Goal: Task Accomplishment & Management: Use online tool/utility

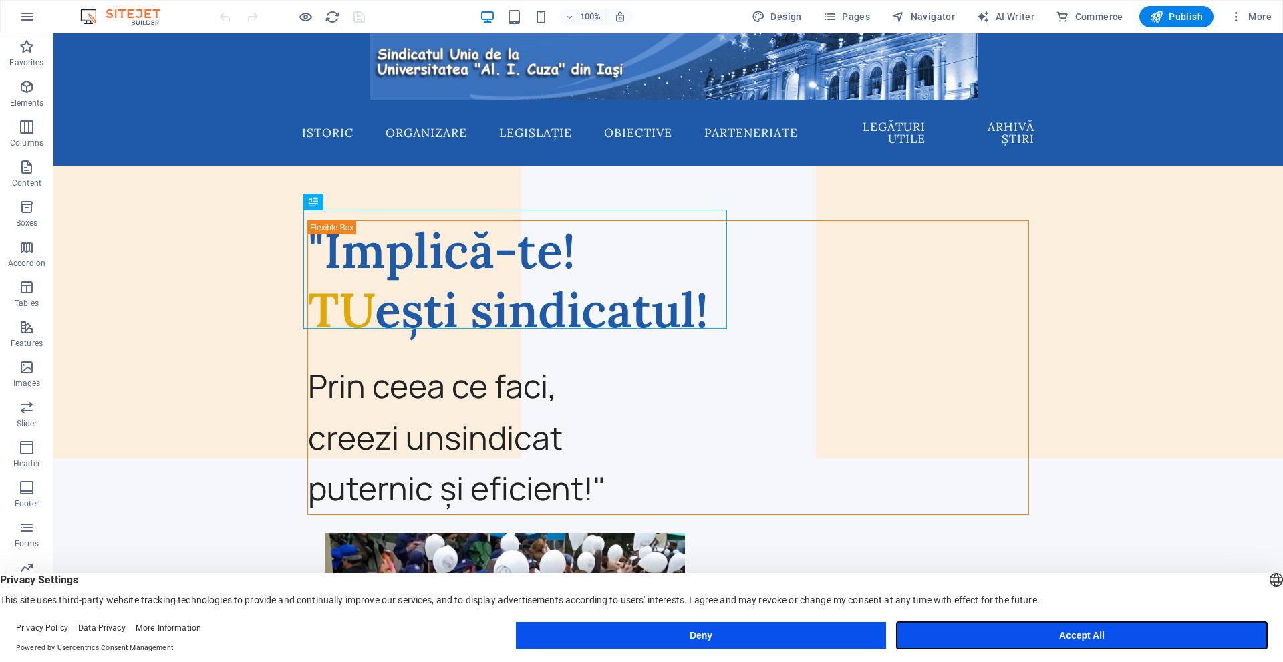
click at [1012, 635] on button "Accept All" at bounding box center [1082, 635] width 370 height 27
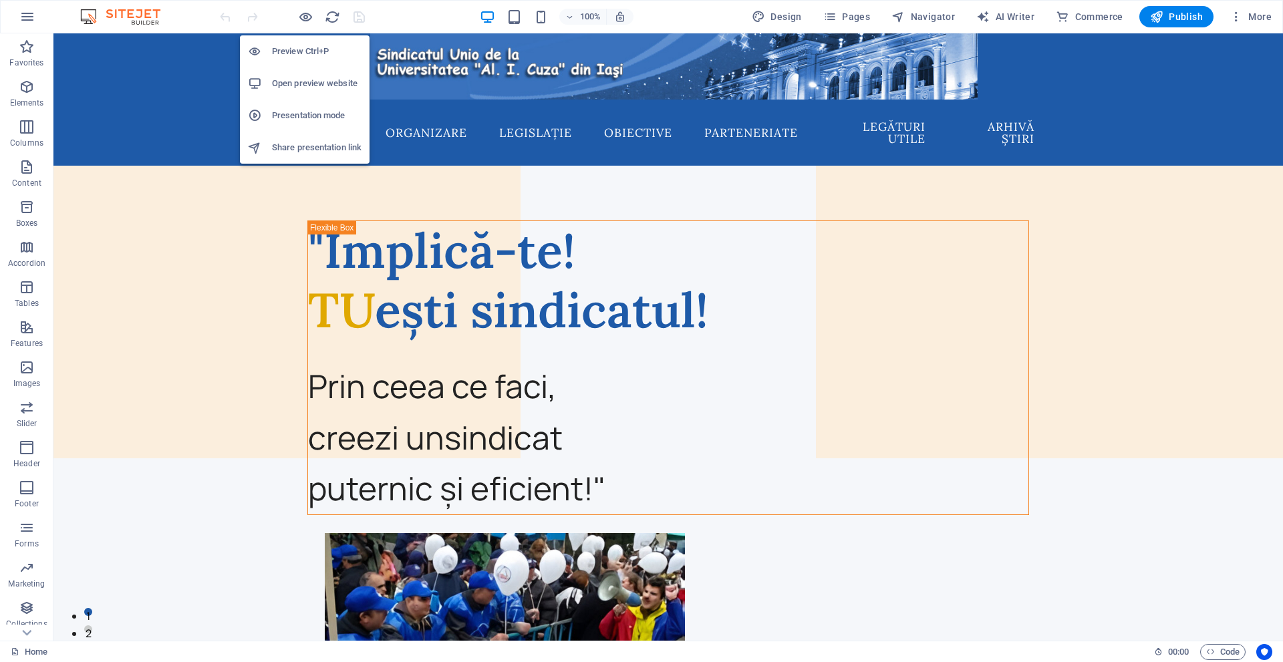
click at [279, 81] on h6 "Open preview website" at bounding box center [317, 84] width 90 height 16
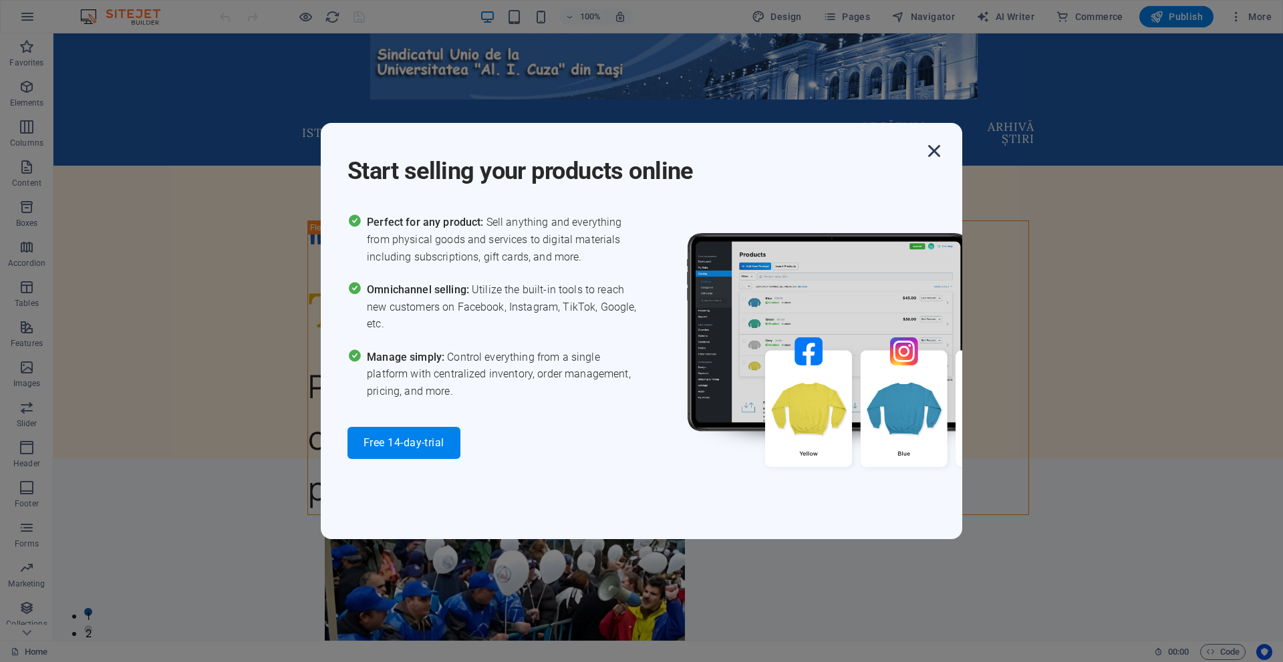
click at [942, 144] on icon "button" at bounding box center [934, 151] width 24 height 24
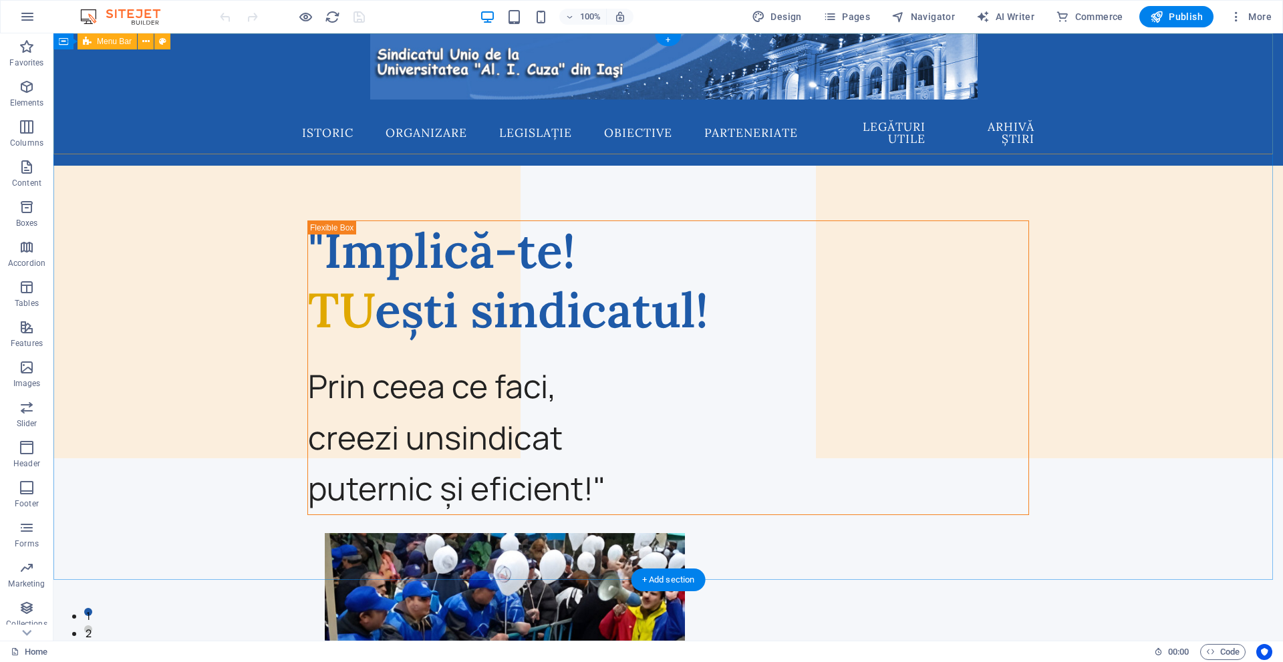
click at [138, 87] on div "Istoric Organizare Legislație Obiective Parteneriate Legături utile Arhivă știri" at bounding box center [668, 99] width 1230 height 132
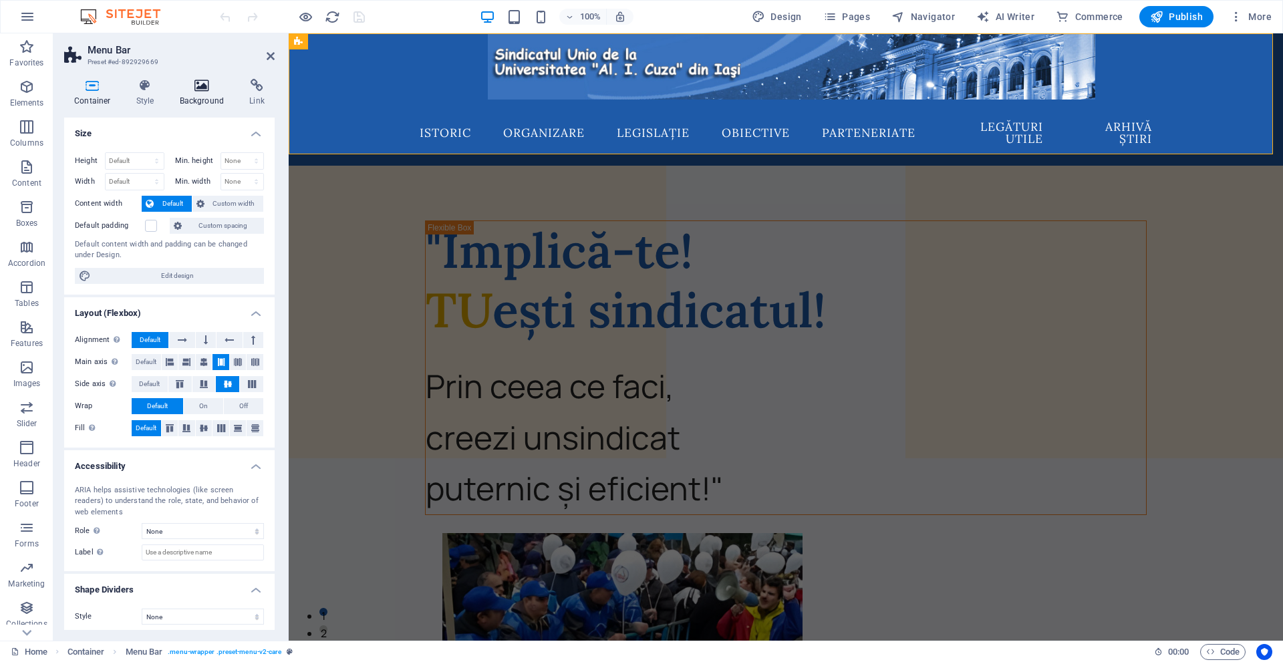
click at [196, 85] on icon at bounding box center [202, 85] width 65 height 13
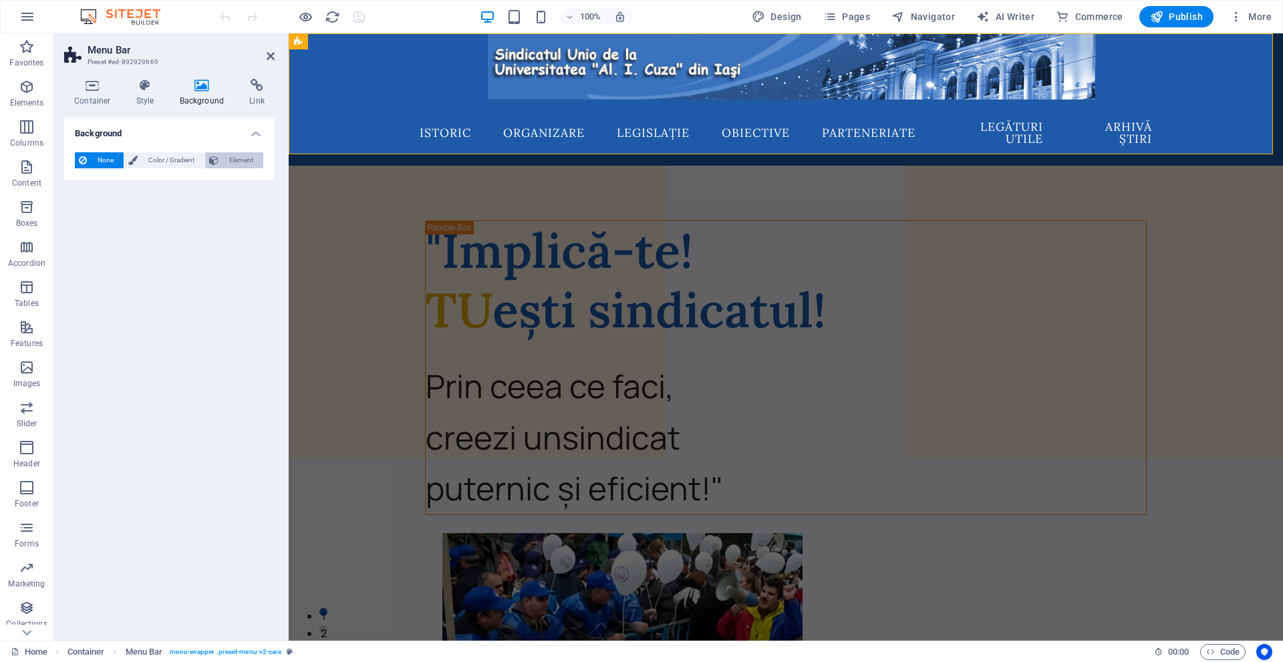
click at [239, 154] on span "Element" at bounding box center [241, 160] width 37 height 16
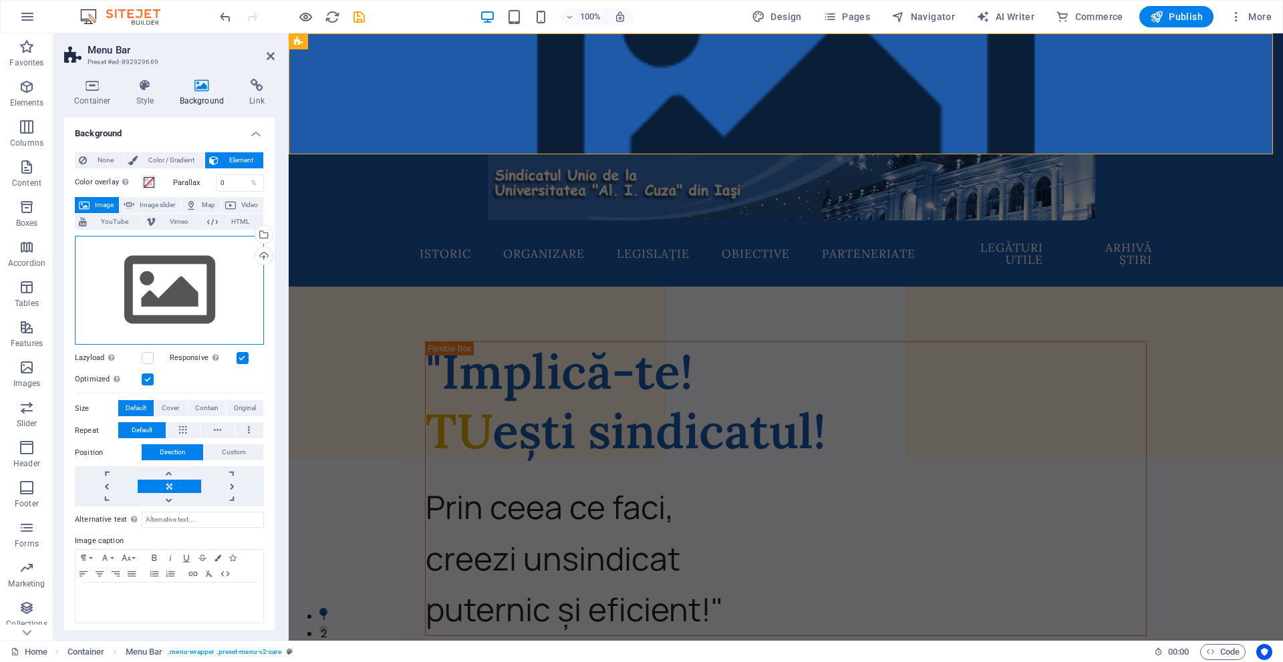
click at [168, 275] on div "Drag files here, click to choose files or select files from Files or our free s…" at bounding box center [169, 291] width 189 height 110
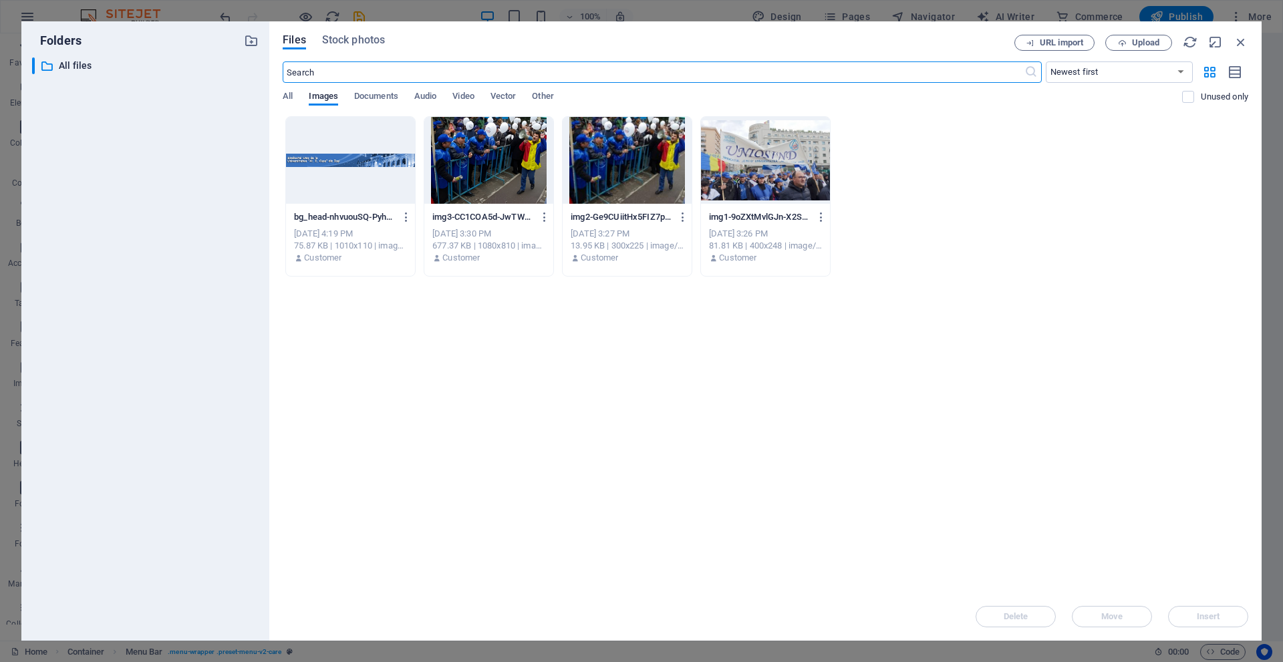
click at [360, 175] on div at bounding box center [350, 160] width 129 height 87
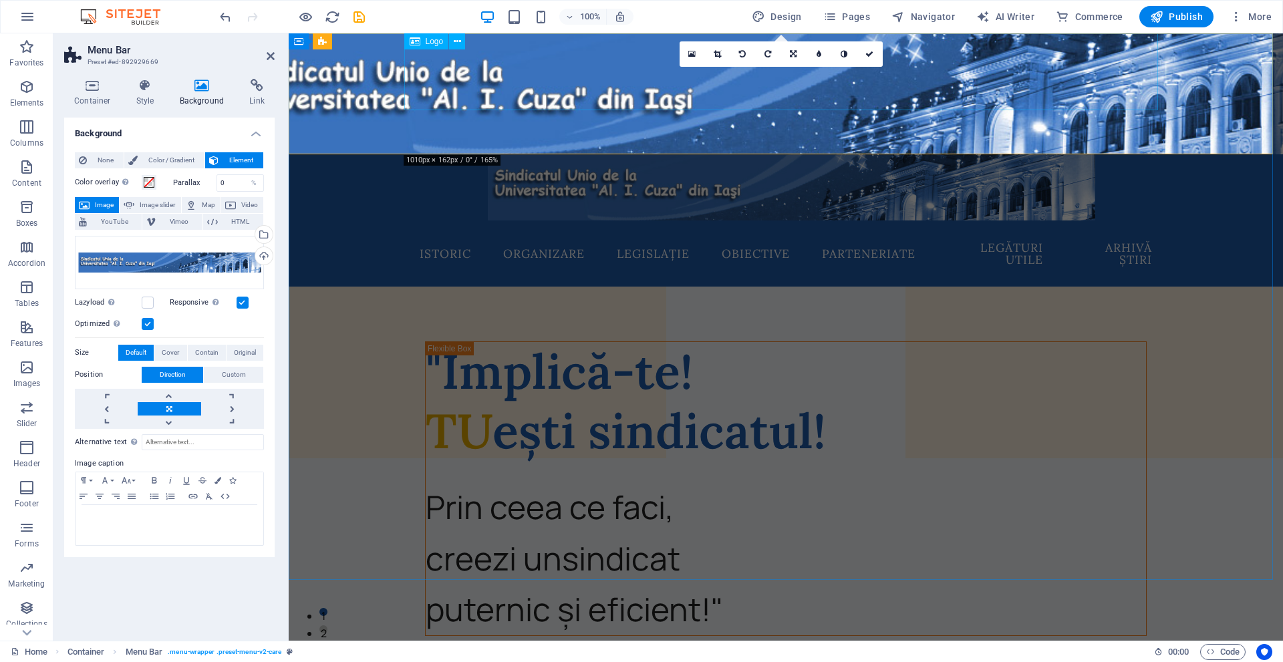
click at [557, 154] on div at bounding box center [786, 192] width 754 height 77
select select "%"
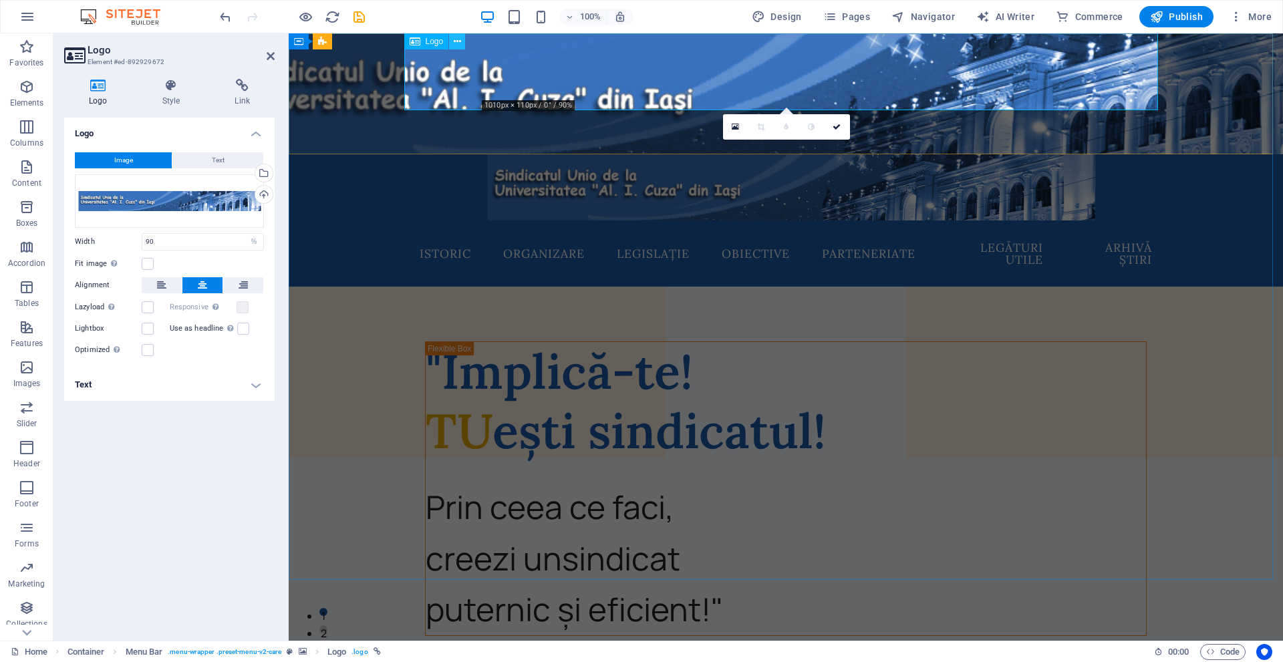
click at [460, 40] on icon at bounding box center [457, 42] width 7 height 14
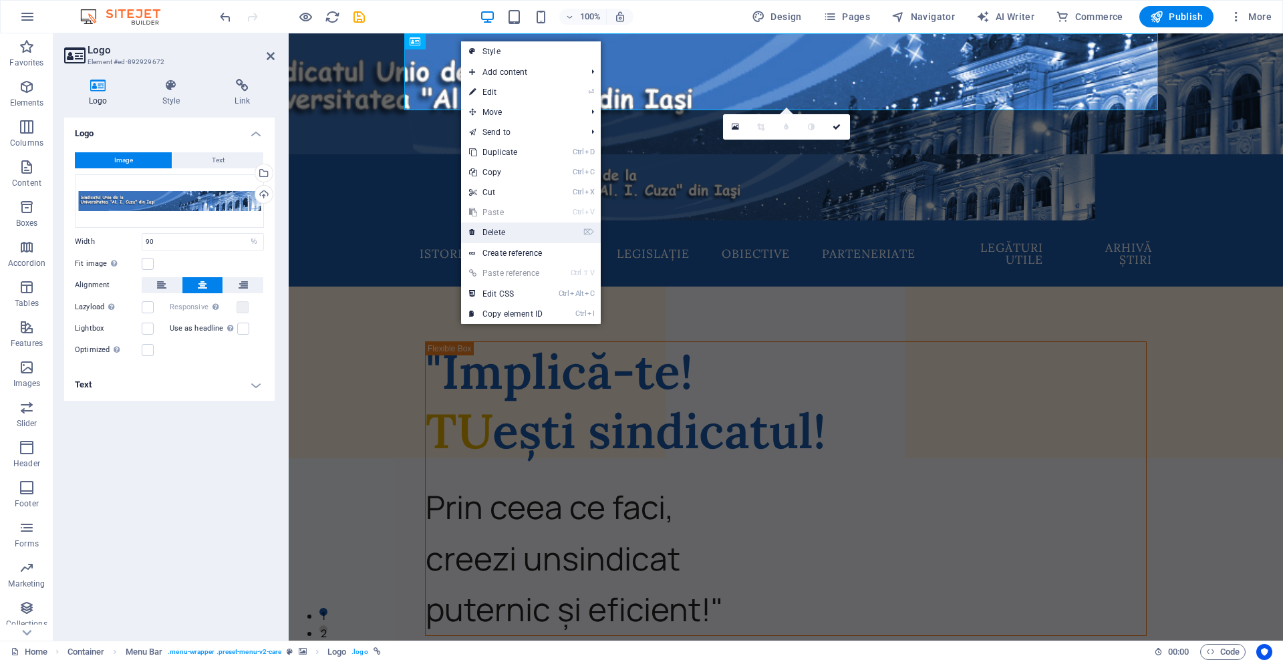
click at [497, 223] on link "⌦ Delete" at bounding box center [506, 233] width 90 height 20
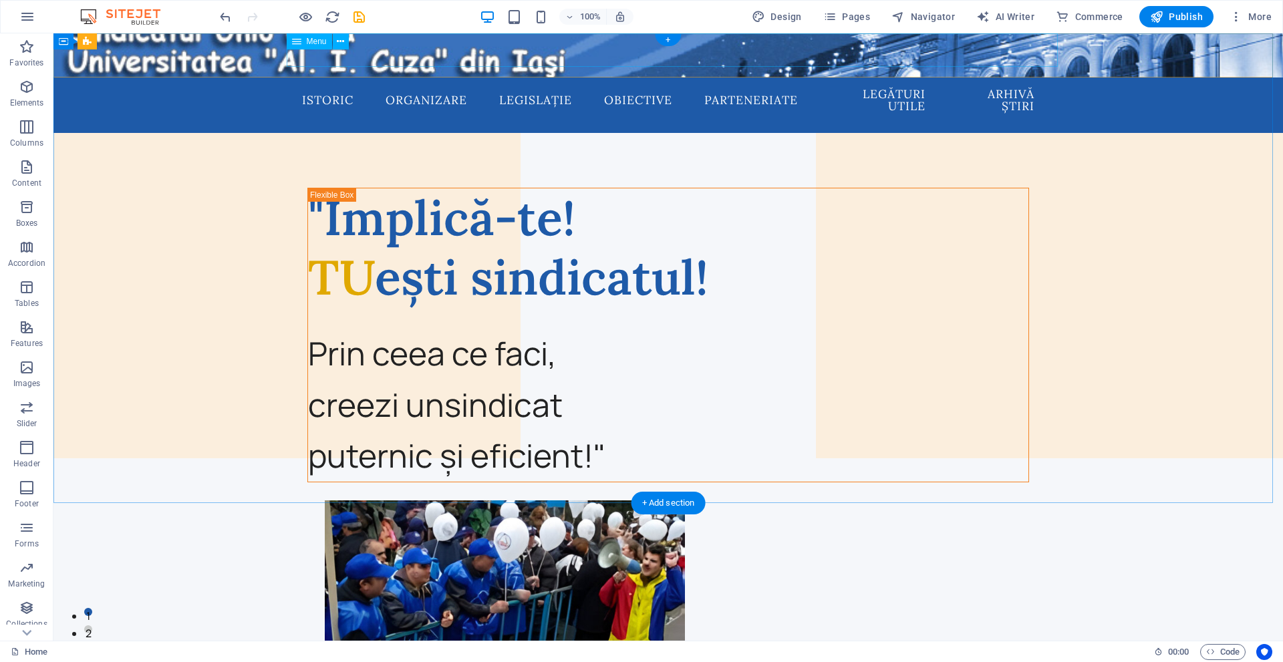
click at [370, 78] on nav "Istoric Organizare Legislație Obiective Parteneriate Legături utile Arhivă știri" at bounding box center [668, 100] width 754 height 45
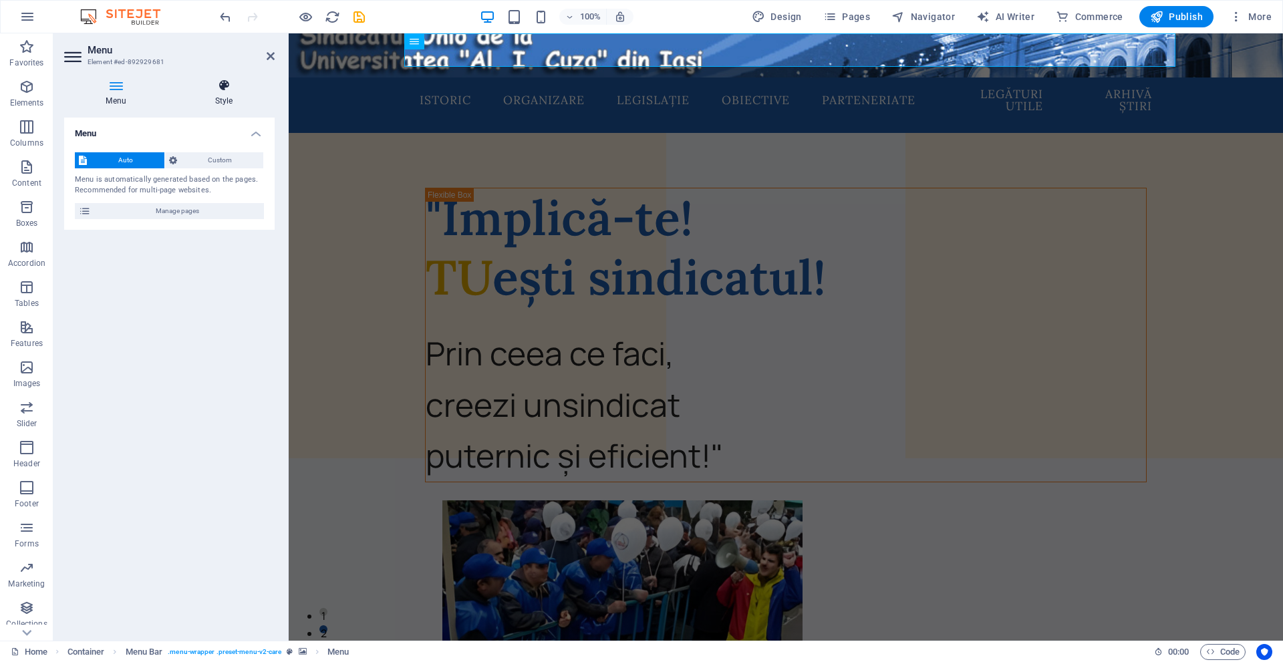
click at [217, 90] on icon at bounding box center [224, 85] width 102 height 13
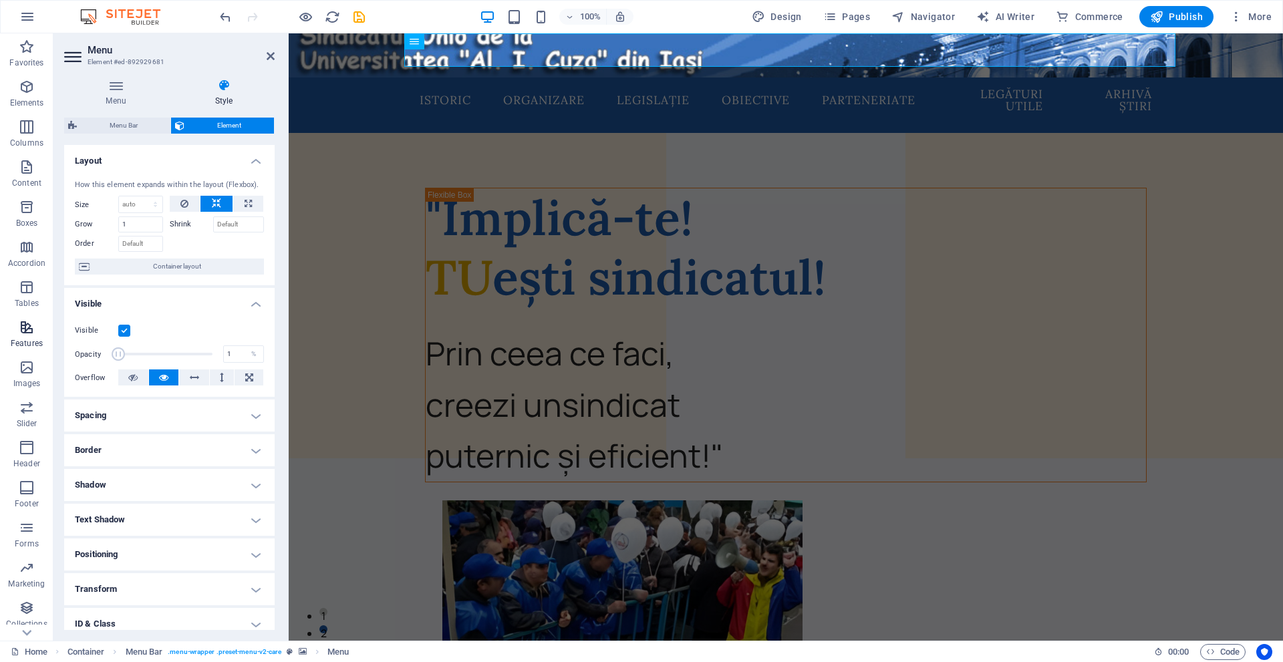
drag, startPoint x: 205, startPoint y: 348, endPoint x: 21, endPoint y: 339, distance: 184.7
click at [21, 339] on section "Favorites Elements Columns Content Boxes Accordion Tables Features Images Slide…" at bounding box center [641, 336] width 1283 height 607
type input "100"
drag, startPoint x: 122, startPoint y: 356, endPoint x: 259, endPoint y: 344, distance: 138.1
click at [259, 344] on div "Opacity 100 %" at bounding box center [169, 354] width 189 height 20
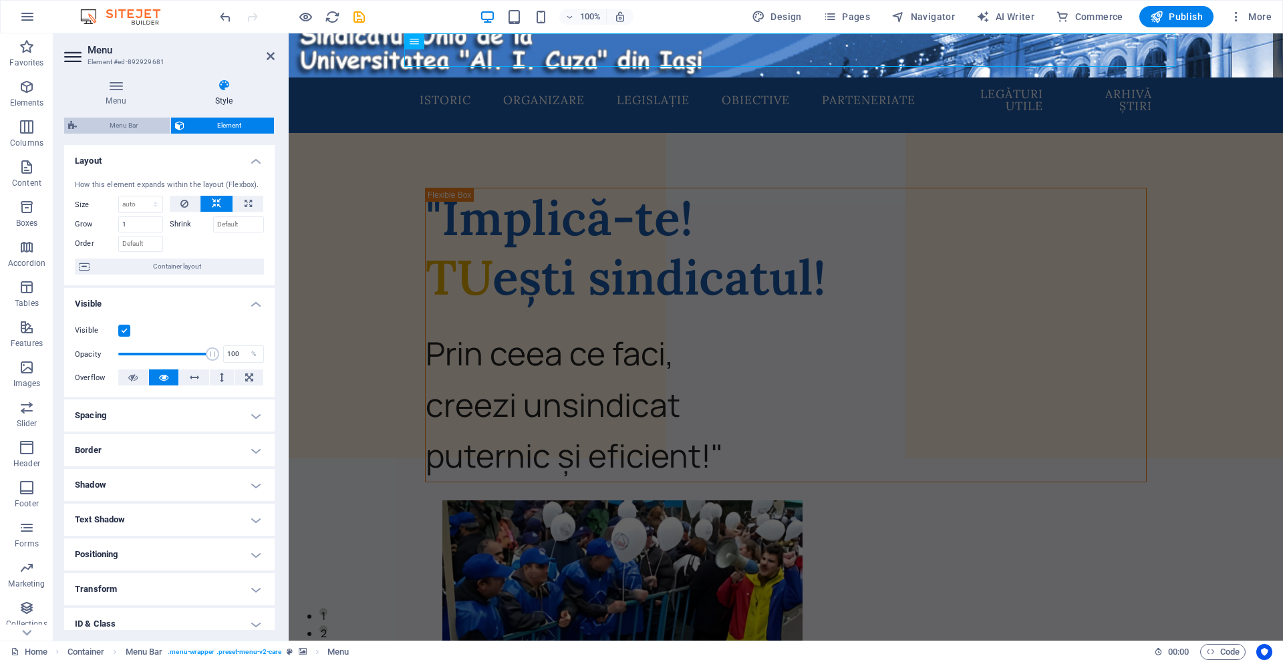
click at [125, 131] on span "Menu Bar" at bounding box center [124, 126] width 86 height 16
select select "rem"
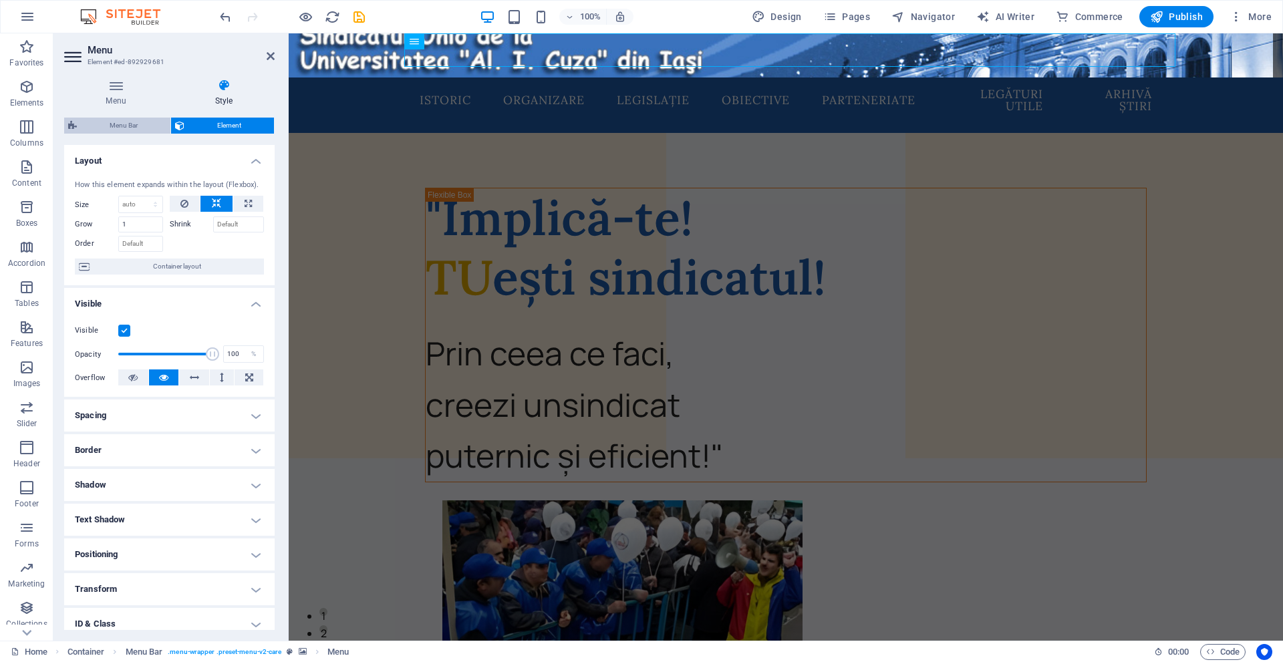
select select "rem"
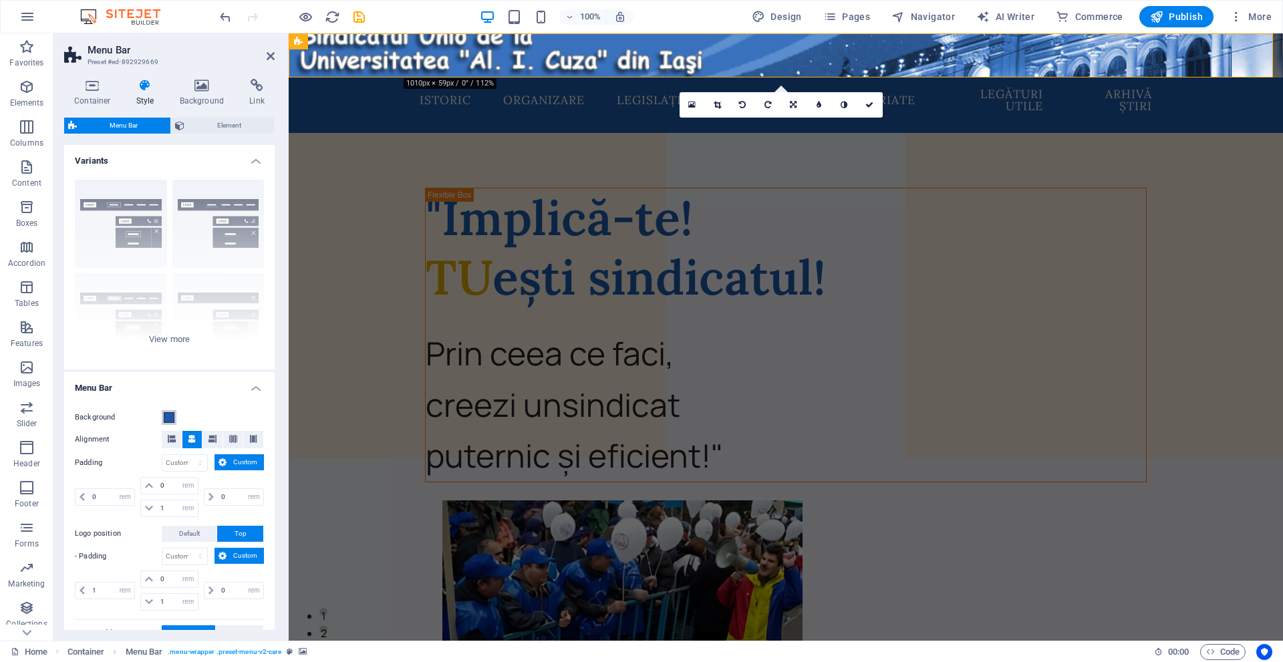
click at [165, 415] on span at bounding box center [169, 417] width 11 height 11
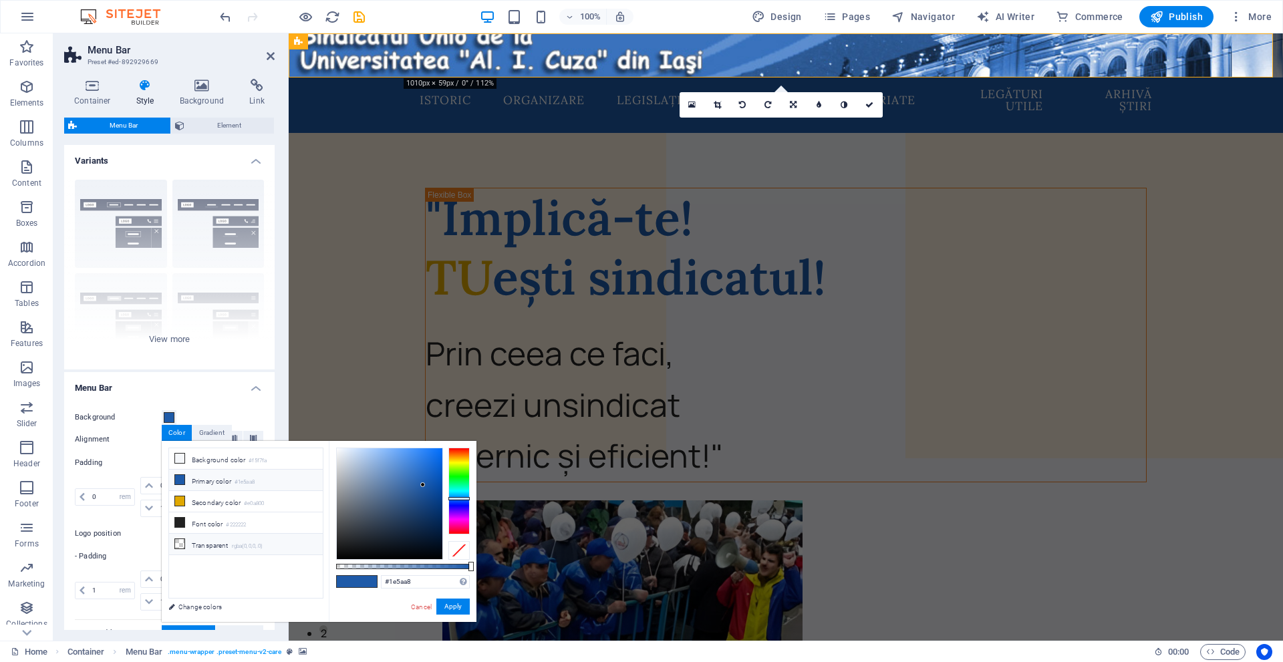
click at [233, 548] on li "Transparent rgba(0,0,0,.0)" at bounding box center [246, 544] width 154 height 21
type input "rgba(0, 0, 0, 0)"
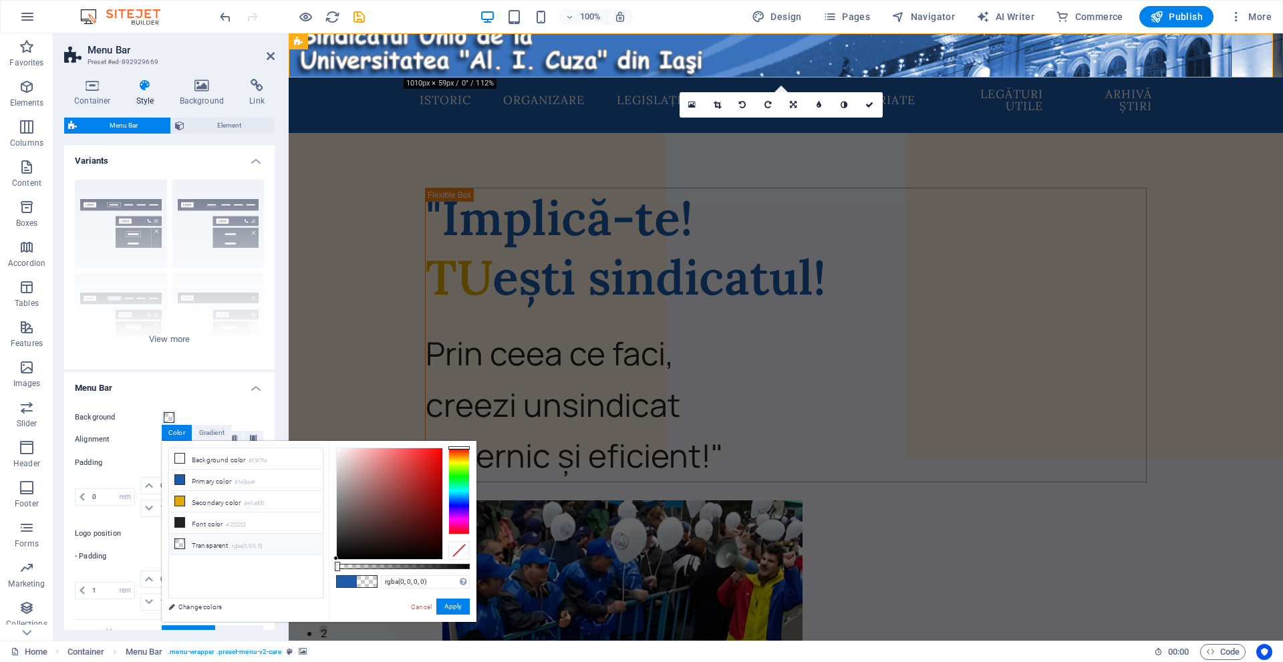
click at [206, 541] on li "Transparent rgba(0,0,0,.0)" at bounding box center [246, 544] width 154 height 21
click at [450, 604] on button "Apply" at bounding box center [452, 607] width 33 height 16
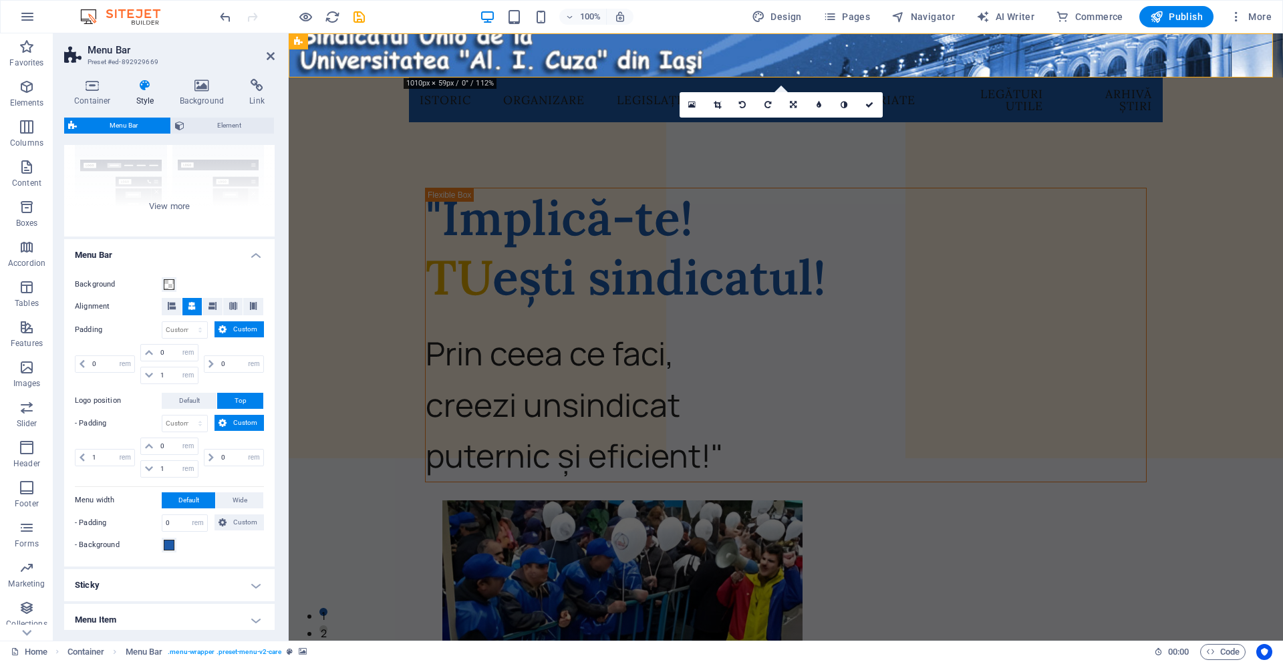
scroll to position [134, 0]
click at [168, 544] on span at bounding box center [169, 544] width 11 height 11
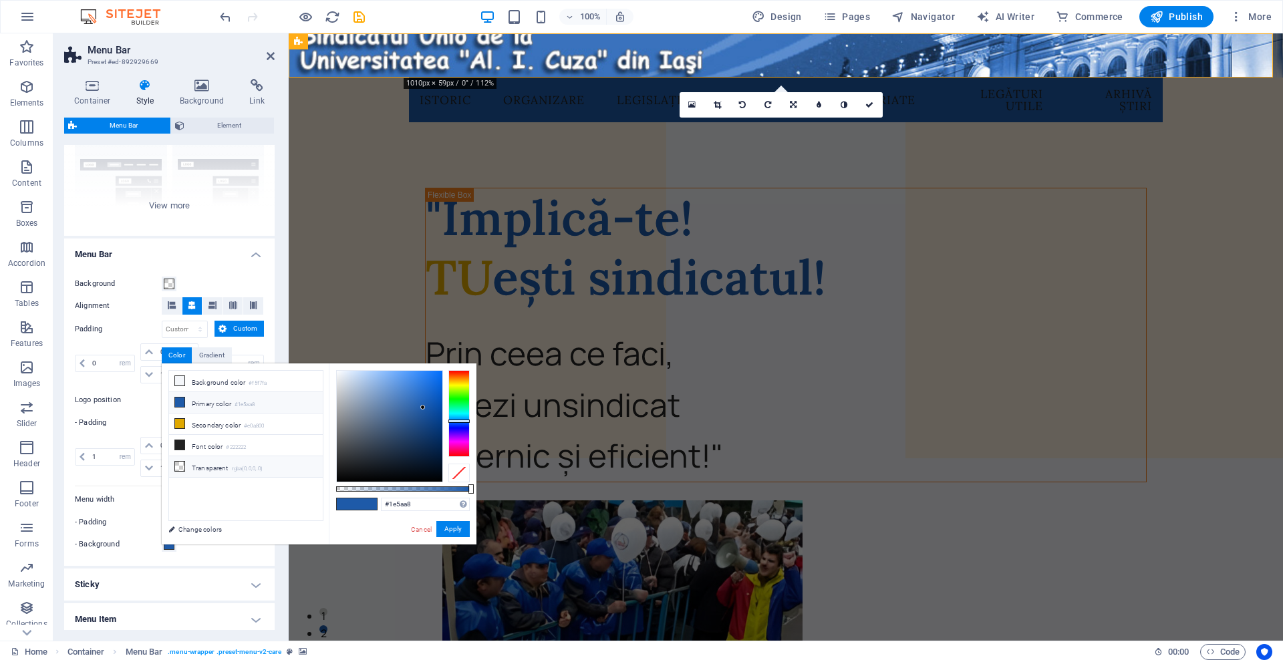
click at [225, 460] on li "Transparent rgba(0,0,0,.0)" at bounding box center [246, 466] width 154 height 21
type input "rgba(0, 0, 0, 0)"
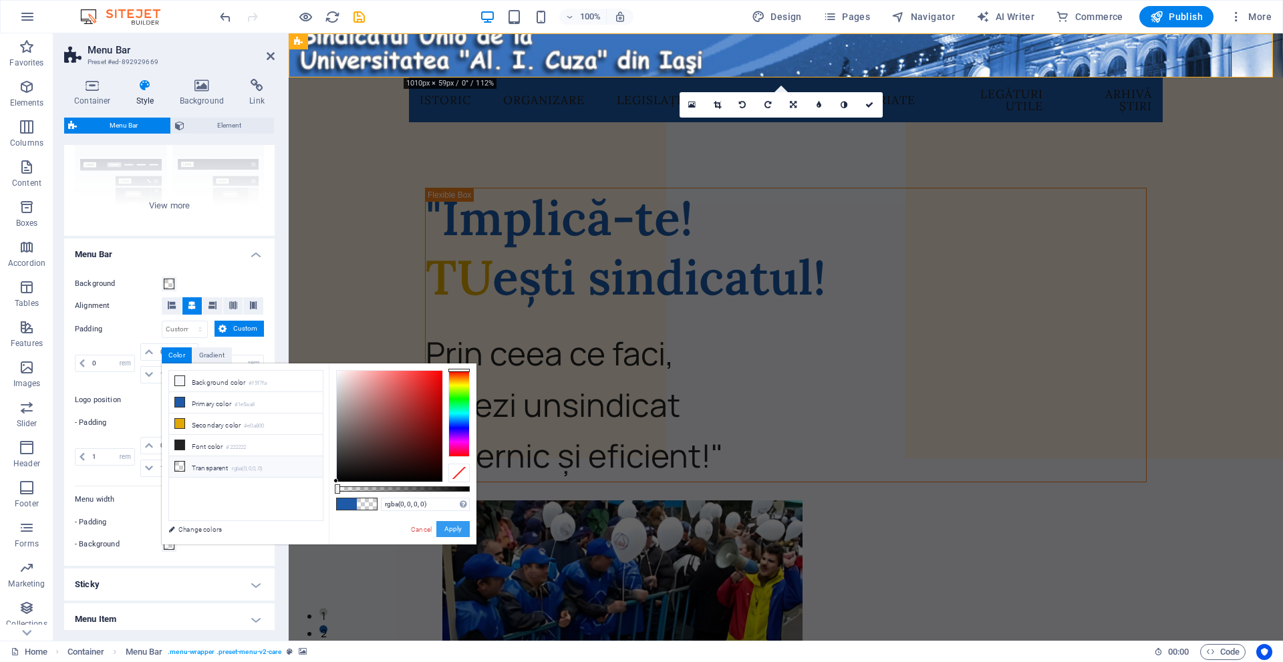
click at [450, 532] on button "Apply" at bounding box center [452, 529] width 33 height 16
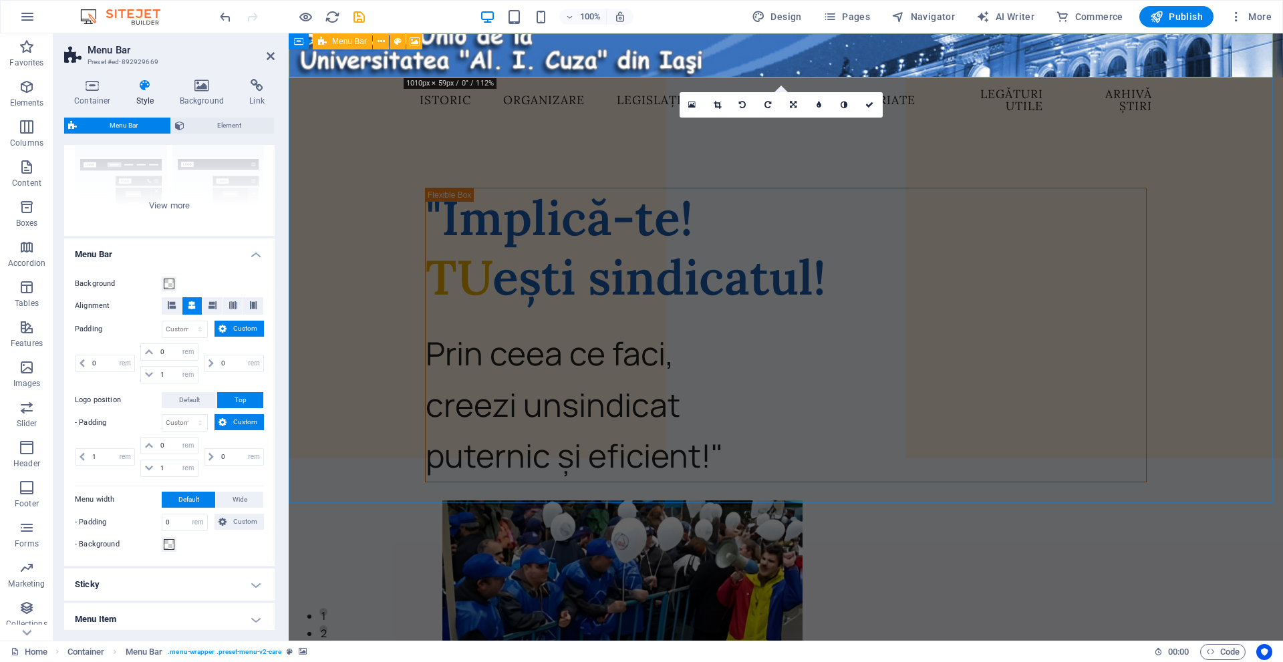
click at [329, 41] on div "Menu Bar" at bounding box center [342, 41] width 59 height 16
click at [383, 58] on figure at bounding box center [786, 55] width 994 height 44
click at [194, 92] on icon at bounding box center [202, 85] width 65 height 13
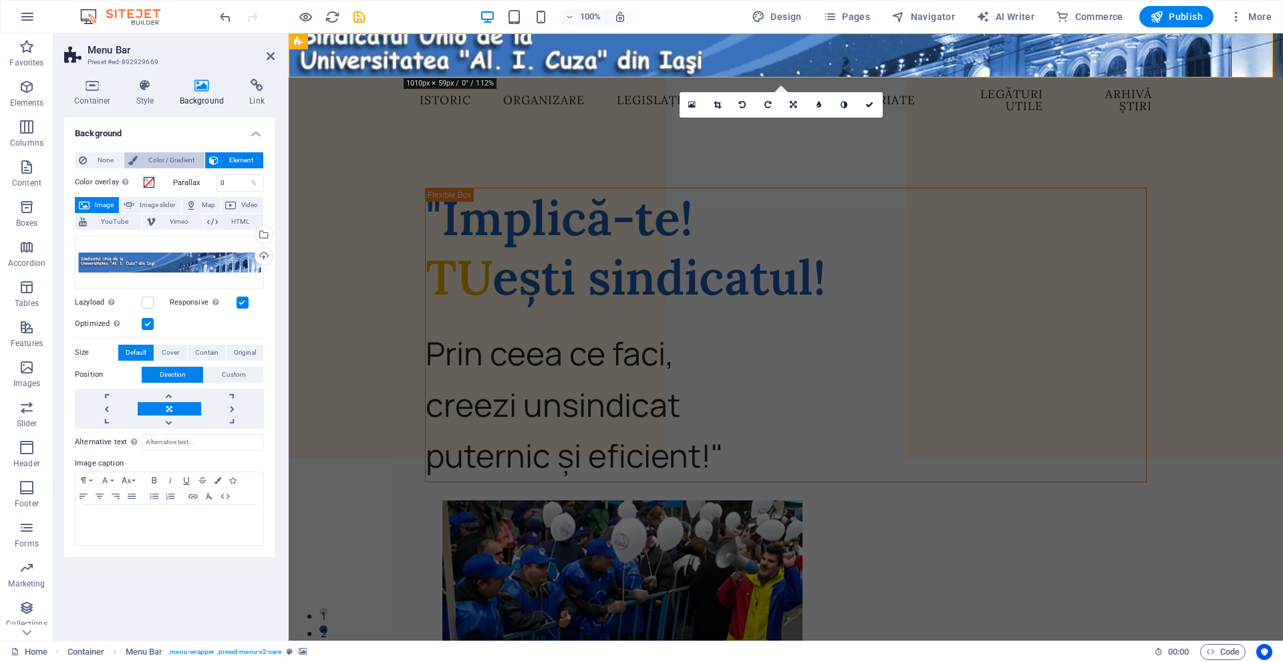
click at [156, 164] on span "Color / Gradient" at bounding box center [171, 160] width 59 height 16
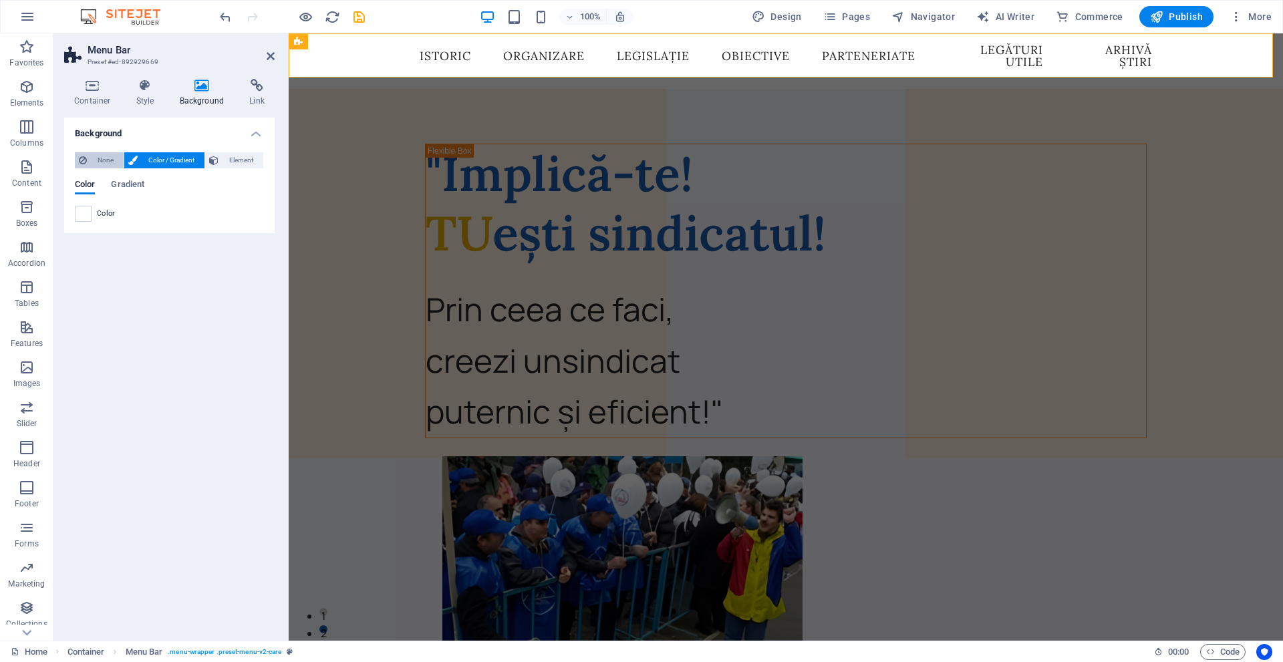
click at [95, 157] on span "None" at bounding box center [105, 160] width 29 height 16
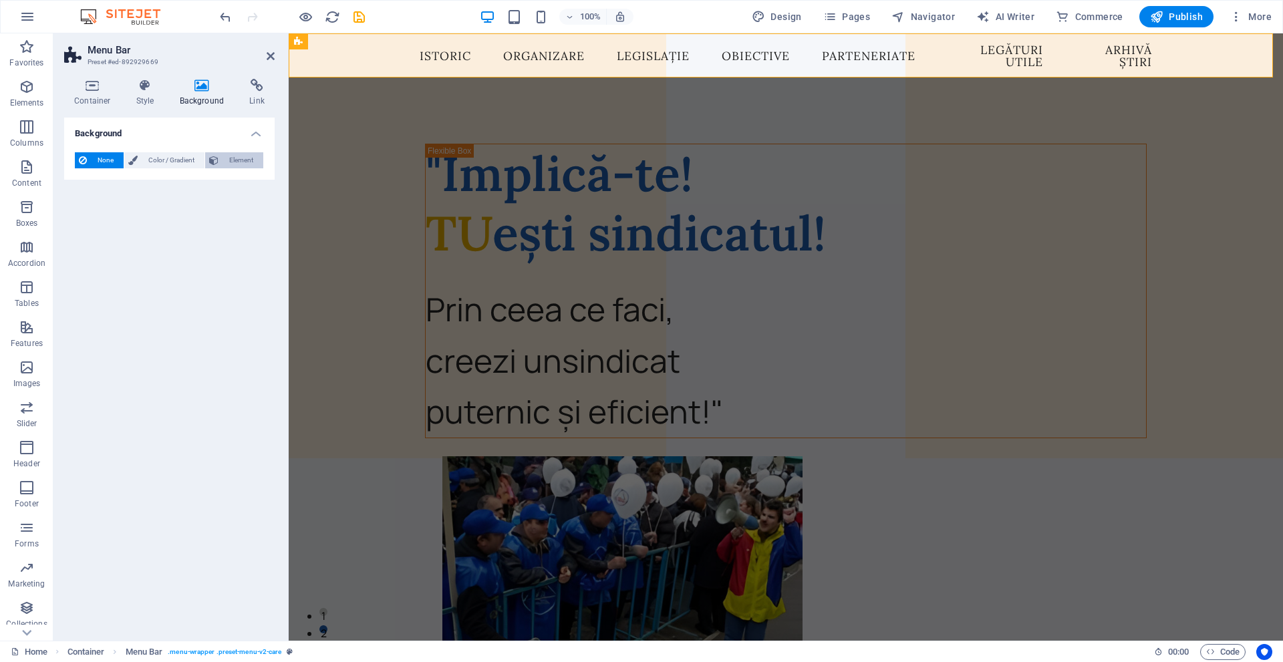
click at [222, 158] on button "Element" at bounding box center [234, 160] width 58 height 16
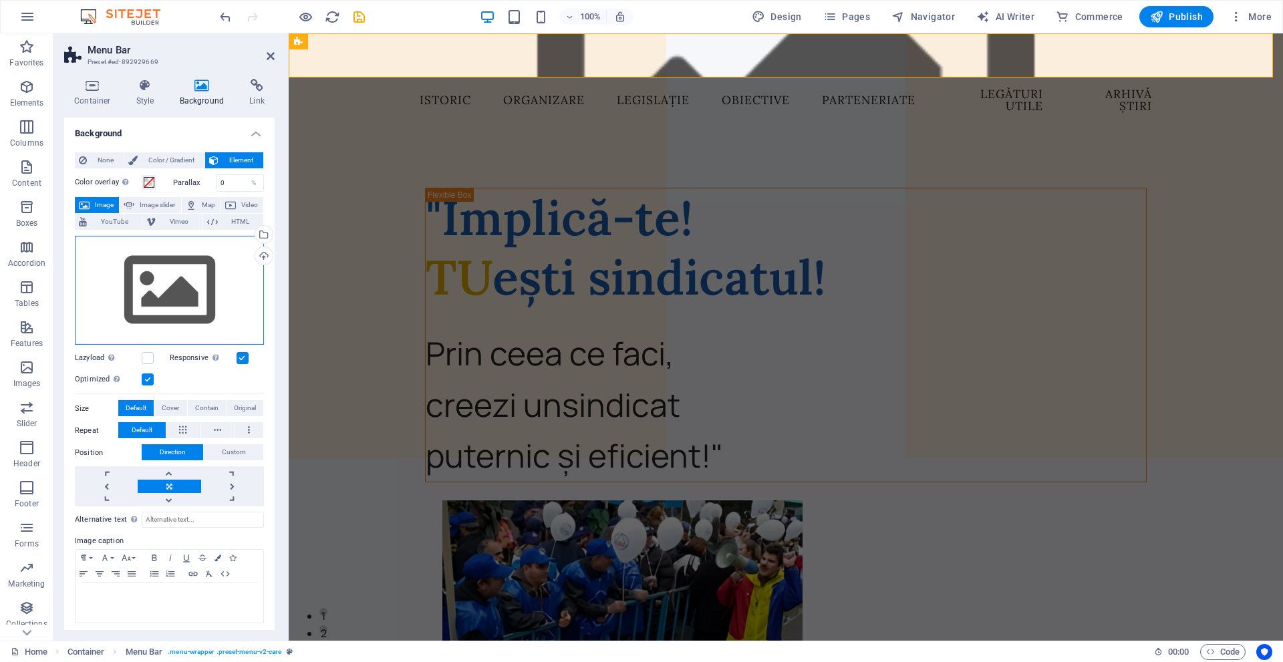
click at [218, 302] on div "Drag files here, click to choose files or select files from Files or our free s…" at bounding box center [169, 291] width 189 height 110
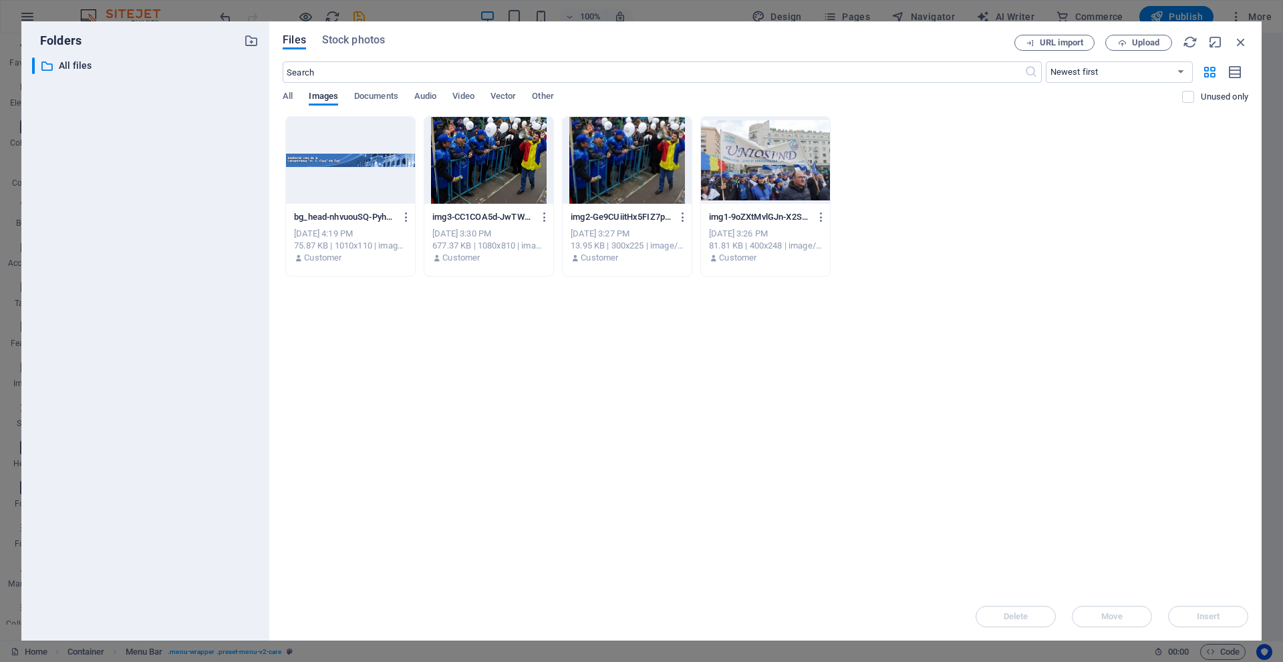
click at [370, 167] on div at bounding box center [350, 160] width 129 height 87
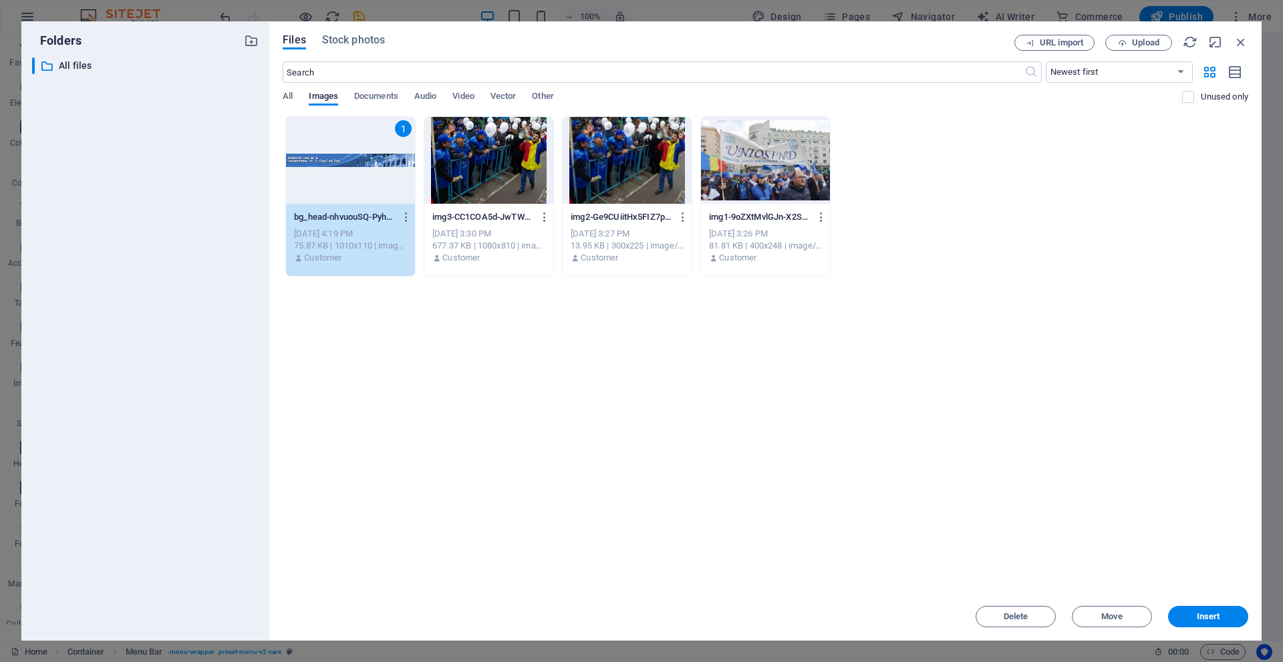
click at [370, 167] on div "1" at bounding box center [350, 160] width 129 height 87
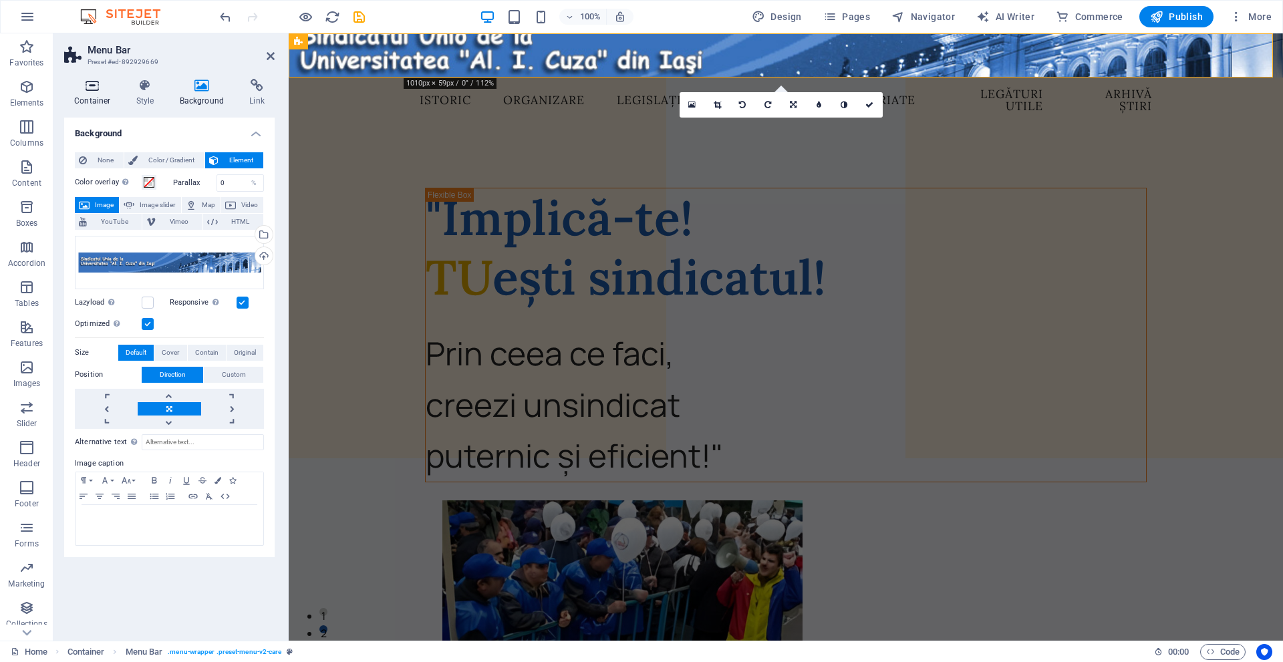
click at [96, 81] on icon at bounding box center [92, 85] width 57 height 13
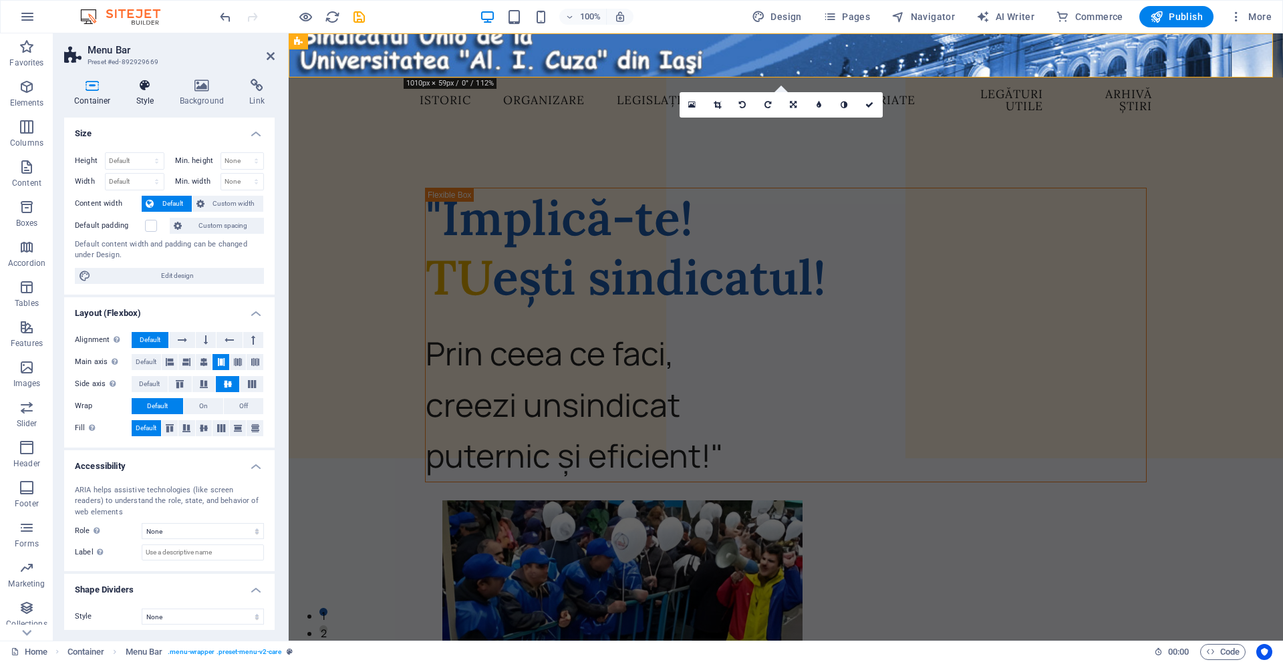
click at [126, 83] on icon at bounding box center [145, 85] width 38 height 13
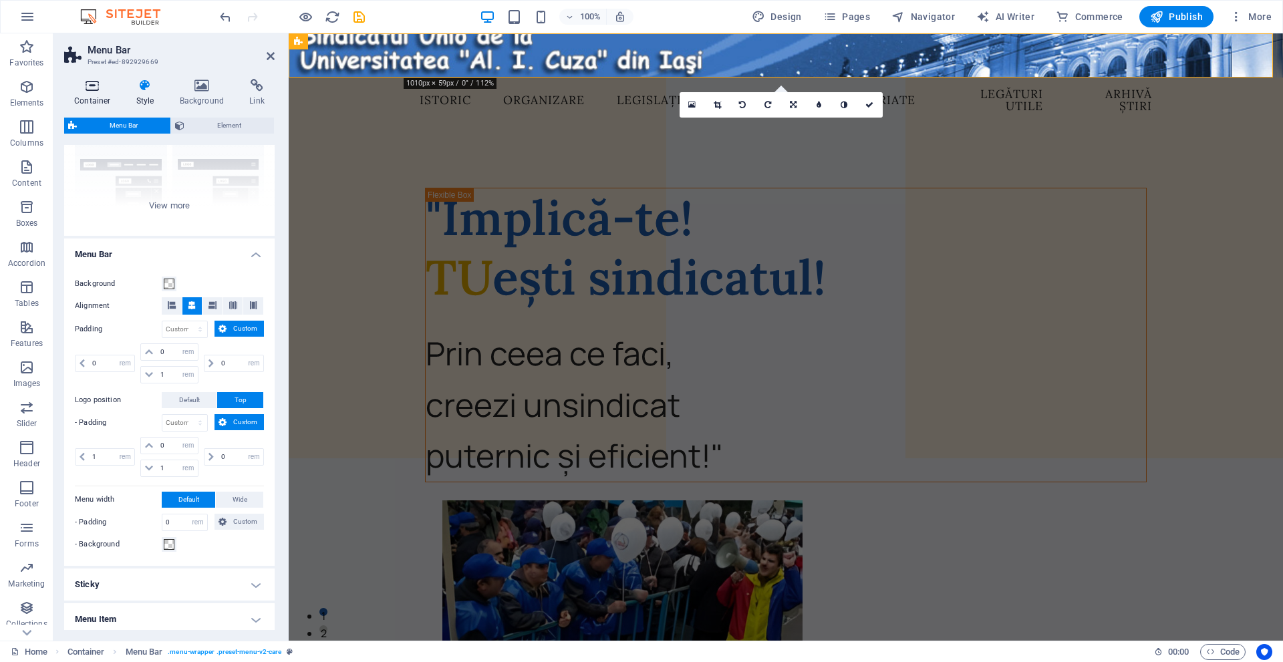
click at [92, 84] on icon at bounding box center [92, 85] width 57 height 13
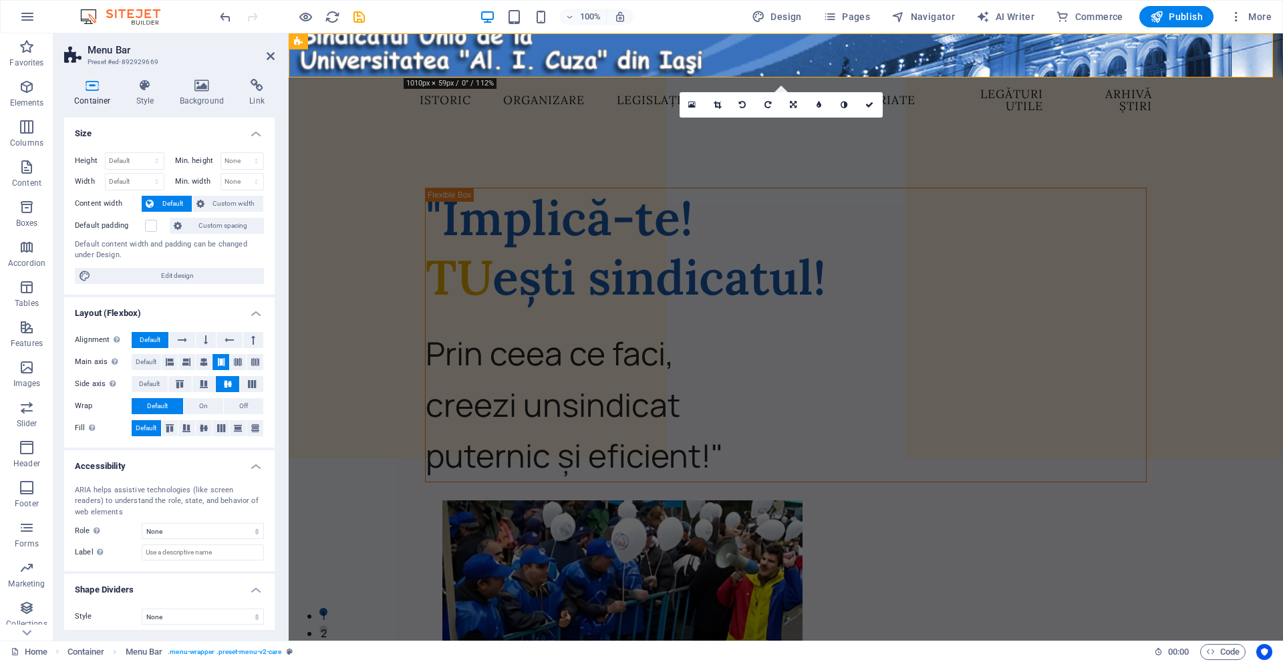
scroll to position [5, 0]
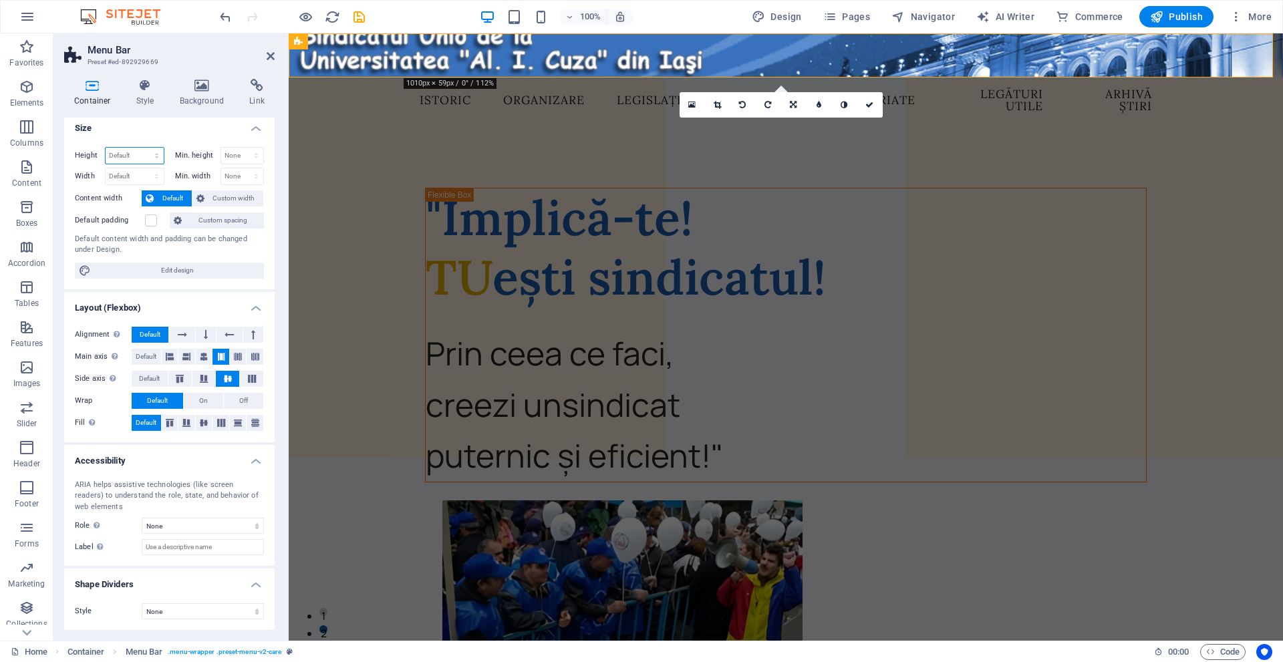
click at [123, 159] on select "Default px rem % vh vw" at bounding box center [135, 156] width 58 height 16
select select "vh"
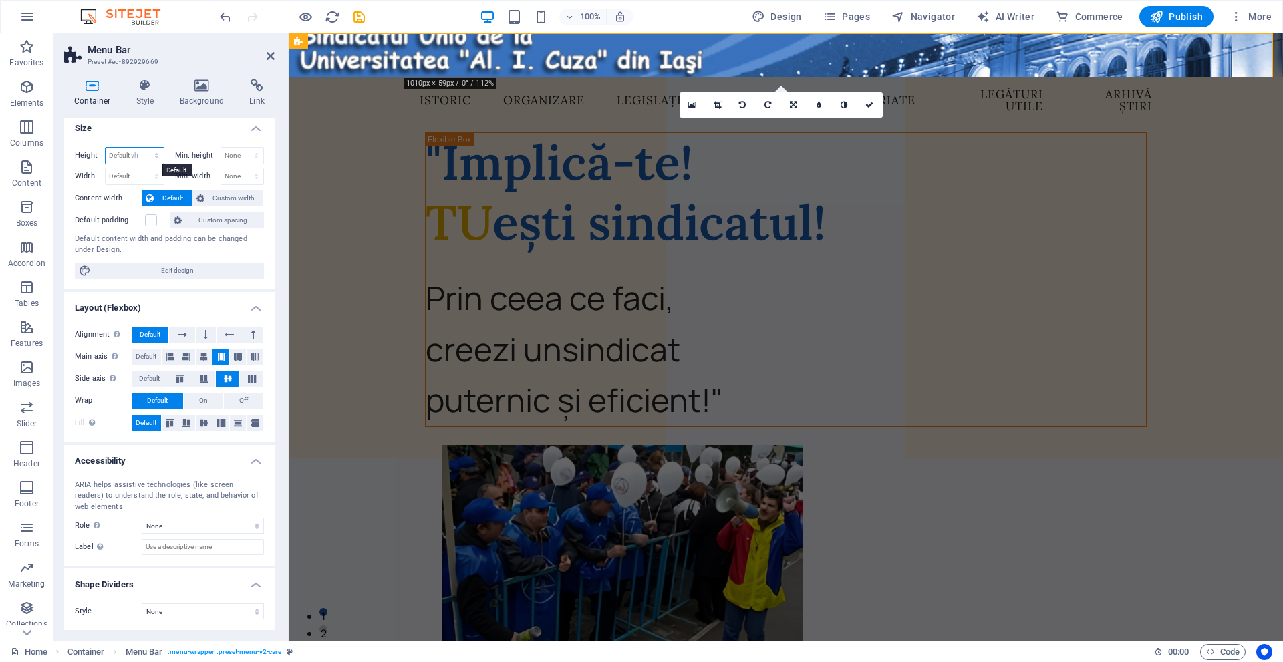
click at [143, 148] on select "Default px rem % vh vw" at bounding box center [135, 156] width 58 height 16
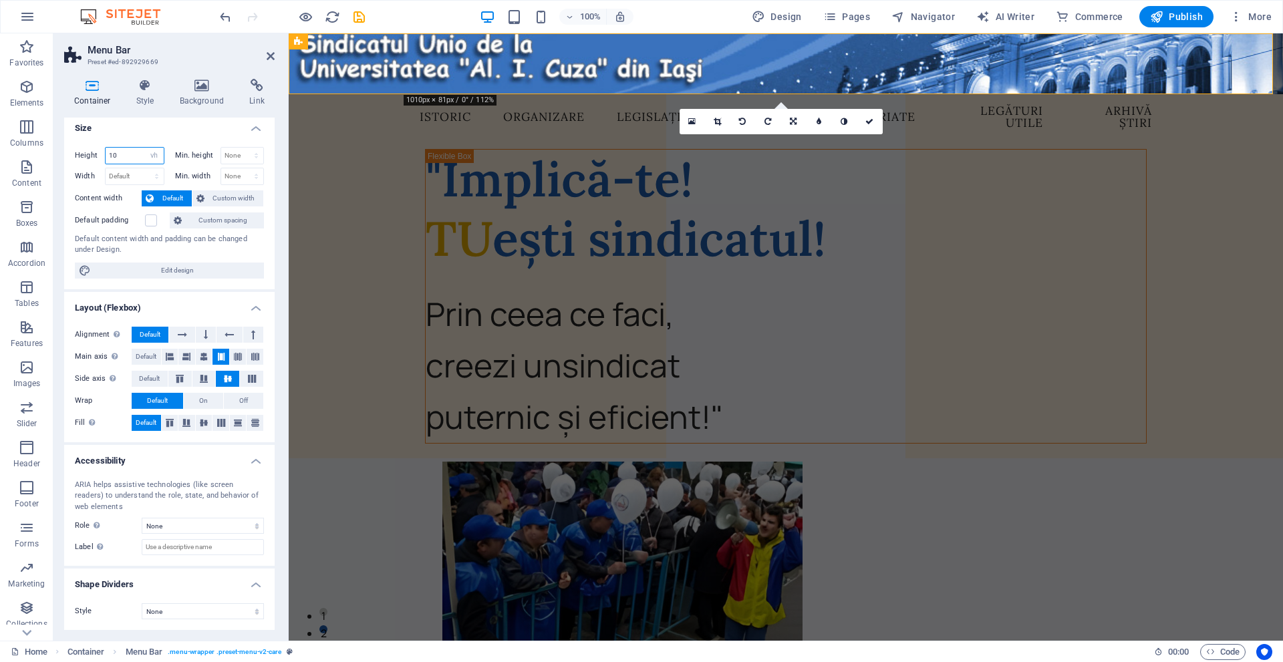
click at [113, 150] on input "10" at bounding box center [135, 156] width 58 height 16
drag, startPoint x: 114, startPoint y: 153, endPoint x: 94, endPoint y: 151, distance: 20.1
click at [94, 151] on div "Height 10 Default px rem % vh vw" at bounding box center [120, 155] width 90 height 17
drag, startPoint x: 120, startPoint y: 150, endPoint x: 105, endPoint y: 150, distance: 15.4
click at [105, 150] on div "10 Default px rem % vh vw" at bounding box center [134, 155] width 59 height 17
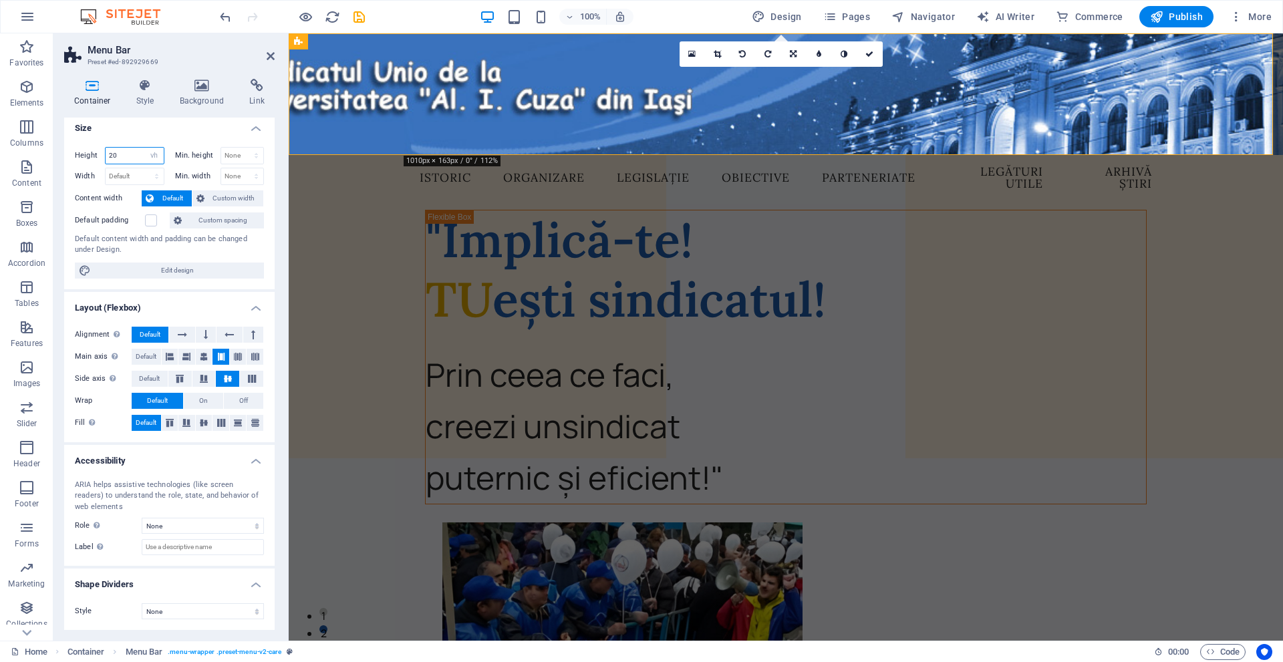
click at [136, 150] on input "20" at bounding box center [135, 156] width 58 height 16
type input "2"
type input "15"
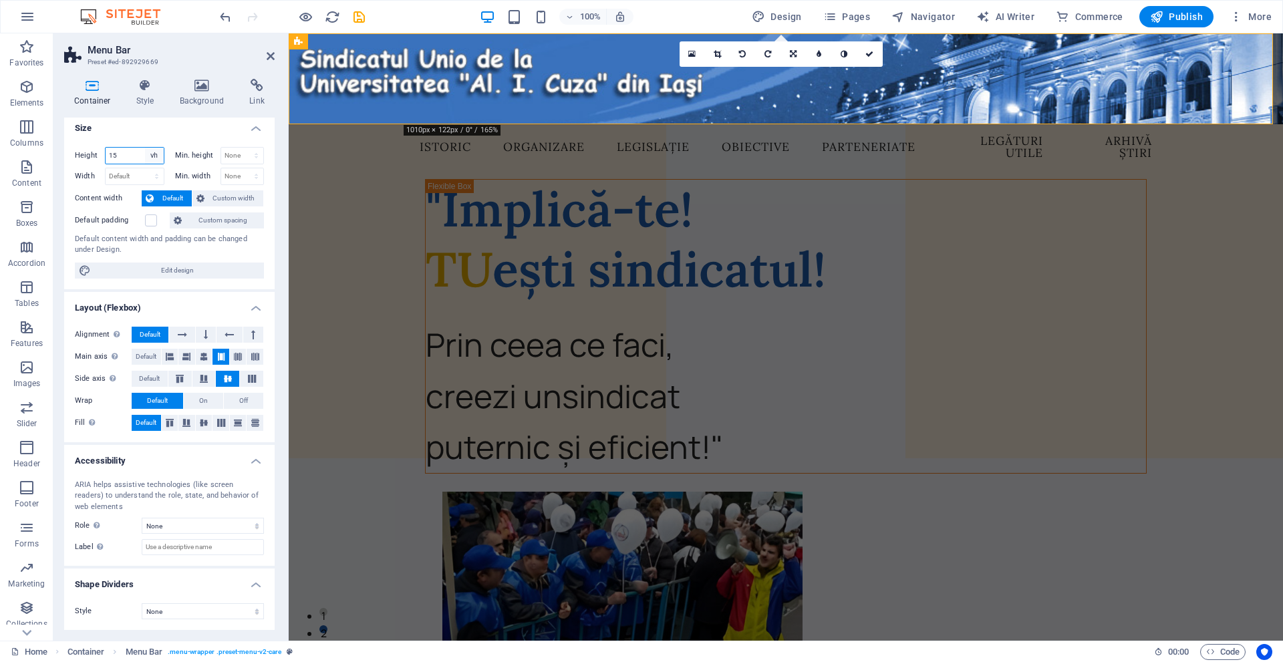
click at [150, 151] on select "Default px rem % vh vw" at bounding box center [154, 156] width 19 height 16
select select "px"
click at [145, 148] on select "Default px rem % vh vw" at bounding box center [154, 156] width 19 height 16
type input "136"
click at [132, 152] on input "136" at bounding box center [135, 156] width 58 height 16
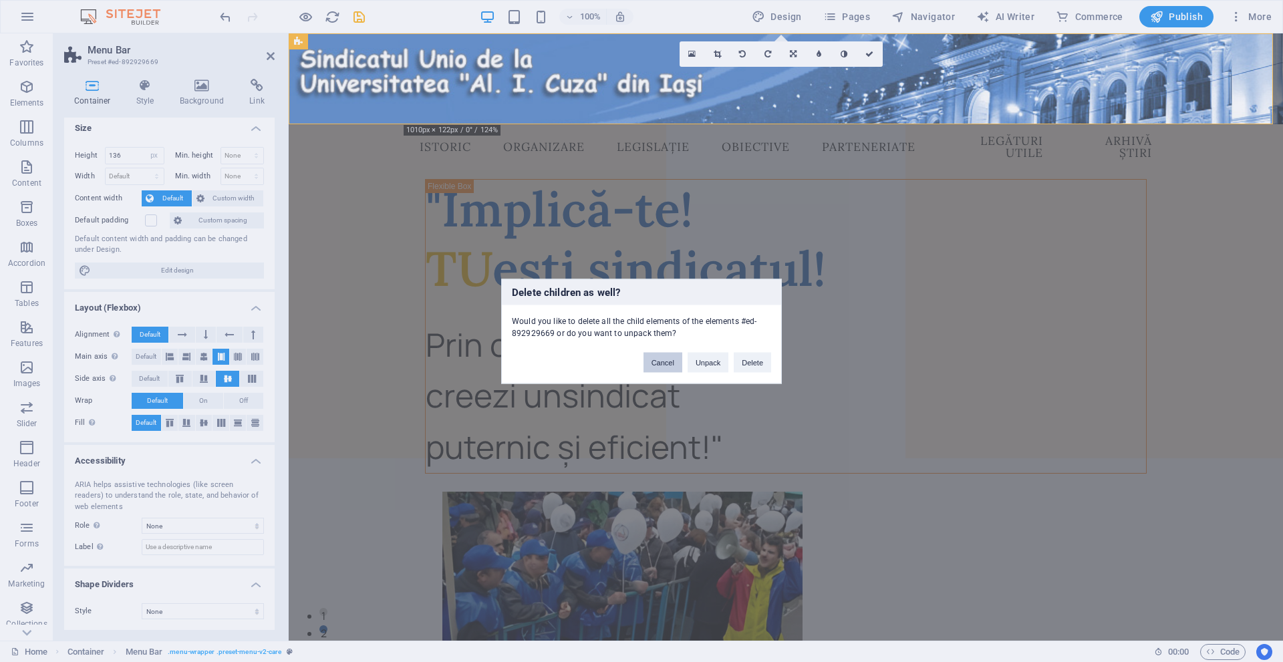
click at [660, 361] on button "Cancel" at bounding box center [663, 362] width 39 height 20
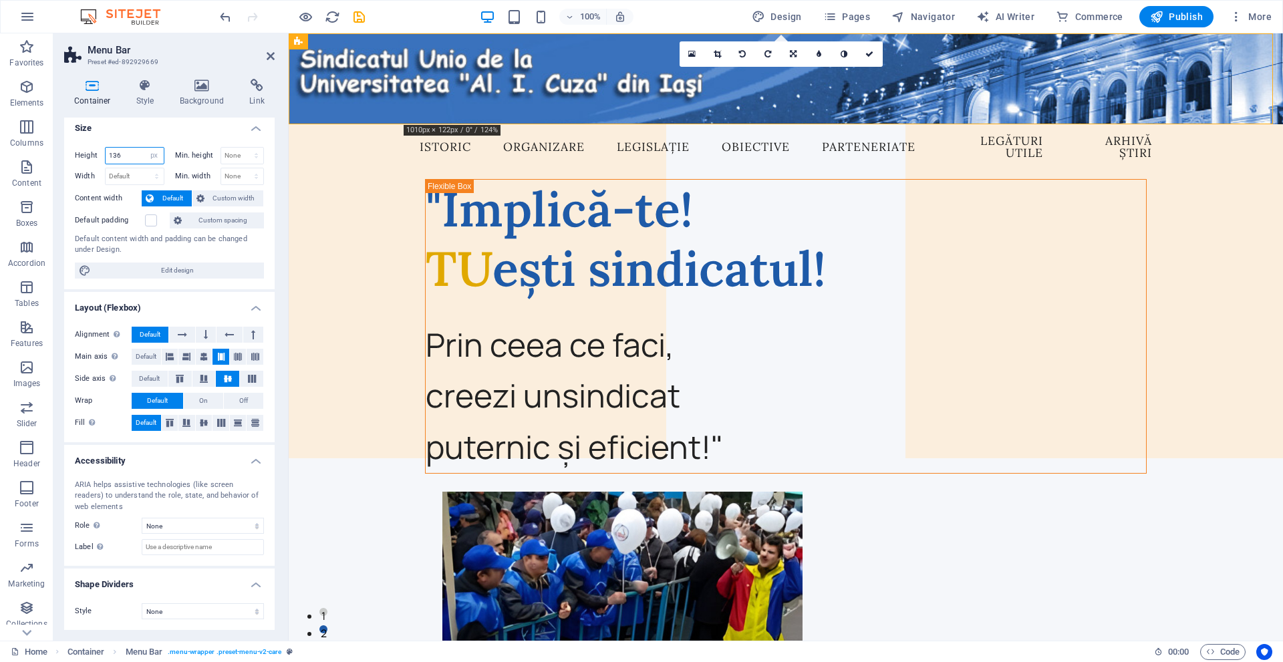
click at [126, 157] on input "136" at bounding box center [135, 156] width 58 height 16
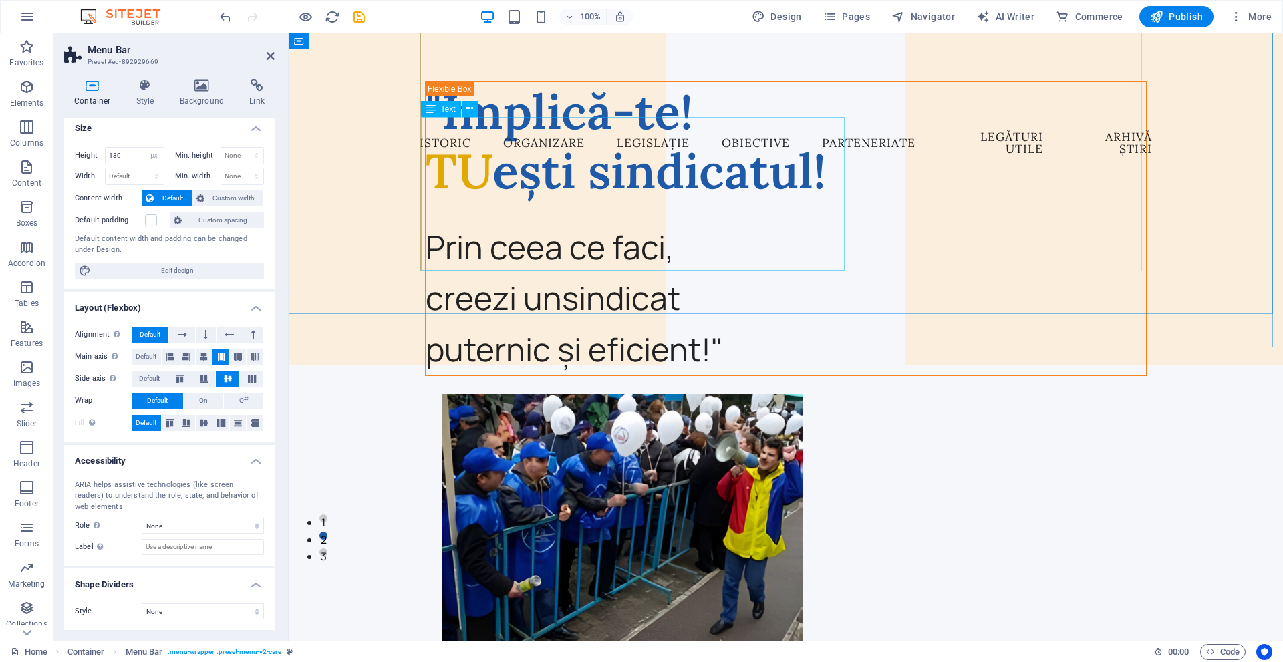
scroll to position [0, 0]
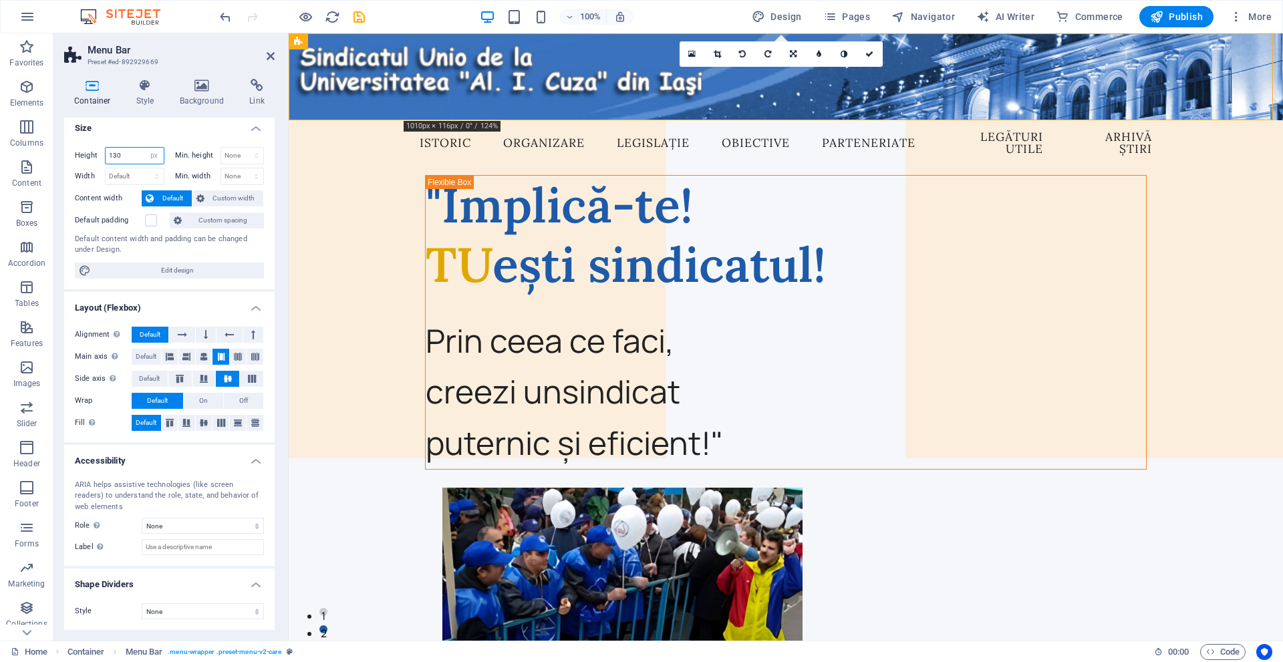
click at [133, 156] on input "130" at bounding box center [135, 156] width 58 height 16
type input "120"
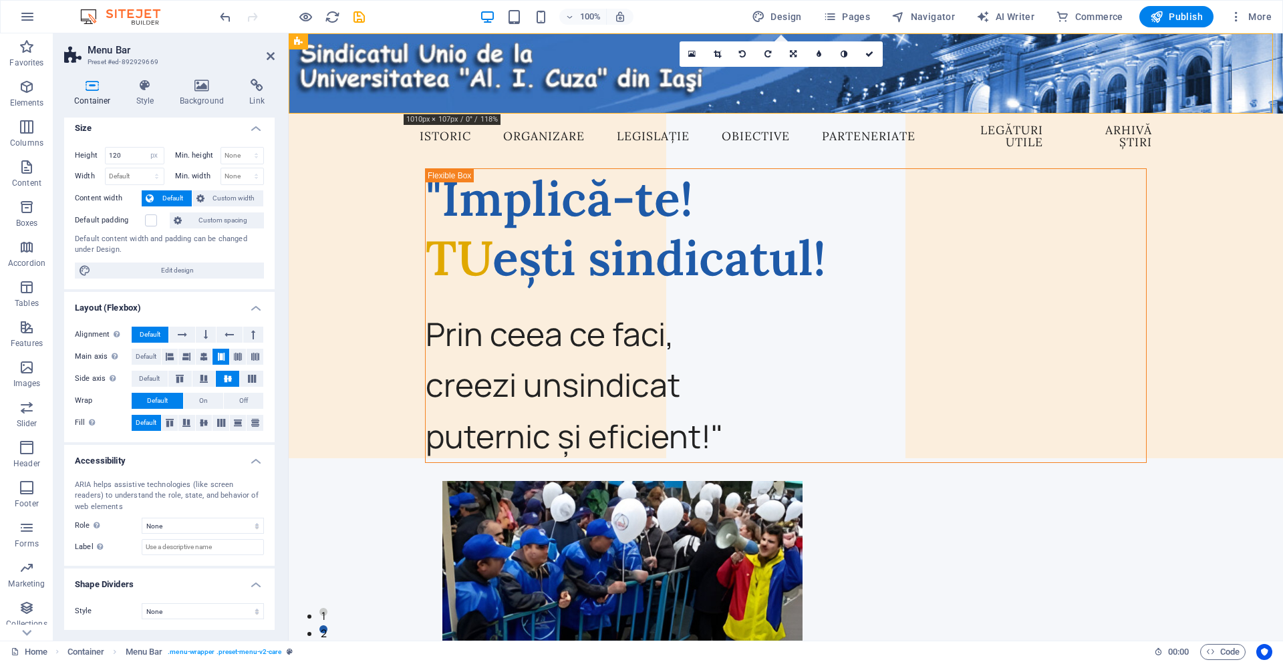
click at [221, 78] on div "Container Style Background Link Size Height 120 Default px rem % vh vw Min. hei…" at bounding box center [169, 354] width 232 height 573
click at [206, 82] on icon at bounding box center [202, 85] width 65 height 13
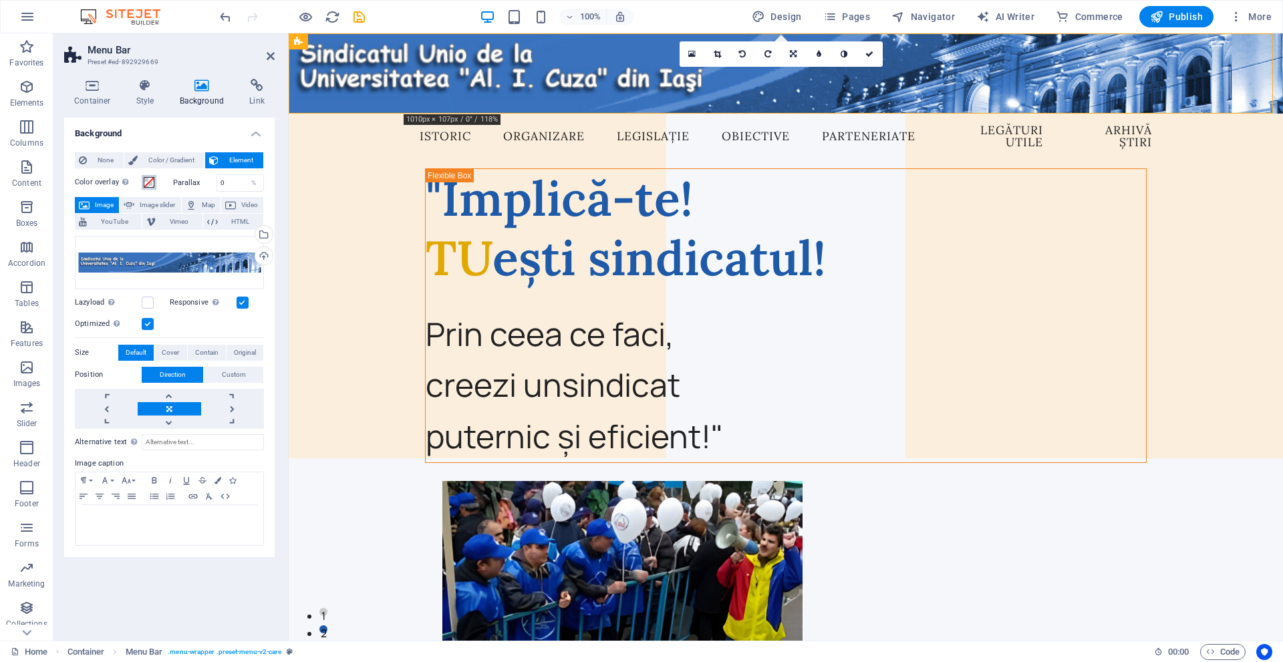
click at [146, 182] on span at bounding box center [149, 182] width 11 height 11
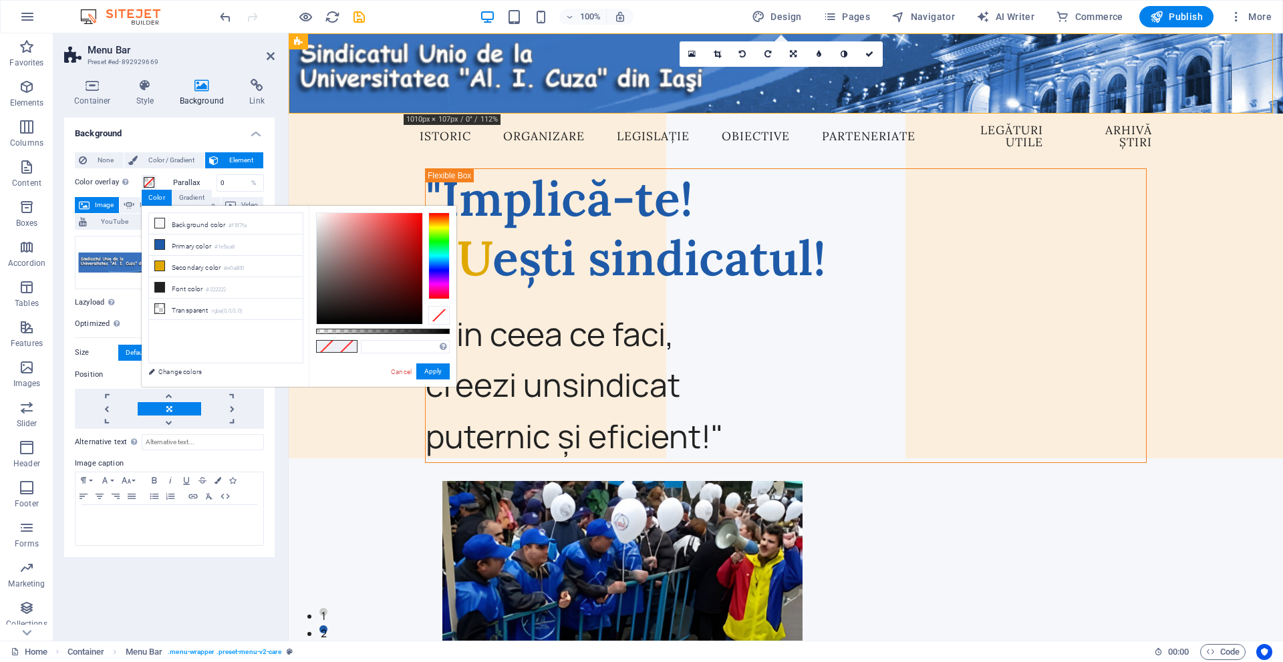
click at [77, 295] on label "Lazyload Loading images after the page loads improves page speed." at bounding box center [108, 303] width 67 height 16
click at [0, 0] on input "Lazyload Loading images after the page loads improves page speed." at bounding box center [0, 0] width 0 height 0
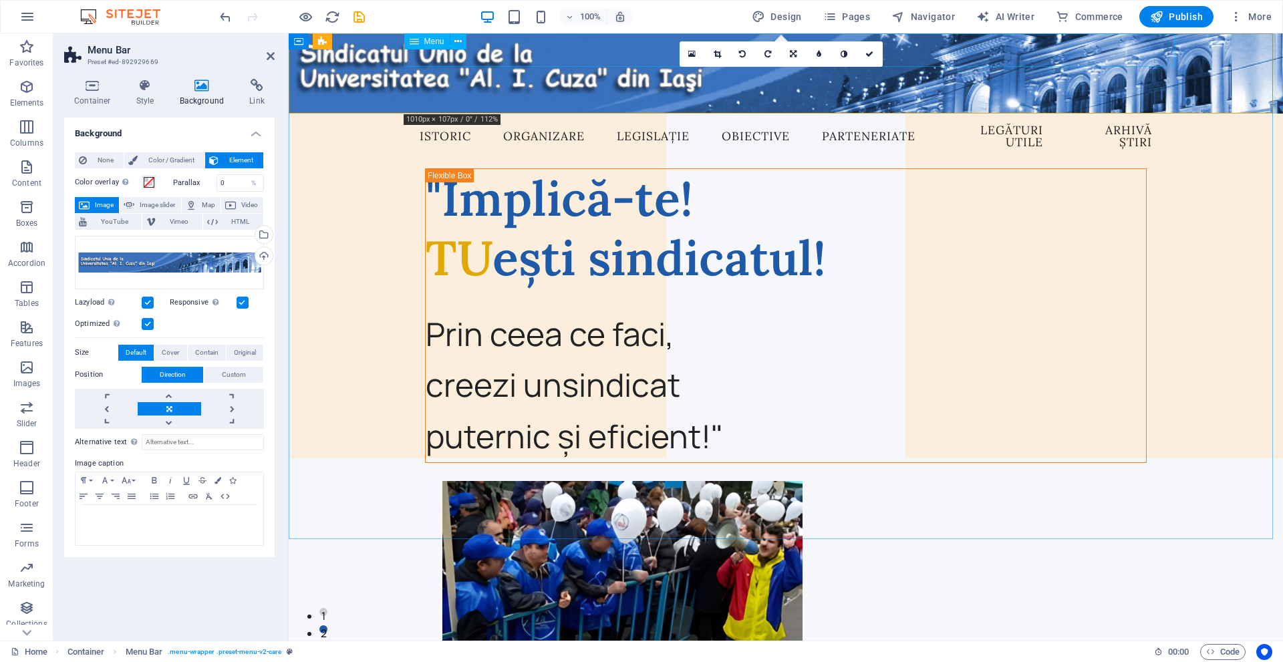
click at [475, 114] on nav "Istoric Organizare Legislație Obiective Parteneriate Legături utile Arhivă știri" at bounding box center [786, 136] width 754 height 45
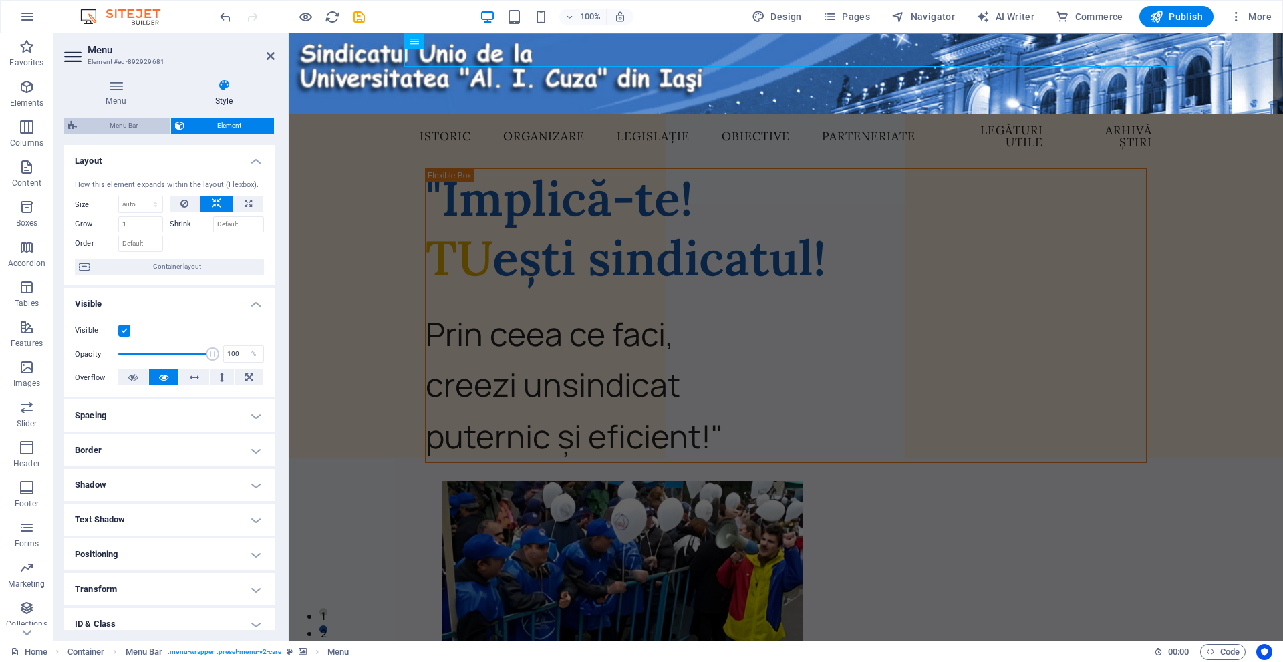
click at [135, 130] on span "Menu Bar" at bounding box center [124, 126] width 86 height 16
select select "rem"
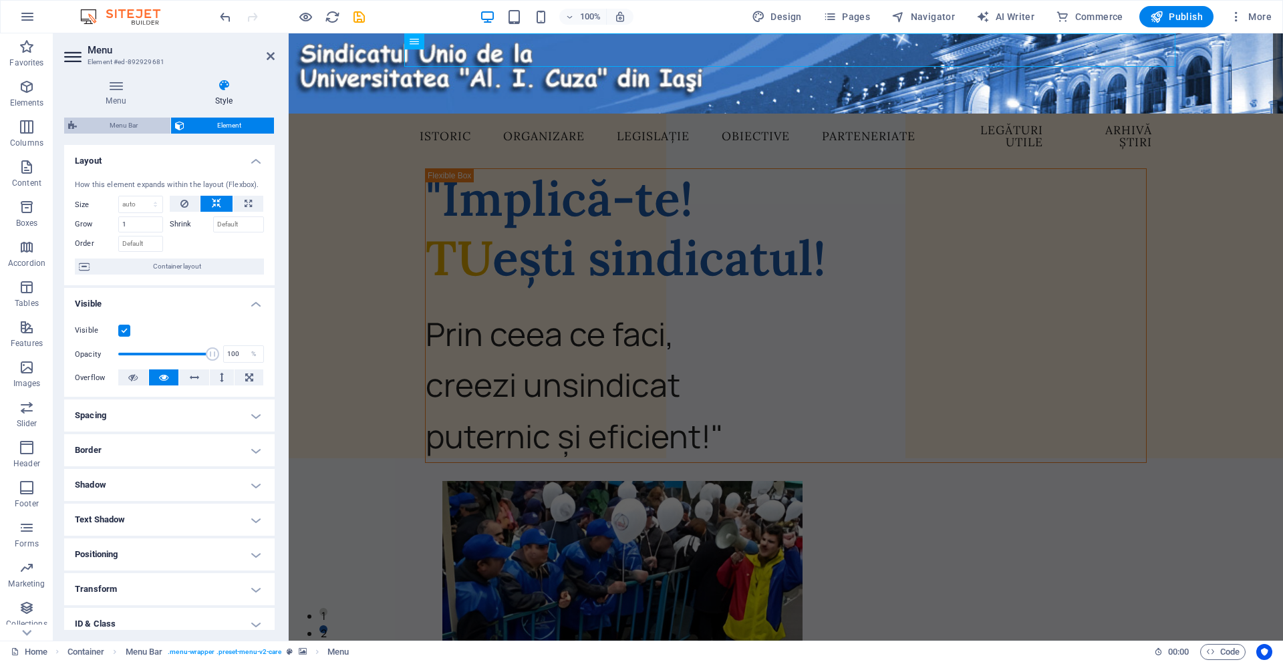
select select "rem"
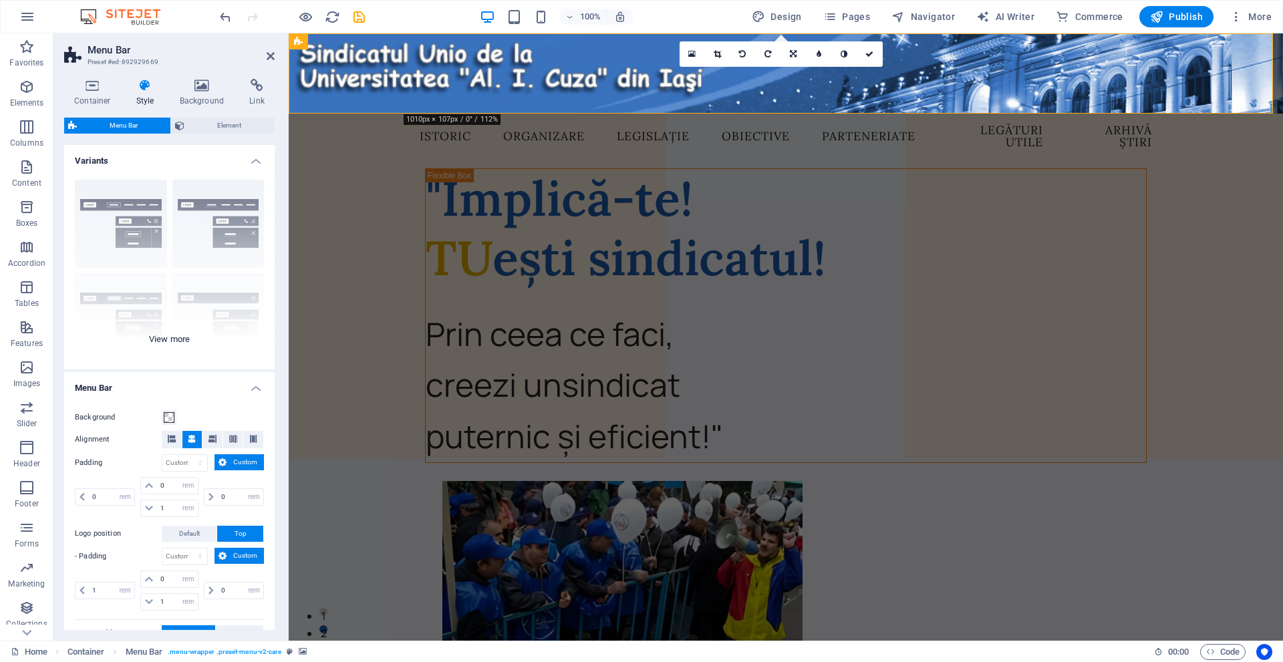
click at [169, 334] on div "Border Centered Default Fixed Loki Trigger Wide XXL" at bounding box center [169, 269] width 211 height 200
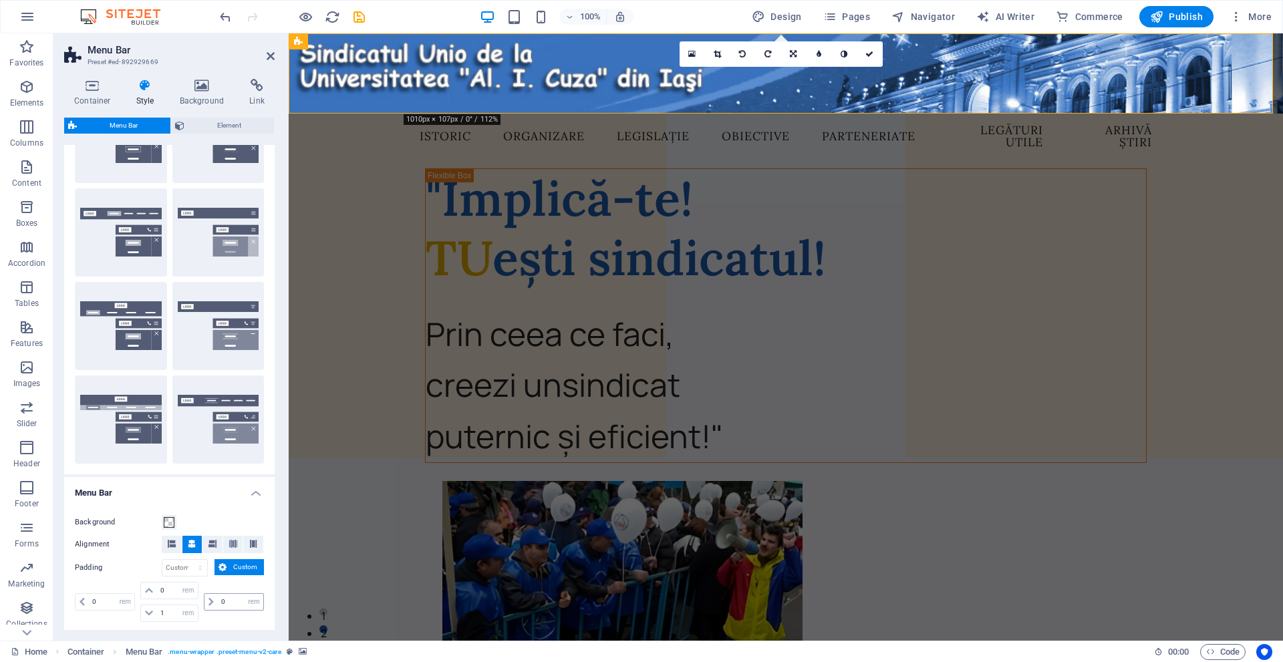
scroll to position [134, 0]
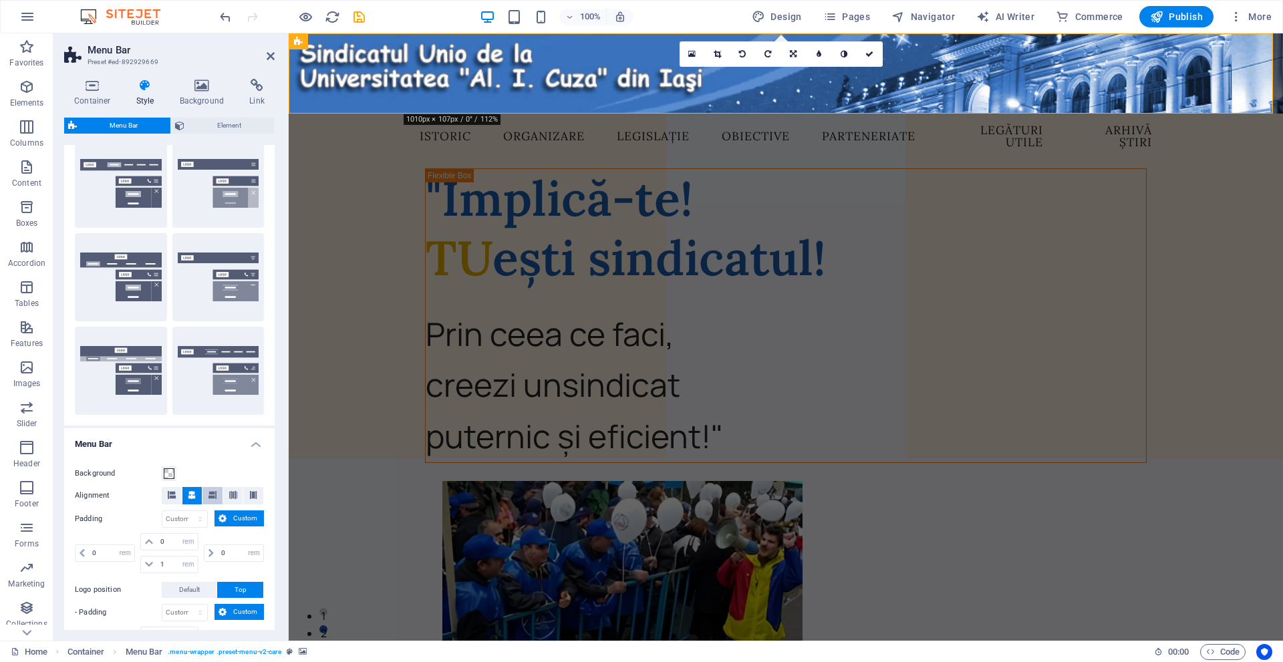
click at [205, 497] on button at bounding box center [212, 495] width 20 height 17
click at [211, 495] on icon at bounding box center [213, 495] width 8 height 8
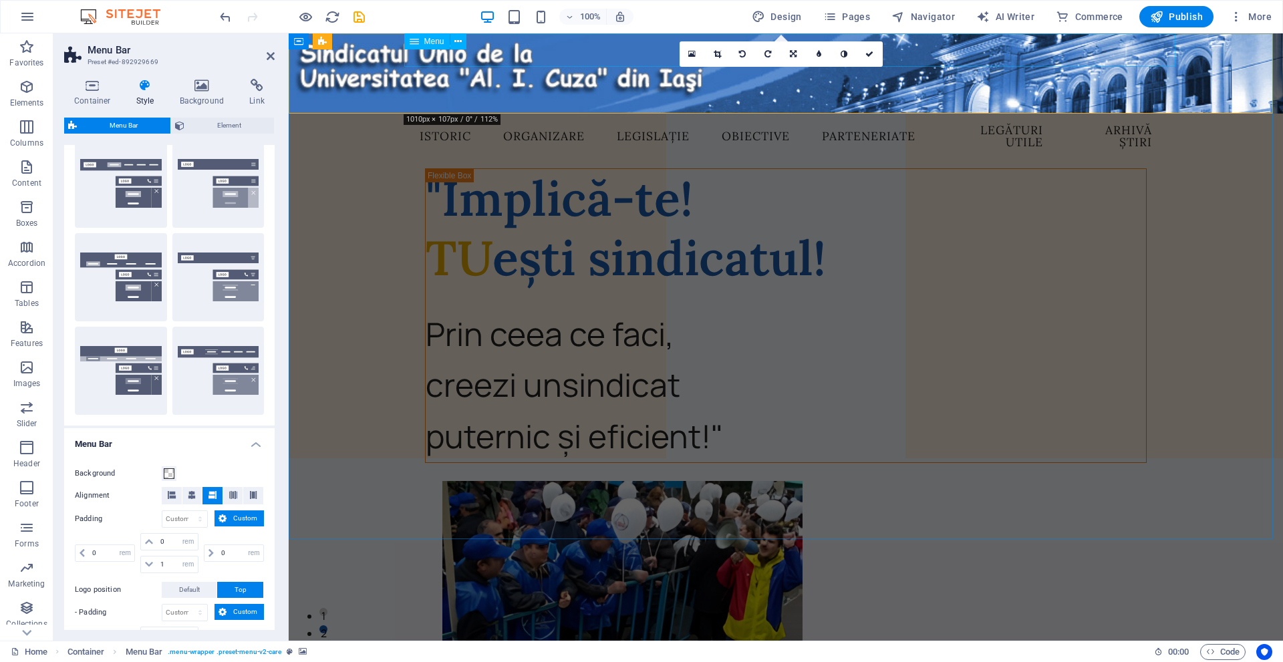
click at [602, 114] on nav "Istoric Organizare Legislație Obiective Parteneriate Legături utile Arhivă știri" at bounding box center [786, 136] width 754 height 45
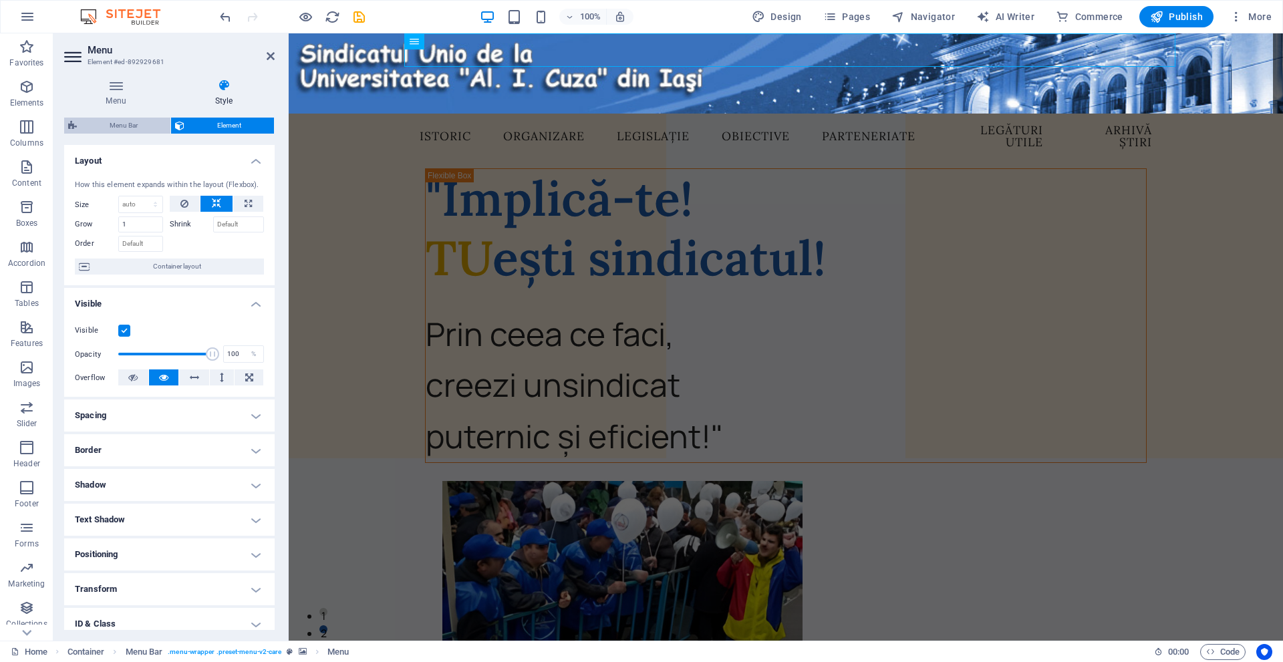
click at [148, 126] on span "Menu Bar" at bounding box center [124, 126] width 86 height 16
select select "rem"
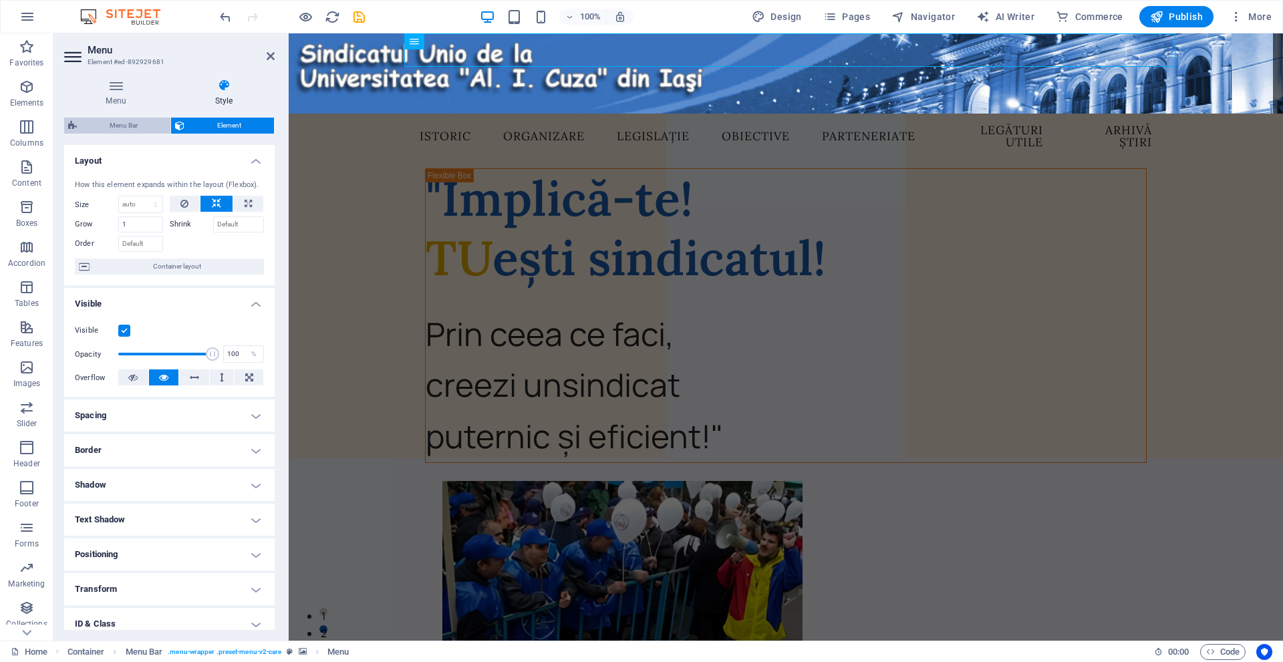
select select "rem"
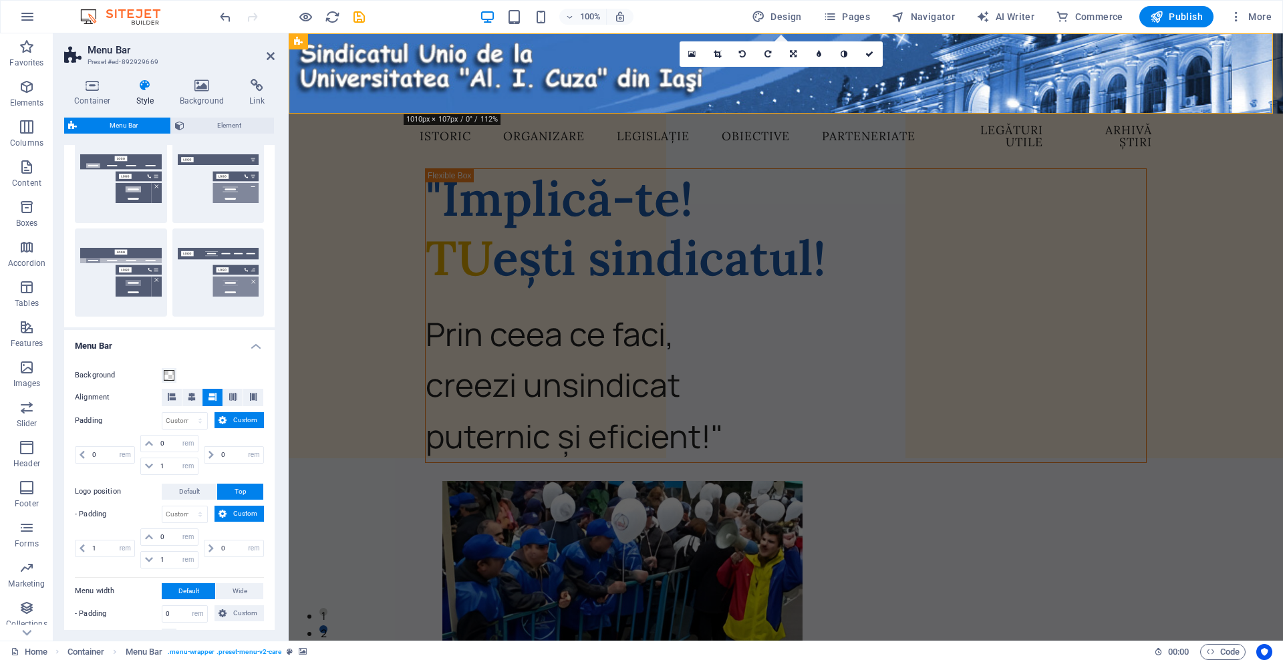
scroll to position [267, 0]
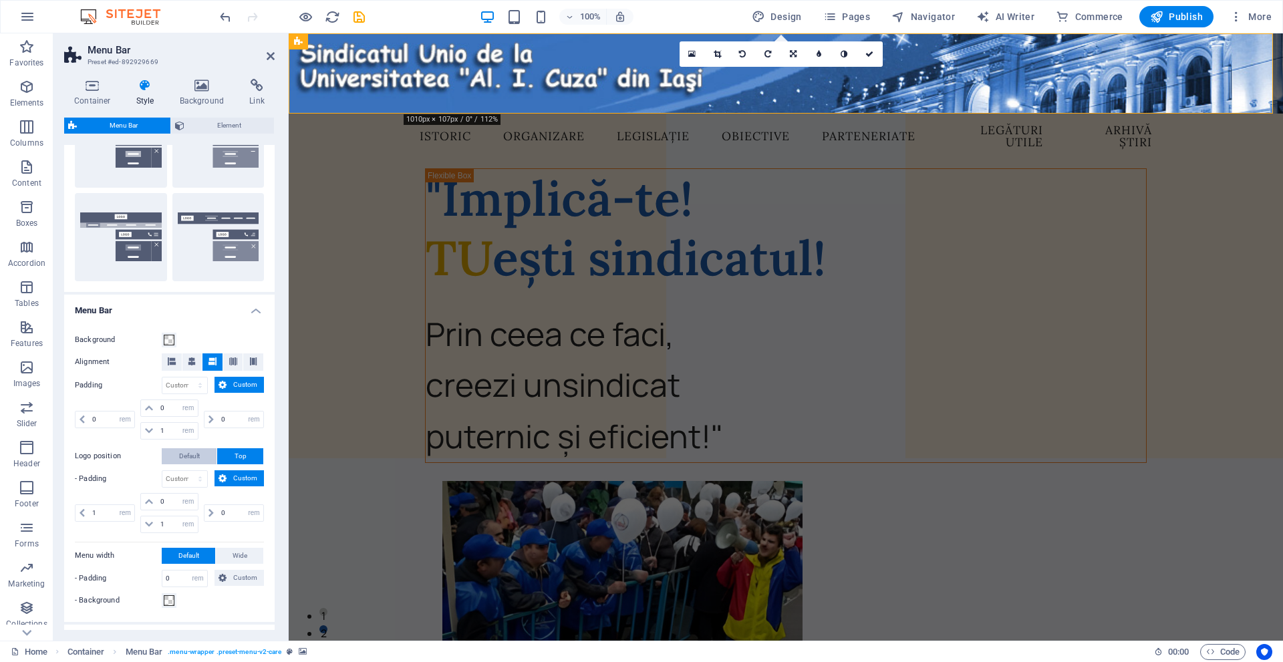
click at [190, 453] on span "Default" at bounding box center [189, 456] width 21 height 16
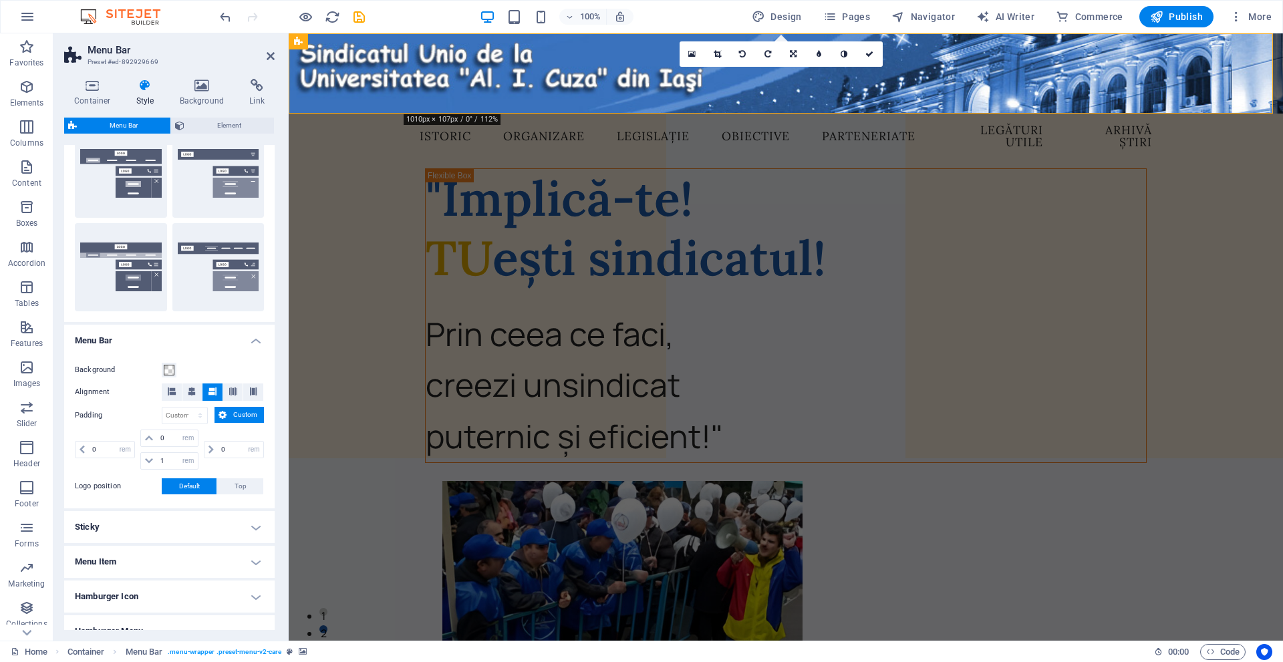
scroll to position [200, 0]
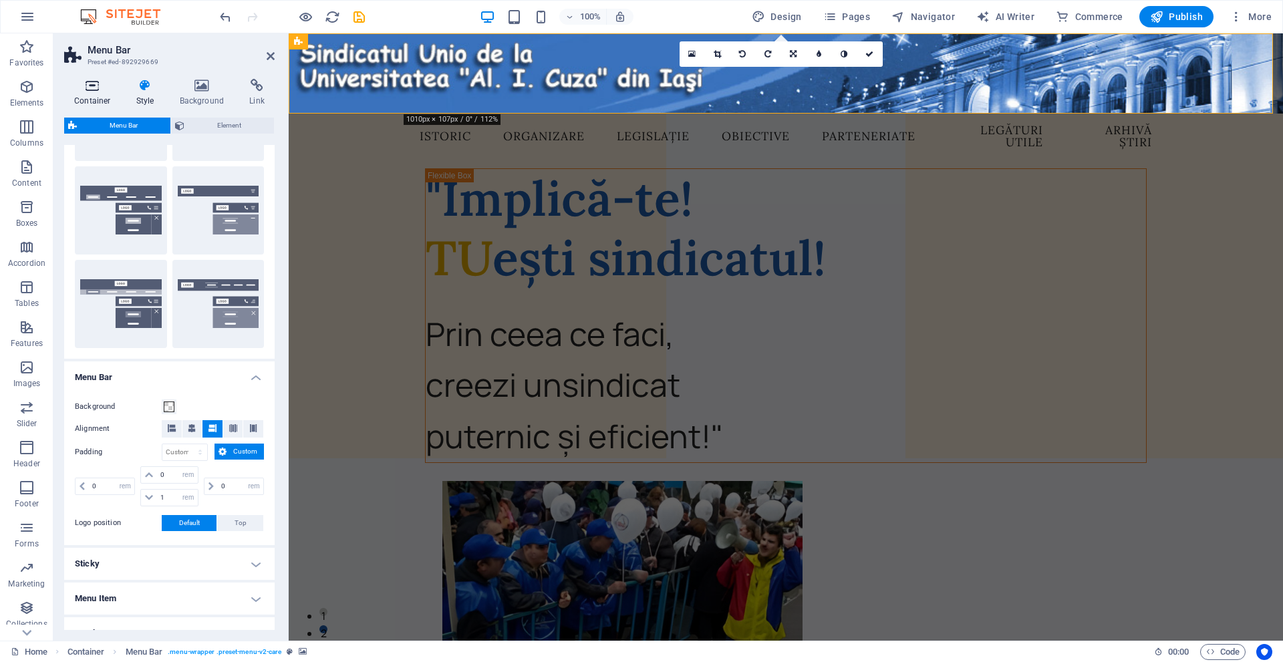
click at [96, 102] on h4 "Container" at bounding box center [95, 93] width 62 height 28
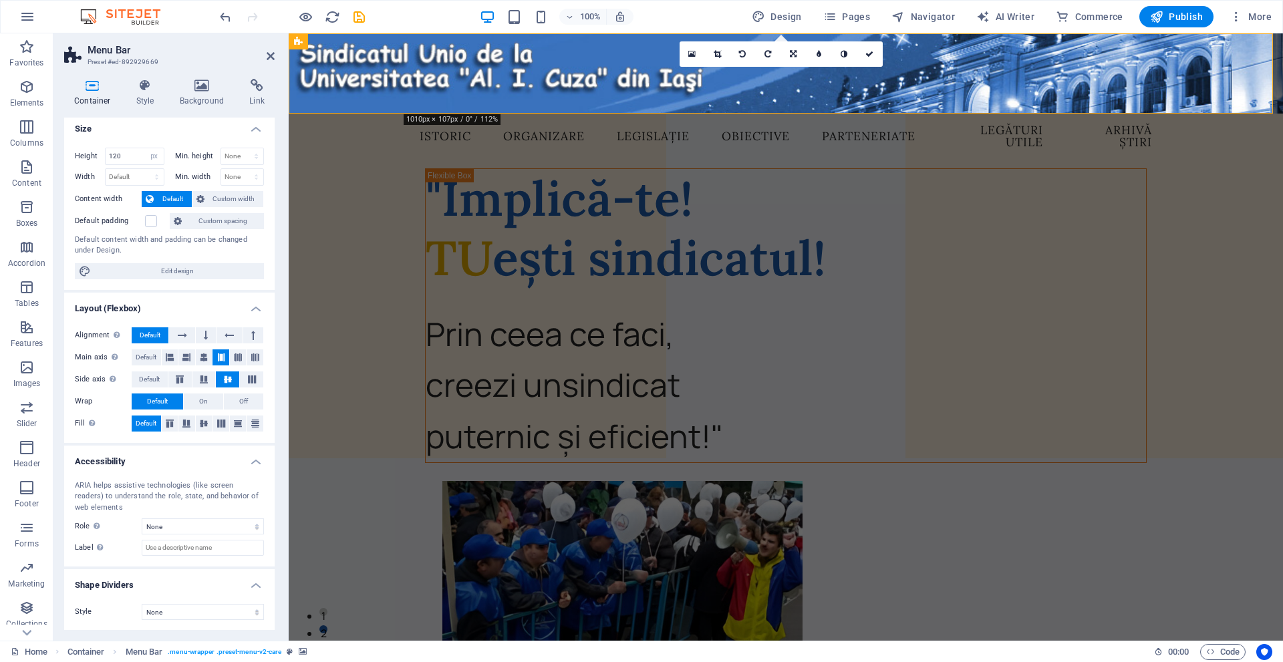
scroll to position [5, 0]
click at [203, 94] on h4 "Background" at bounding box center [205, 93] width 70 height 28
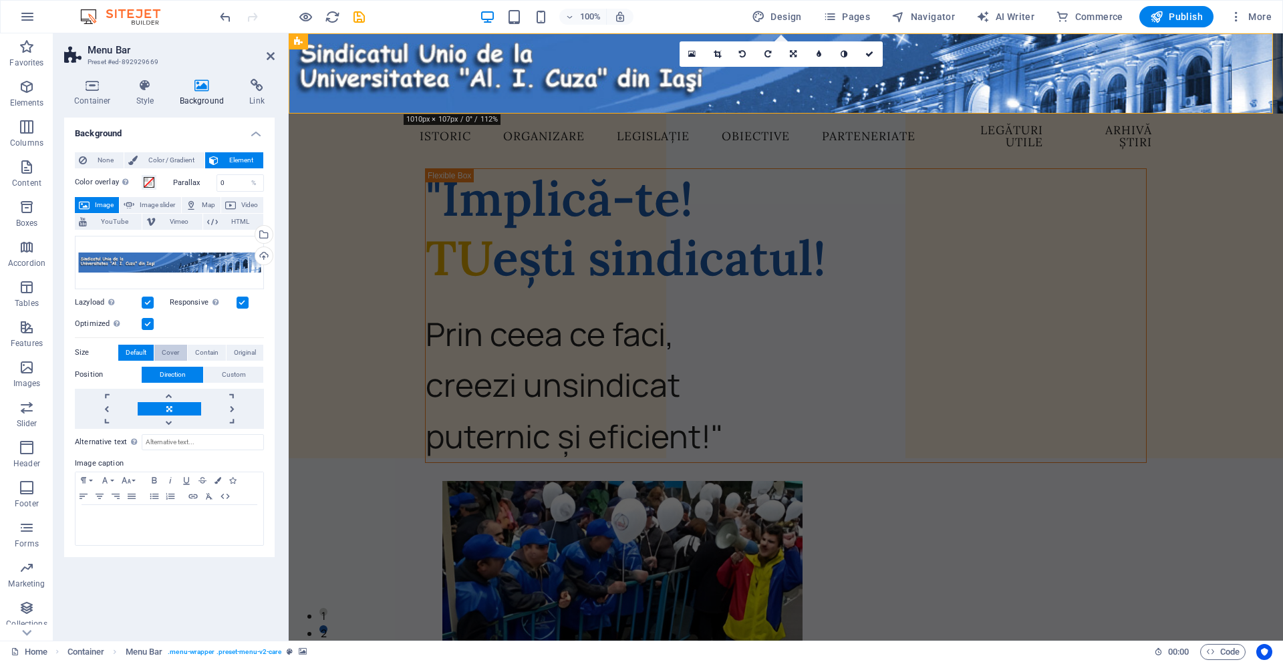
click at [176, 360] on span "Cover" at bounding box center [170, 353] width 17 height 16
click at [200, 352] on span "Contain" at bounding box center [206, 353] width 23 height 16
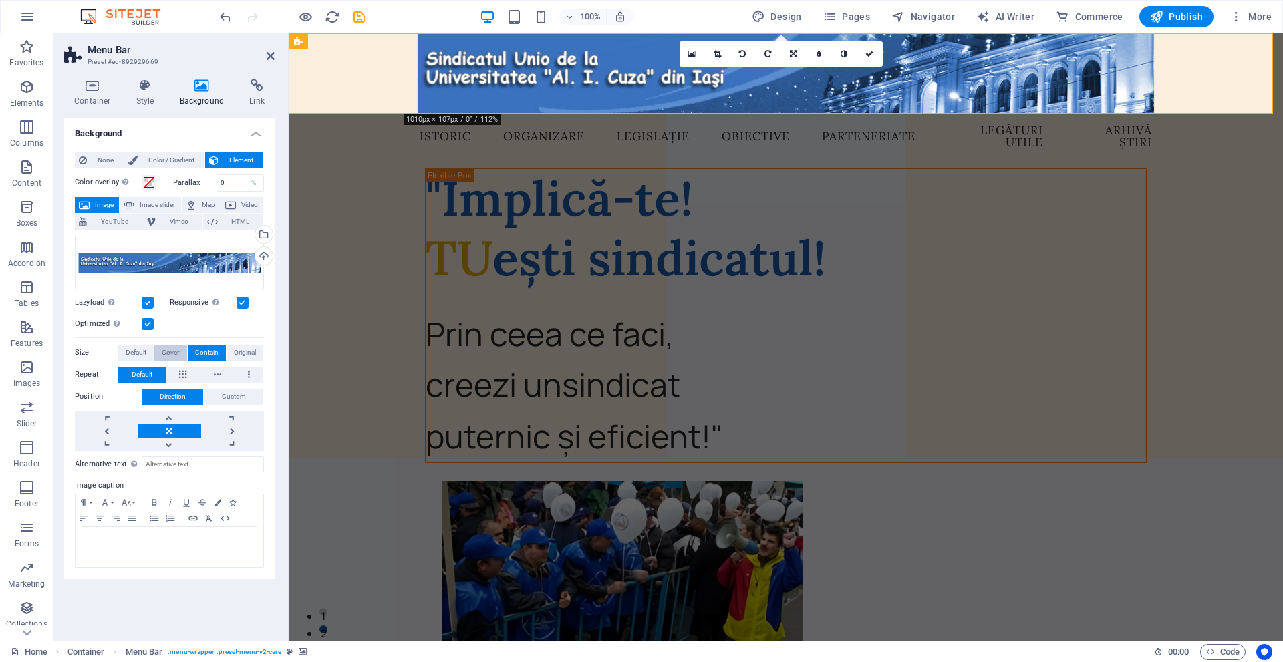
click at [179, 349] on span "Cover" at bounding box center [170, 353] width 17 height 16
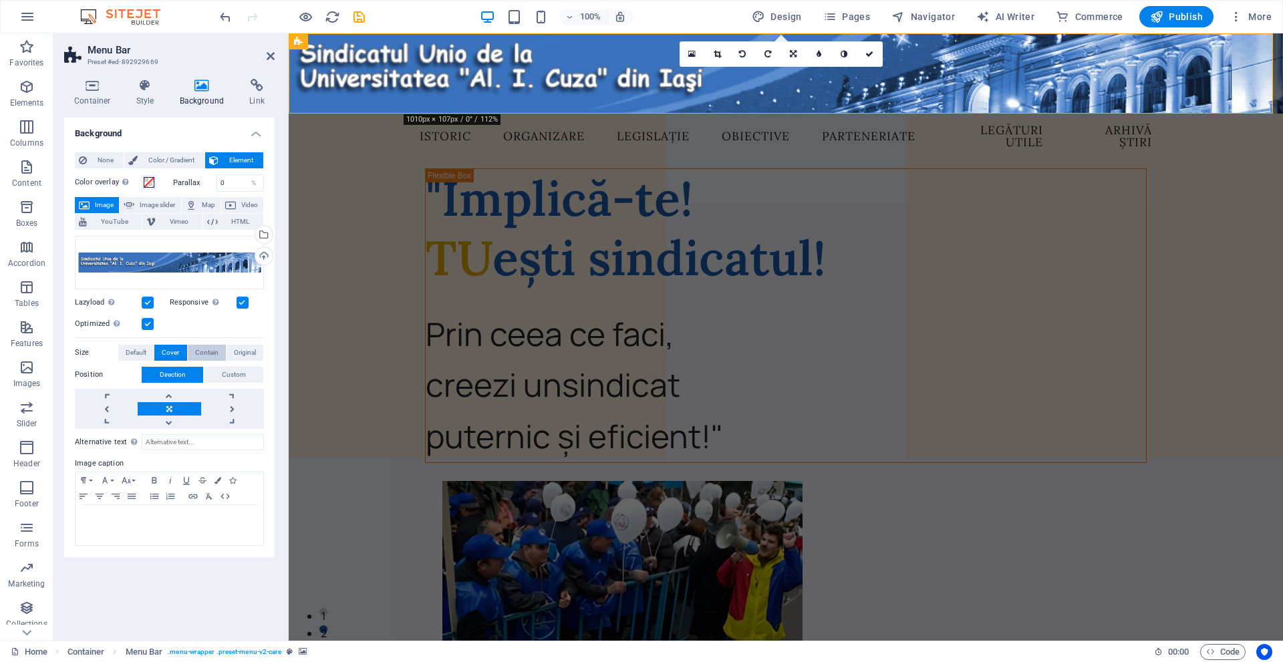
click at [201, 351] on span "Contain" at bounding box center [206, 353] width 23 height 16
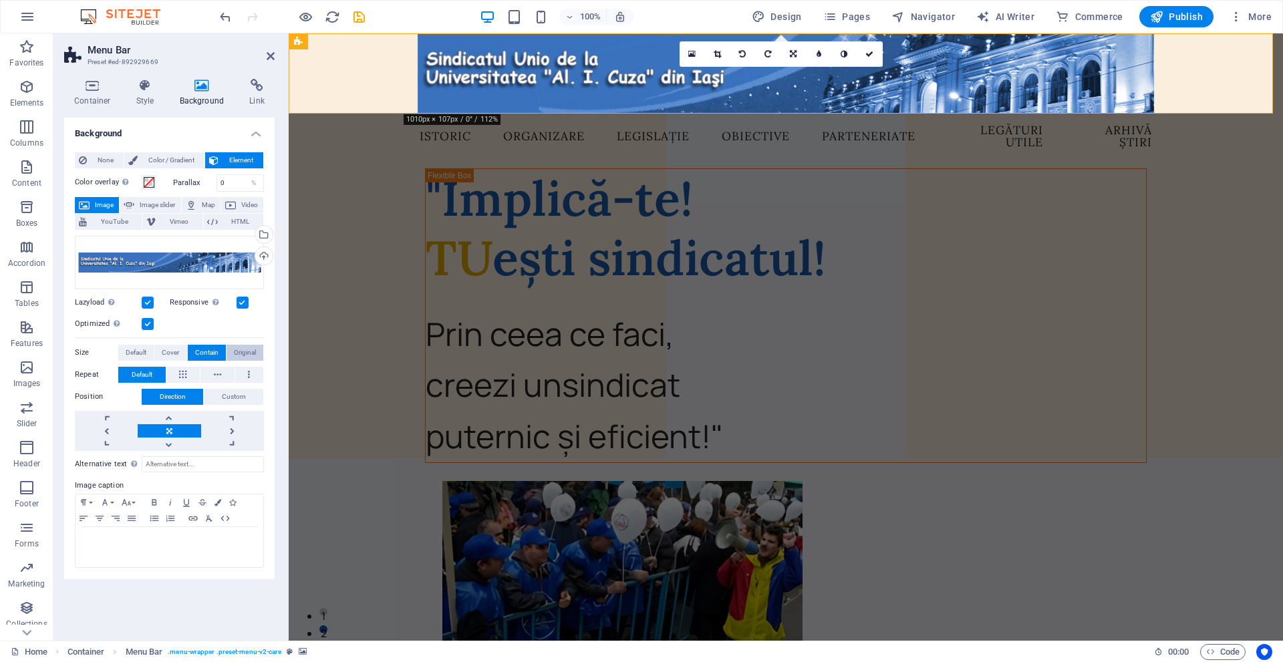
click at [249, 356] on span "Original" at bounding box center [245, 353] width 22 height 16
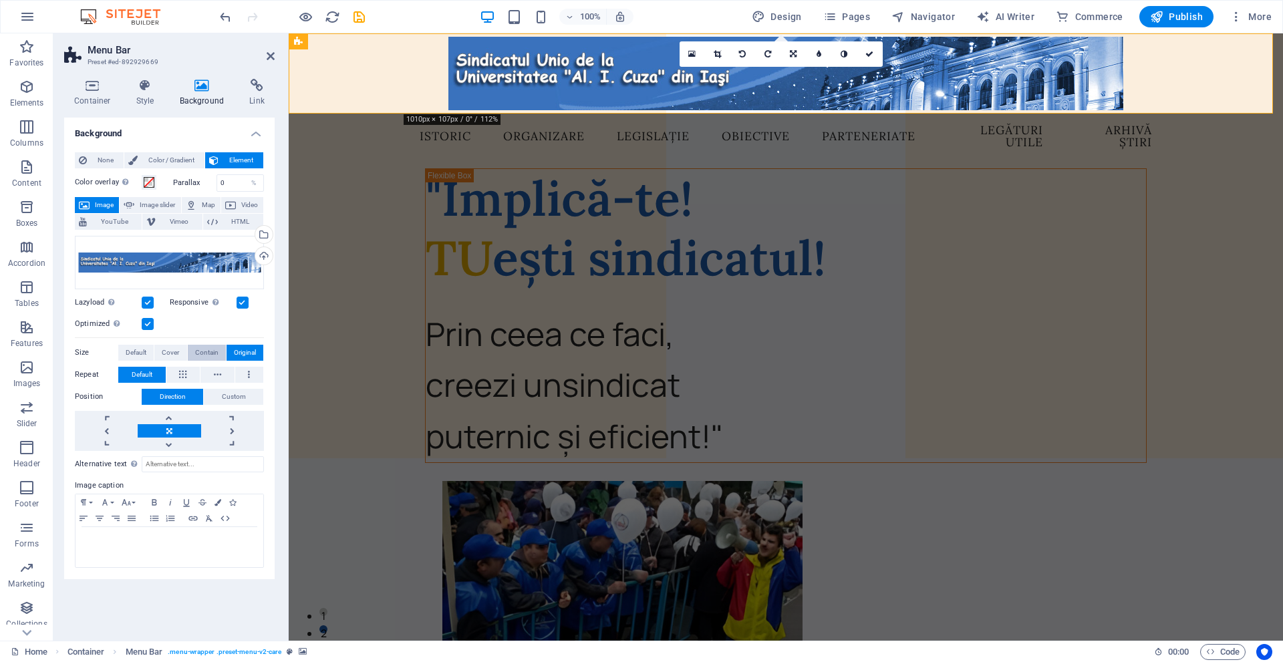
click at [218, 353] on button "Contain" at bounding box center [207, 353] width 38 height 16
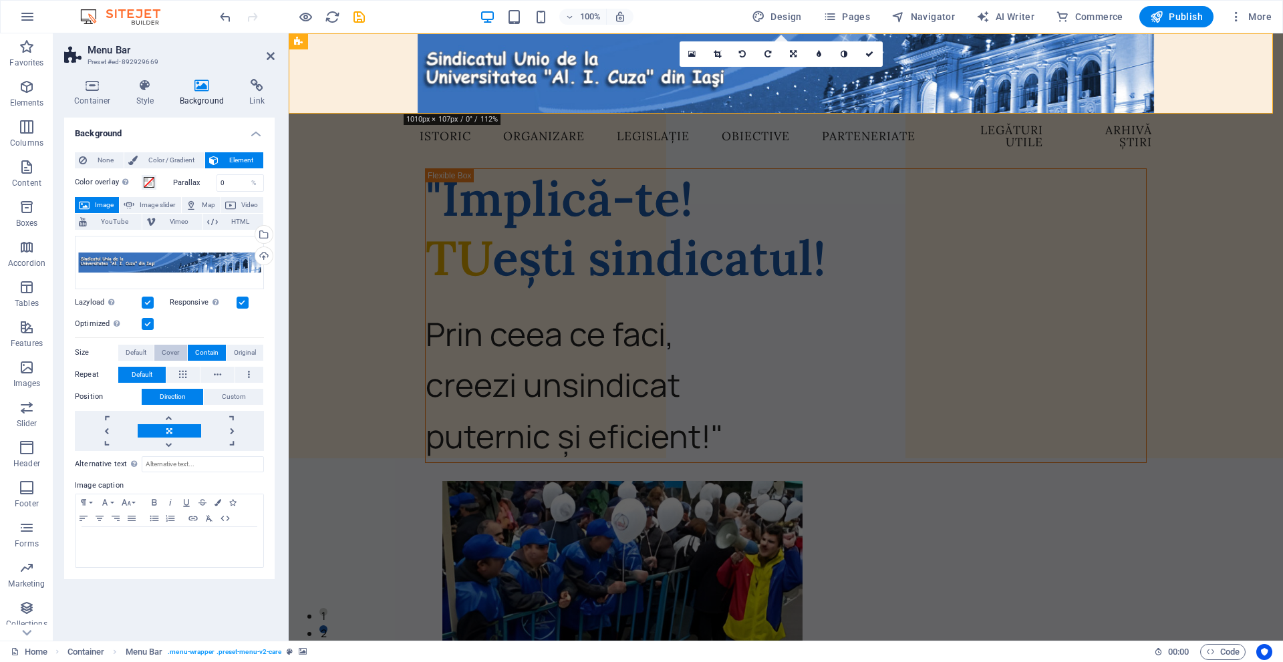
click at [170, 354] on span "Cover" at bounding box center [170, 353] width 17 height 16
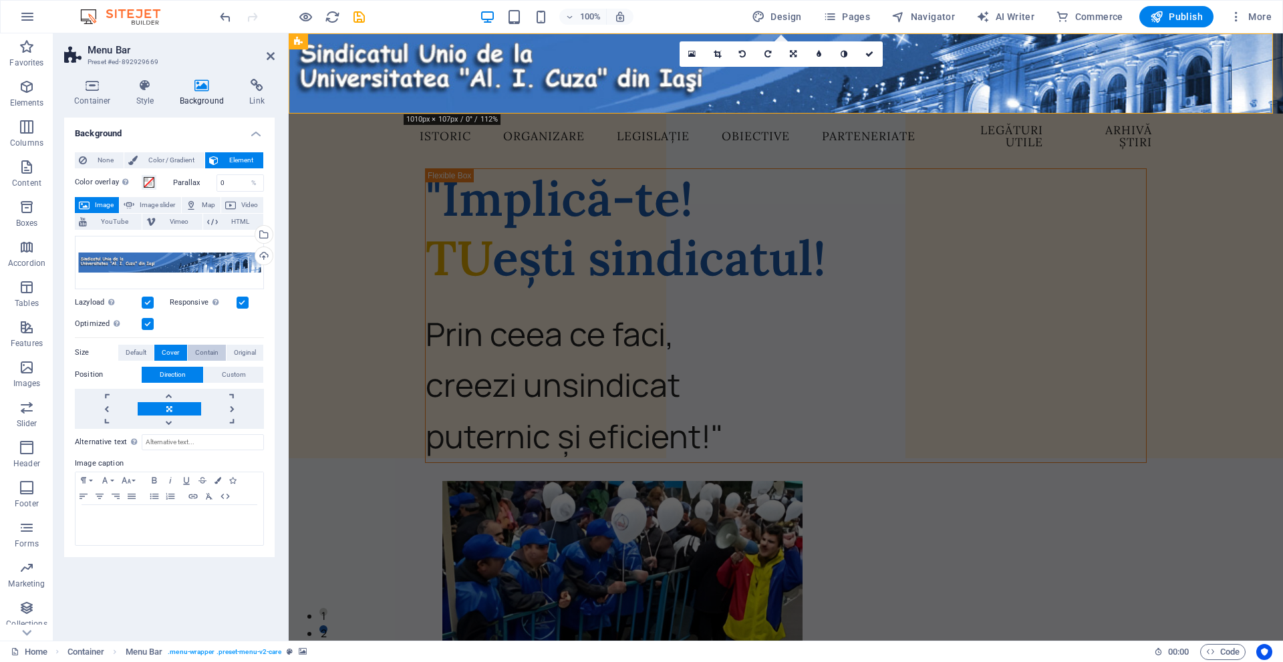
click at [207, 355] on span "Contain" at bounding box center [206, 353] width 23 height 16
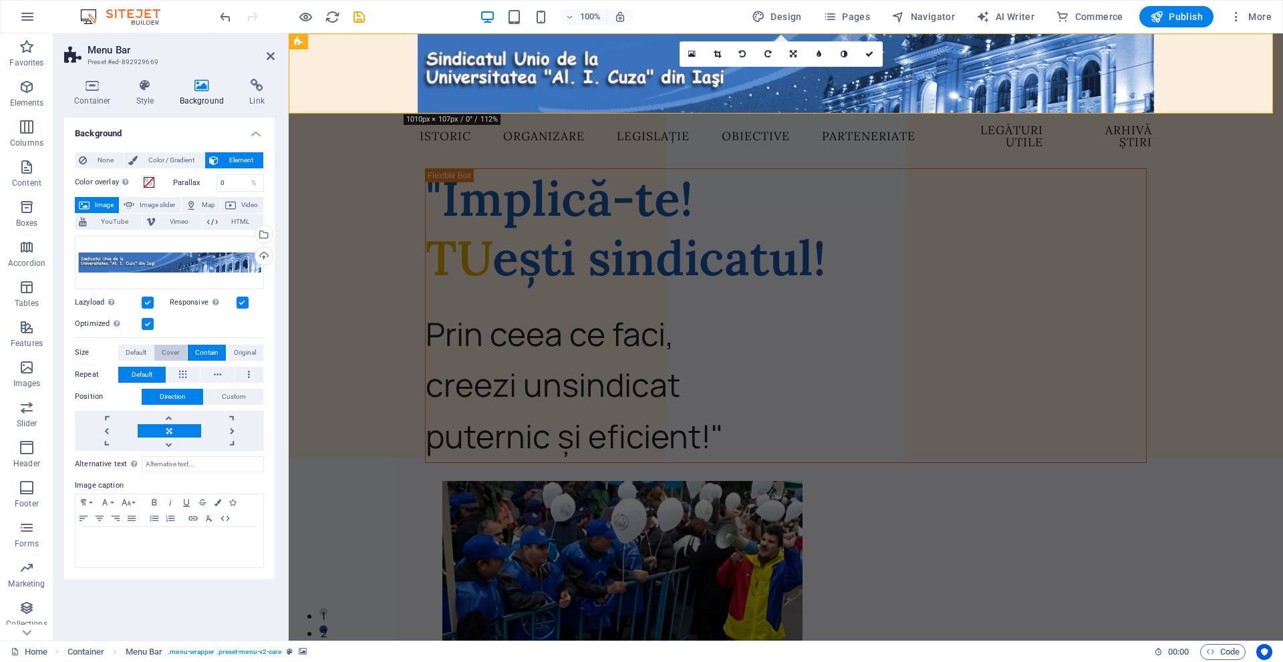
click at [171, 353] on span "Cover" at bounding box center [170, 353] width 17 height 16
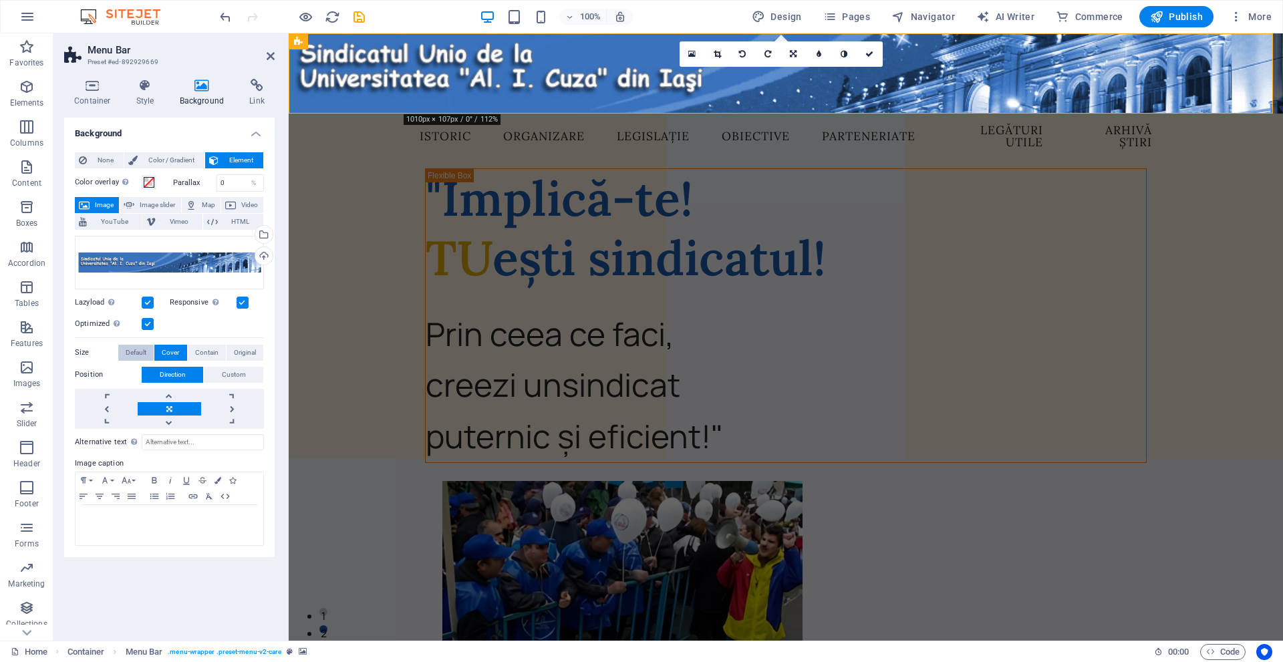
click at [148, 354] on button "Default" at bounding box center [135, 353] width 35 height 16
click at [170, 354] on span "Cover" at bounding box center [170, 353] width 17 height 16
click at [108, 159] on span "None" at bounding box center [105, 160] width 29 height 16
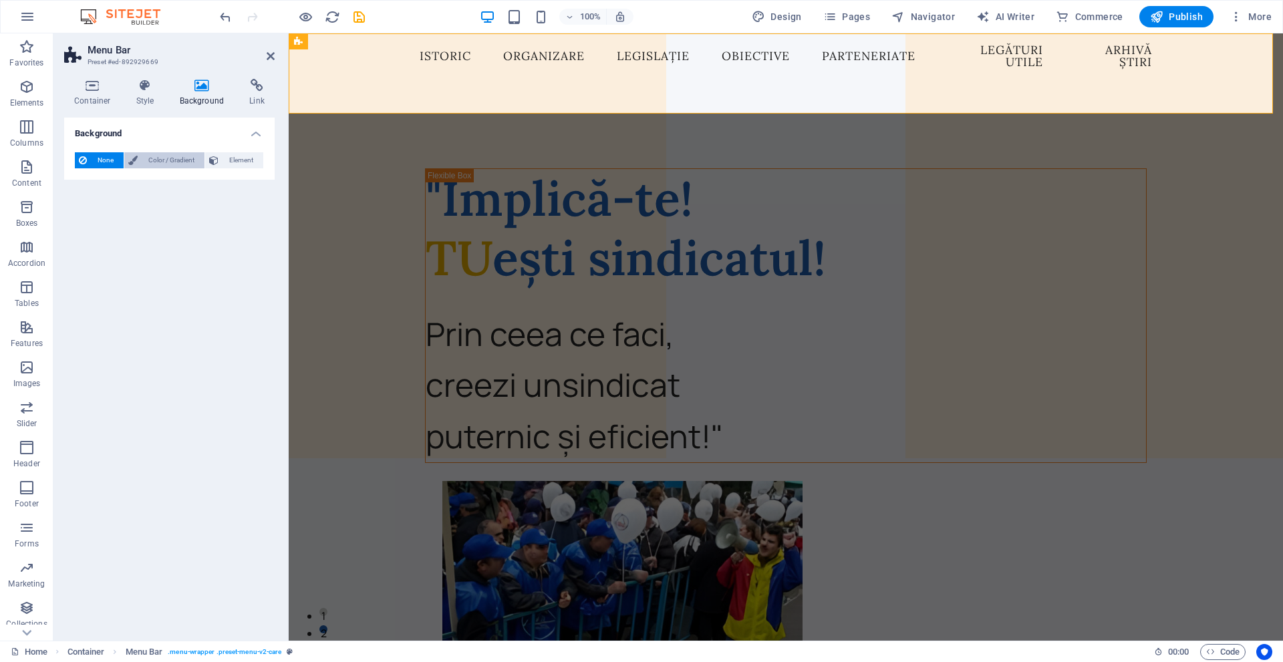
click at [140, 163] on button "Color / Gradient" at bounding box center [164, 160] width 80 height 16
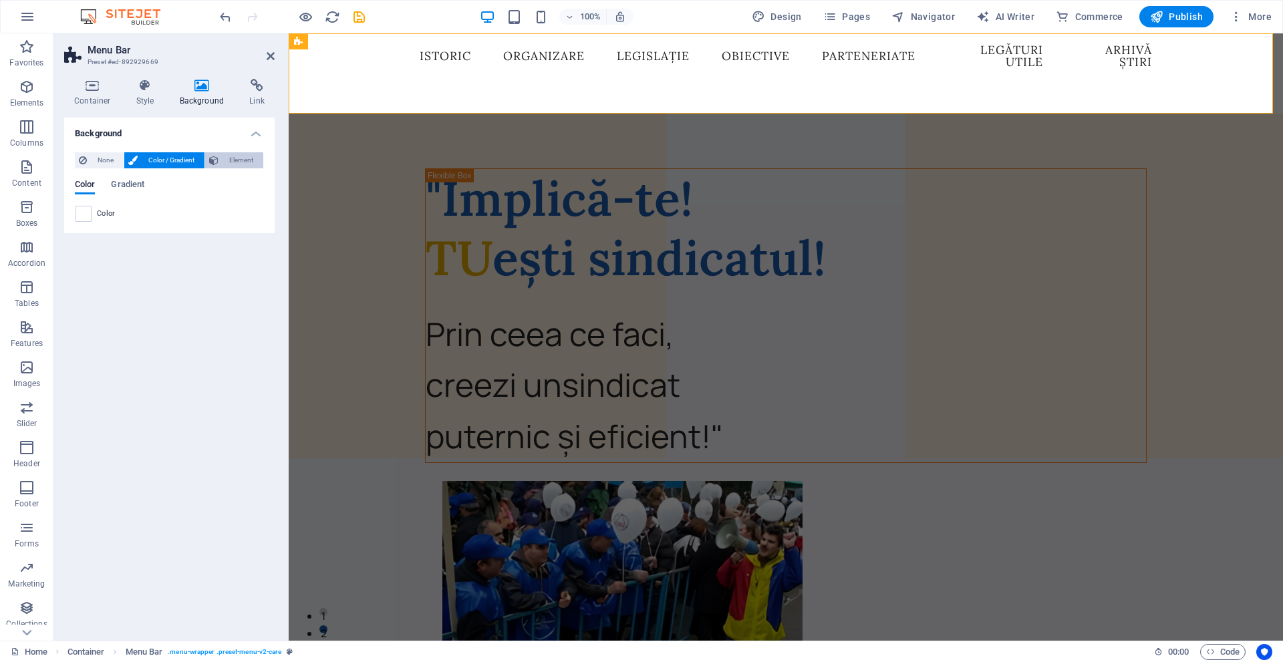
click at [239, 154] on span "Element" at bounding box center [241, 160] width 37 height 16
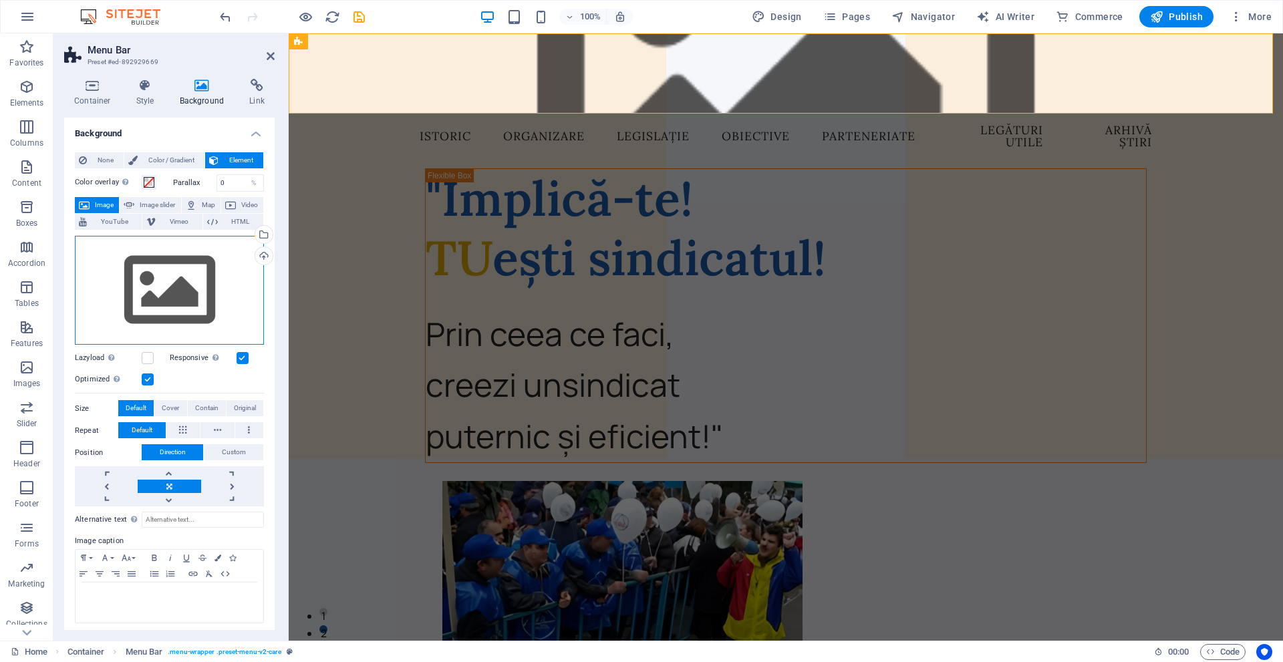
click at [183, 289] on div "Drag files here, click to choose files or select files from Files or our free s…" at bounding box center [169, 291] width 189 height 110
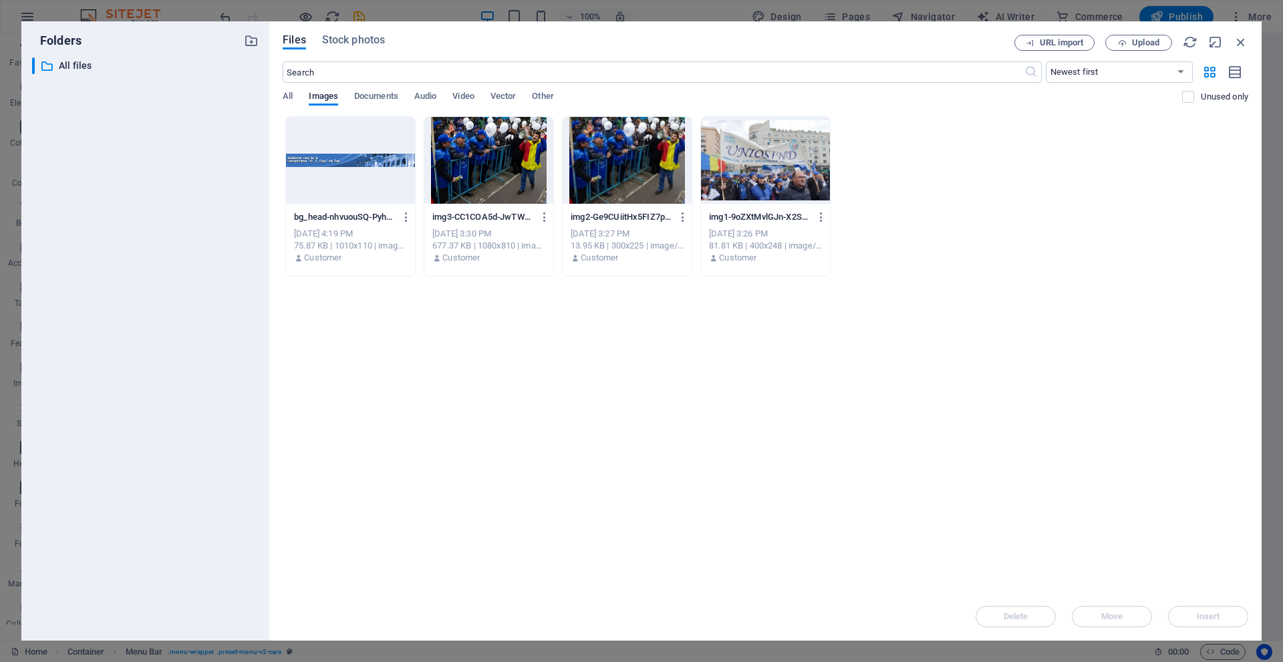
click at [340, 180] on div at bounding box center [350, 160] width 129 height 87
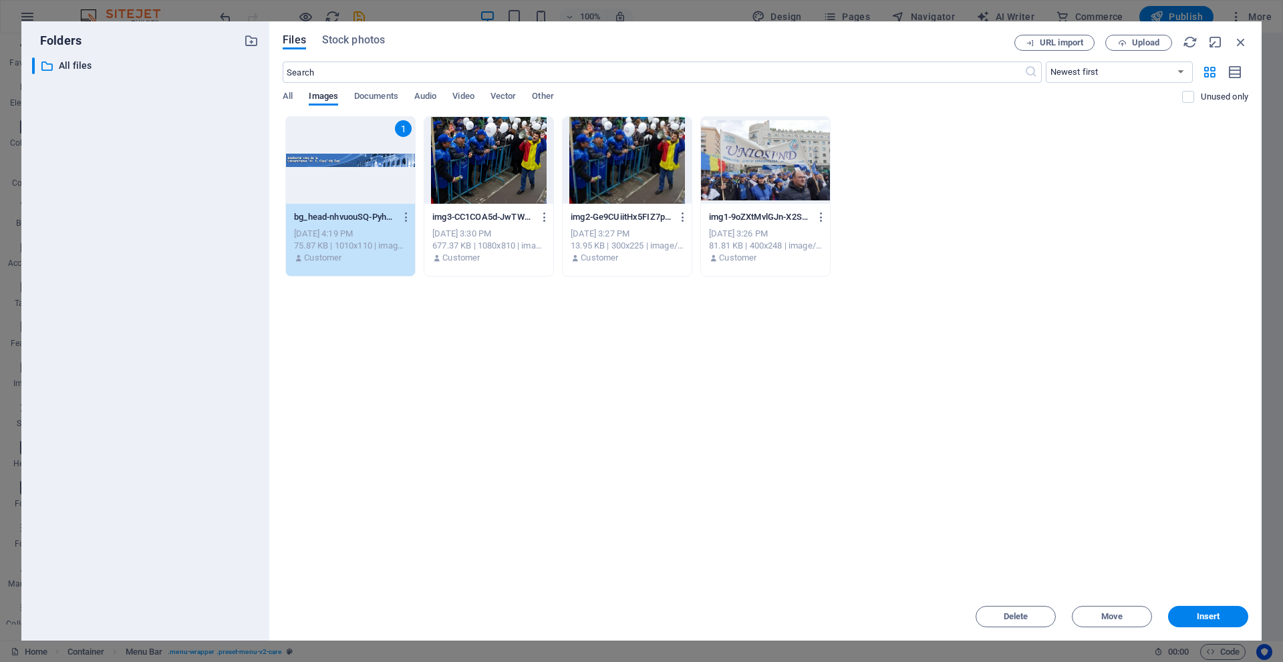
click at [340, 180] on div "1" at bounding box center [350, 160] width 129 height 87
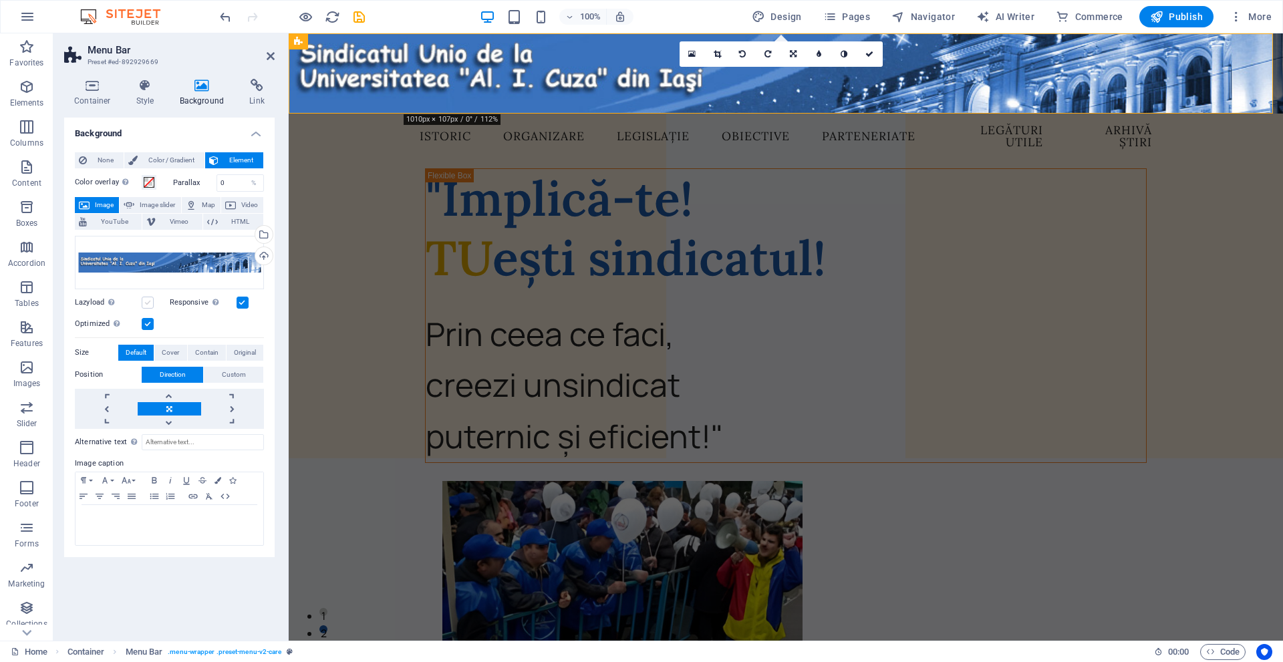
click at [151, 301] on label at bounding box center [148, 303] width 12 height 12
click at [0, 0] on input "Lazyload Loading images after the page loads improves page speed." at bounding box center [0, 0] width 0 height 0
click at [111, 162] on span "None" at bounding box center [105, 160] width 29 height 16
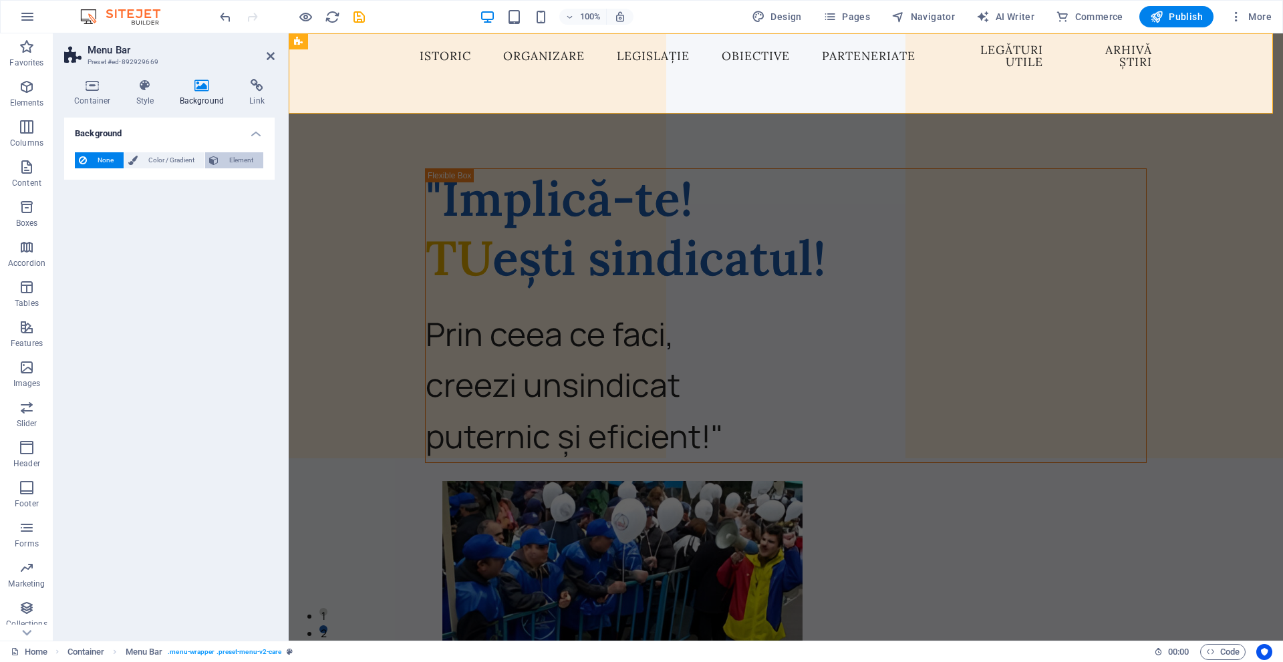
click at [229, 166] on span "Element" at bounding box center [241, 160] width 37 height 16
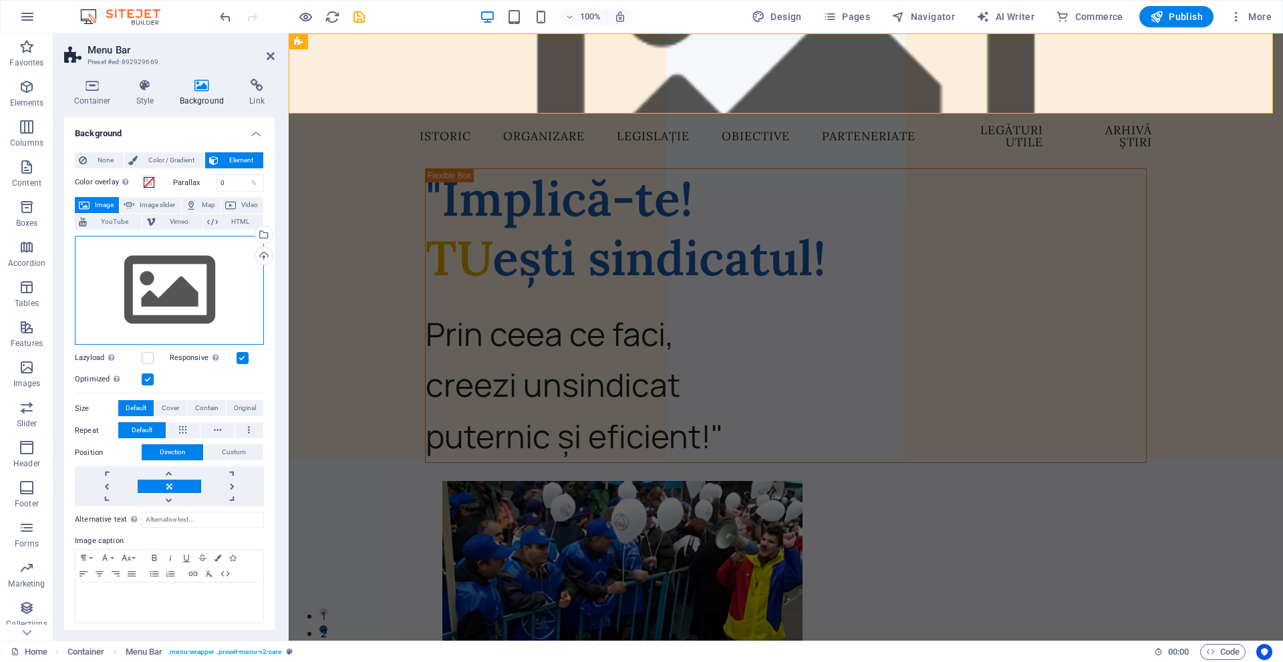
click at [166, 297] on div "Drag files here, click to choose files or select files from Files or our free s…" at bounding box center [169, 291] width 189 height 110
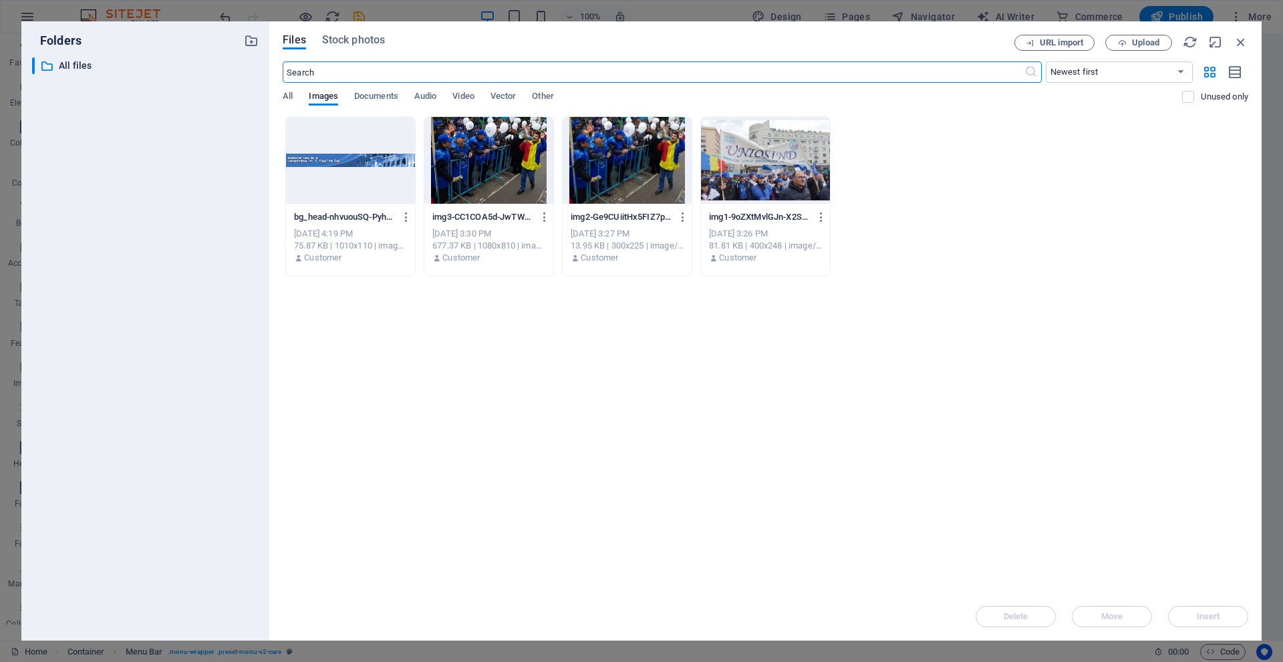
click at [359, 184] on div at bounding box center [350, 160] width 129 height 87
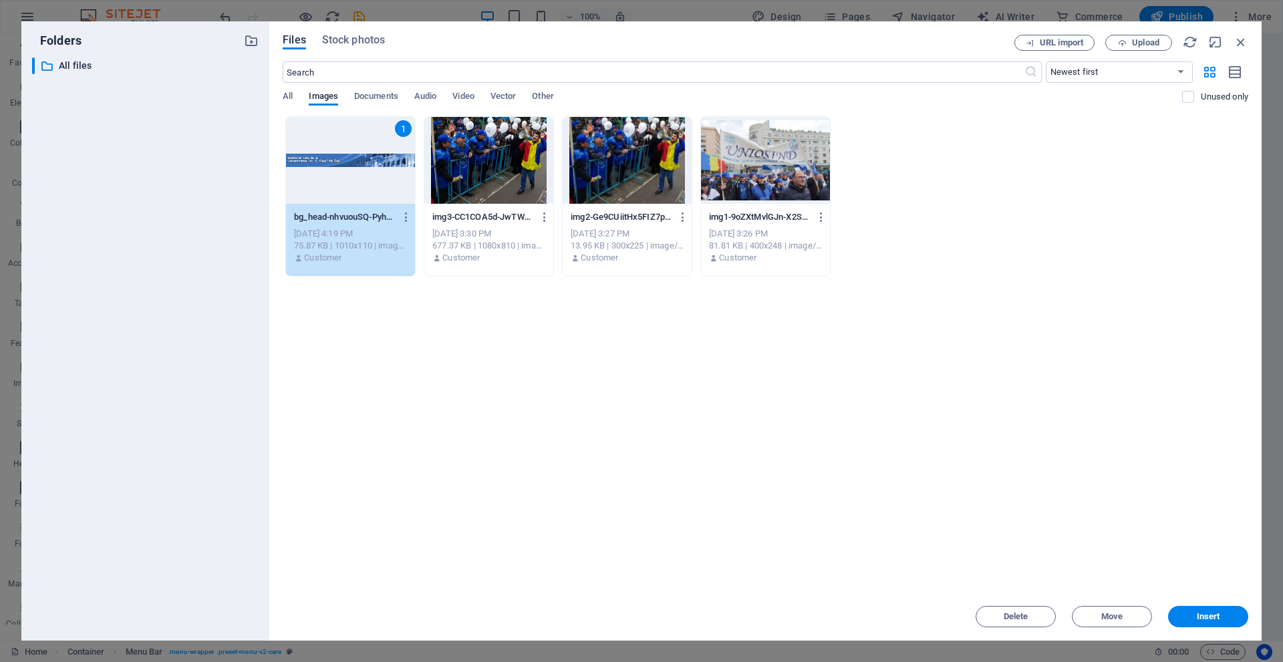
click at [359, 184] on div "1" at bounding box center [350, 160] width 129 height 87
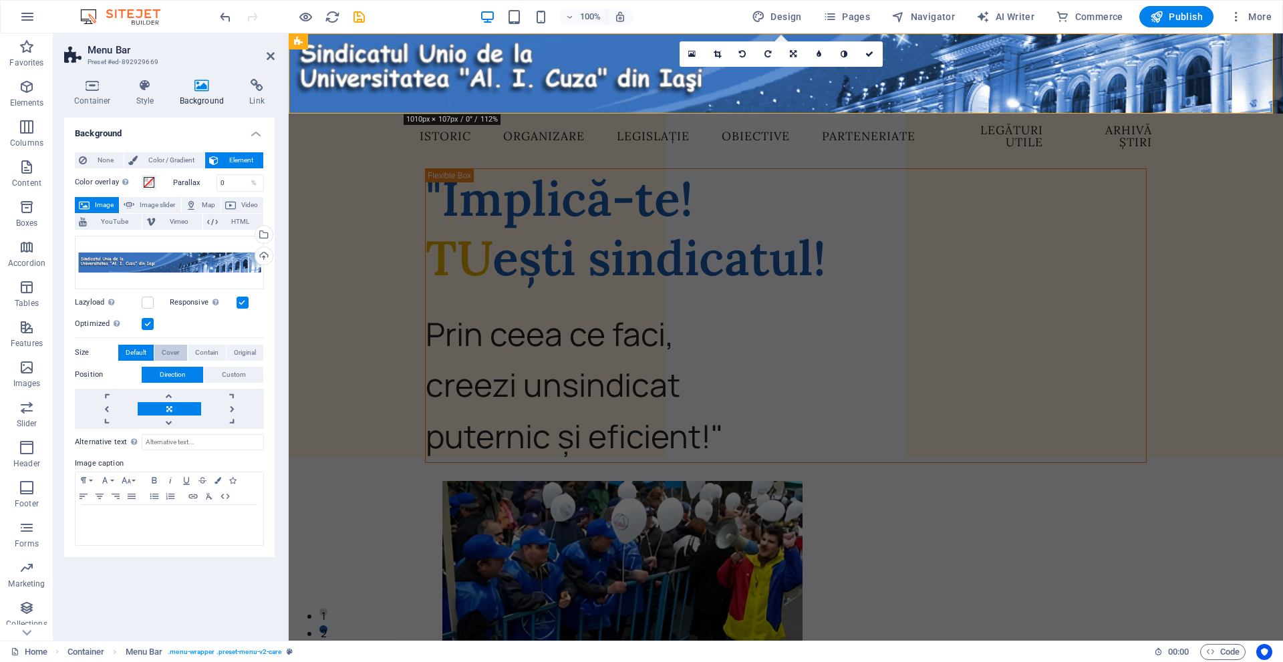
click at [182, 356] on button "Cover" at bounding box center [170, 353] width 32 height 16
click at [100, 87] on icon at bounding box center [92, 85] width 57 height 13
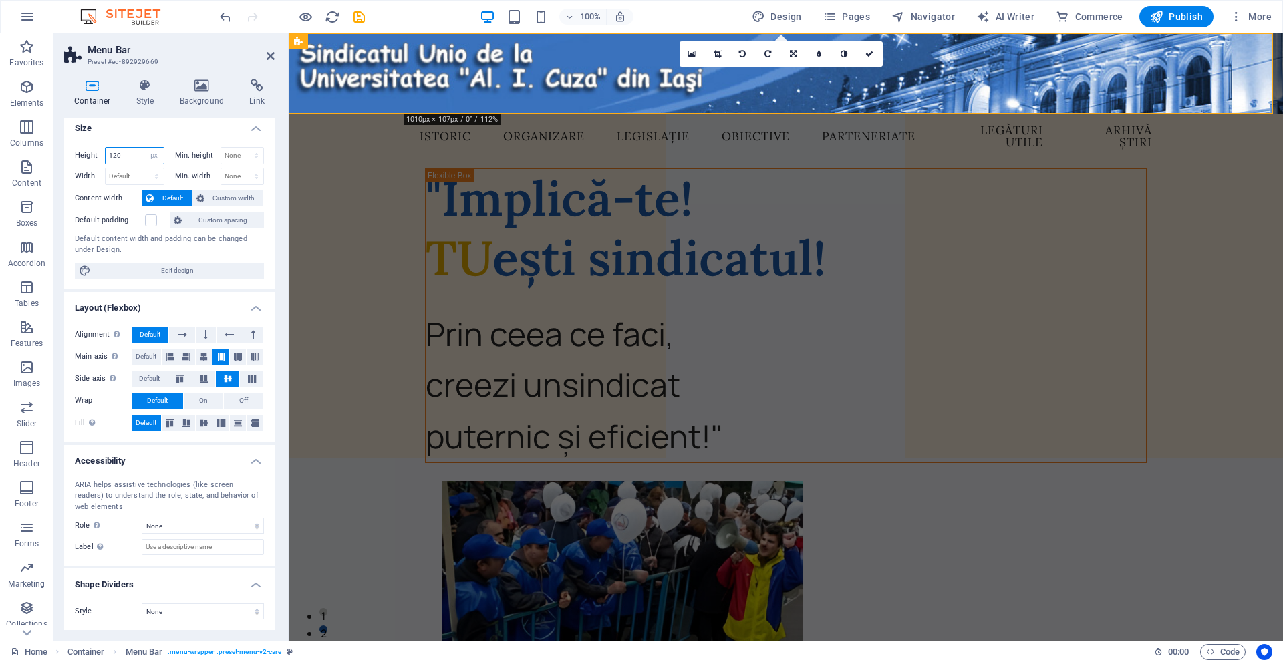
click at [120, 156] on input "120" at bounding box center [135, 156] width 58 height 16
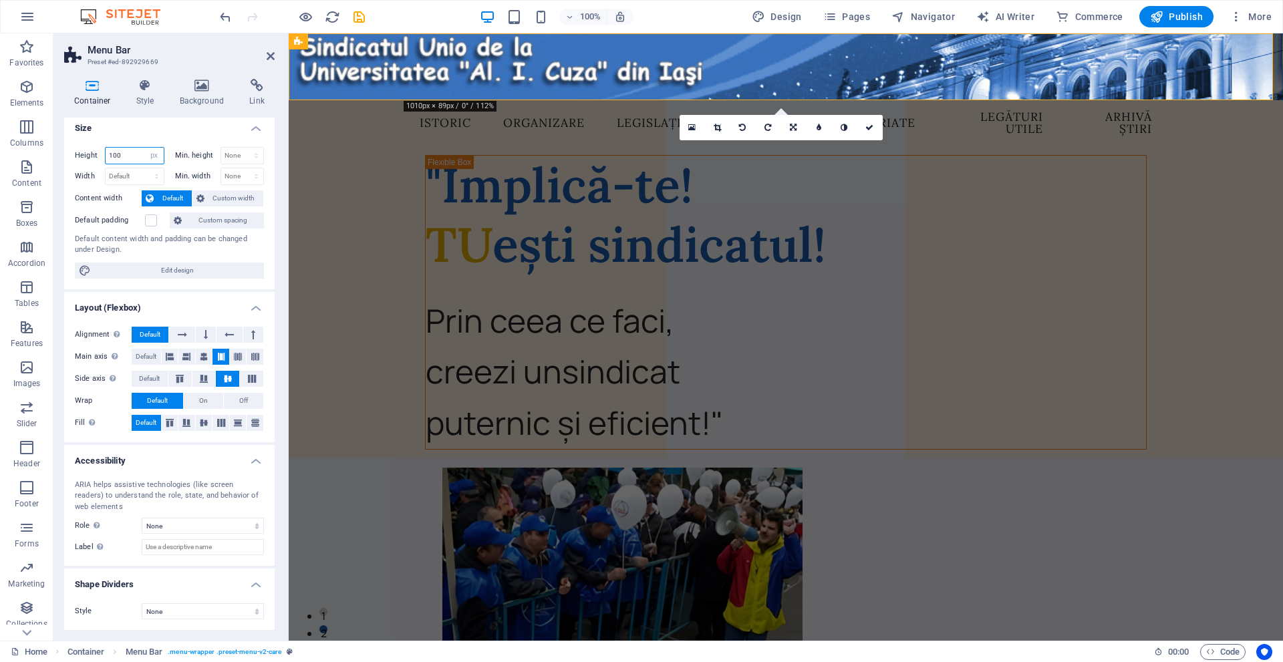
click at [132, 154] on input "100" at bounding box center [135, 156] width 58 height 16
type input "120"
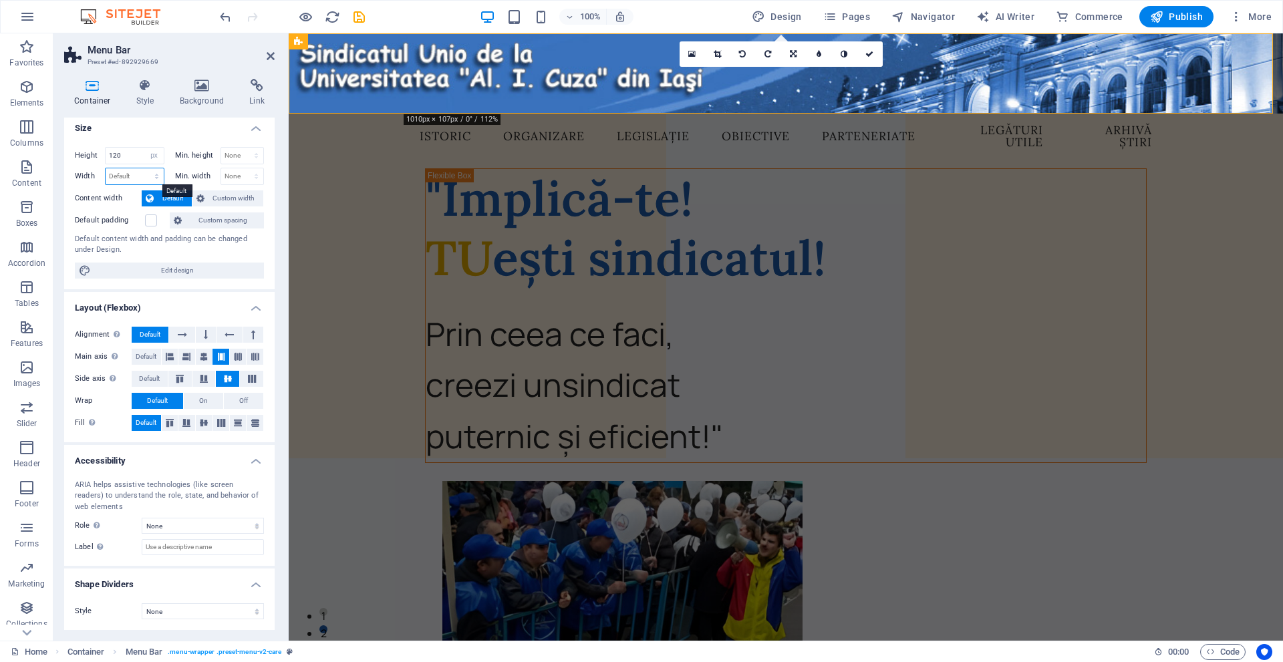
click at [139, 182] on select "Default px rem % em vh vw" at bounding box center [135, 176] width 58 height 16
drag, startPoint x: 132, startPoint y: 158, endPoint x: 79, endPoint y: 138, distance: 57.3
click at [79, 138] on div "Height 120 Default px rem % vh vw Min. height None px rem % vh vw Width Default…" at bounding box center [169, 212] width 211 height 153
click at [153, 154] on select "Default px rem % vh vw" at bounding box center [154, 156] width 19 height 16
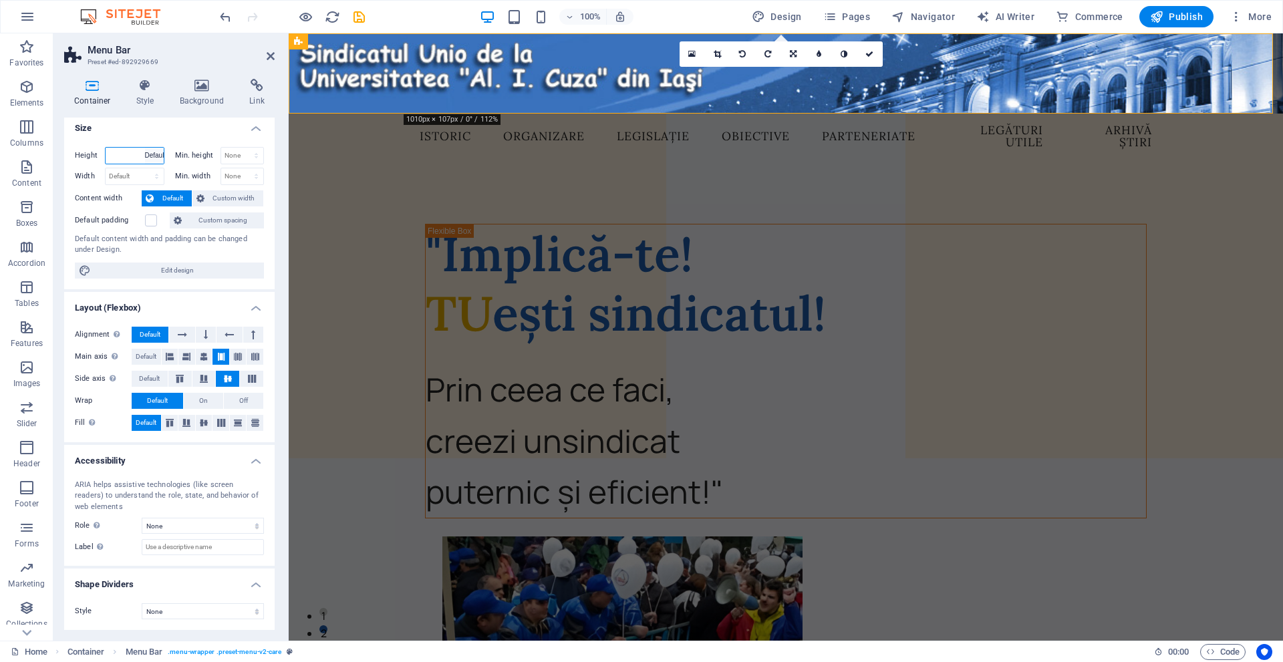
click at [145, 148] on select "Default px rem % vh vw" at bounding box center [154, 156] width 19 height 16
select select "DISABLED_OPTION_VALUE"
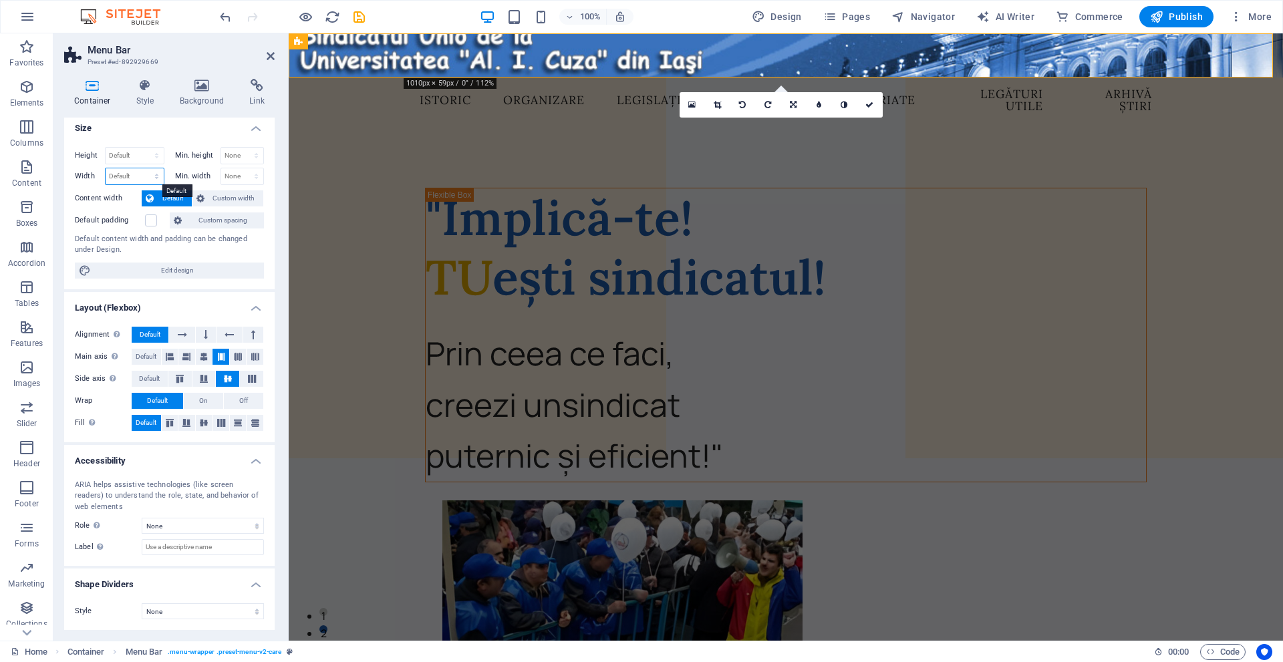
click at [126, 174] on select "Default px rem % em vh vw" at bounding box center [135, 176] width 58 height 16
select select "%"
click at [143, 168] on select "Default px rem % em vh vw" at bounding box center [135, 176] width 58 height 16
type input "100"
click at [132, 190] on div "Content width Default Custom width" at bounding box center [169, 198] width 189 height 17
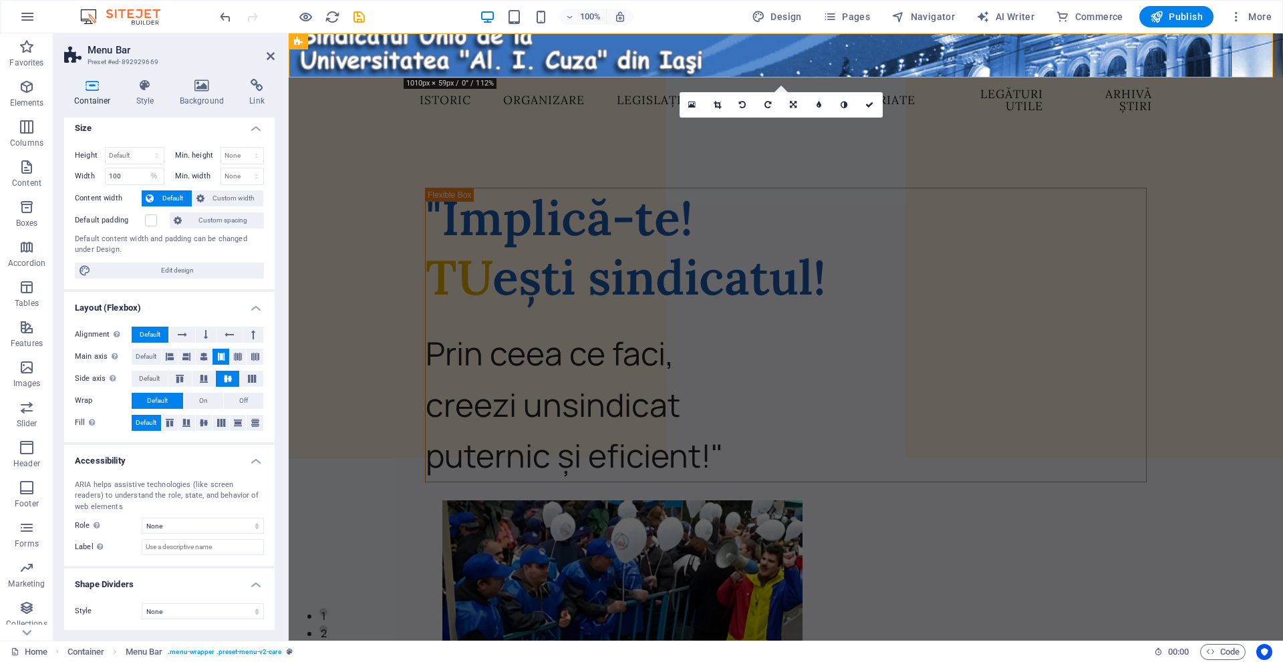
scroll to position [0, 0]
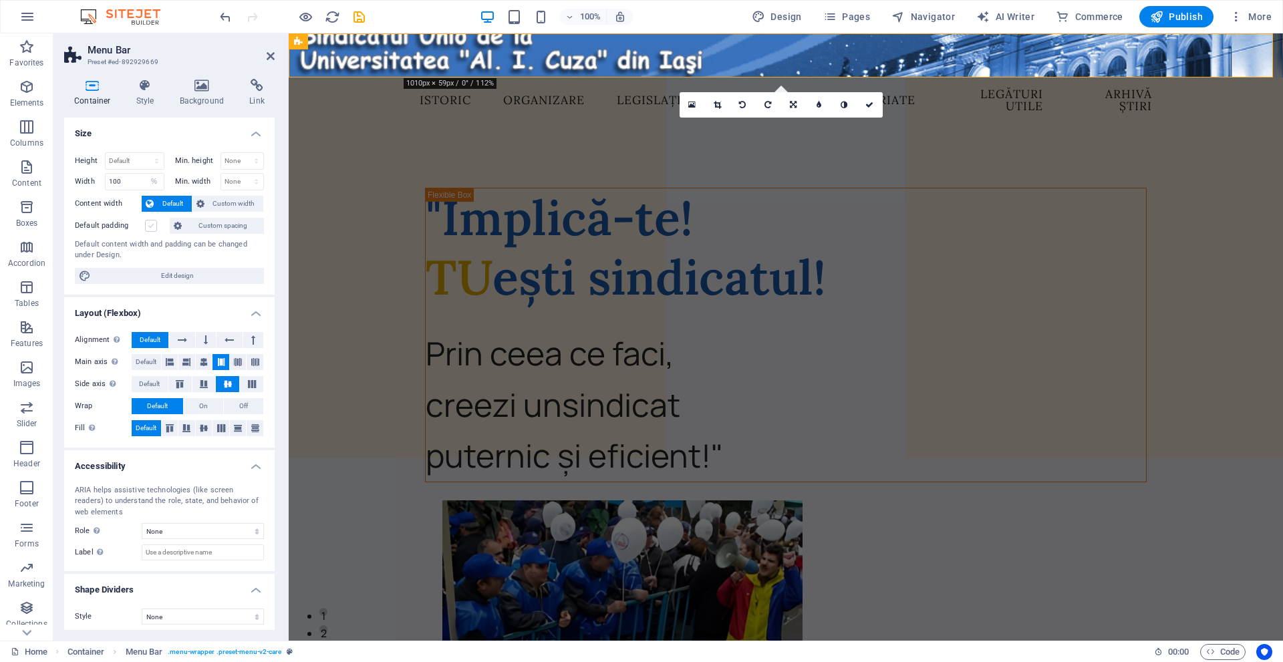
click at [150, 224] on label at bounding box center [151, 226] width 12 height 12
click at [0, 0] on input "Default padding" at bounding box center [0, 0] width 0 height 0
click at [219, 229] on span "Custom spacing" at bounding box center [223, 226] width 74 height 16
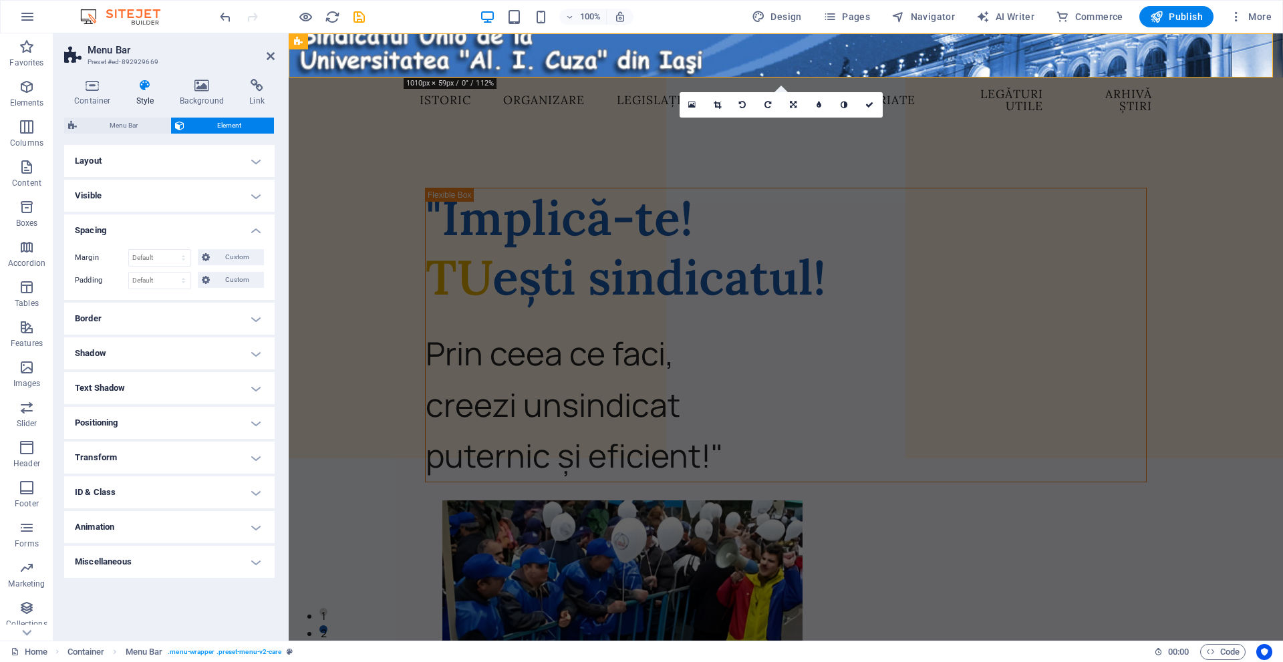
click at [189, 160] on h4 "Layout" at bounding box center [169, 161] width 211 height 32
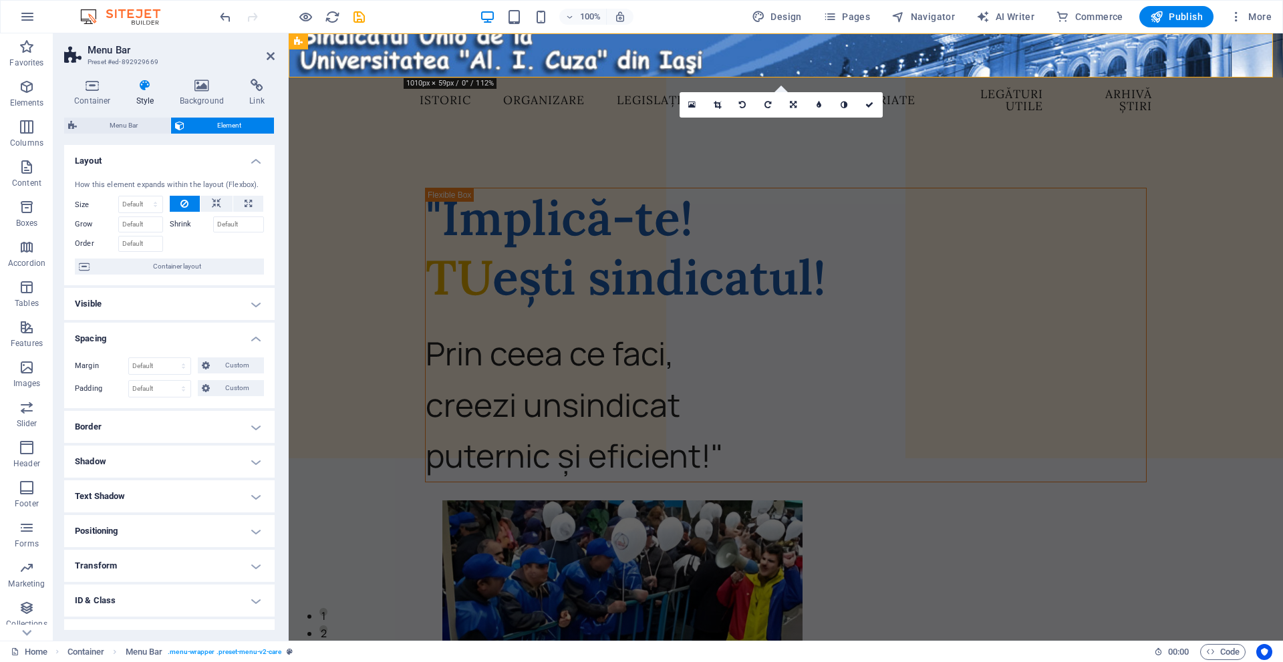
click at [166, 306] on h4 "Visible" at bounding box center [169, 304] width 211 height 32
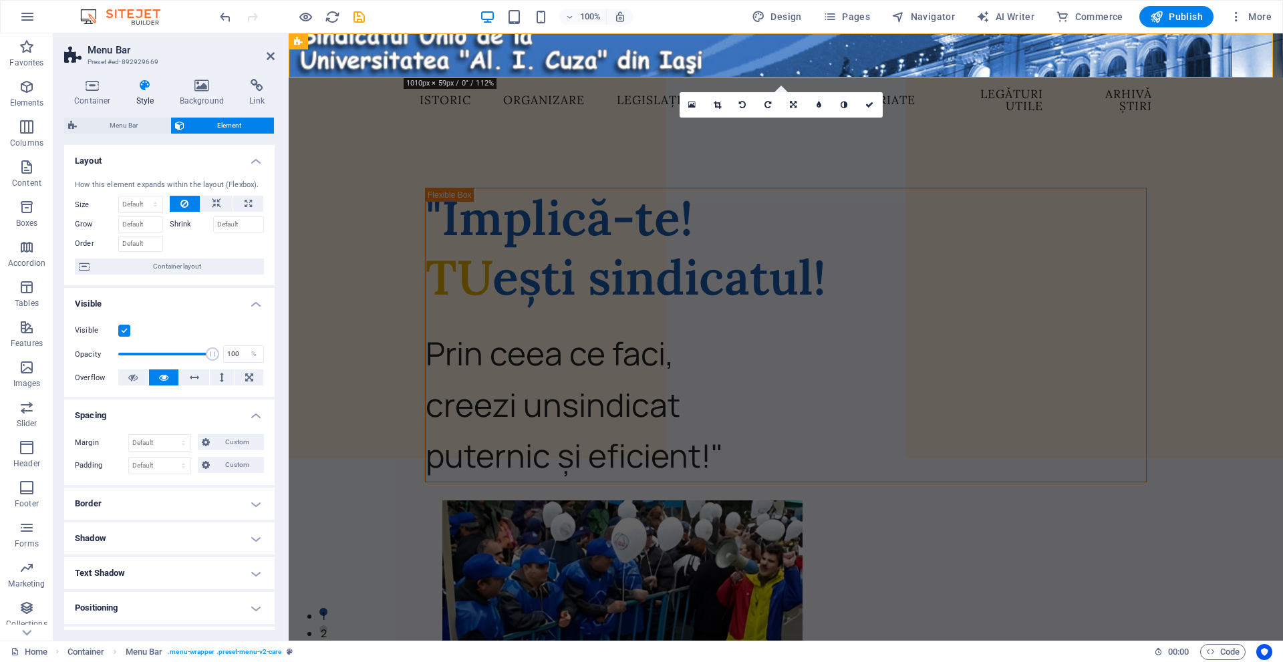
click at [207, 154] on h4 "Layout" at bounding box center [169, 157] width 211 height 24
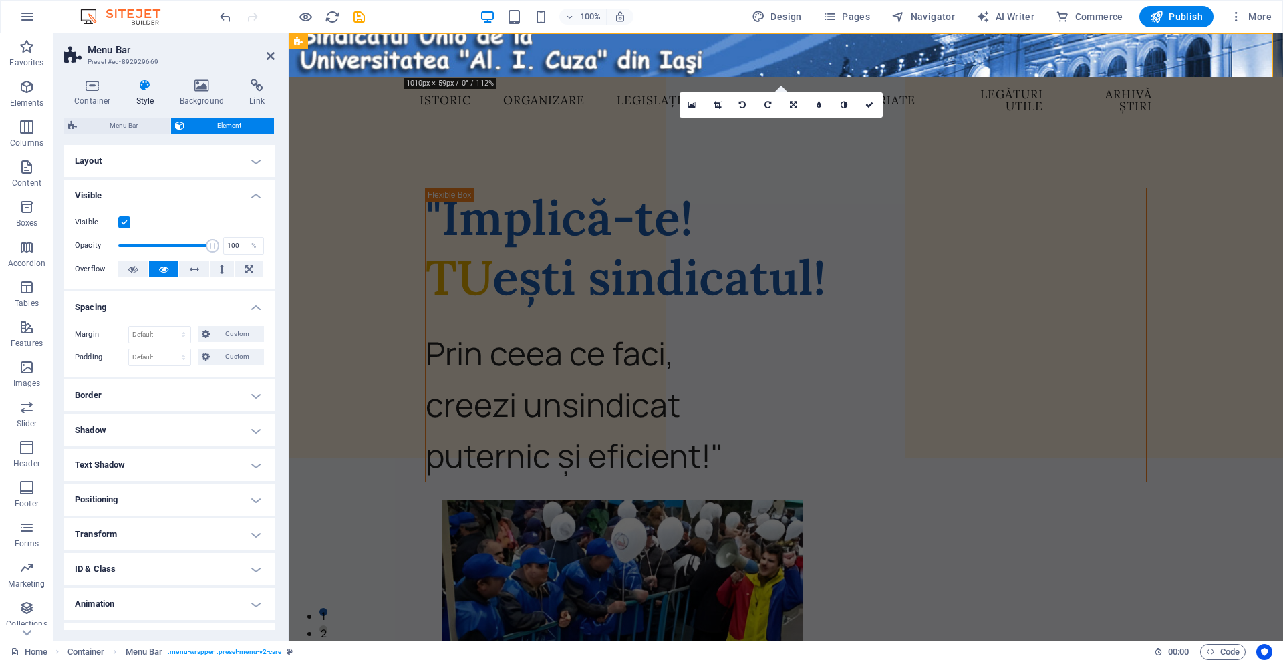
click at [209, 191] on h4 "Visible" at bounding box center [169, 192] width 211 height 24
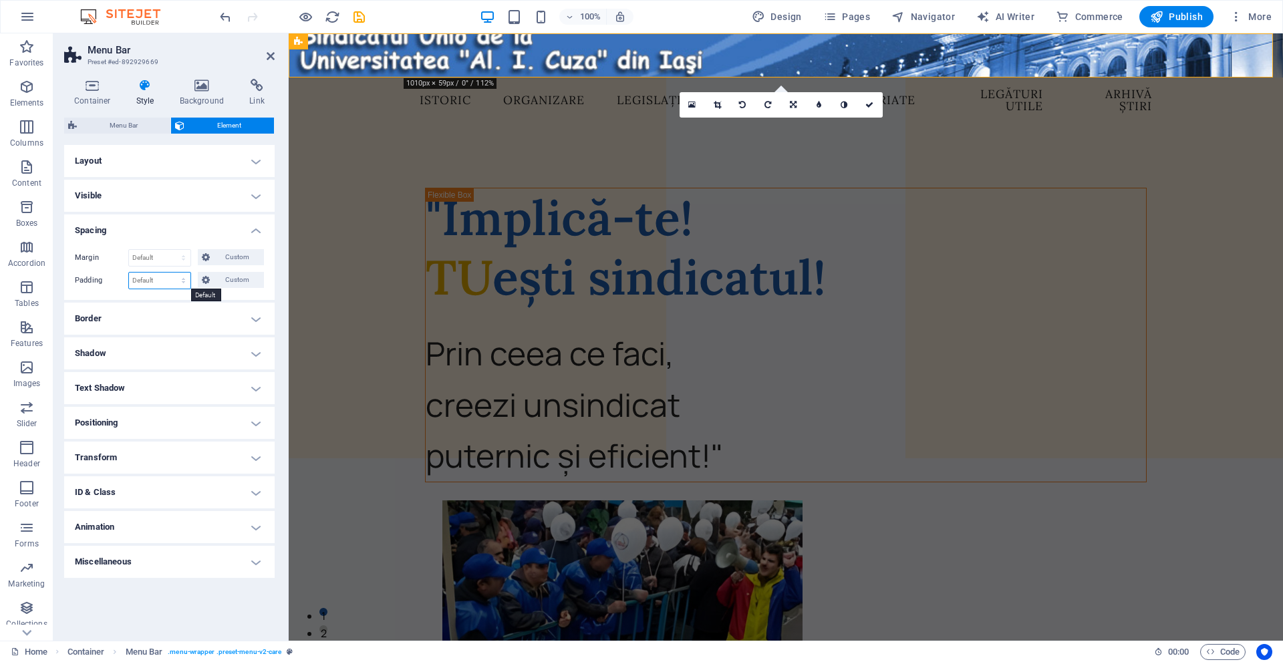
click at [168, 275] on select "Default px rem % vh vw Custom" at bounding box center [159, 281] width 61 height 16
select select "px"
click at [172, 273] on select "Default px rem % vh vw Custom" at bounding box center [159, 281] width 61 height 16
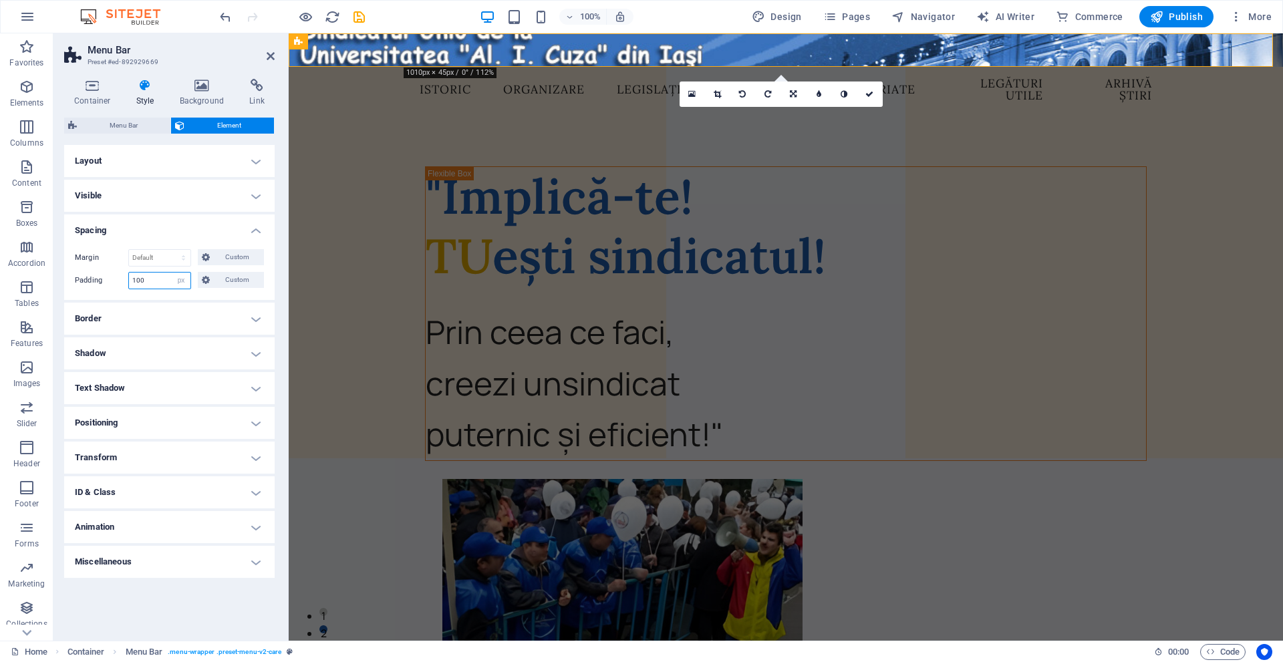
type input "100"
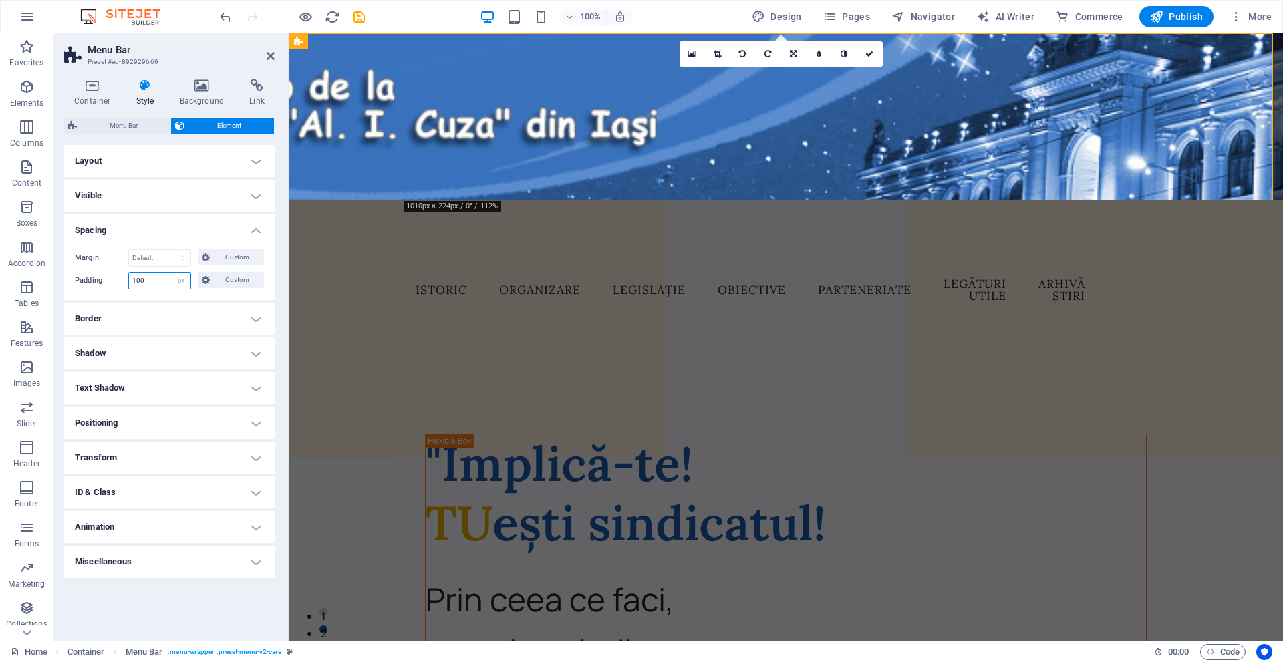
click at [153, 283] on input "100" at bounding box center [159, 281] width 61 height 16
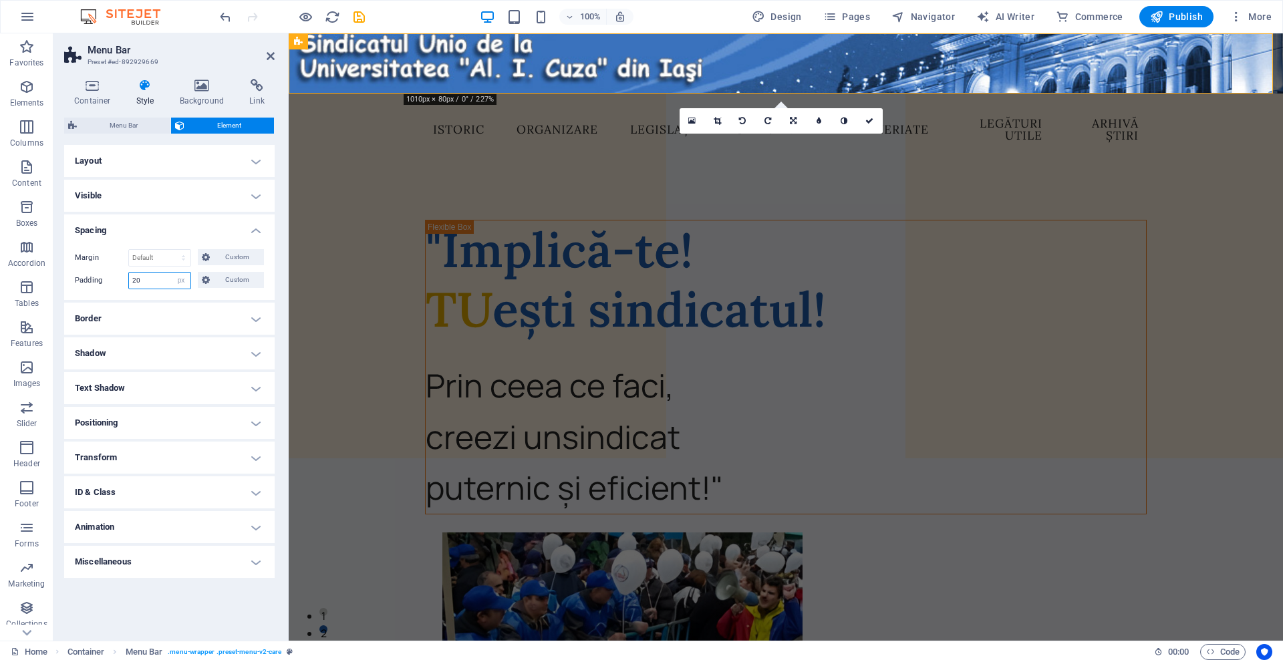
click at [161, 276] on input "20" at bounding box center [159, 281] width 61 height 16
type input "2"
type input "30"
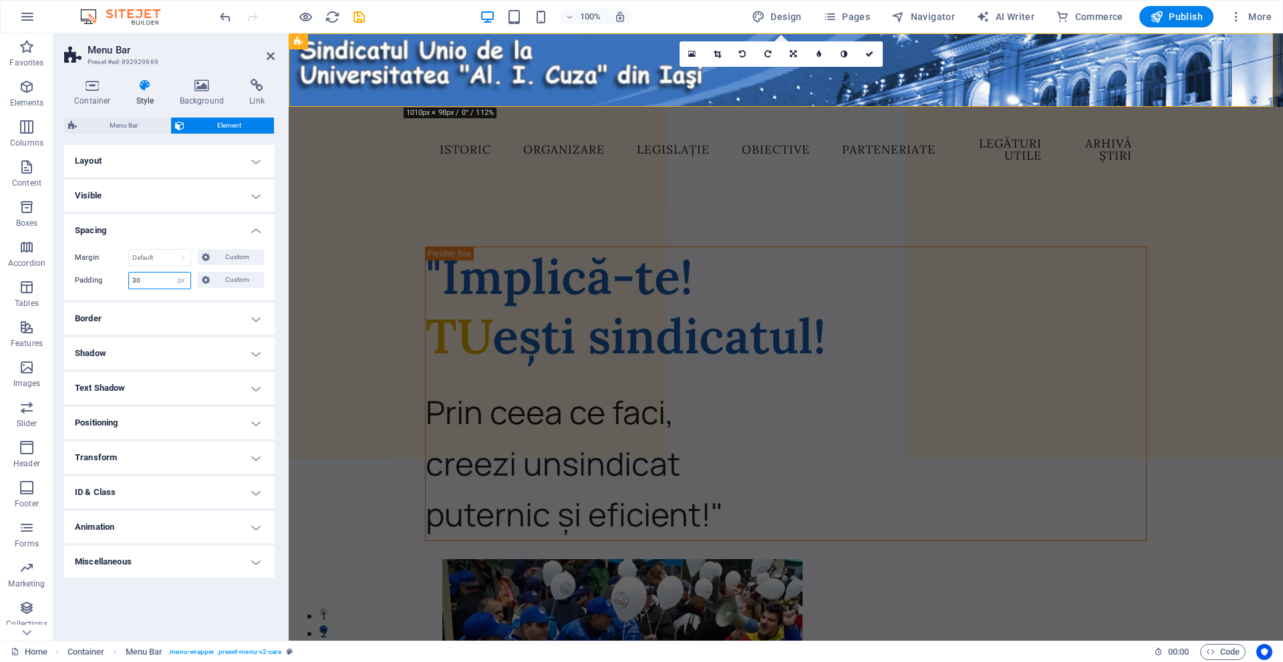
click at [168, 281] on input "30" at bounding box center [159, 281] width 61 height 16
click at [458, 127] on nav "Istoric Organizare Legislație Obiective Parteneriate Legături utile Arhivă știri" at bounding box center [786, 149] width 714 height 45
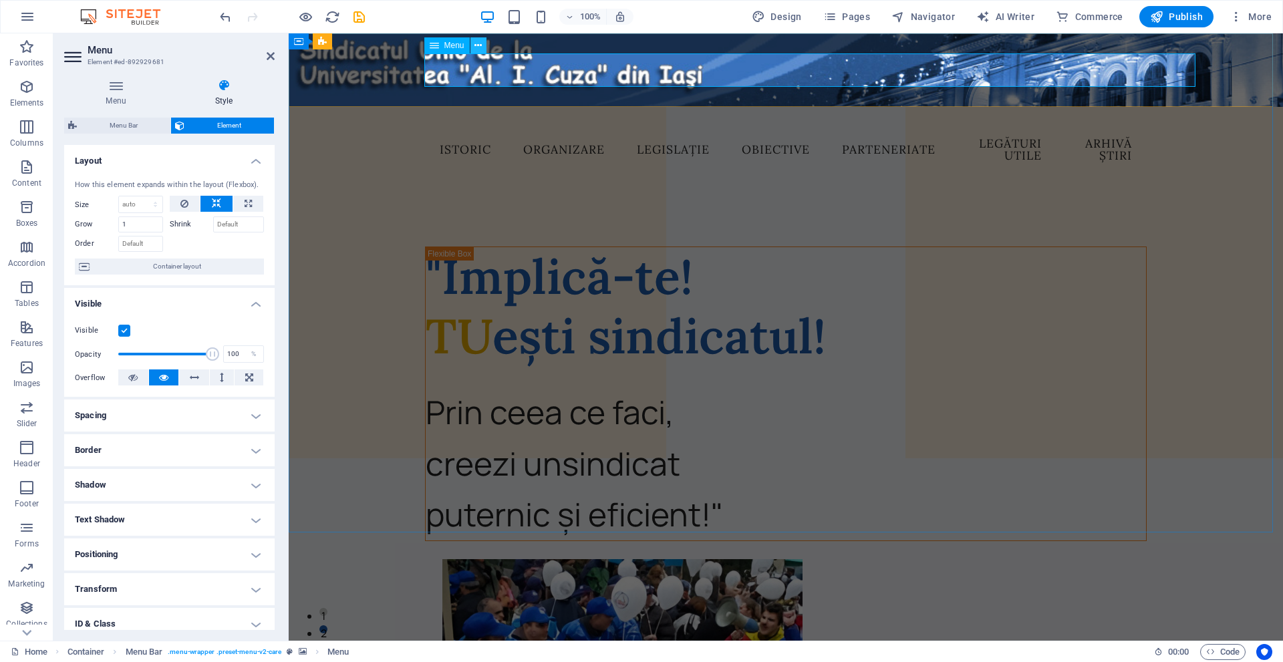
click at [481, 43] on icon at bounding box center [478, 46] width 7 height 14
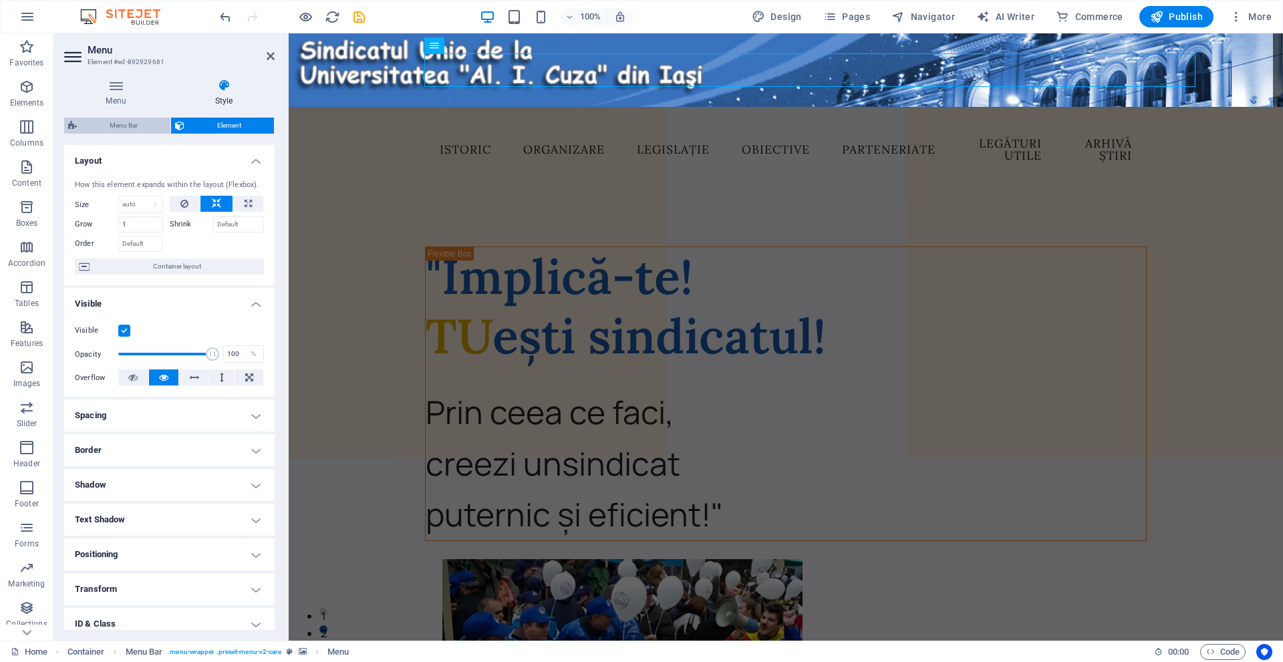
click at [140, 126] on span "Menu Bar" at bounding box center [124, 126] width 86 height 16
select select "px"
select select "rem"
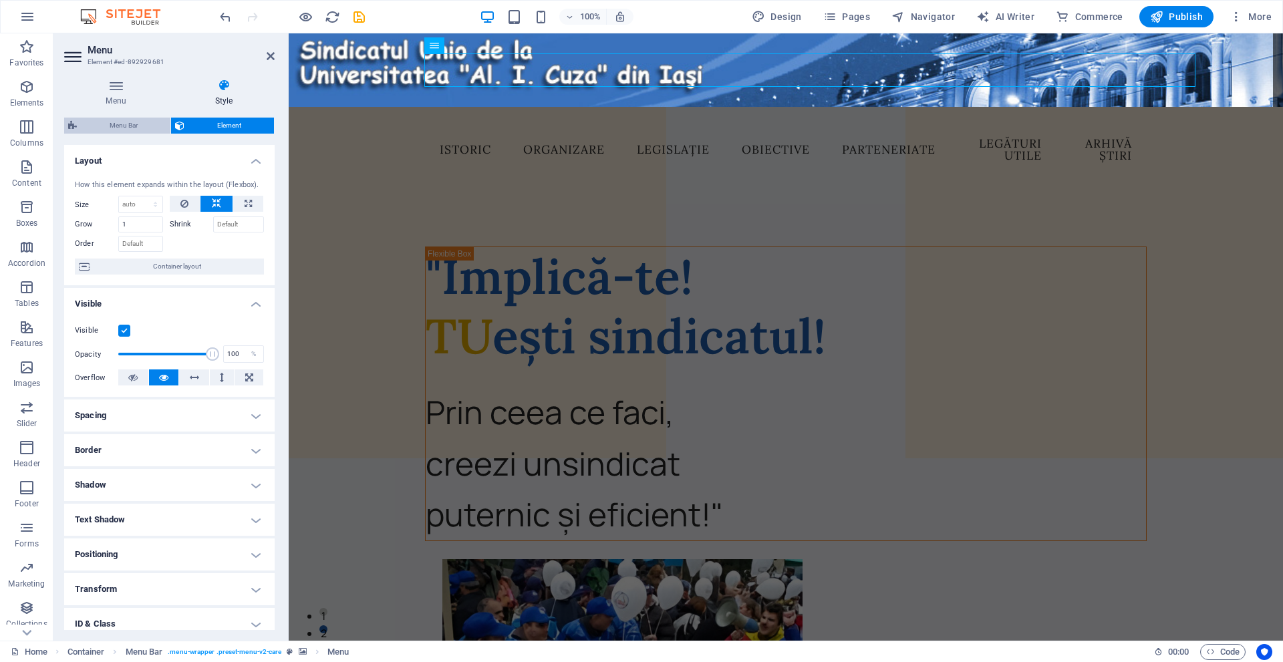
select select "rem"
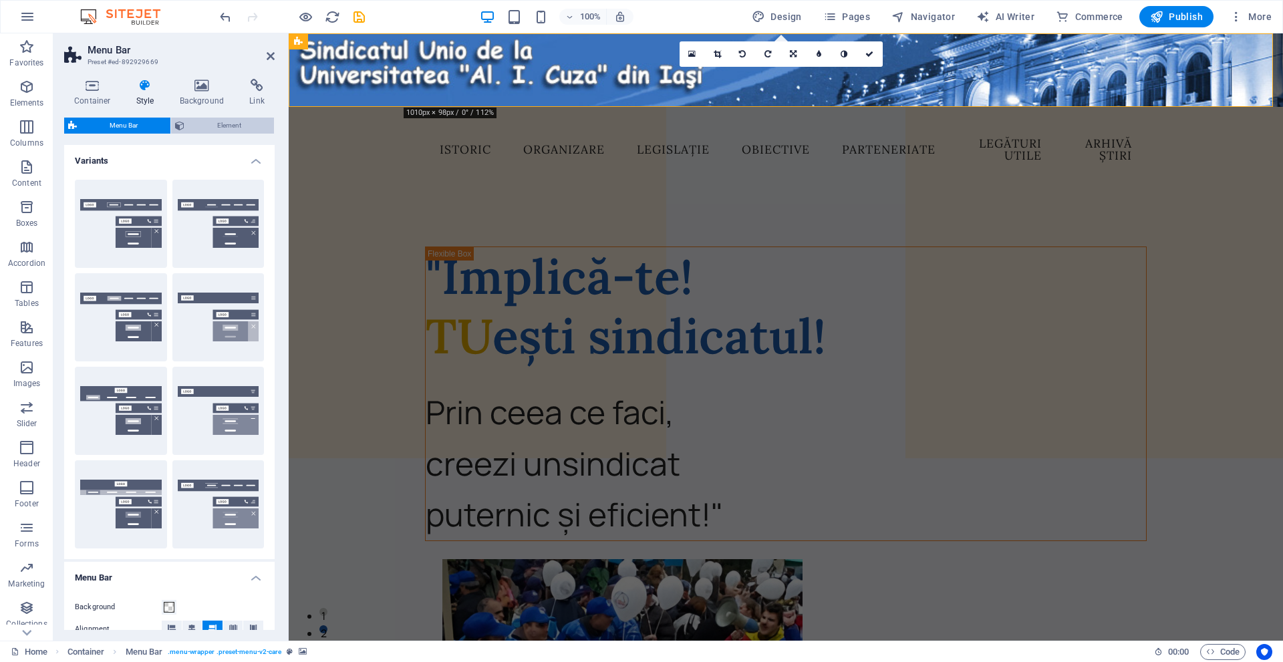
click at [198, 118] on span "Element" at bounding box center [229, 126] width 82 height 16
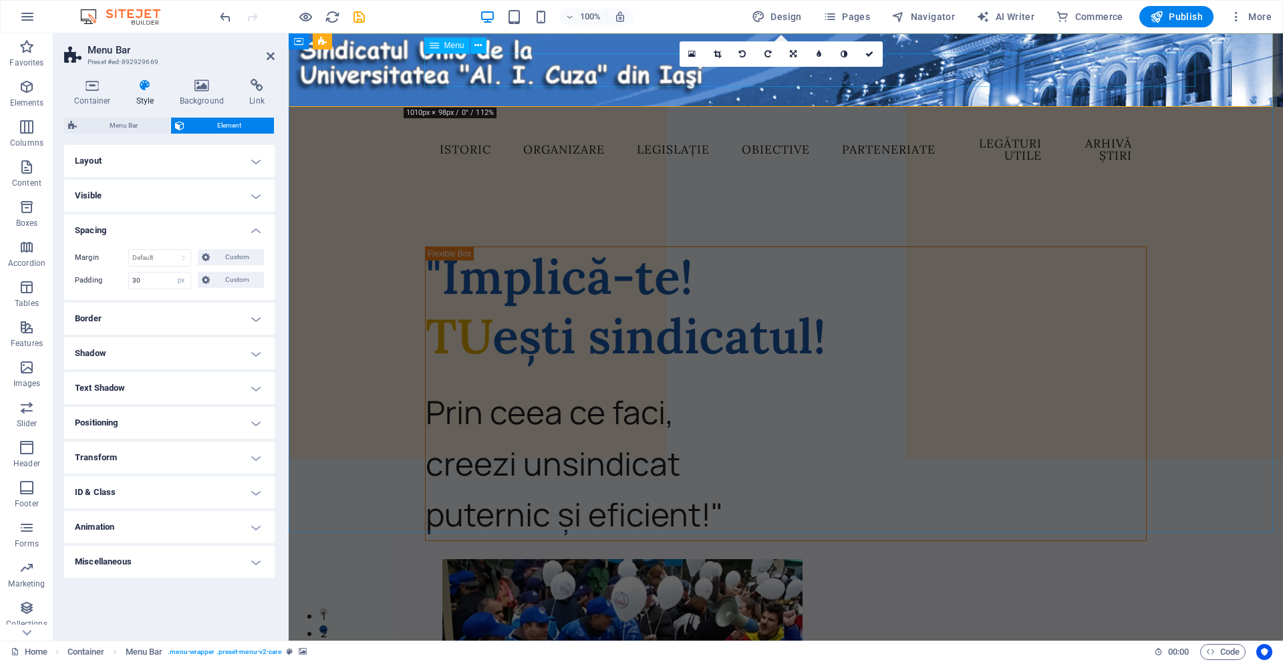
click at [448, 127] on nav "Istoric Organizare Legislație Obiective Parteneriate Legături utile Arhivă știri" at bounding box center [786, 149] width 714 height 45
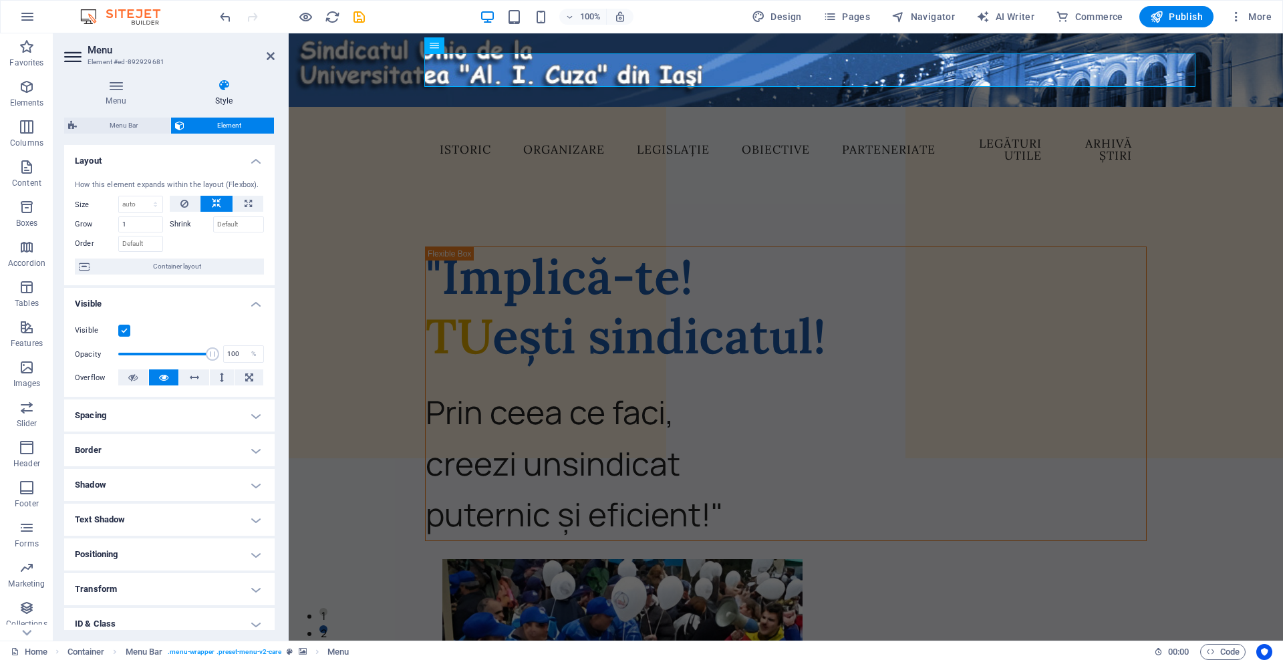
click at [248, 305] on h4 "Visible" at bounding box center [169, 300] width 211 height 24
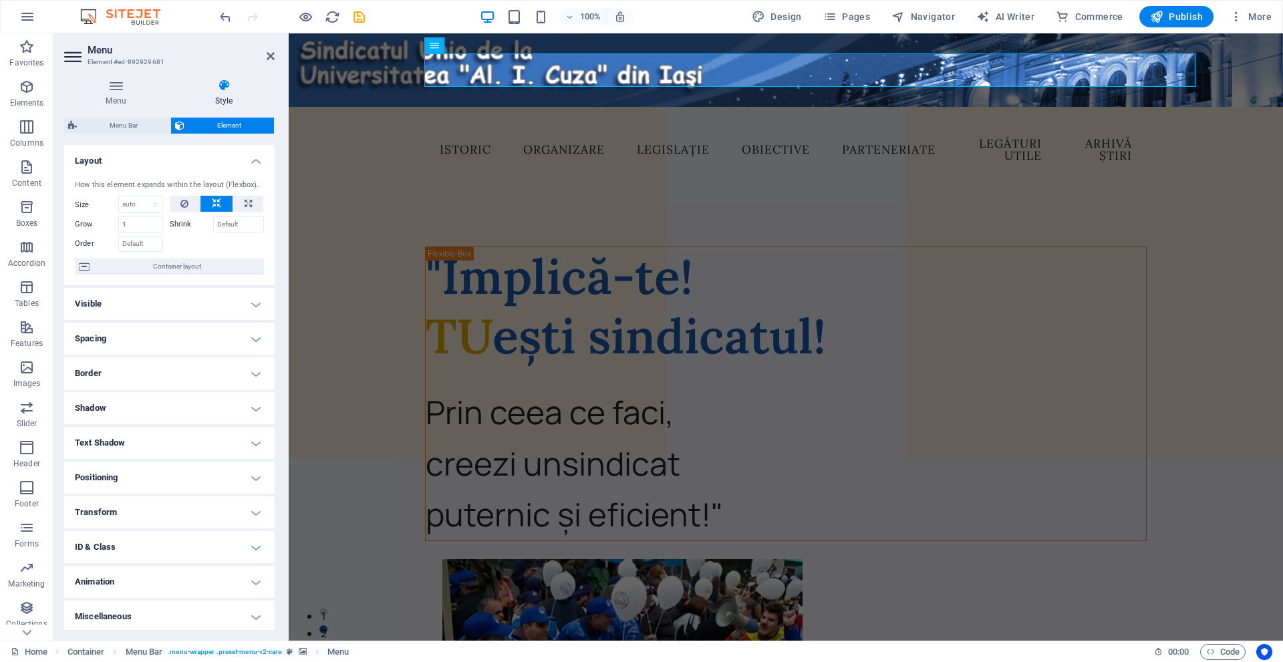
click at [227, 410] on h4 "Shadow" at bounding box center [169, 408] width 211 height 32
click at [227, 410] on h4 "Shadow" at bounding box center [169, 404] width 211 height 24
click at [202, 431] on h4 "Text Shadow" at bounding box center [169, 440] width 211 height 32
click at [212, 470] on button "Outside" at bounding box center [230, 467] width 65 height 16
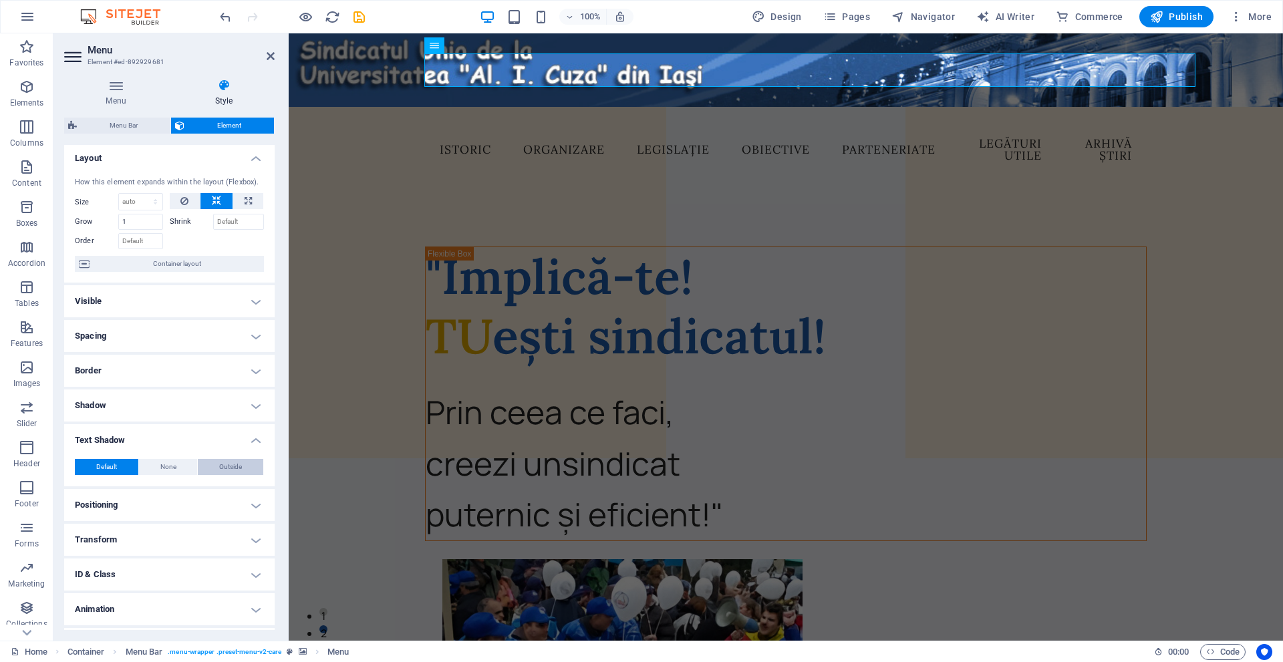
type input "2"
type input "4"
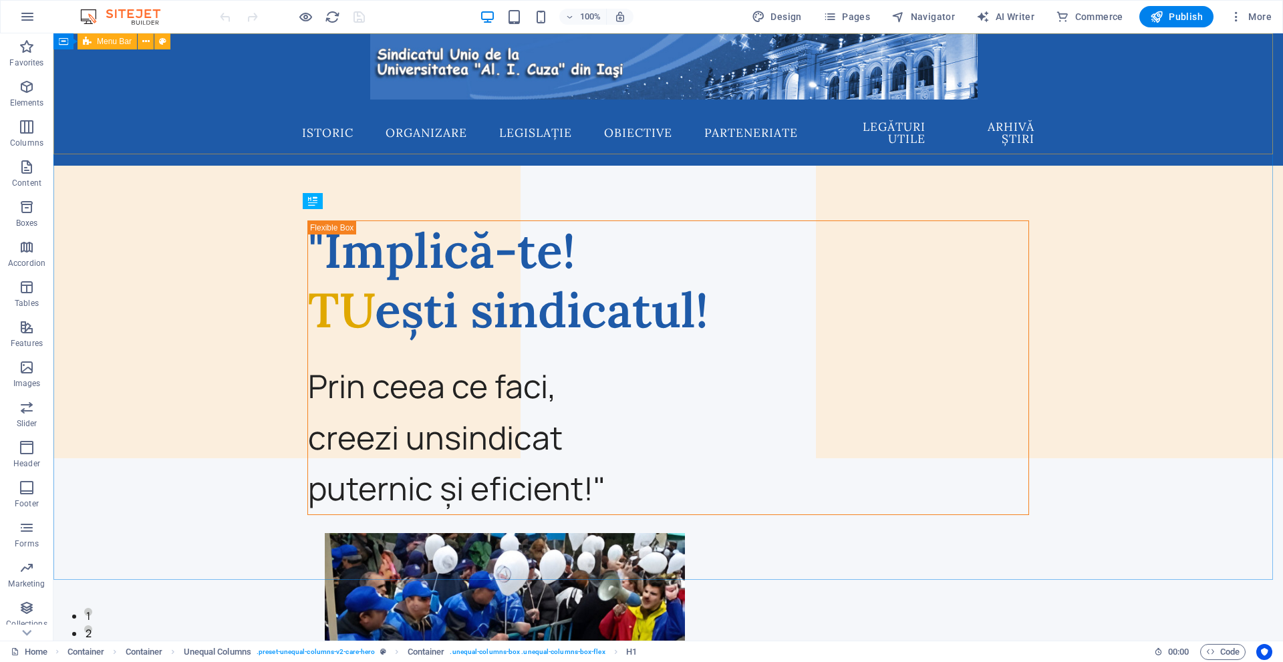
click at [101, 43] on span "Menu Bar" at bounding box center [114, 41] width 35 height 8
select select "rem"
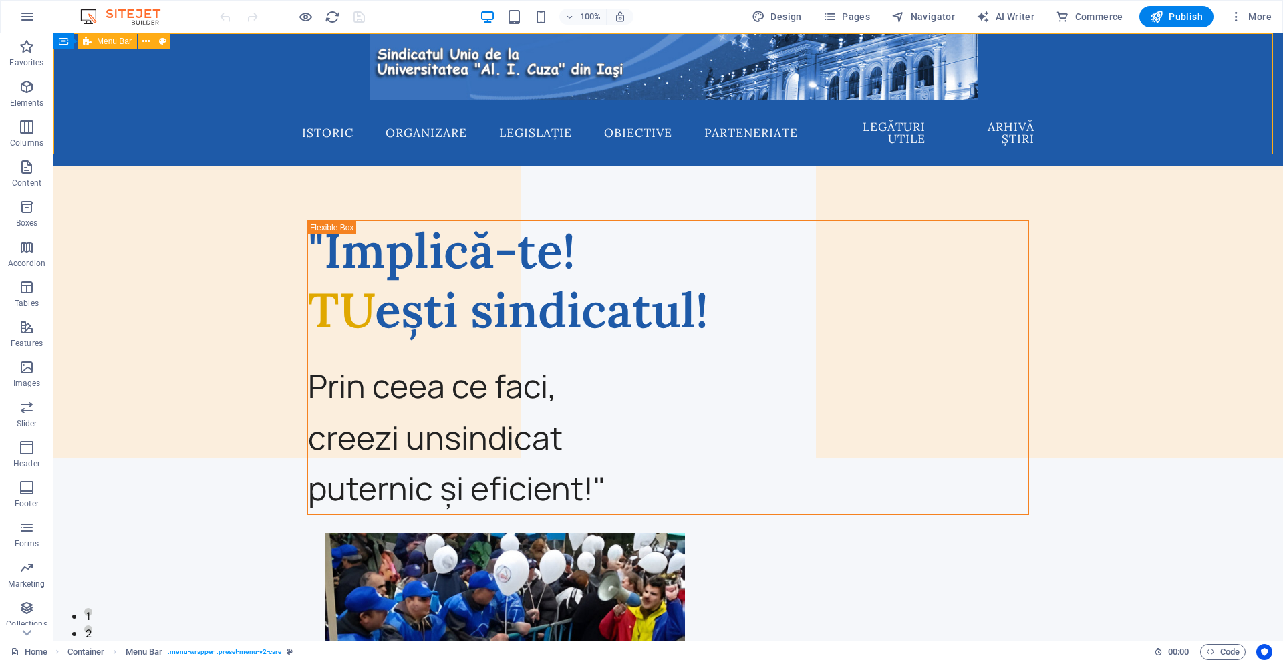
select select "rem"
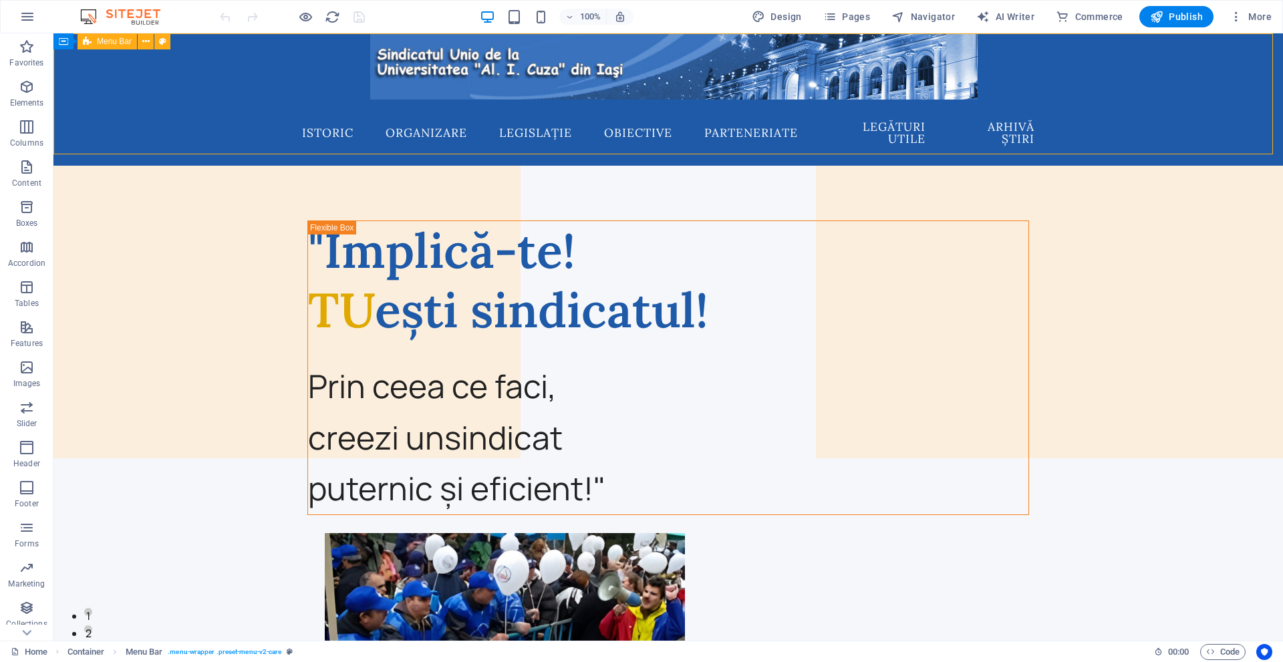
select select "rem"
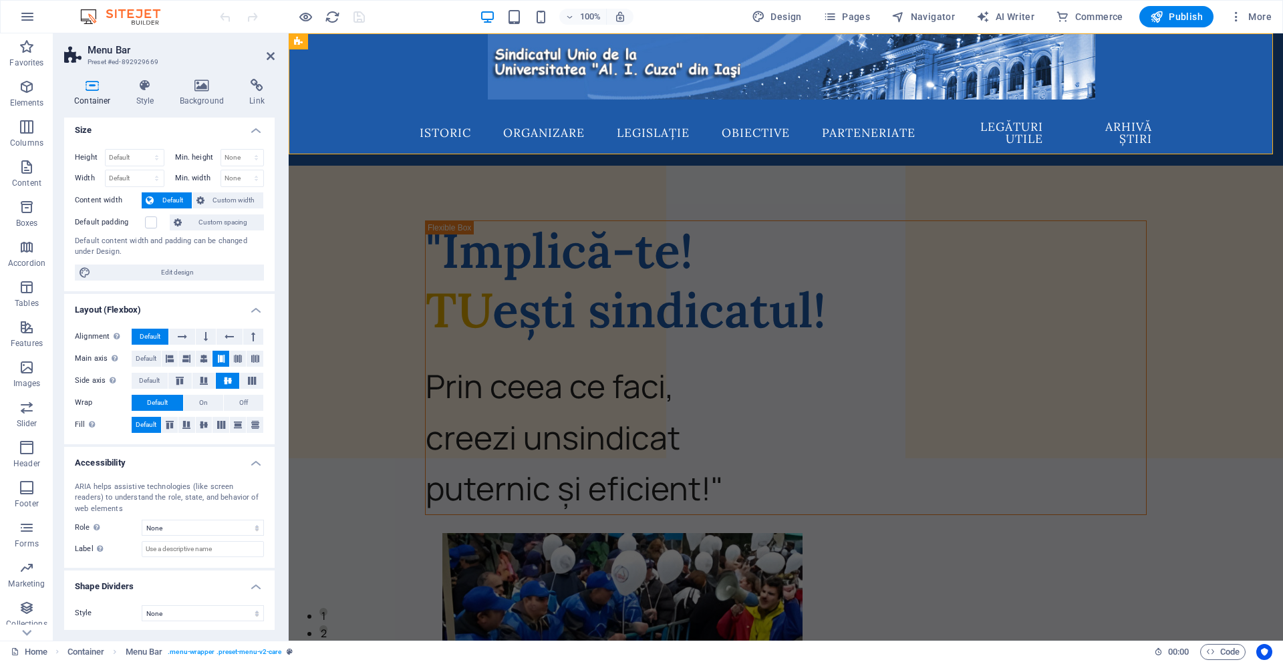
scroll to position [5, 0]
click at [189, 91] on icon at bounding box center [202, 85] width 65 height 13
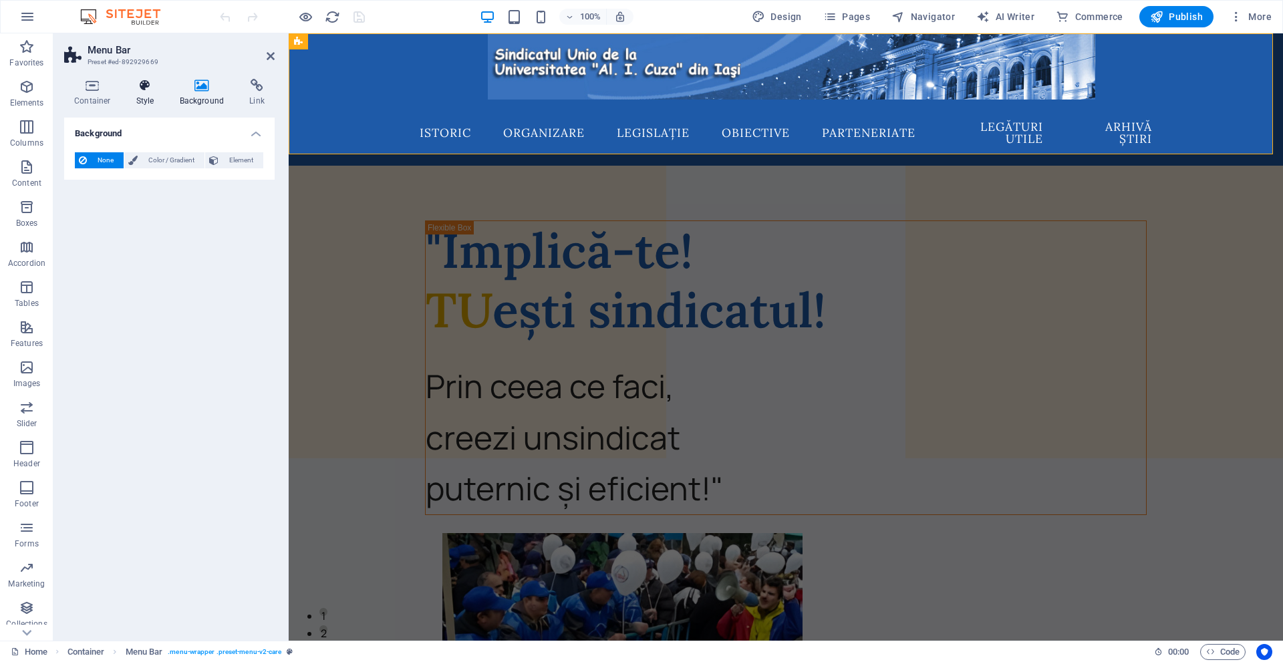
click at [151, 87] on icon at bounding box center [145, 85] width 38 height 13
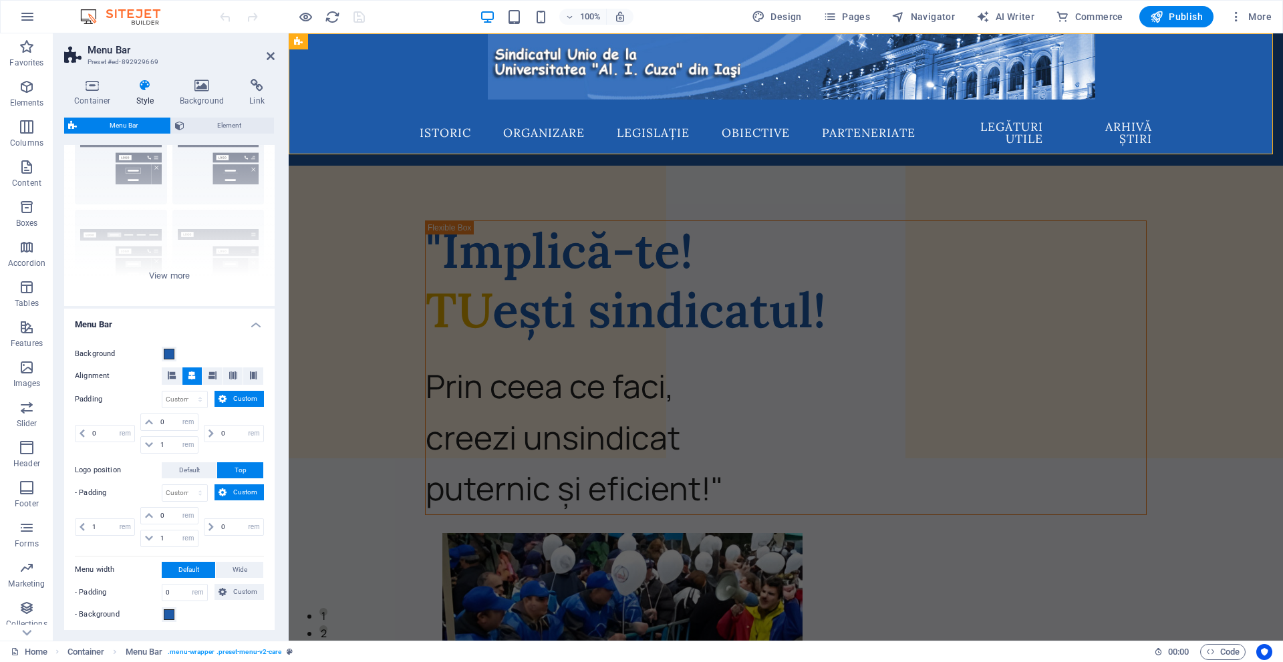
scroll to position [67, 0]
click at [179, 462] on span "Default" at bounding box center [189, 467] width 21 height 16
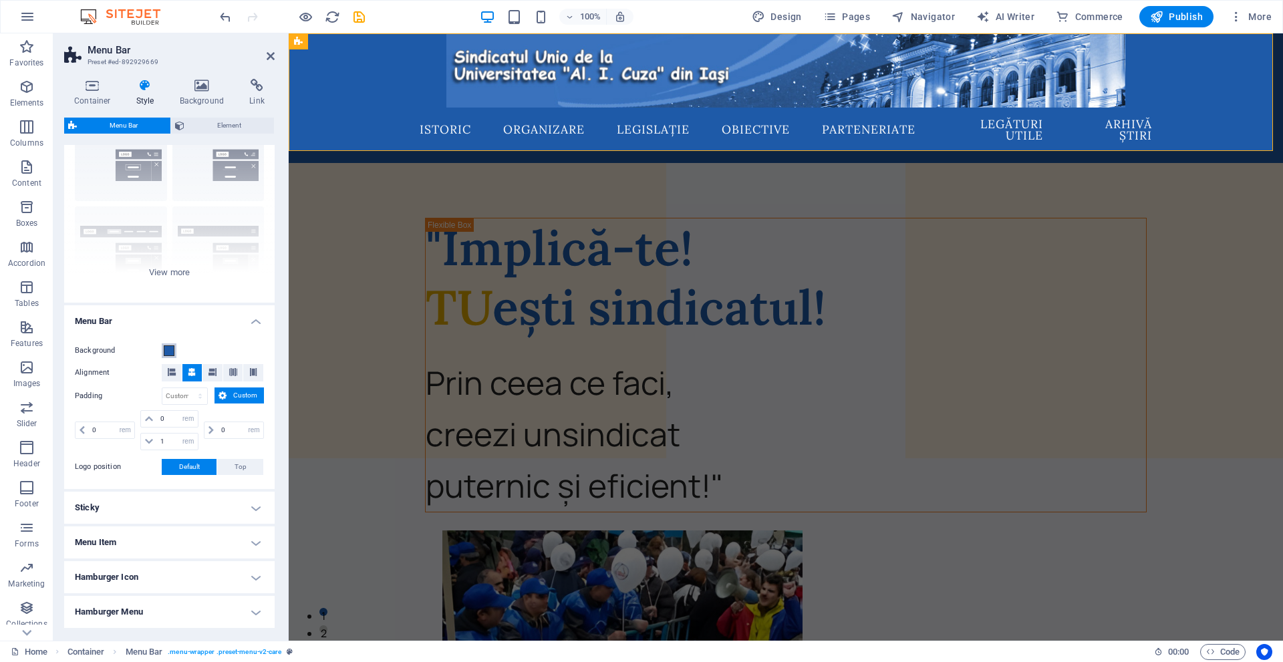
click at [164, 346] on span at bounding box center [169, 351] width 11 height 11
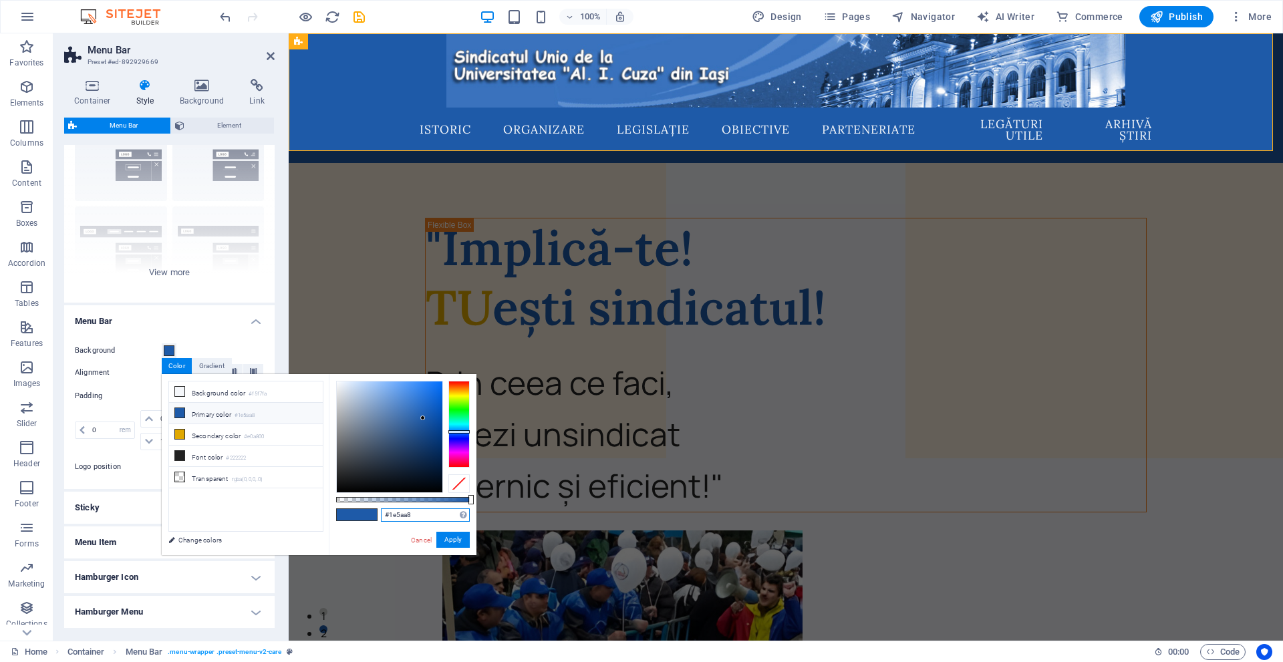
drag, startPoint x: 421, startPoint y: 515, endPoint x: 324, endPoint y: 491, distance: 99.7
click at [324, 491] on div "less Background color #f5f7fa Primary color #1e5aa8 Secondary color #e0a800 Fon…" at bounding box center [319, 464] width 315 height 181
paste input "3972BF"
type input "#3972bf"
click at [450, 535] on button "Apply" at bounding box center [452, 540] width 33 height 16
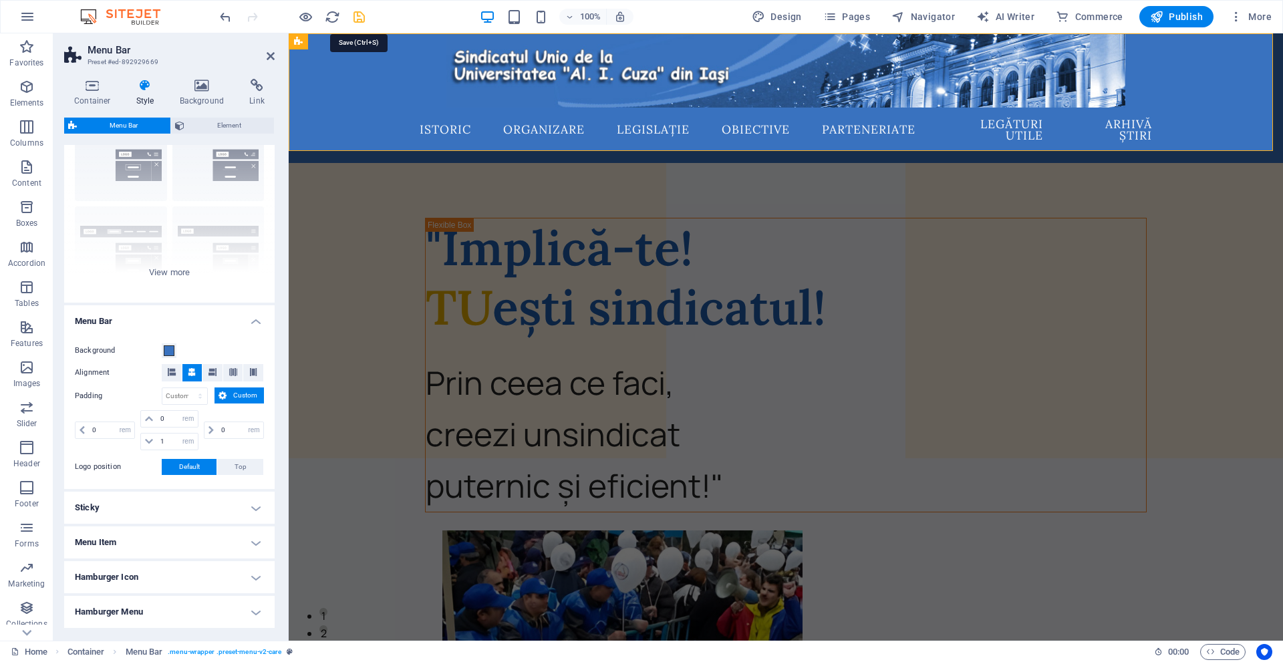
click at [364, 13] on icon "save" at bounding box center [359, 16] width 15 height 15
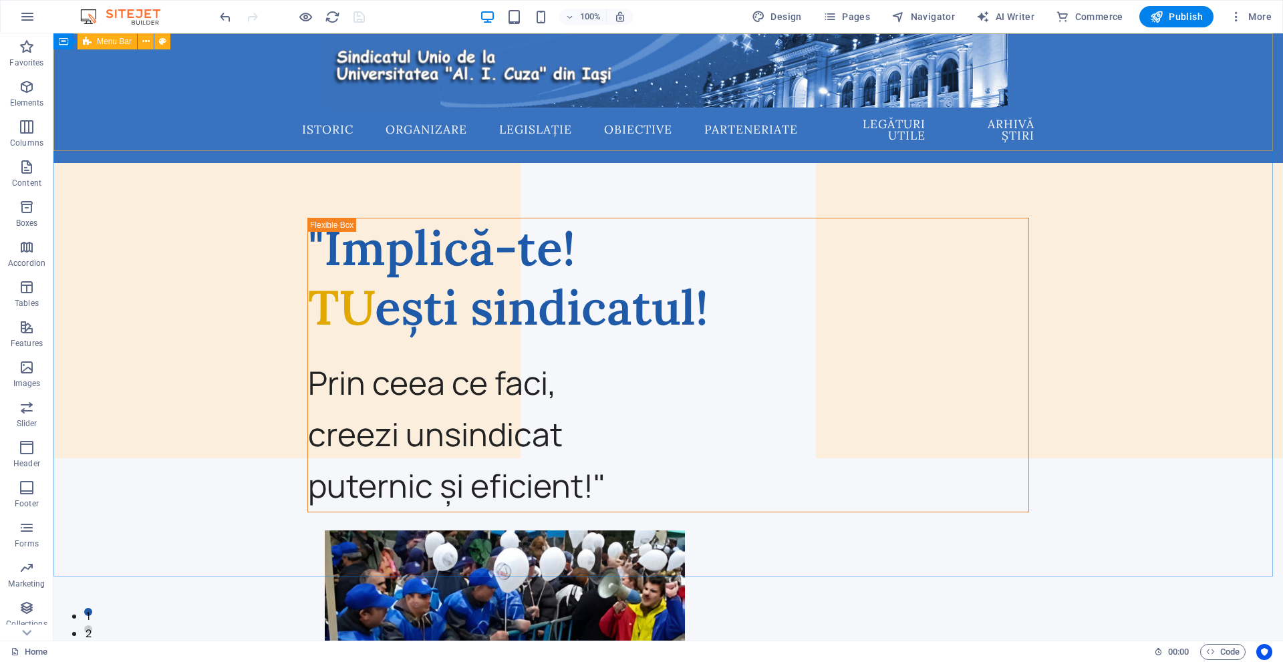
click at [98, 40] on span "Menu Bar" at bounding box center [114, 41] width 35 height 8
click at [98, 39] on span "Menu Bar" at bounding box center [114, 41] width 35 height 8
select select "rem"
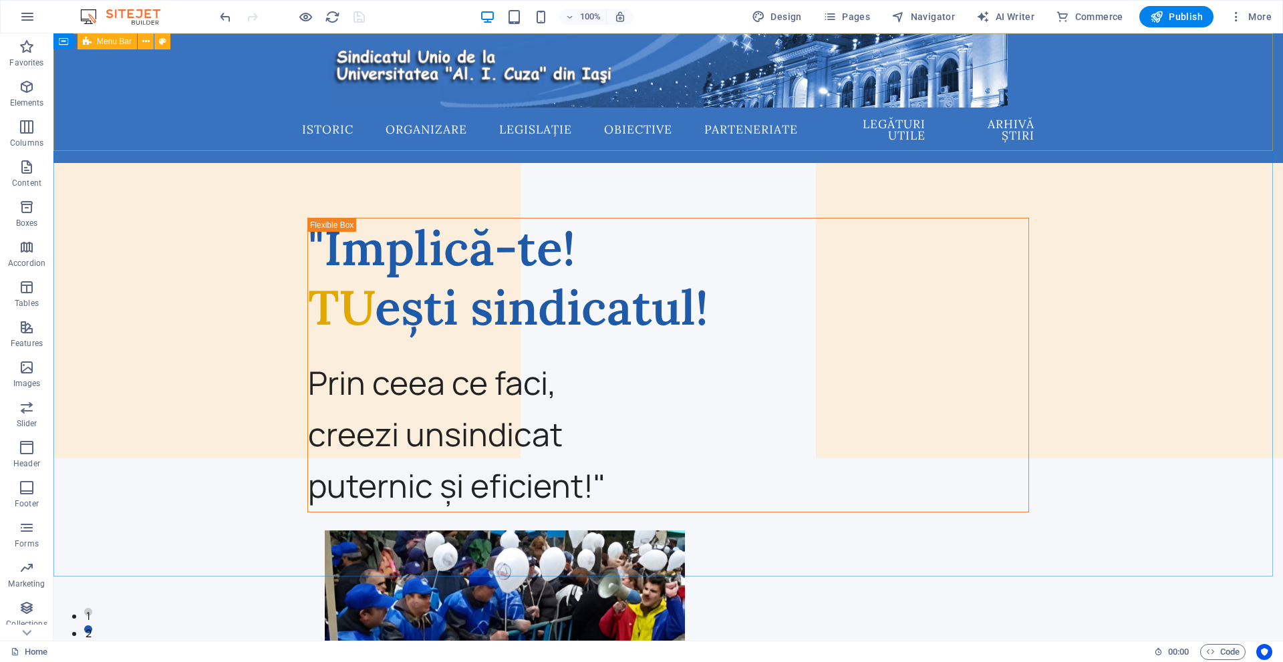
select select "rem"
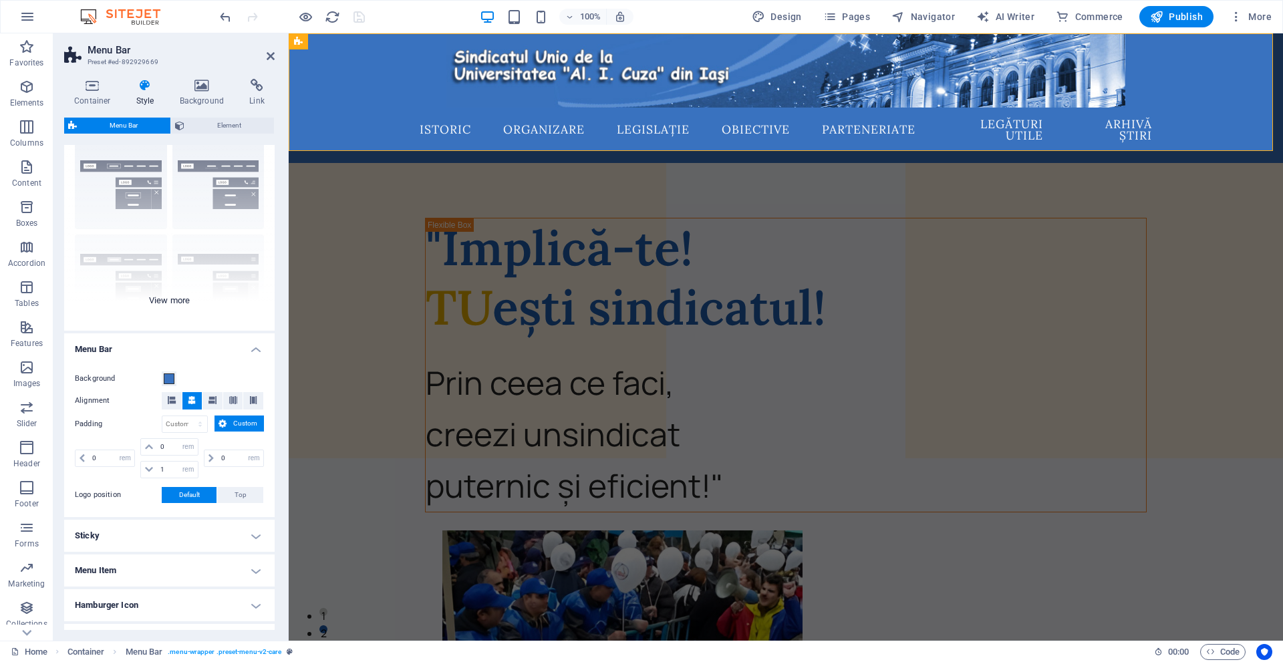
scroll to position [19, 0]
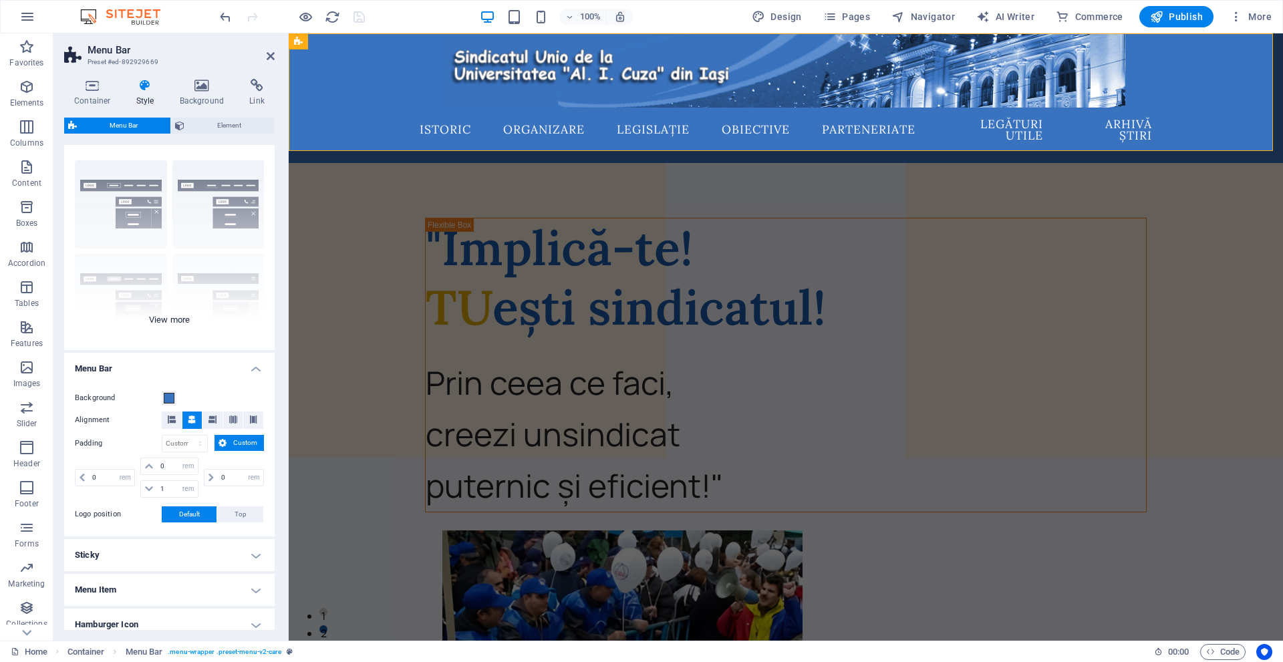
click at [175, 318] on div "Border Centered Default Fixed Loki Trigger Wide XXL" at bounding box center [169, 250] width 211 height 200
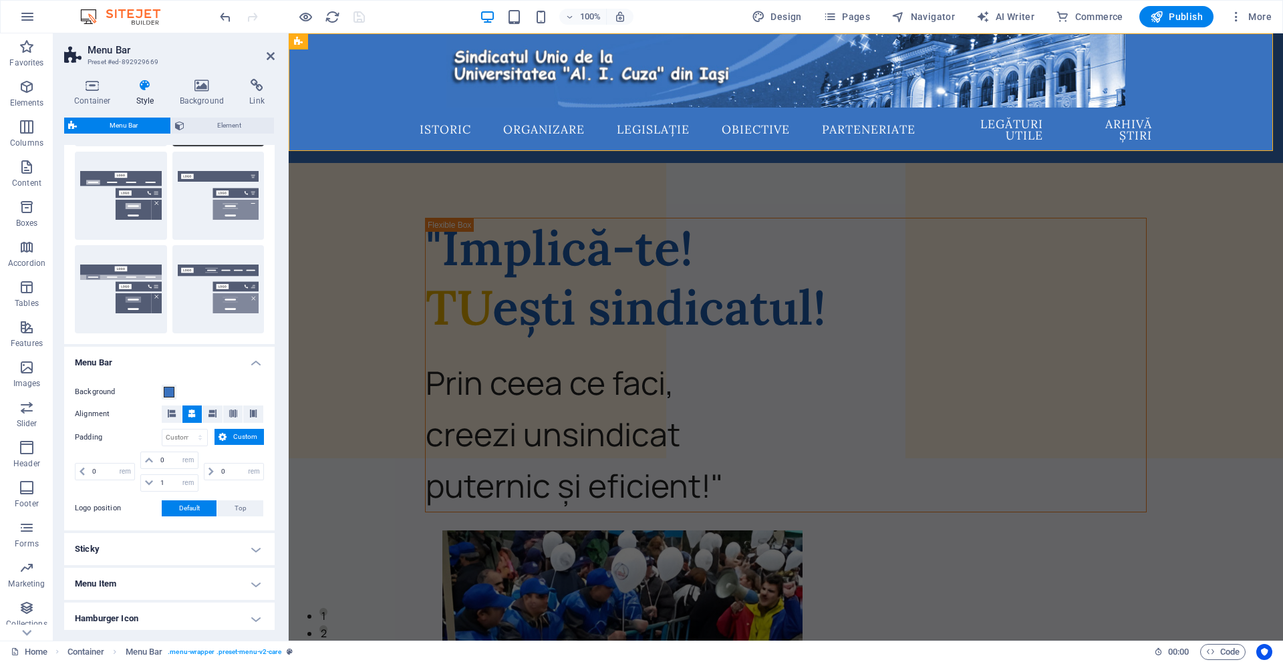
scroll to position [220, 0]
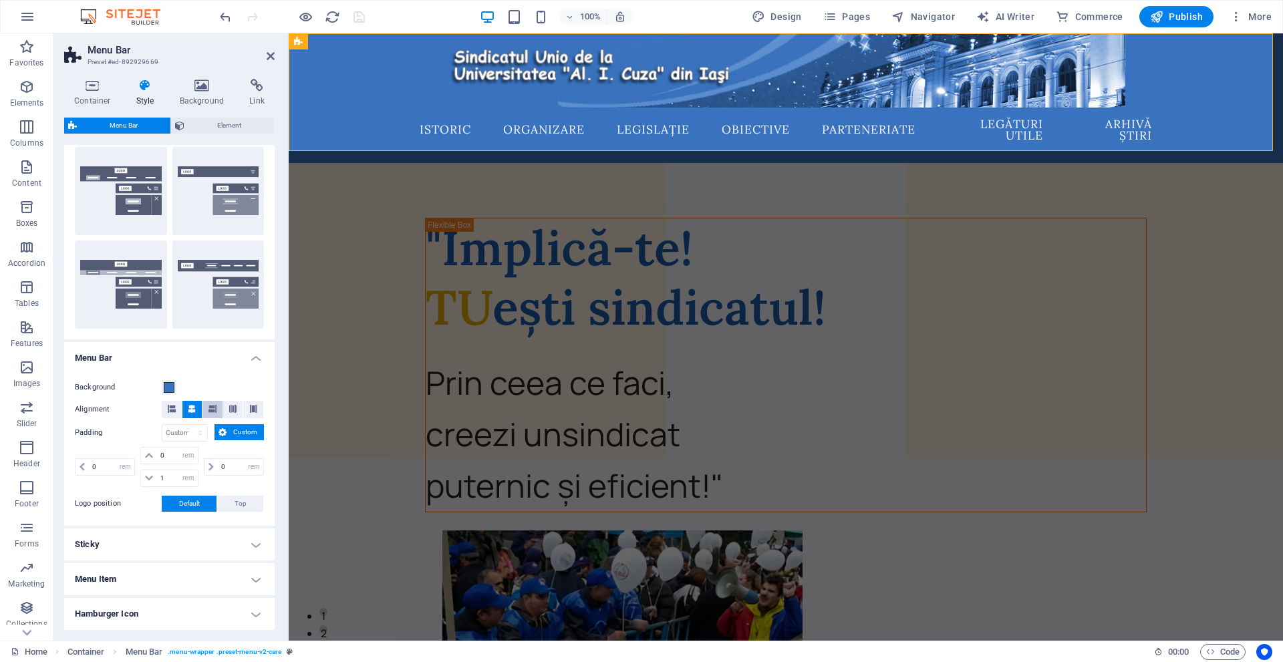
click at [209, 405] on icon at bounding box center [213, 409] width 8 height 8
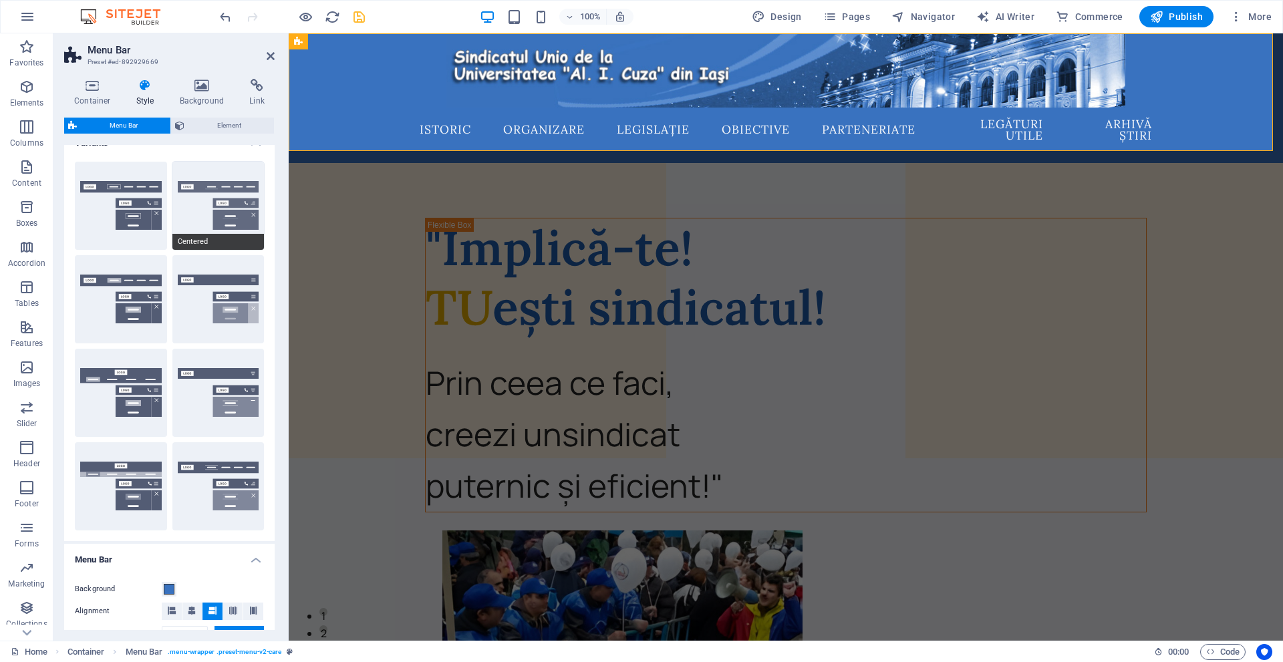
scroll to position [0, 0]
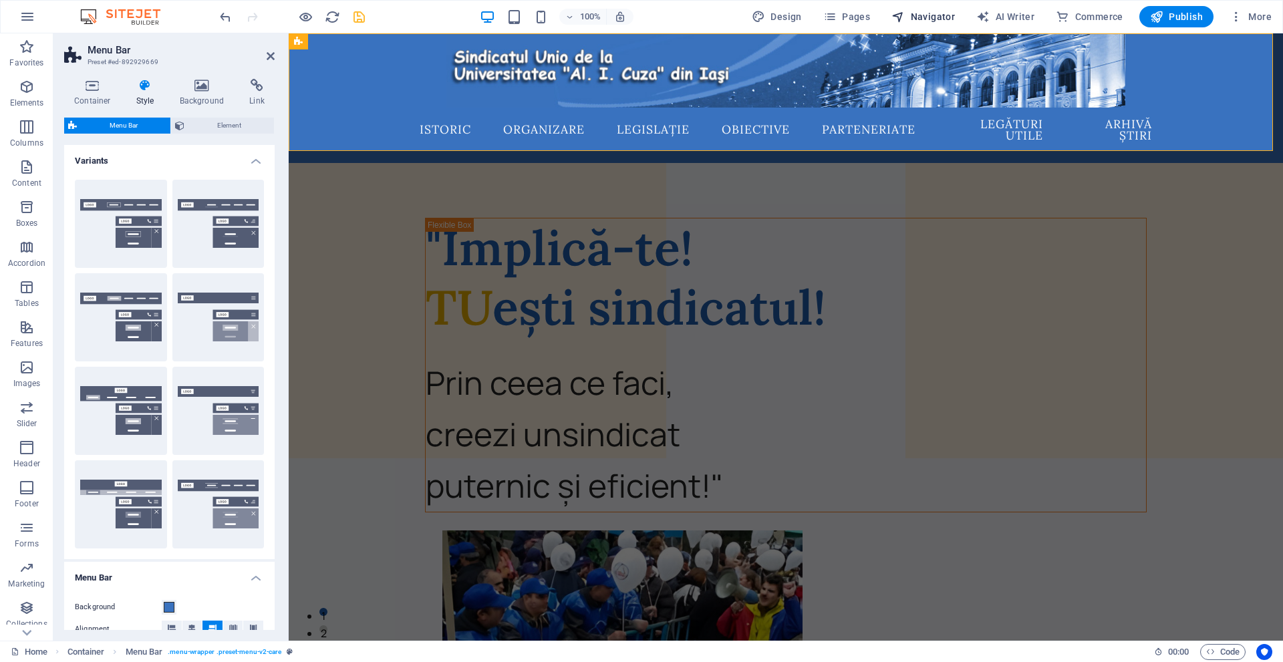
click at [924, 20] on span "Navigator" at bounding box center [923, 16] width 63 height 13
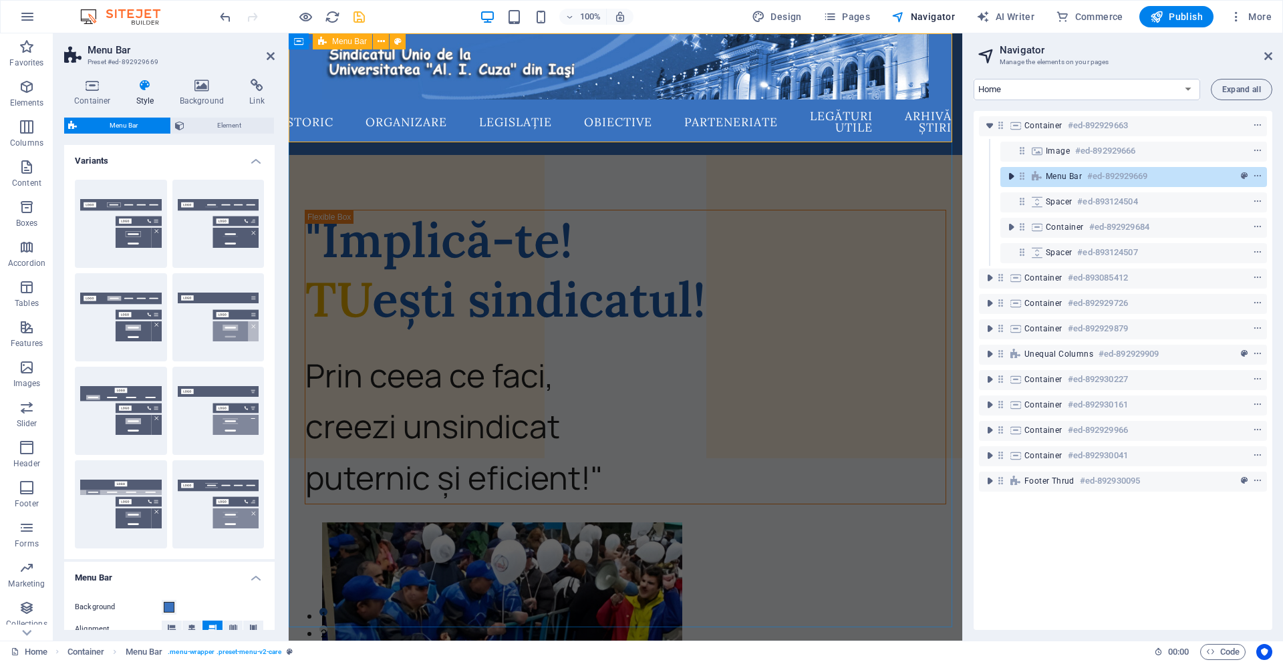
click at [1012, 175] on icon "toggle-expand" at bounding box center [1010, 176] width 13 height 13
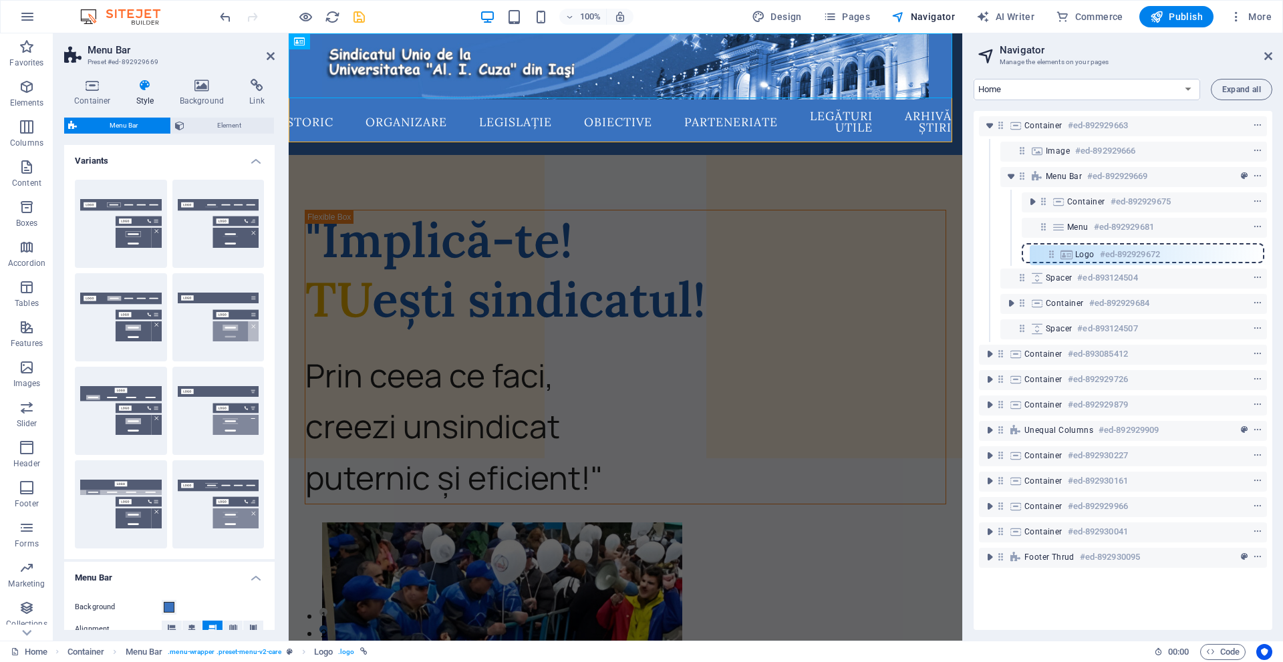
drag, startPoint x: 1049, startPoint y: 199, endPoint x: 1058, endPoint y: 257, distance: 58.2
click at [1058, 257] on div "Container #ed-892929663 Image #ed-892929666 Menu Bar #ed-892929669 Logo #ed-892…" at bounding box center [1123, 370] width 299 height 519
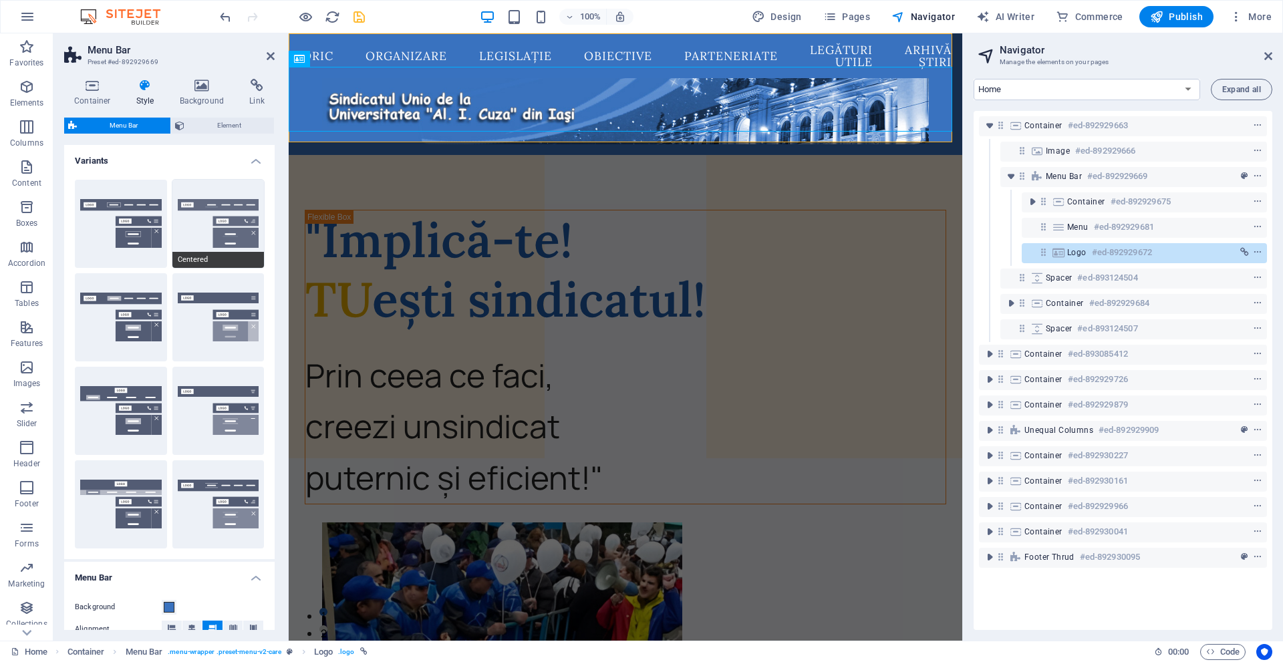
click at [212, 219] on button "Centered" at bounding box center [218, 224] width 92 height 88
type input "1"
select select "rem"
type input "1"
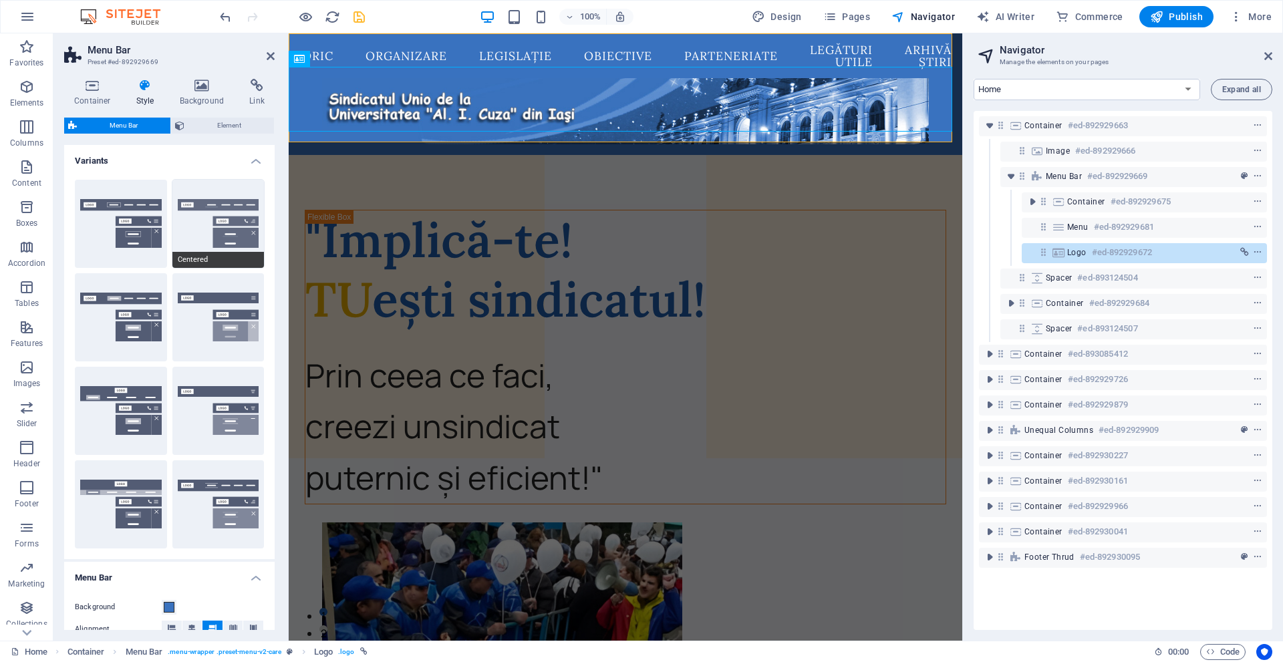
type input "1"
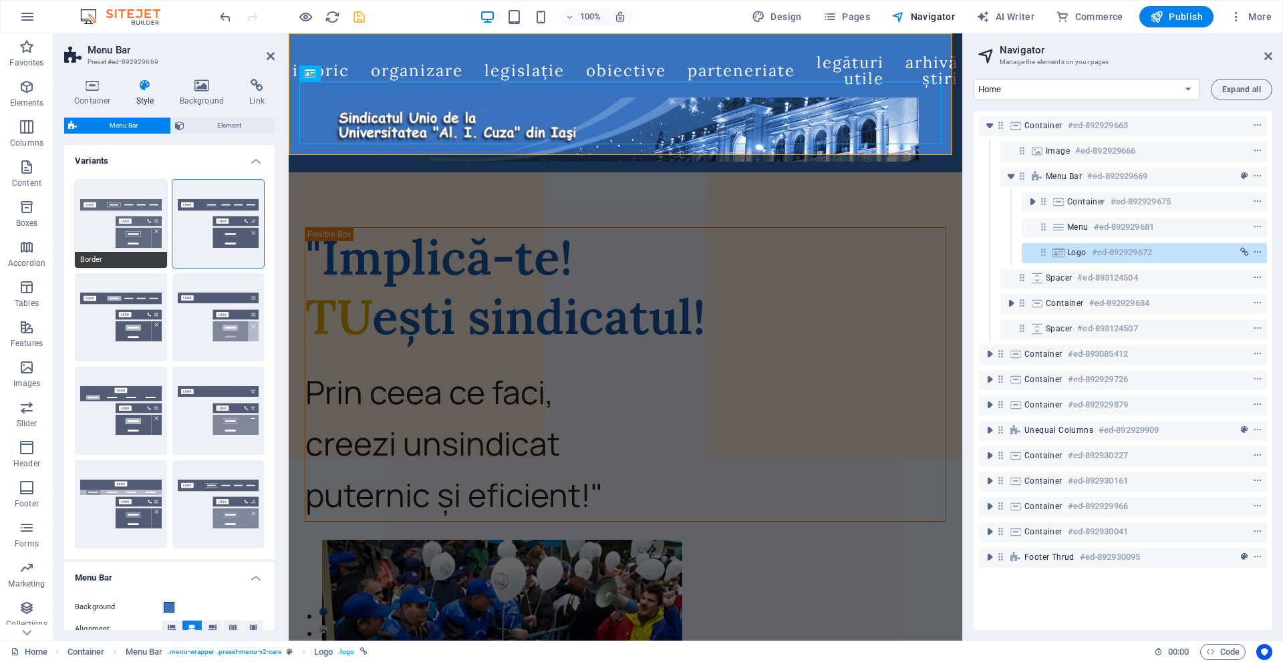
click at [145, 222] on button "Border" at bounding box center [121, 224] width 92 height 88
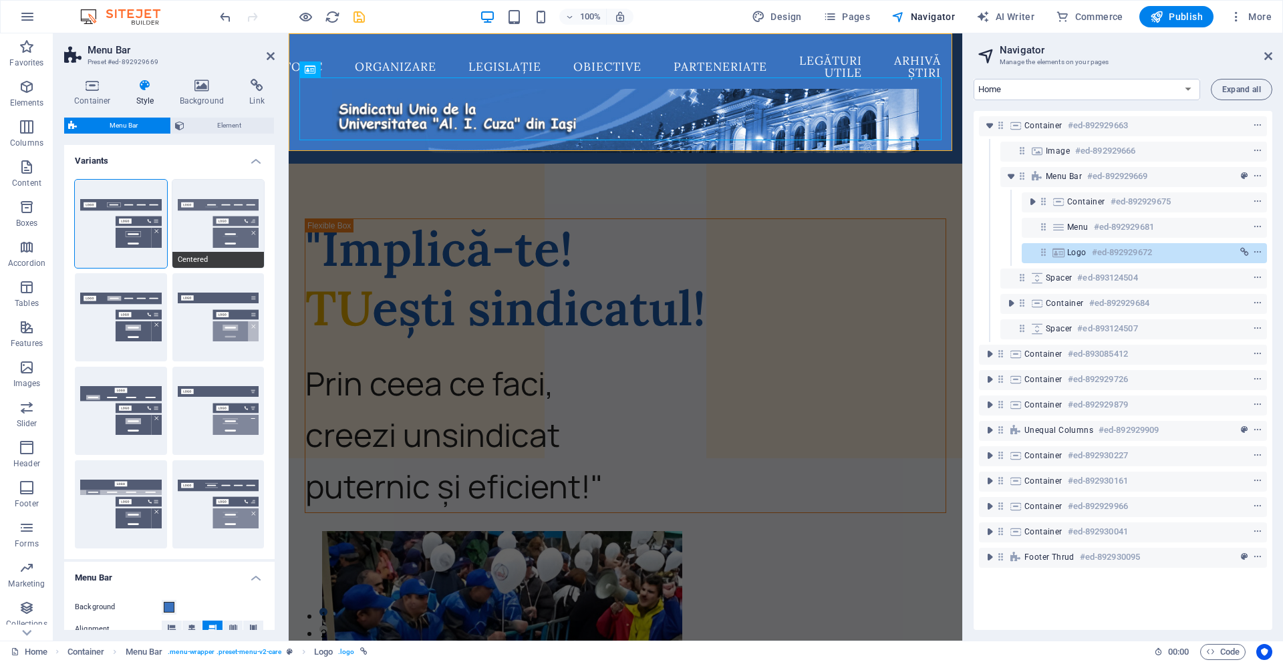
click at [211, 227] on button "Centered" at bounding box center [218, 224] width 92 height 88
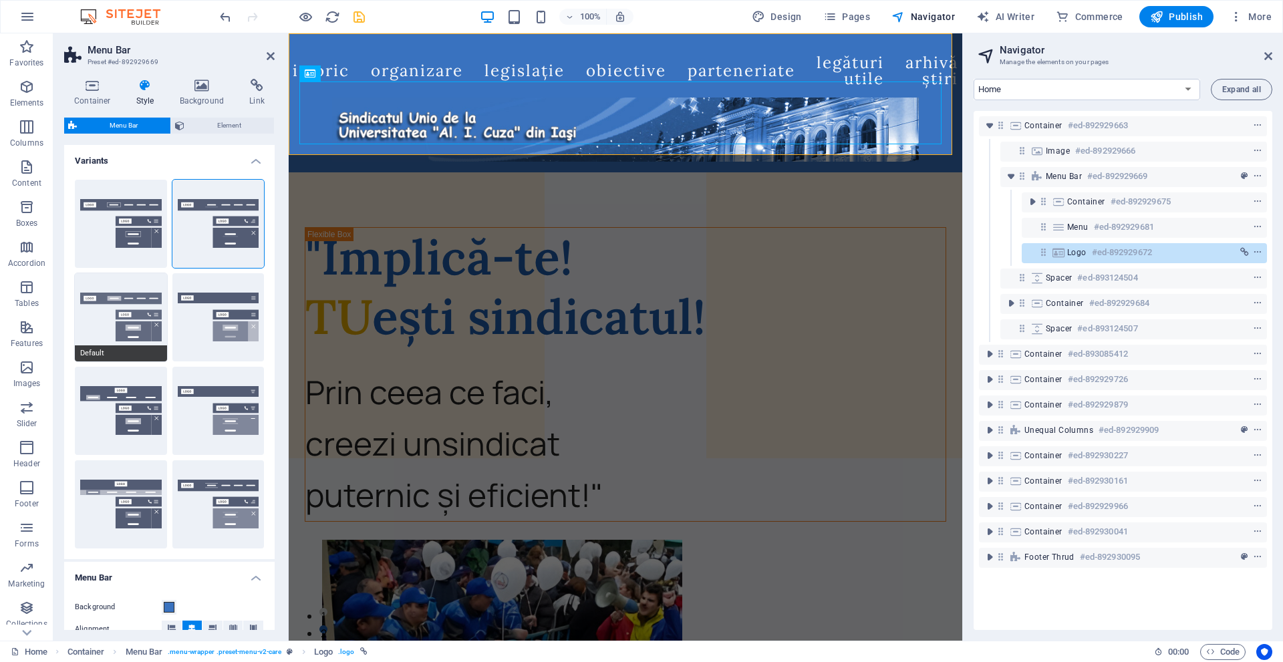
click at [126, 301] on button "Default" at bounding box center [121, 317] width 92 height 88
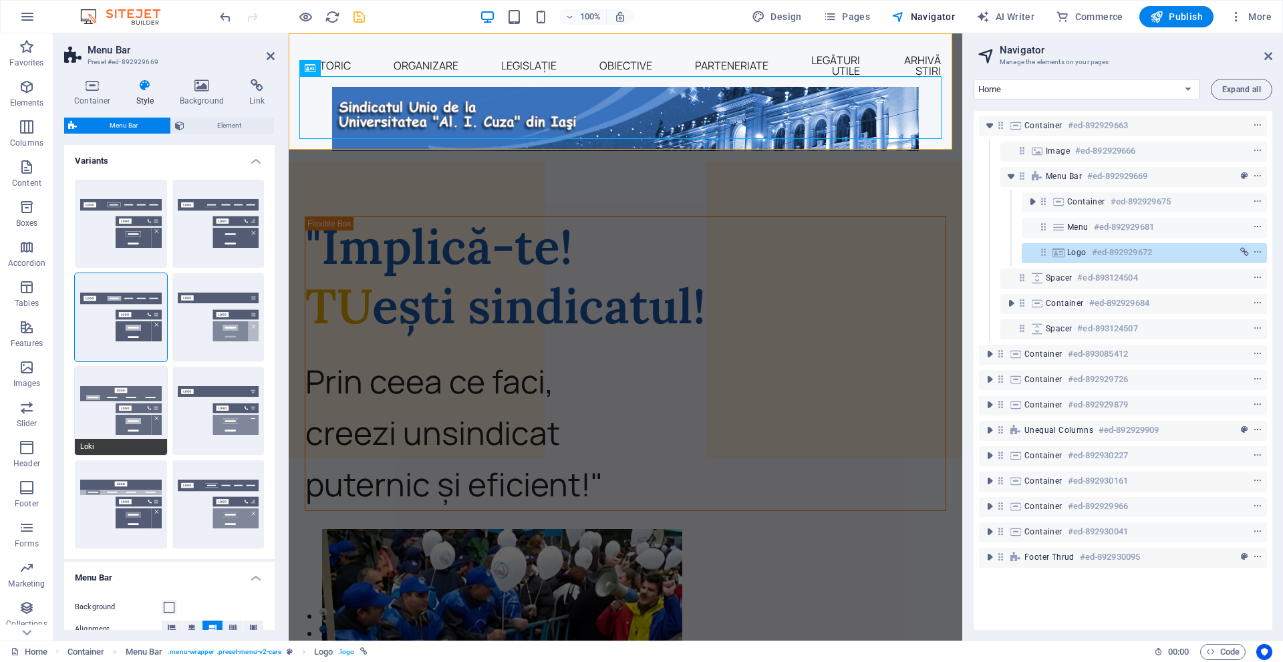
click at [121, 392] on button "Loki" at bounding box center [121, 411] width 92 height 88
type input "0"
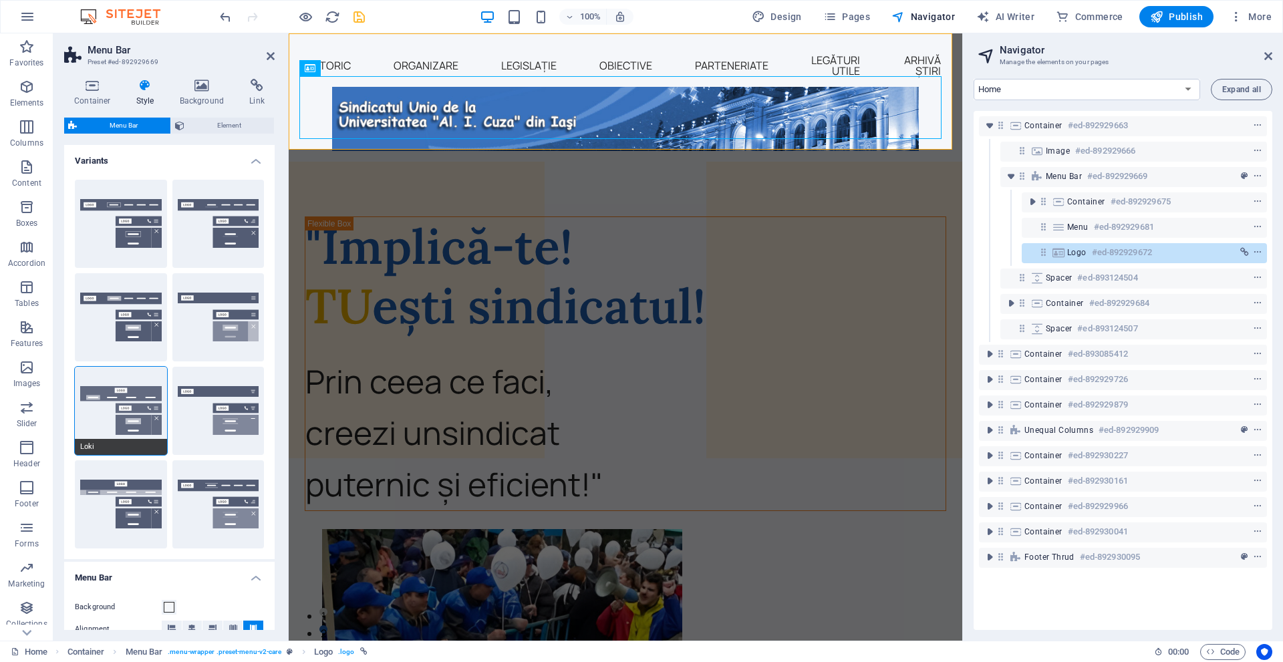
type input "0"
select select "DISABLED_OPTION_VALUE"
type input "2"
type input "1"
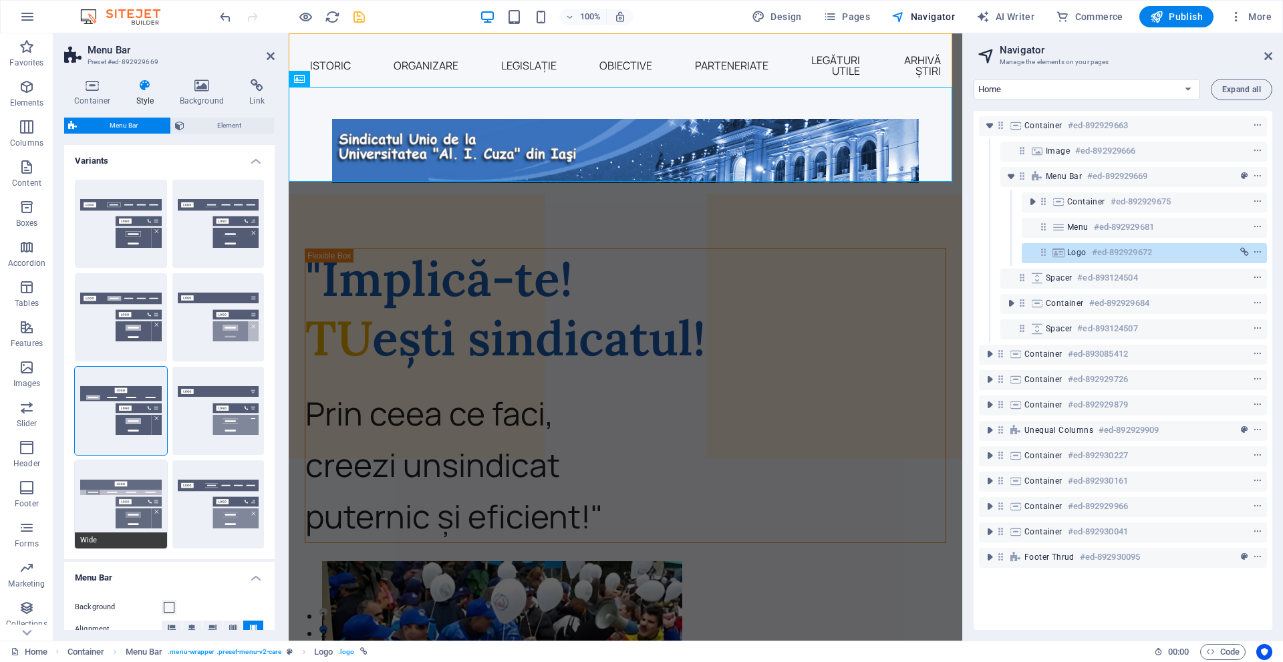
click at [118, 462] on button "Wide" at bounding box center [121, 504] width 92 height 88
type input "0"
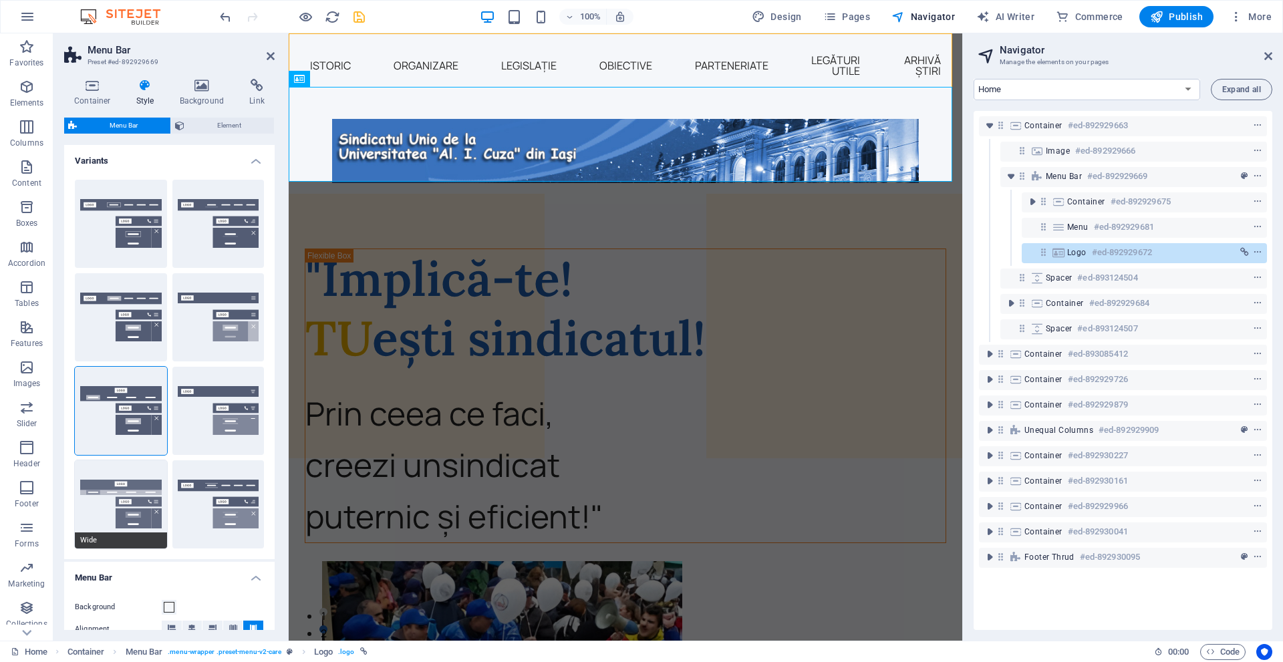
type input "0"
type input "2"
select select "rem"
type input "2"
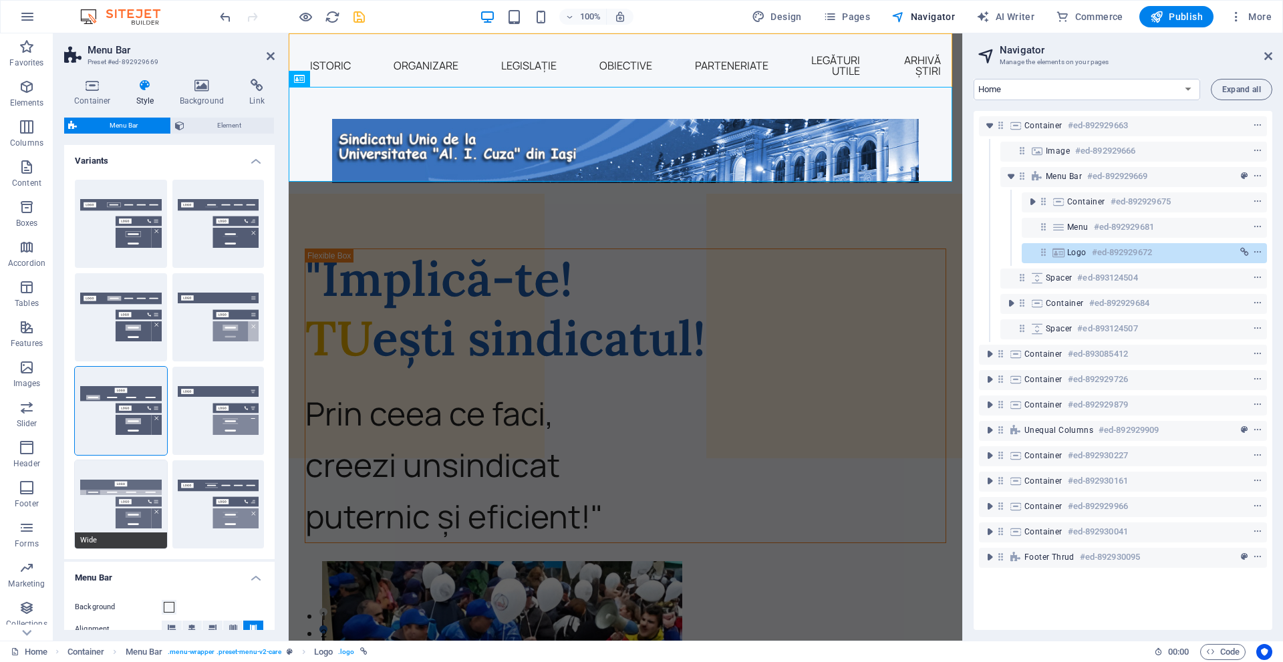
type input "2"
type input "0"
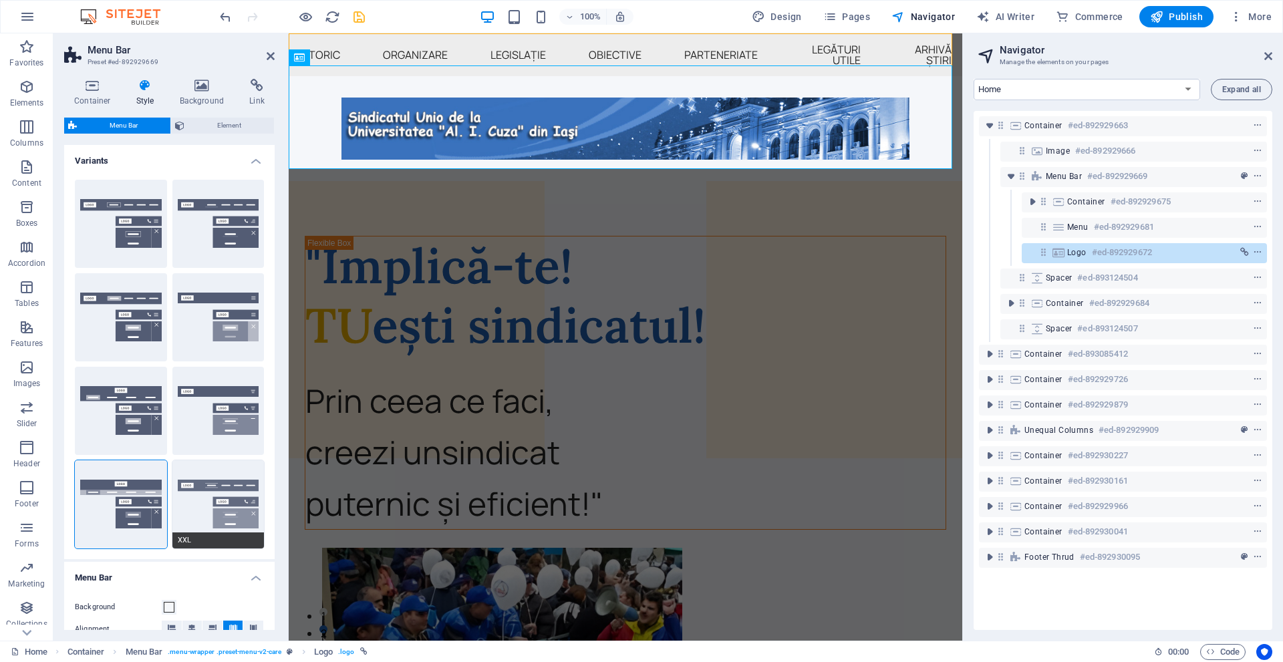
click at [211, 474] on button "XXL" at bounding box center [218, 504] width 92 height 88
type input "1"
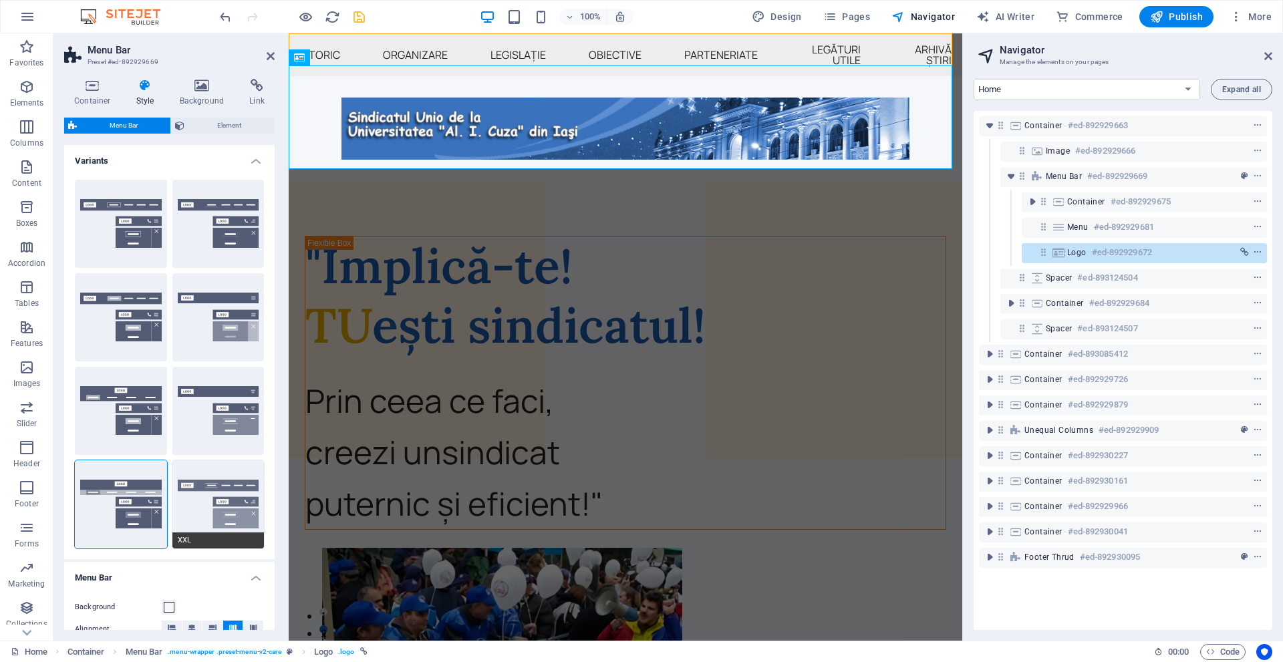
type input "1"
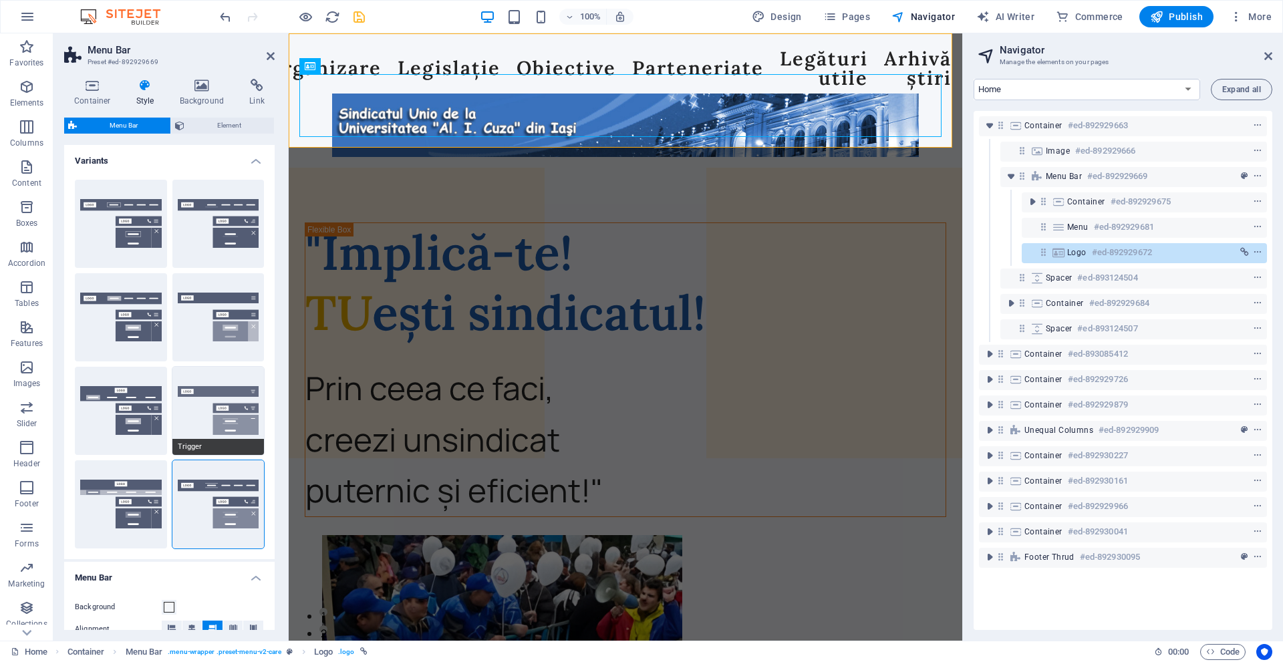
click at [211, 422] on button "Trigger" at bounding box center [218, 411] width 92 height 88
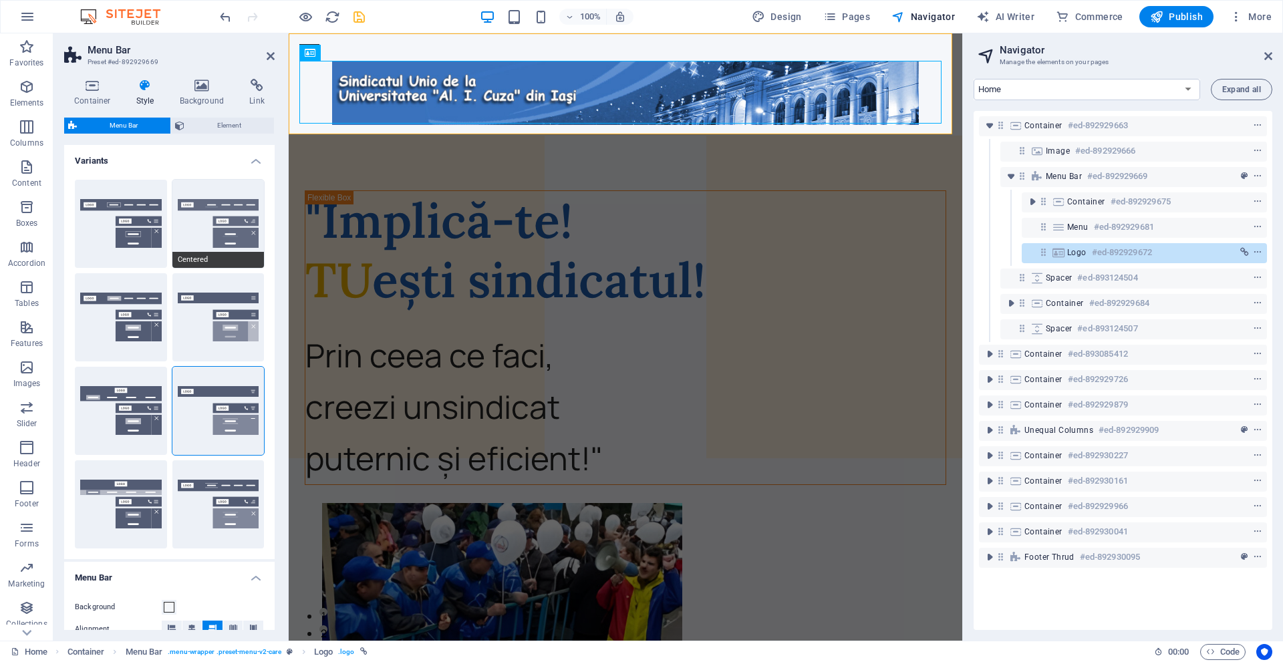
click at [227, 248] on button "Centered" at bounding box center [218, 224] width 92 height 88
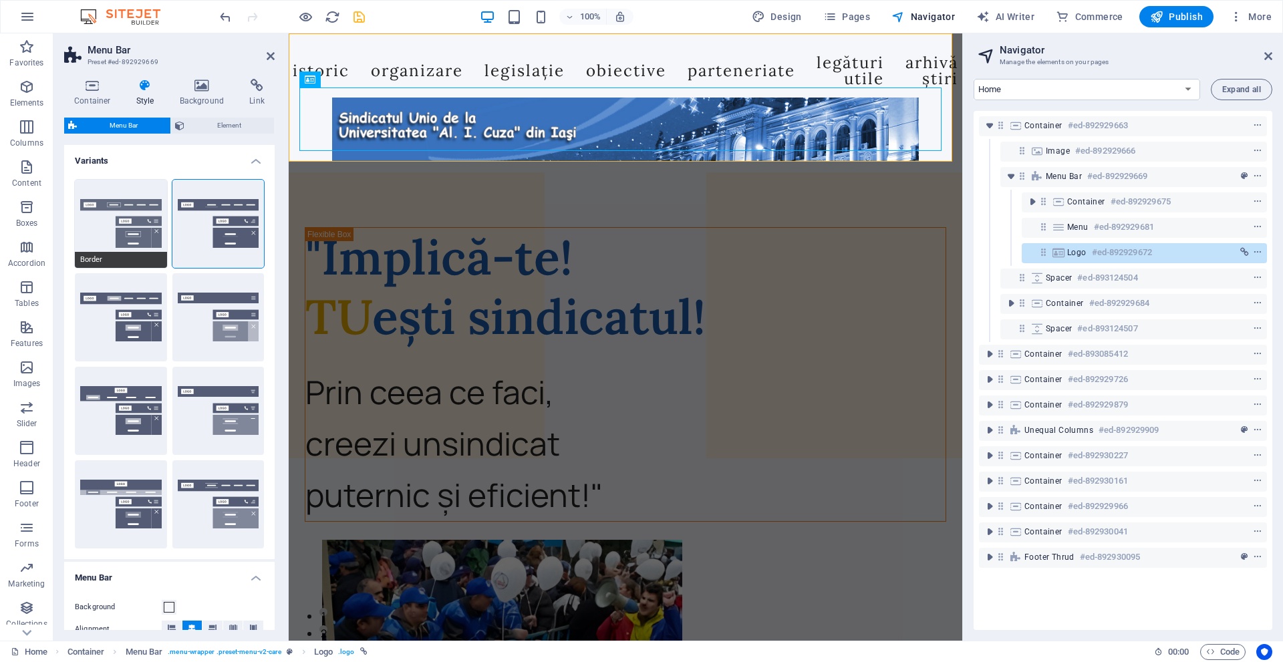
click at [110, 201] on button "Border" at bounding box center [121, 224] width 92 height 88
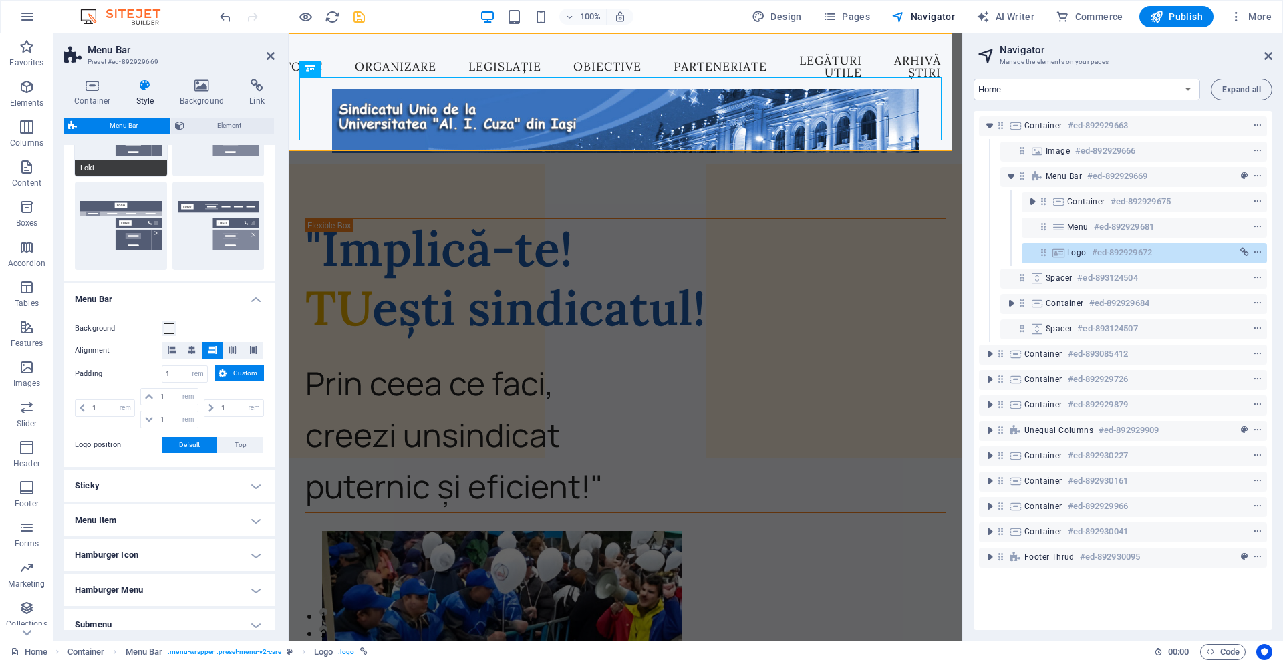
scroll to position [334, 0]
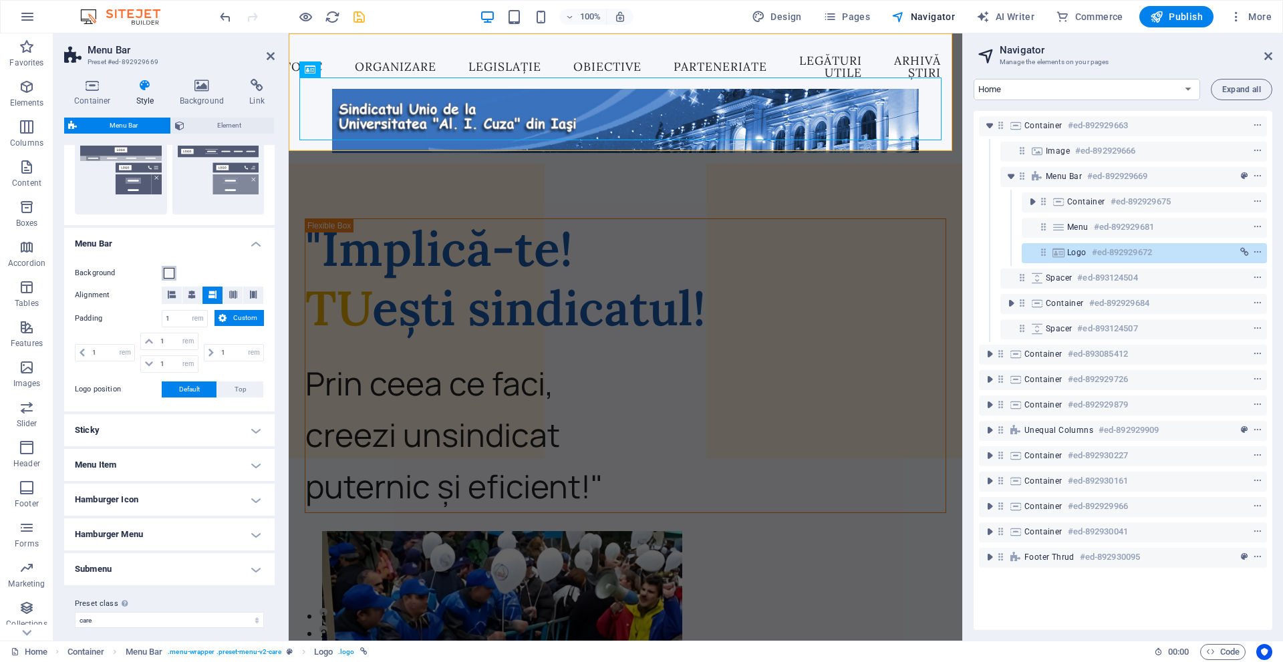
click at [173, 273] on span at bounding box center [169, 273] width 11 height 11
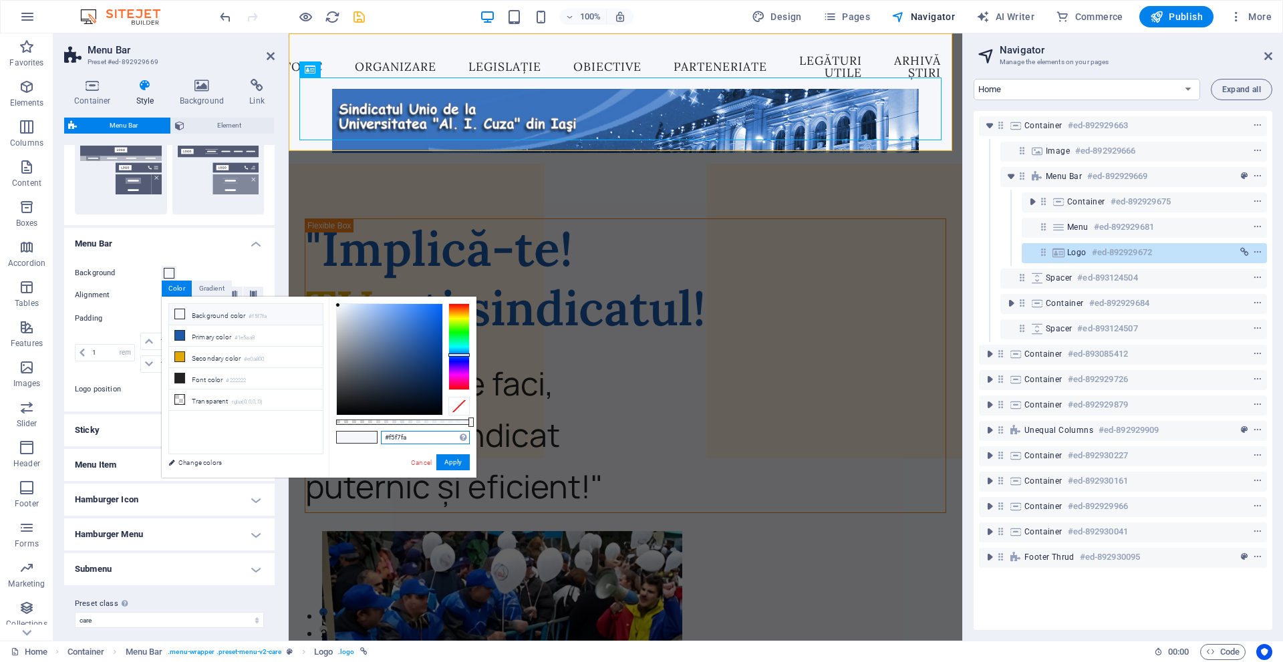
drag, startPoint x: 421, startPoint y: 435, endPoint x: 333, endPoint y: 427, distance: 87.9
click at [333, 427] on div "#f5f7fa Supported formats #0852ed rgb(8, 82, 237) rgba(8, 82, 237, 90%) hsv(221…" at bounding box center [403, 484] width 148 height 375
paste input "3972BF"
type input "#3972bf"
drag, startPoint x: 395, startPoint y: 450, endPoint x: 425, endPoint y: 460, distance: 31.7
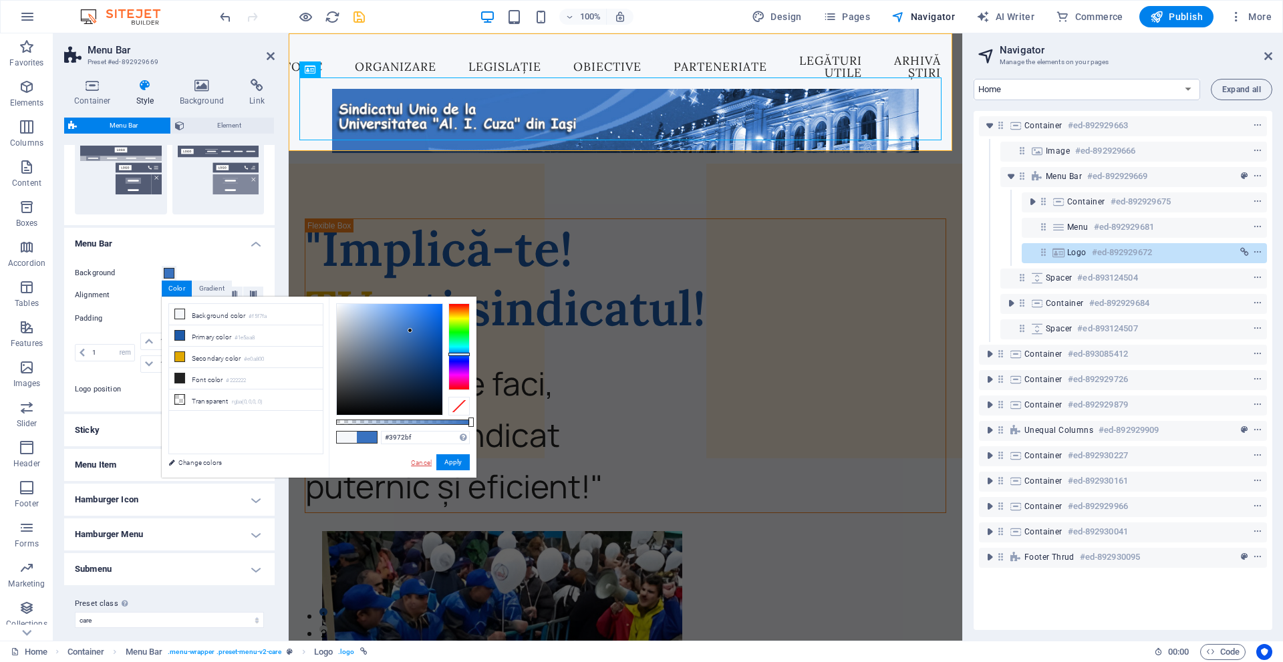
click at [408, 456] on div "#3972bf Supported formats #0852ed rgb(8, 82, 237) rgba(8, 82, 237, 90%) hsv(221…" at bounding box center [403, 484] width 148 height 375
click at [452, 462] on button "Apply" at bounding box center [452, 462] width 33 height 16
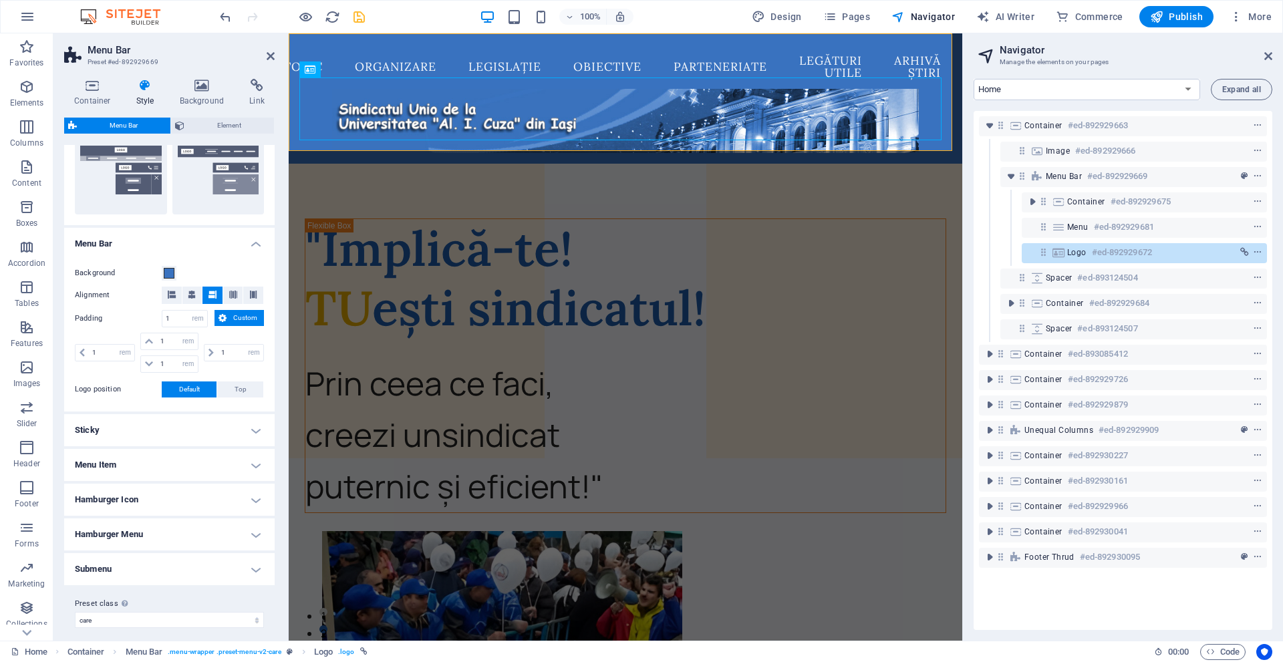
click at [1273, 51] on aside "Navigator Manage the elements on your pages Home Istoric Contact Organizare Pri…" at bounding box center [1122, 336] width 321 height 607
click at [1268, 55] on icon at bounding box center [1268, 56] width 8 height 11
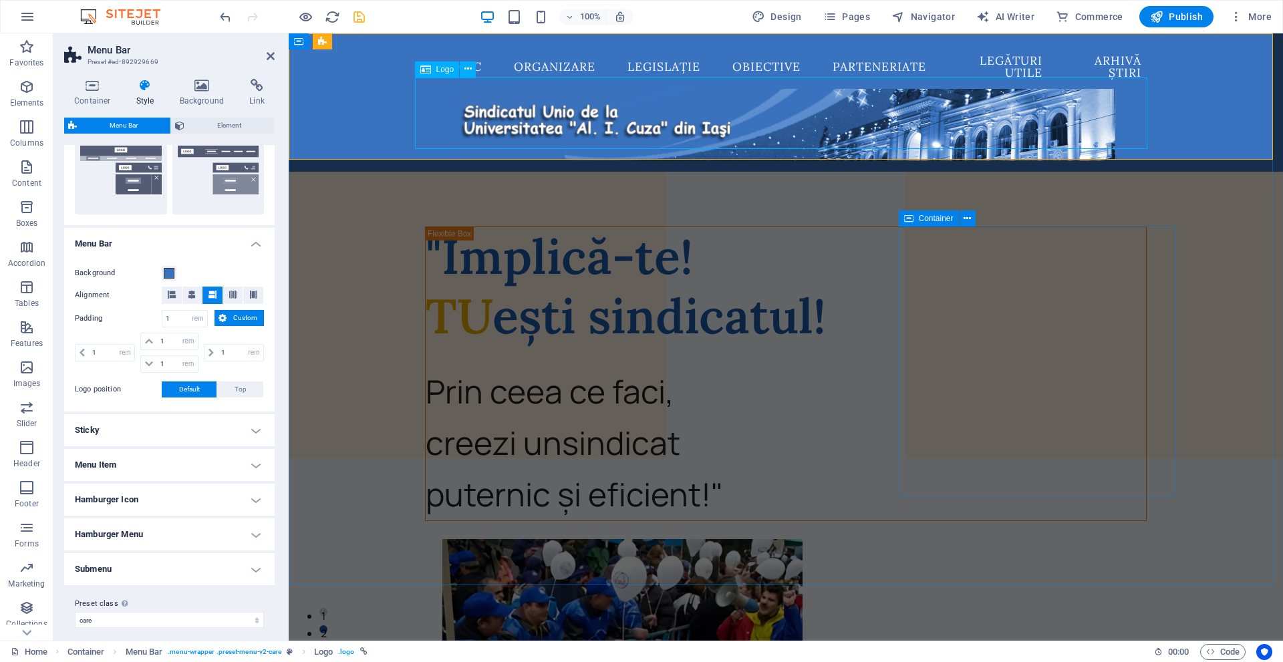
click at [440, 68] on span "Logo" at bounding box center [445, 69] width 18 height 8
select select "%"
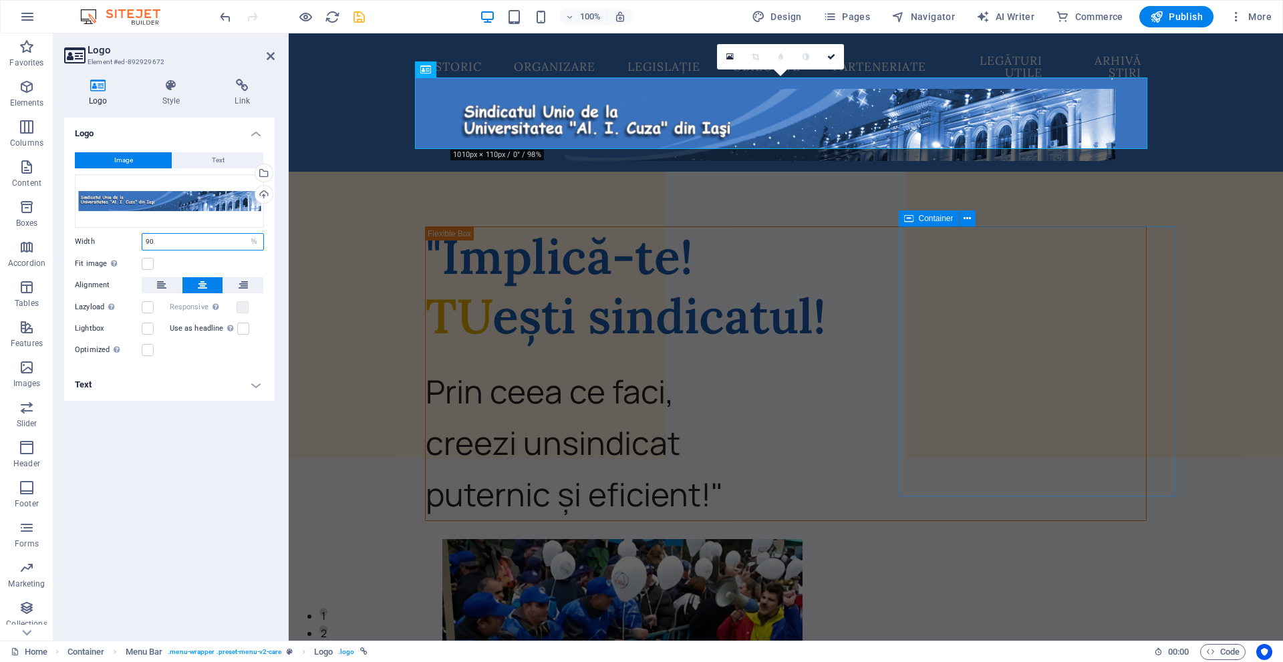
drag, startPoint x: 188, startPoint y: 238, endPoint x: 61, endPoint y: 215, distance: 129.7
click at [66, 217] on div "Image Text Drag files here, click to choose files or select files from Files or…" at bounding box center [169, 255] width 211 height 227
click at [257, 249] on select "Default auto px rem % em vh vw" at bounding box center [254, 242] width 19 height 16
click at [245, 234] on select "Default auto px rem % em vh vw" at bounding box center [254, 242] width 19 height 16
click at [219, 262] on div "Fit image Automatically fit image to a fixed width and height" at bounding box center [169, 264] width 189 height 16
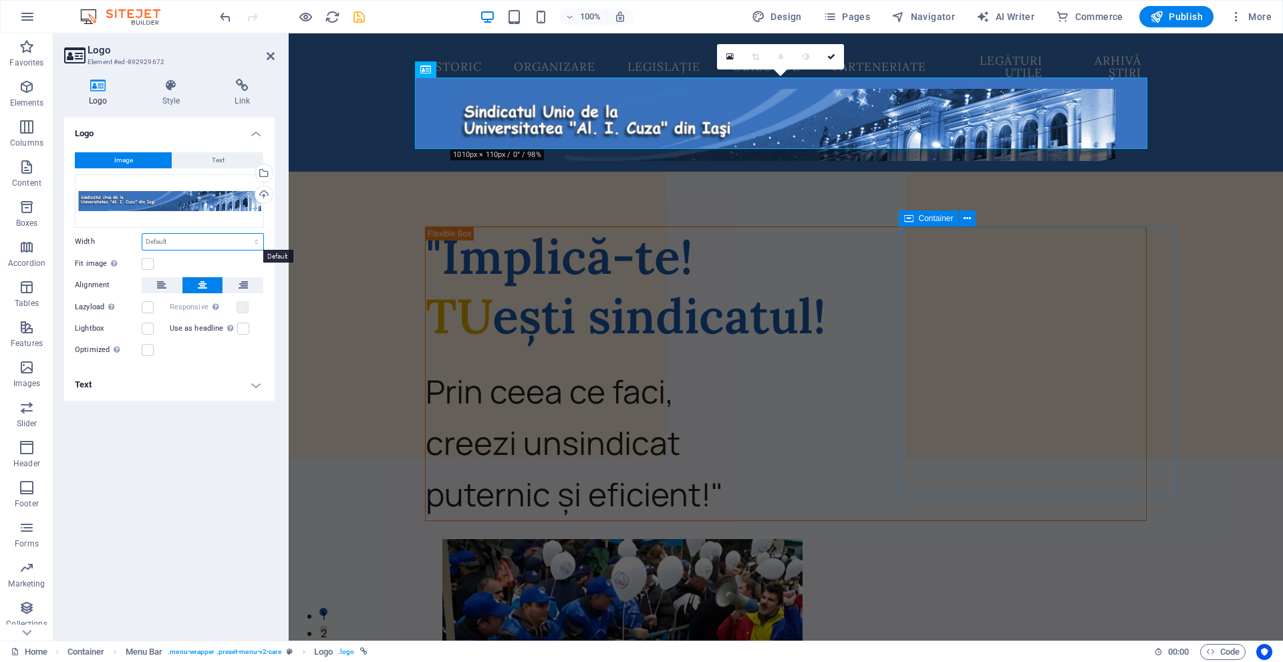
click at [181, 247] on select "Default auto px rem % em vh vw" at bounding box center [202, 242] width 121 height 16
click at [145, 260] on label at bounding box center [148, 264] width 12 height 12
click at [0, 0] on input "Fit image Automatically fit image to a fixed width and height" at bounding box center [0, 0] width 0 height 0
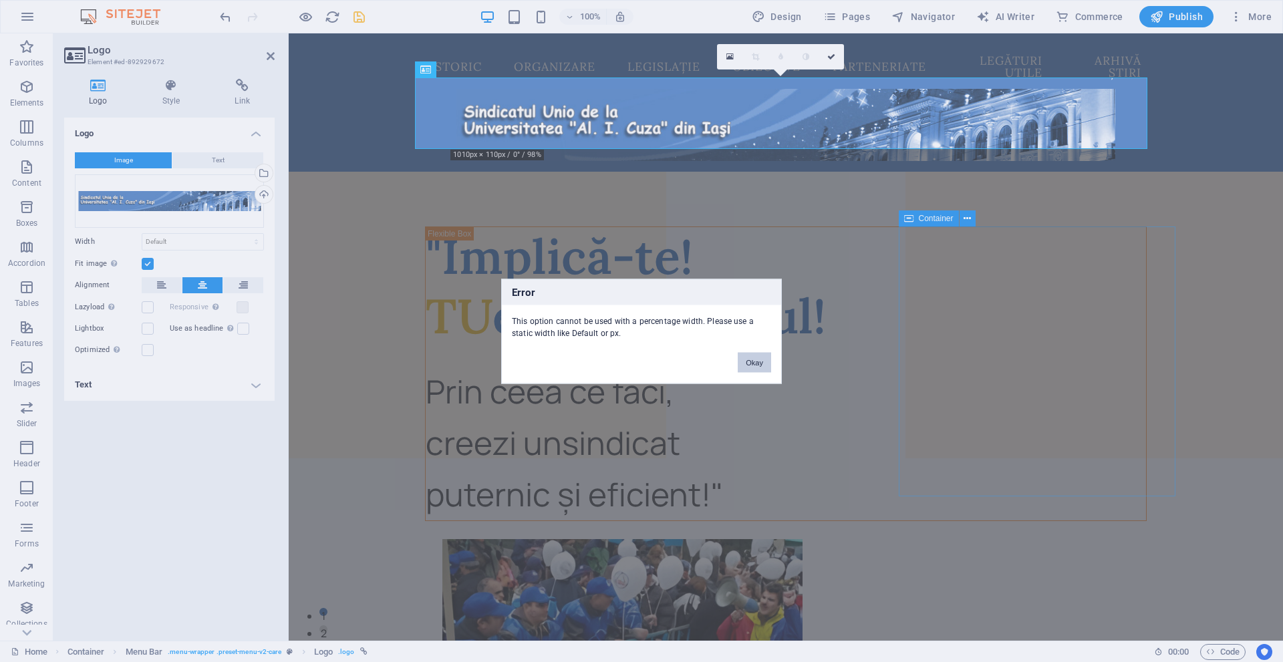
click at [745, 357] on button "Okay" at bounding box center [754, 362] width 33 height 20
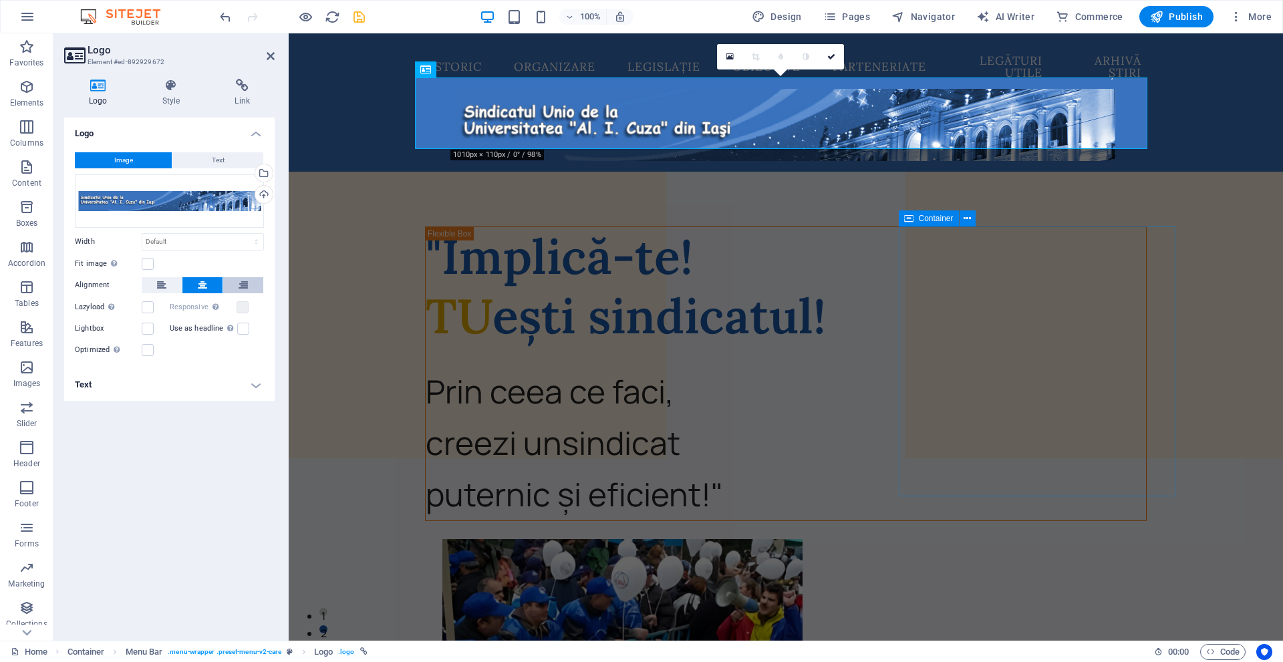
click at [238, 283] on button at bounding box center [243, 285] width 40 height 16
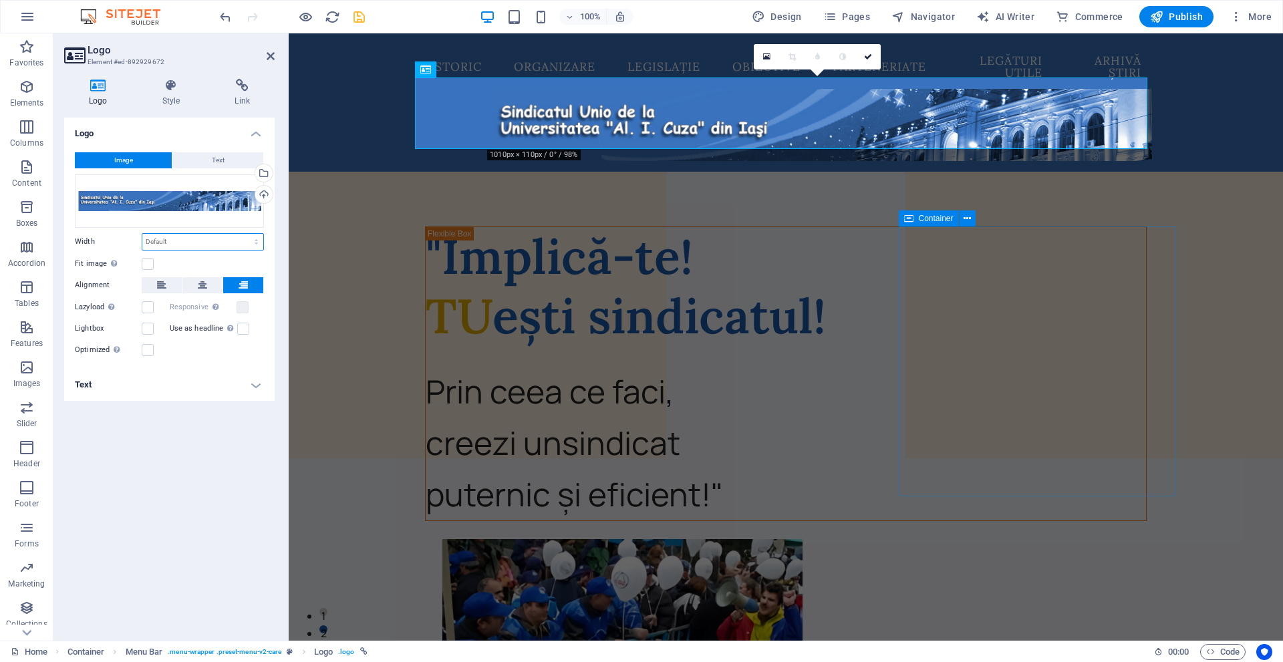
click at [214, 235] on select "Default auto px rem % em vh vw" at bounding box center [202, 242] width 121 height 16
select select "px"
click at [245, 234] on select "Default auto px rem % em vh vw" at bounding box center [202, 242] width 121 height 16
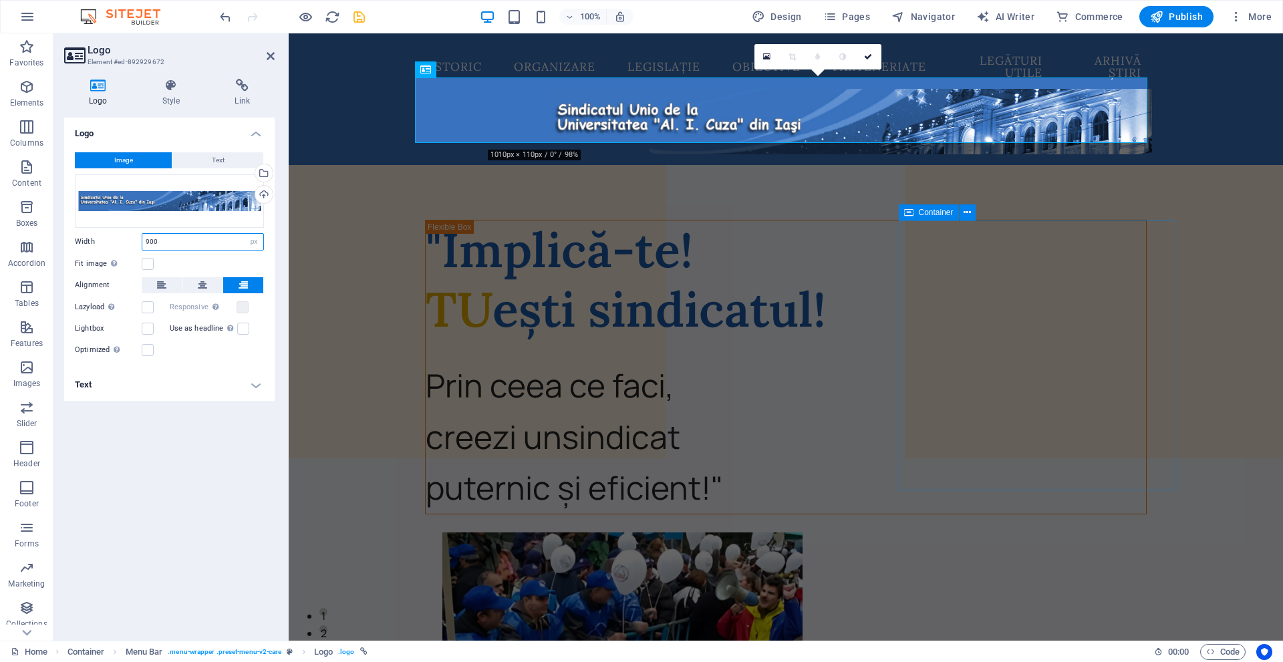
drag, startPoint x: 210, startPoint y: 239, endPoint x: 130, endPoint y: 238, distance: 79.5
click at [130, 238] on div "Width 900 Default auto px rem % em vh vw" at bounding box center [169, 241] width 189 height 17
type input "500"
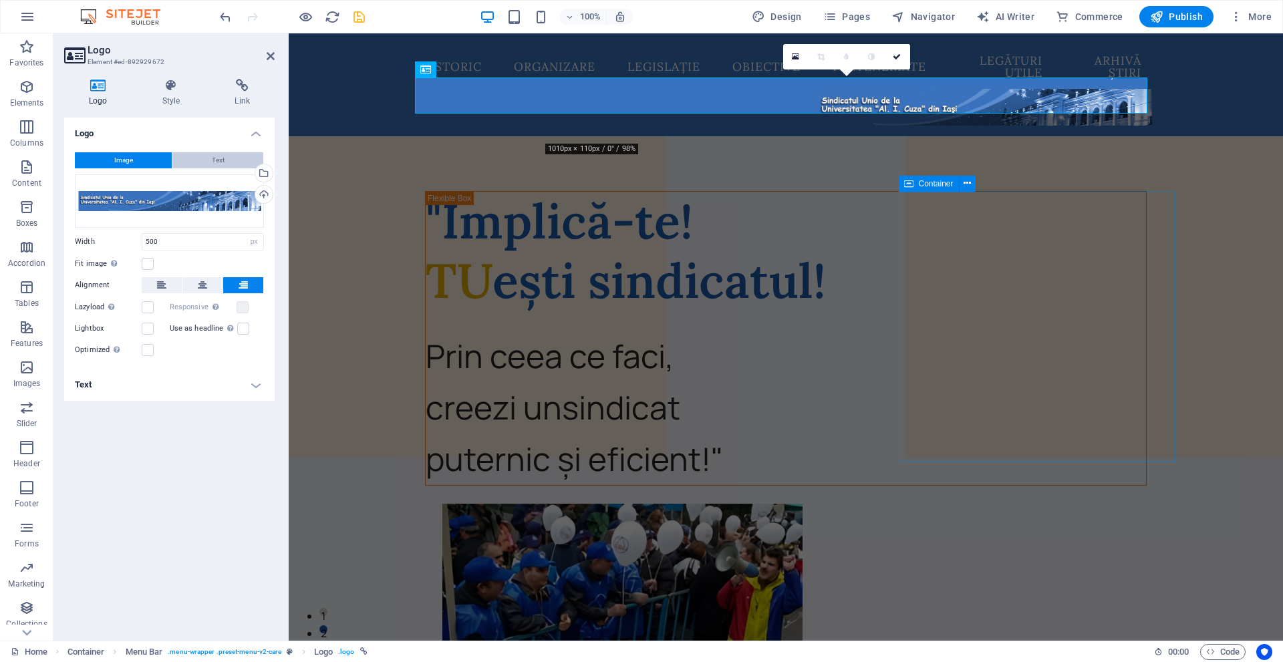
click at [207, 152] on button "Text" at bounding box center [217, 160] width 91 height 16
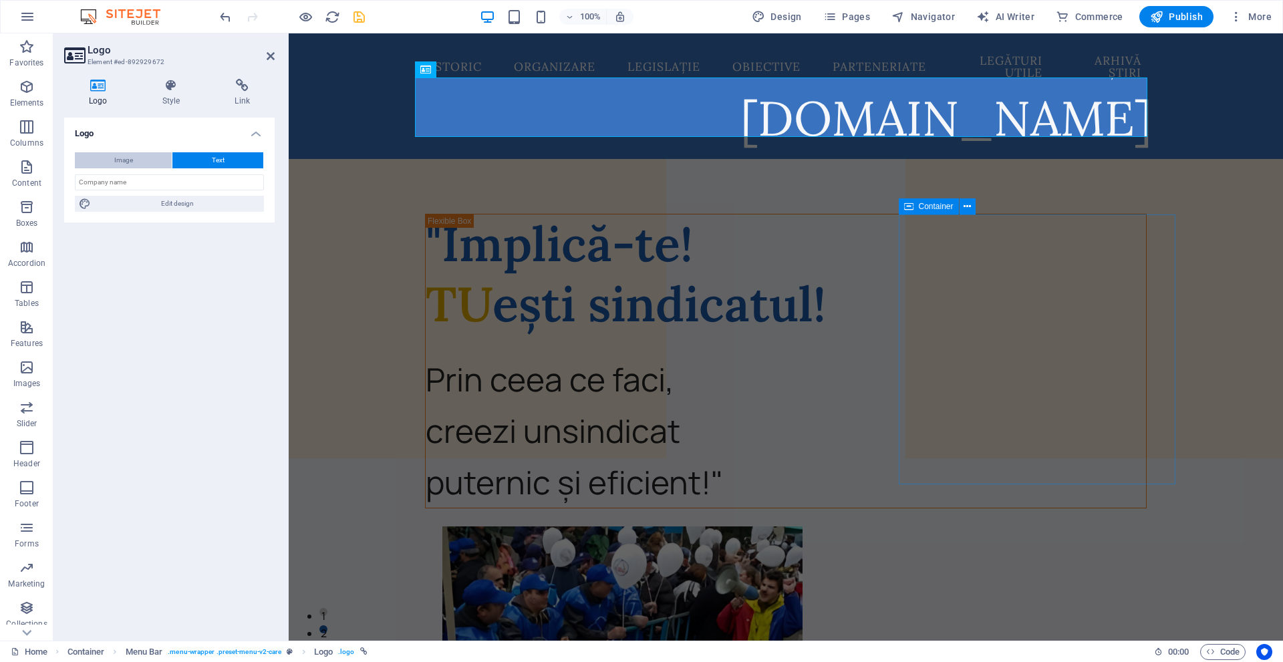
click at [149, 155] on button "Image" at bounding box center [123, 160] width 97 height 16
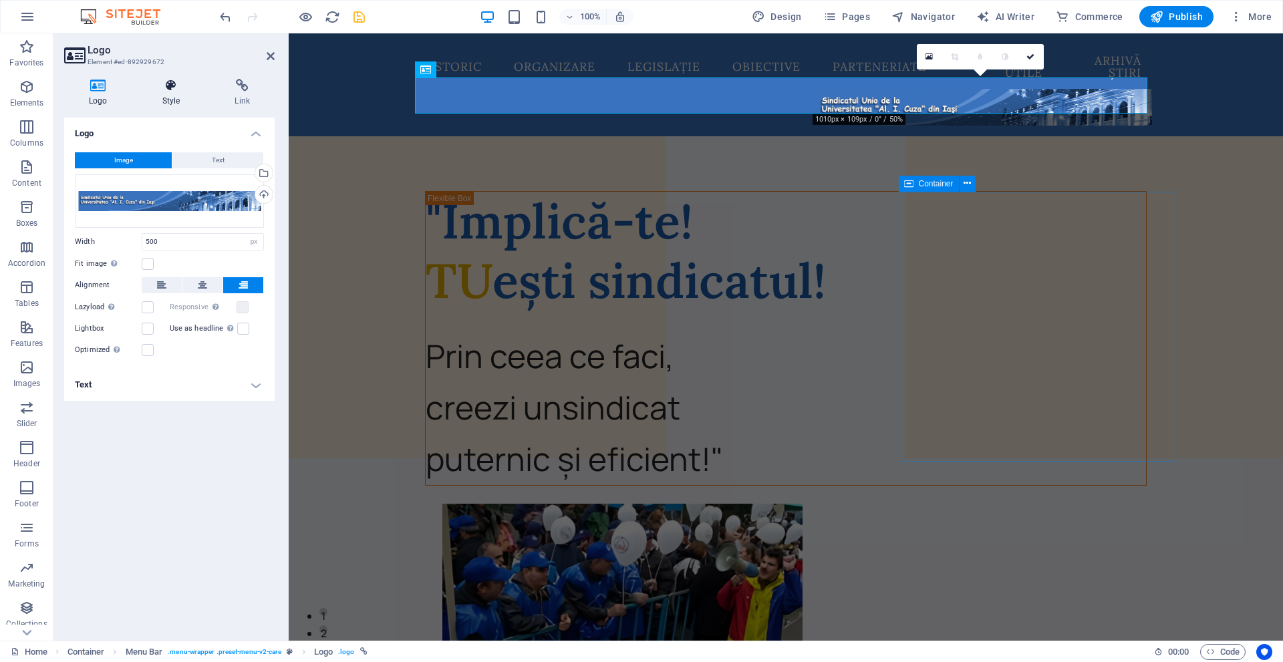
click at [156, 93] on h4 "Style" at bounding box center [174, 93] width 73 height 28
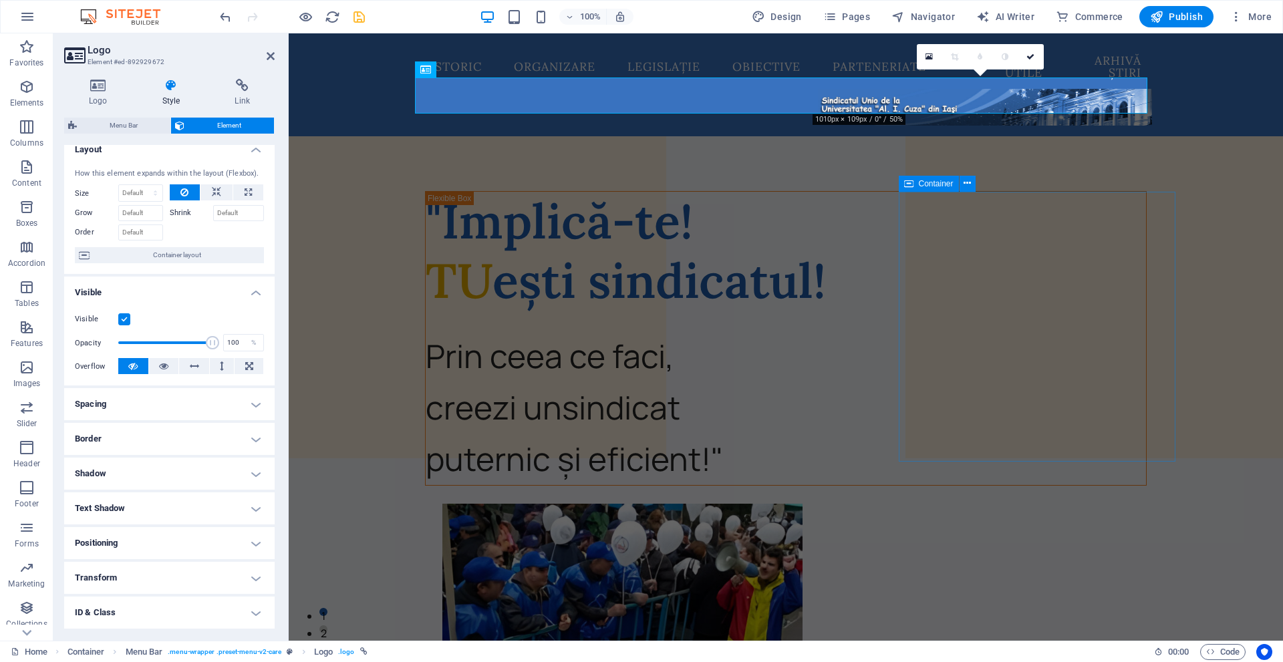
scroll to position [0, 0]
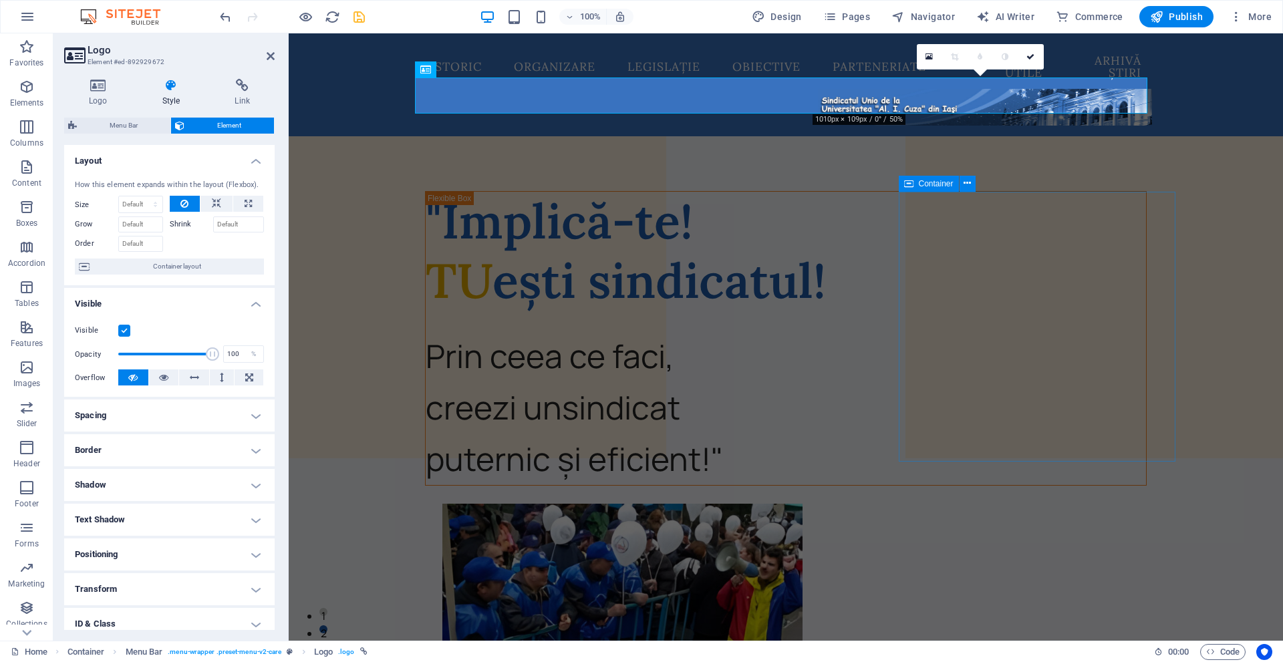
click at [138, 551] on h4 "Positioning" at bounding box center [169, 555] width 211 height 32
click at [178, 577] on span "Absolute" at bounding box center [187, 581] width 27 height 16
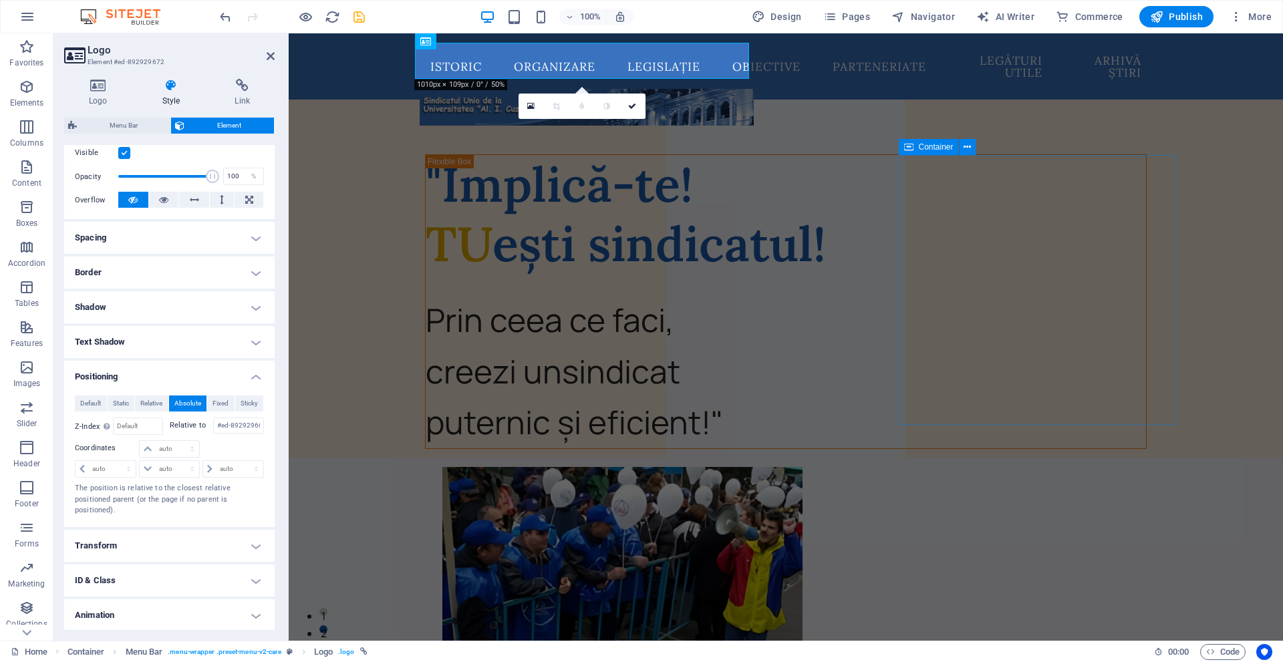
scroll to position [200, 0]
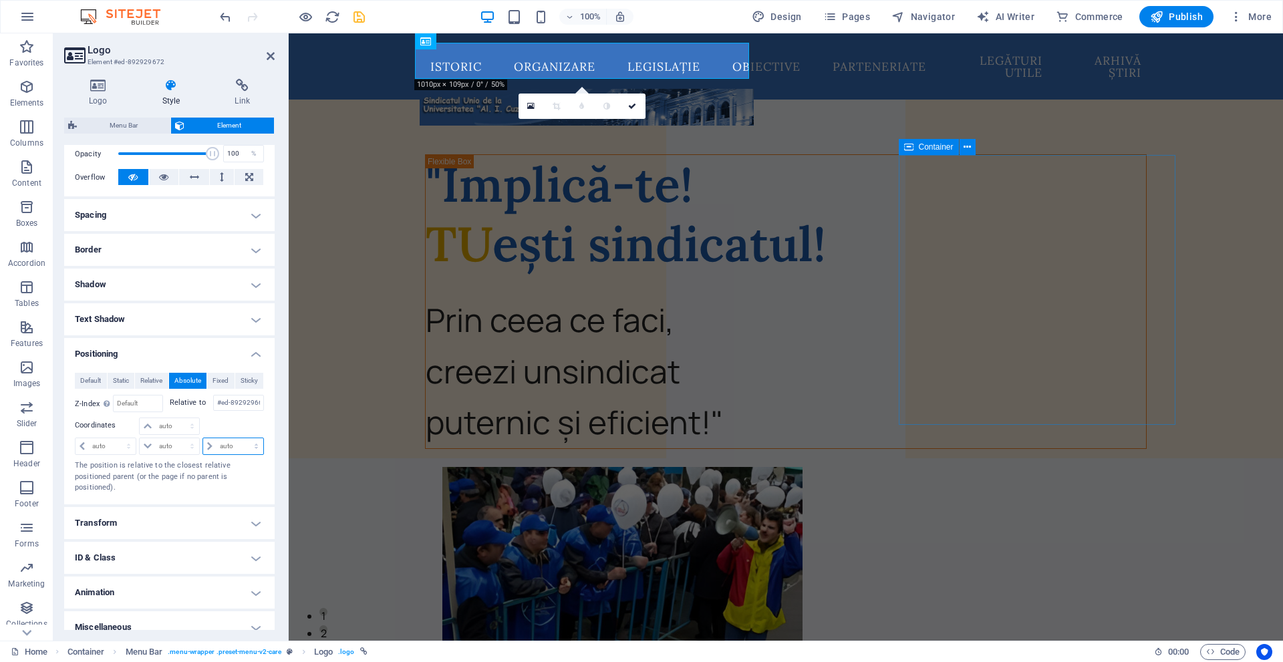
click at [220, 445] on select "auto px rem % em" at bounding box center [233, 446] width 60 height 16
select select "px"
click at [242, 438] on select "auto px rem % em" at bounding box center [233, 446] width 60 height 16
type input "0"
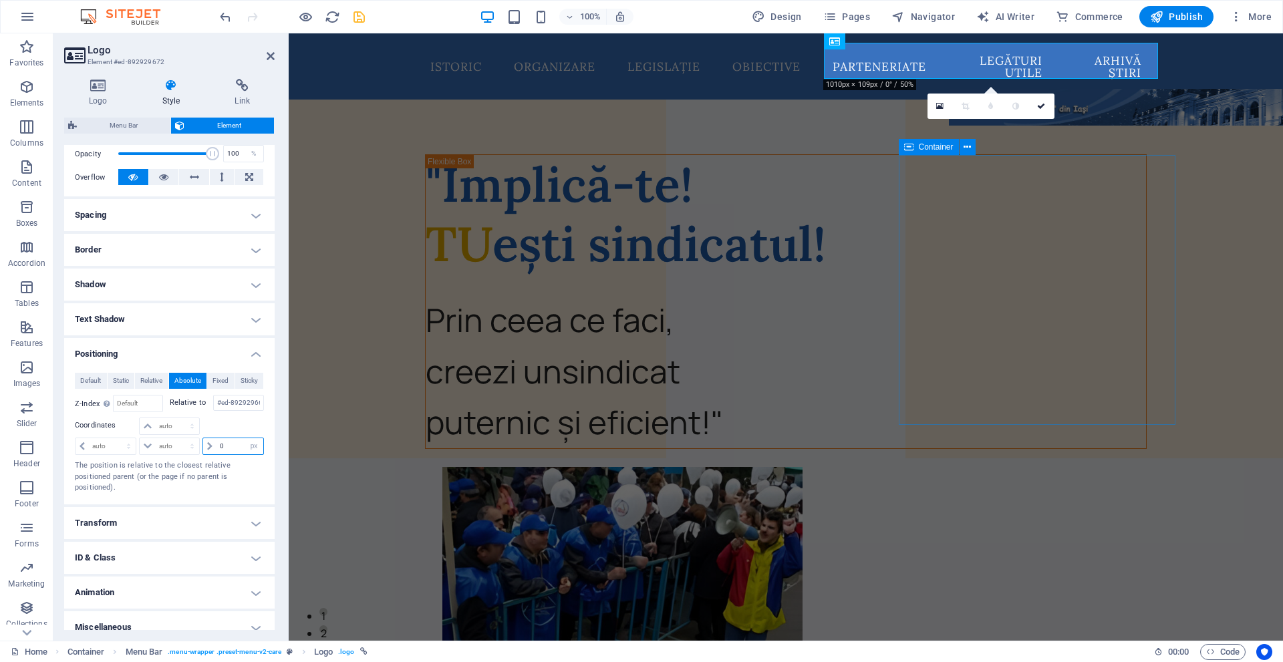
click at [236, 450] on input "0" at bounding box center [240, 446] width 47 height 16
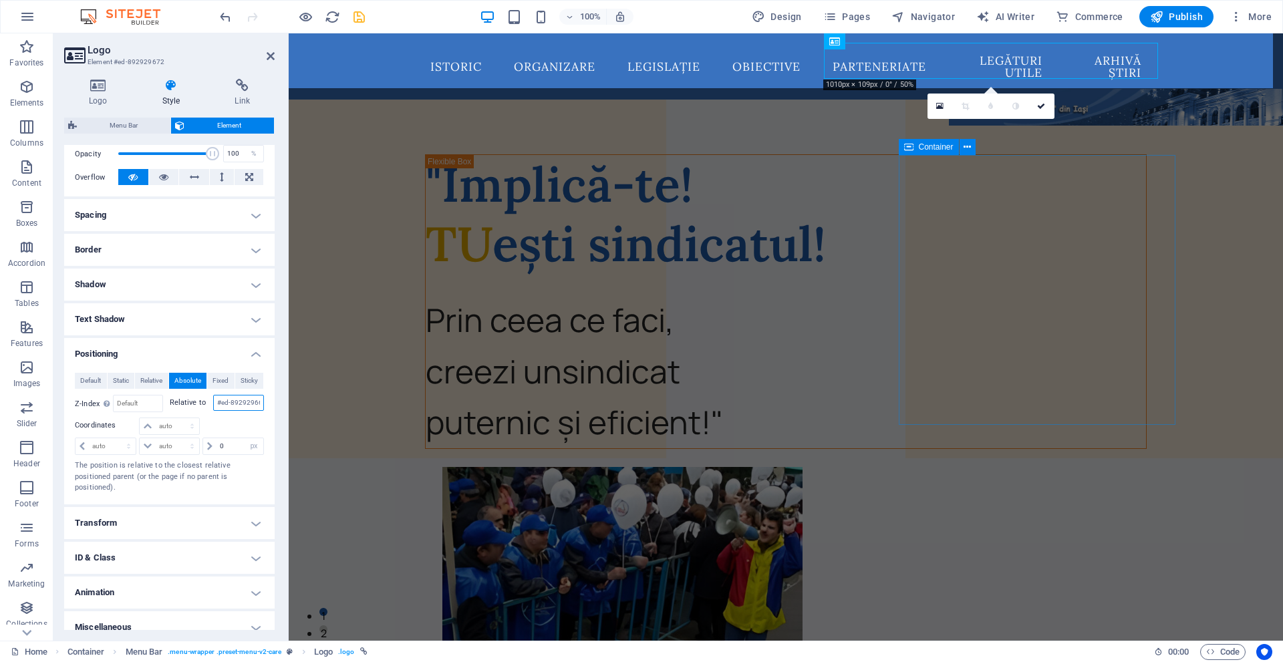
click at [230, 396] on input "#ed-892929669" at bounding box center [238, 403] width 51 height 16
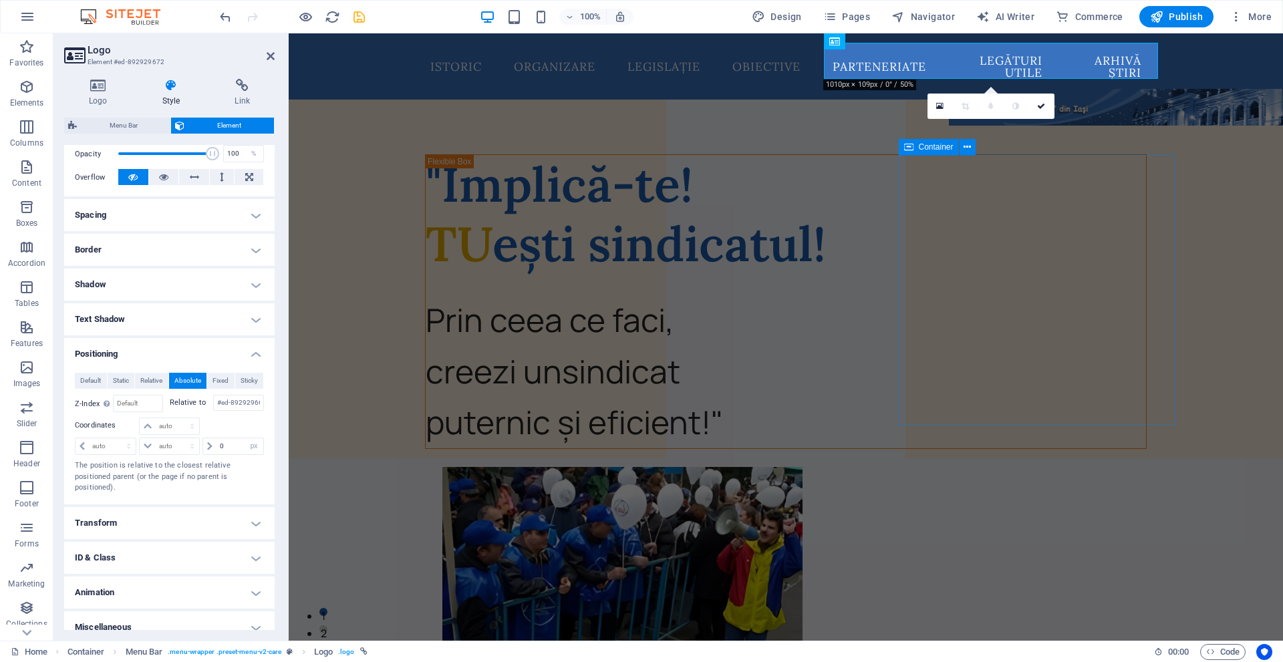
click at [192, 404] on label "Relative to" at bounding box center [191, 403] width 43 height 16
click at [213, 404] on input "#ed-892929669" at bounding box center [238, 403] width 51 height 16
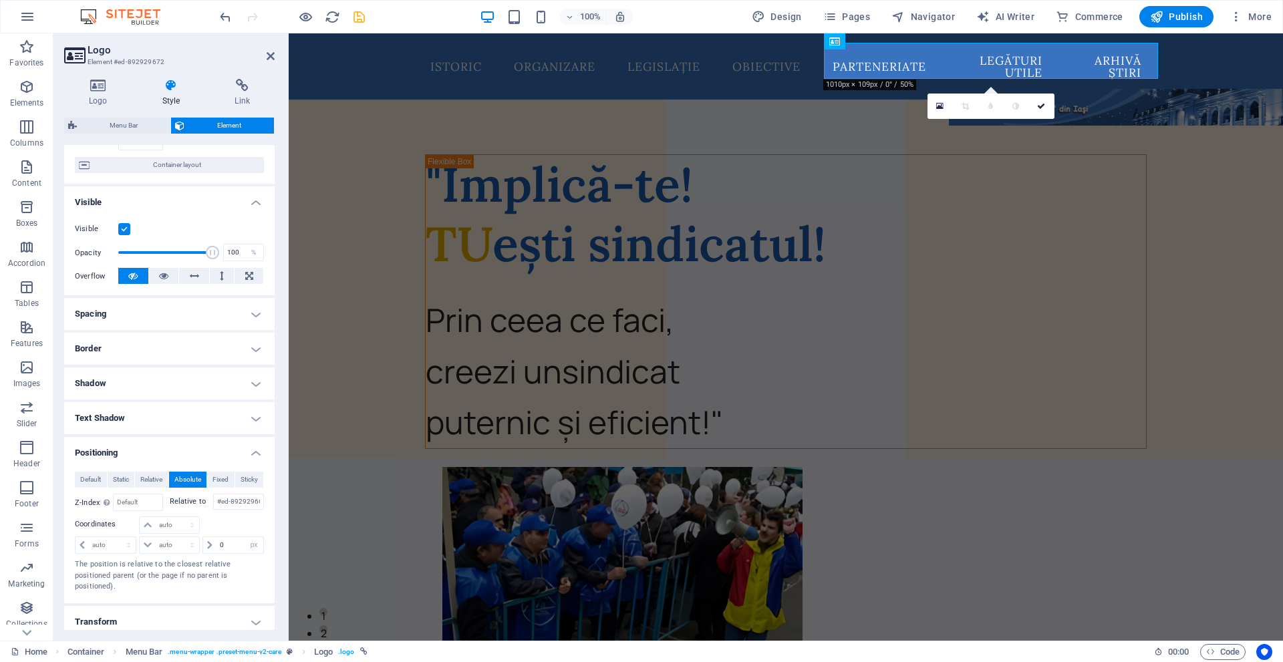
scroll to position [0, 0]
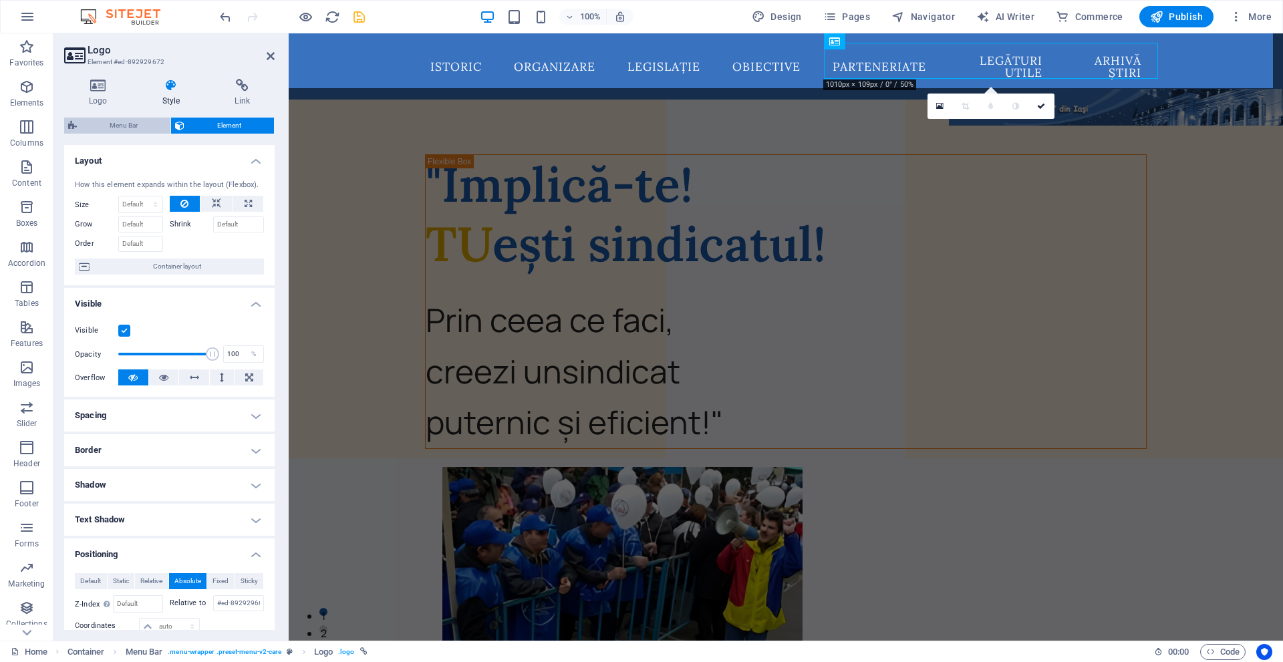
click at [132, 133] on span "Menu Bar" at bounding box center [124, 126] width 86 height 16
select select "rem"
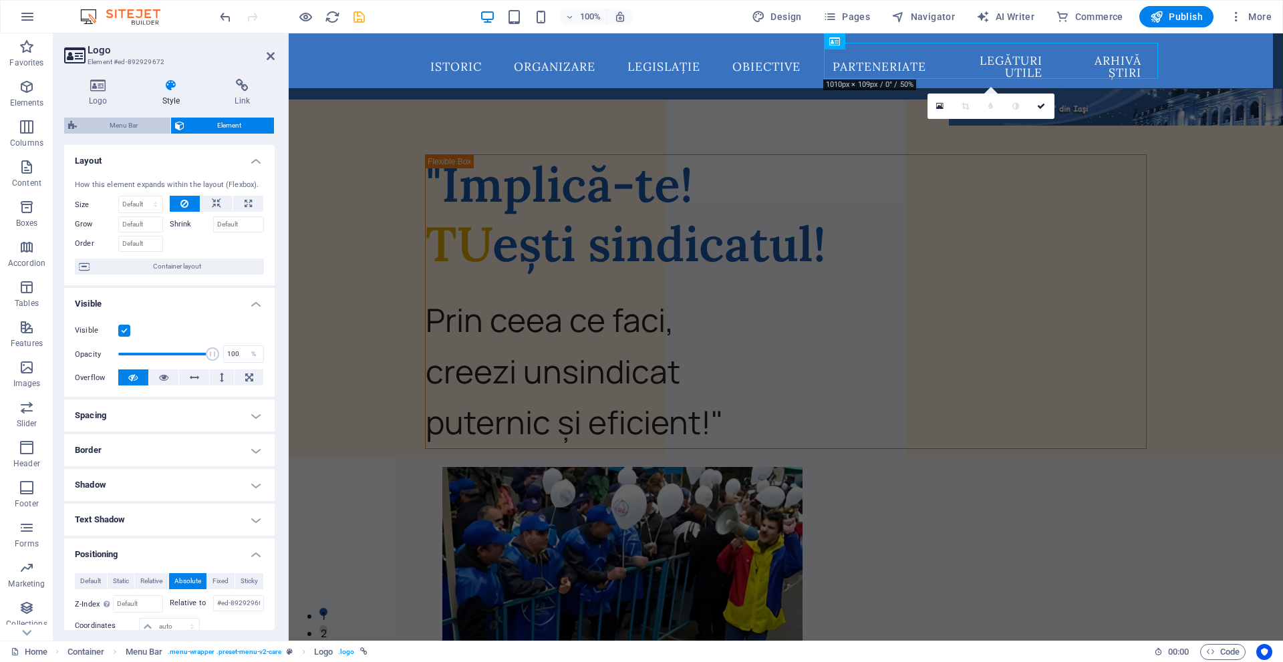
select select "rem"
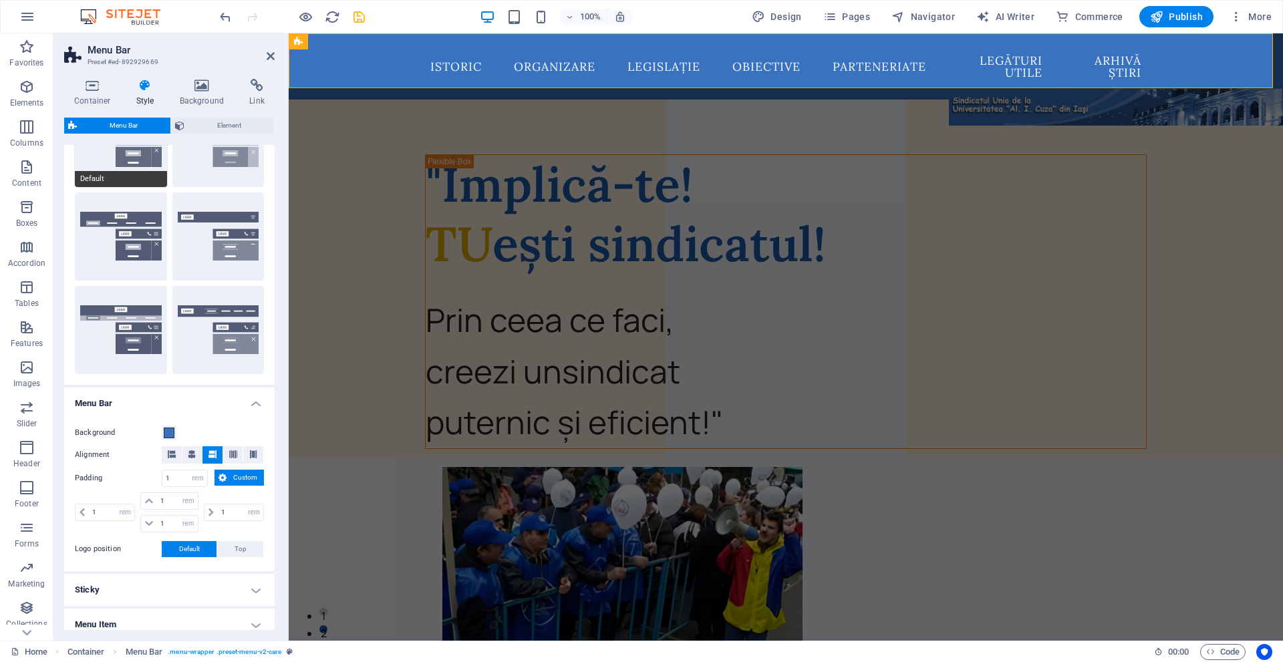
scroll to position [200, 0]
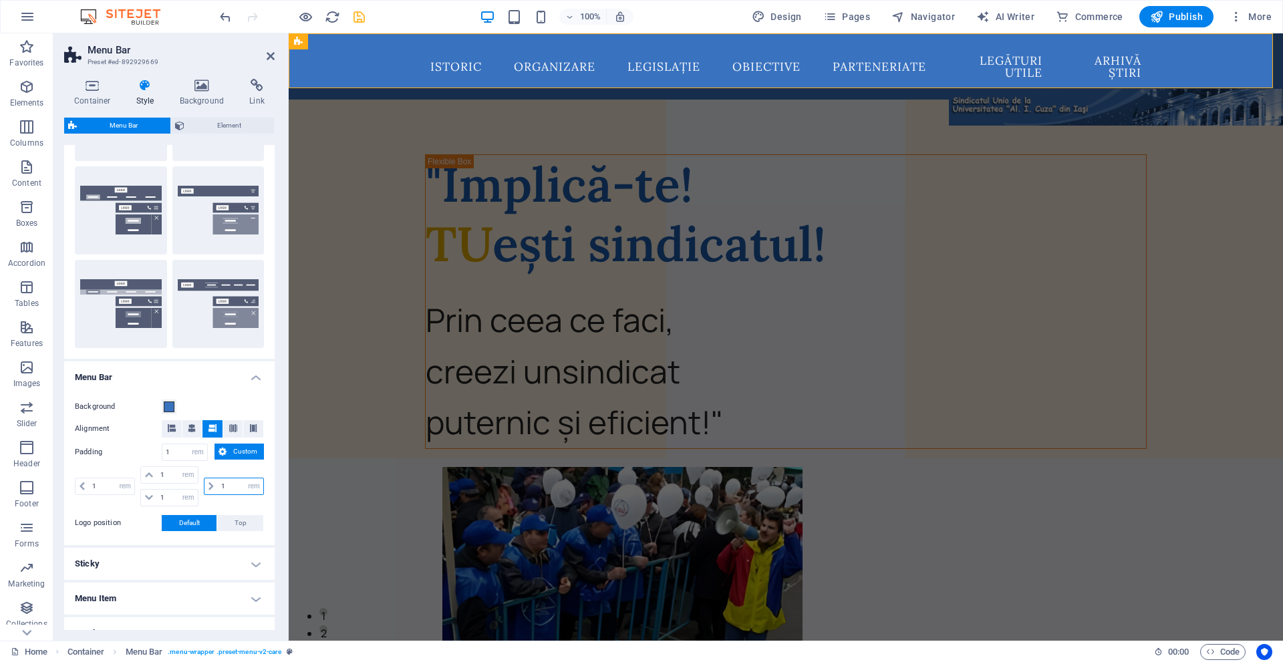
click at [232, 484] on input "1" at bounding box center [240, 487] width 45 height 16
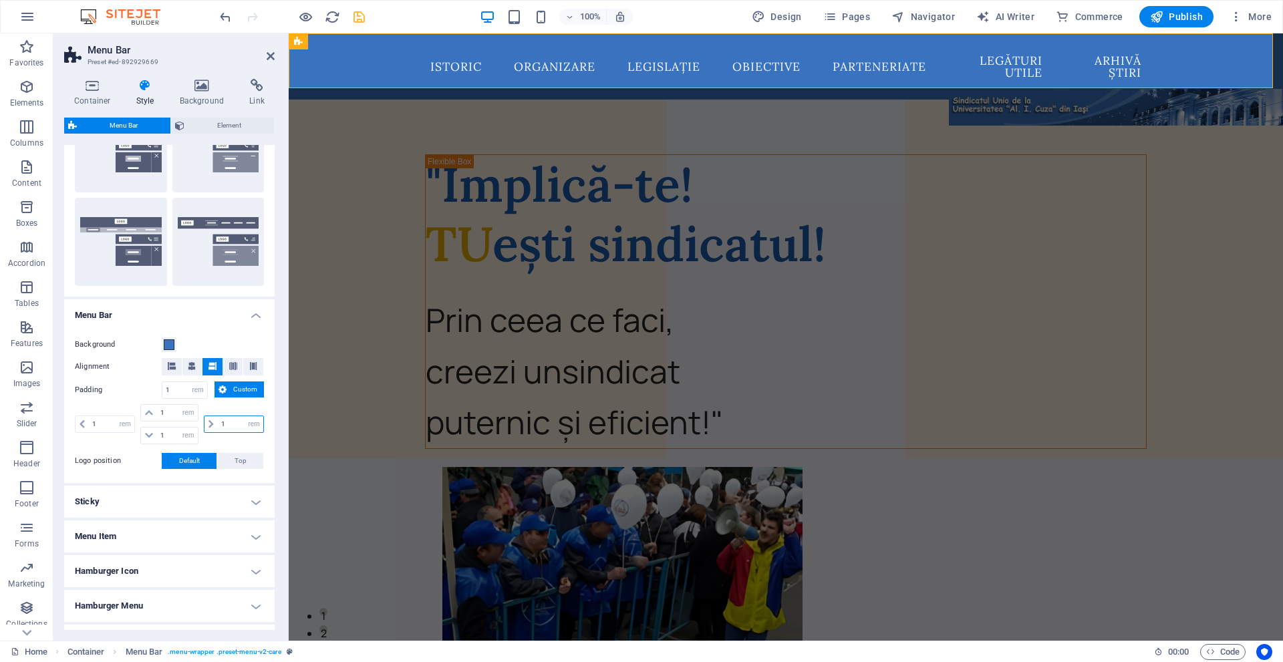
scroll to position [267, 0]
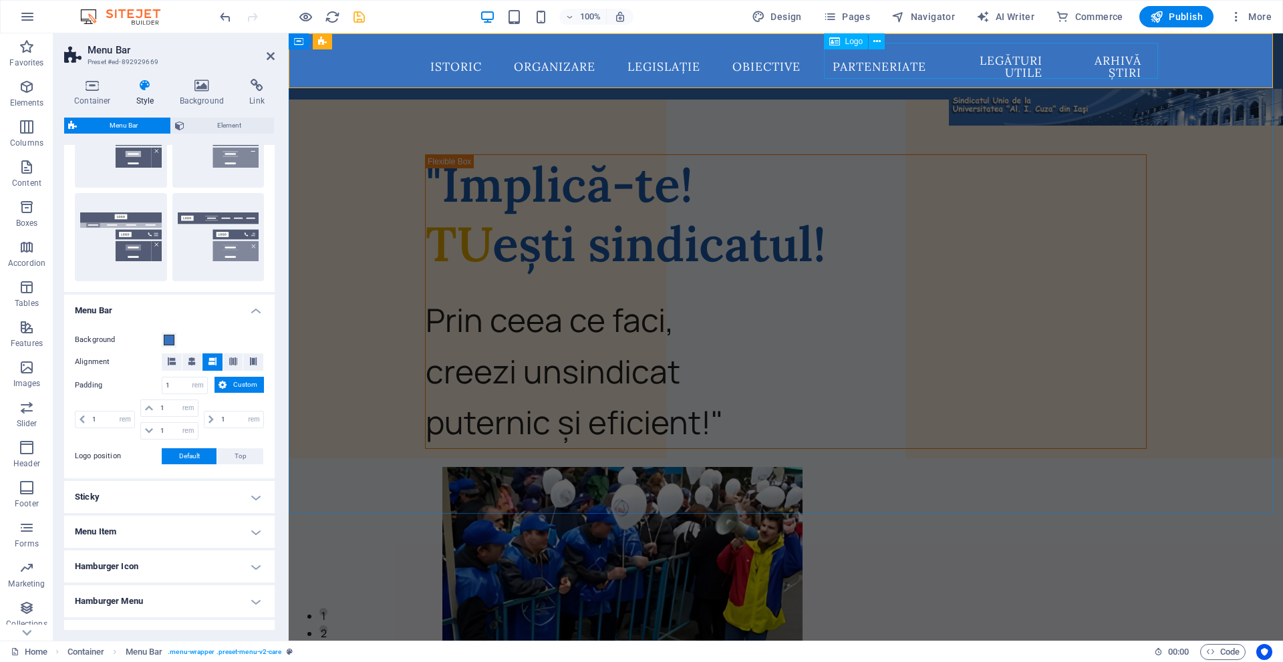
click at [1111, 89] on div at bounding box center [1116, 107] width 334 height 36
select select "px"
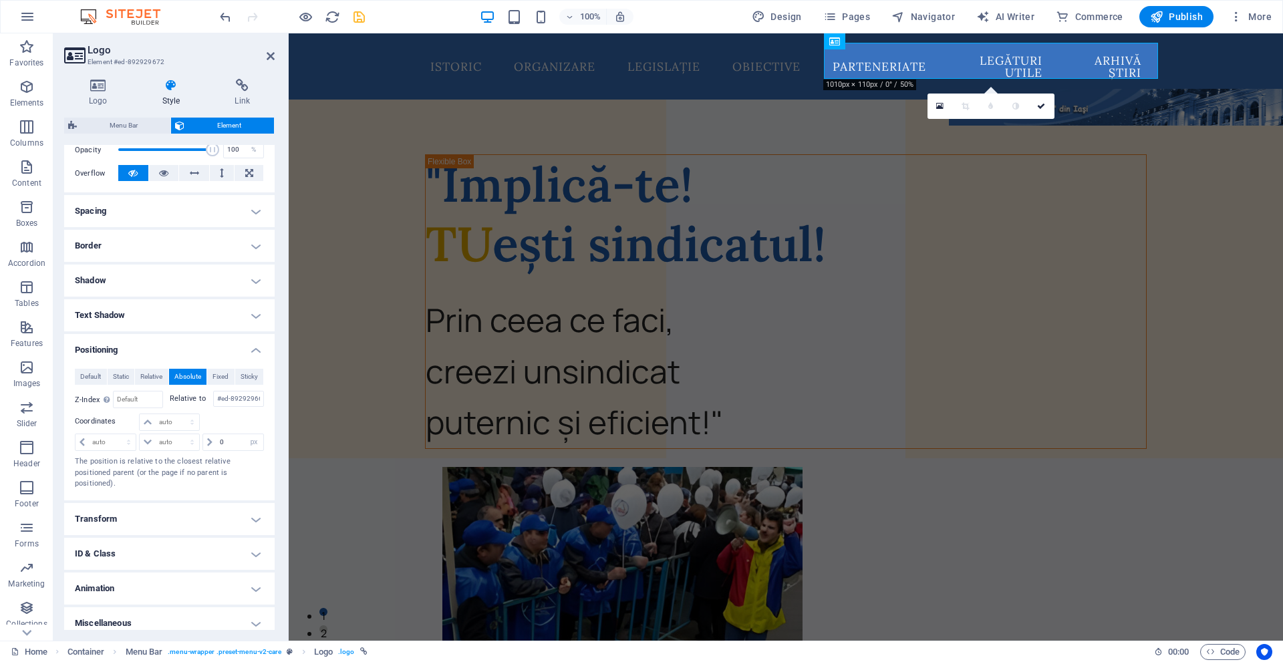
scroll to position [214, 0]
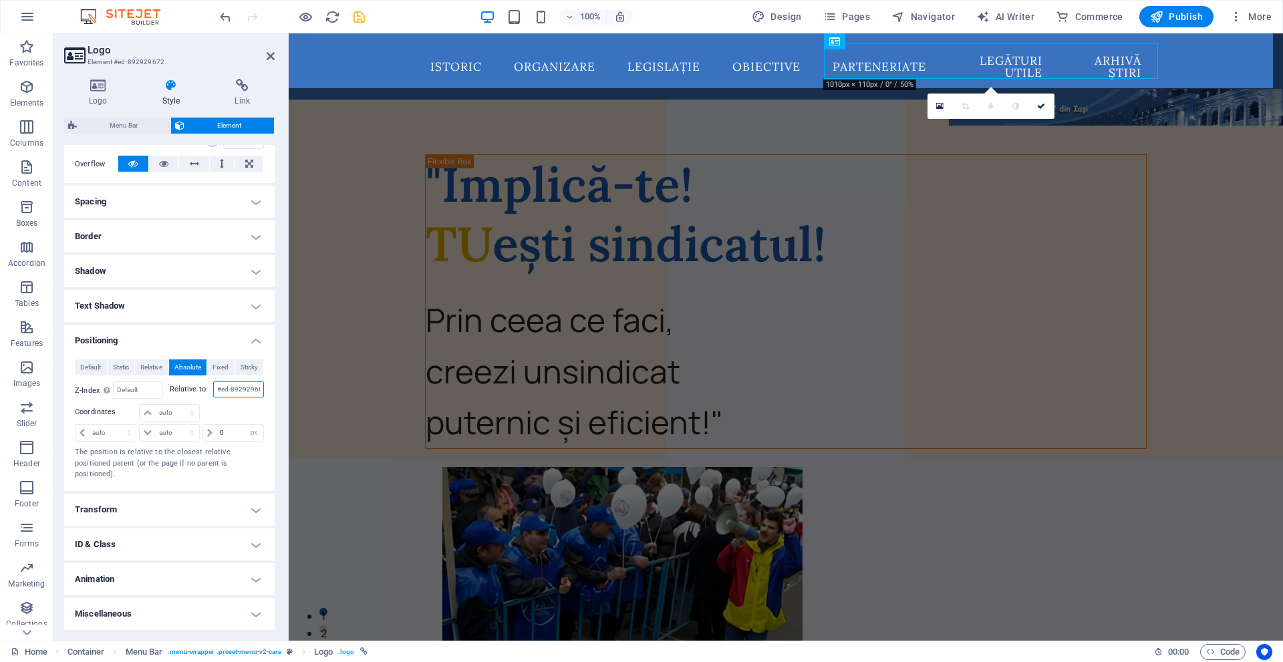
click at [231, 390] on input "#ed-892929669" at bounding box center [238, 390] width 51 height 16
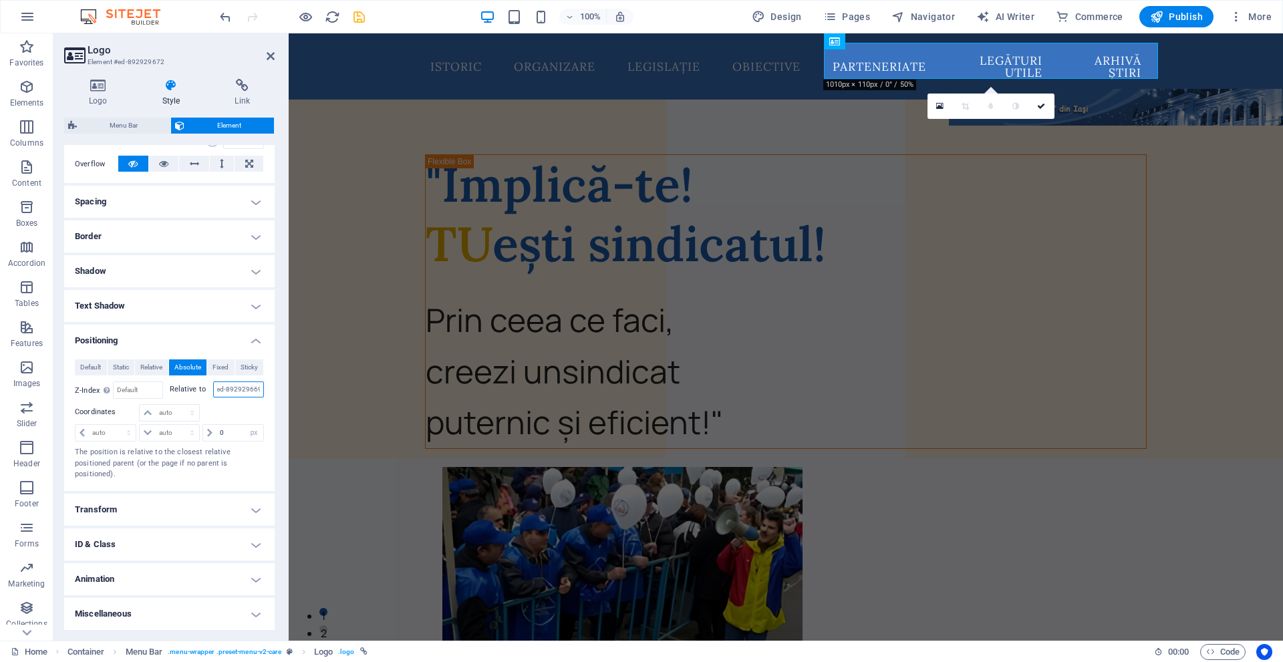
drag, startPoint x: 215, startPoint y: 384, endPoint x: 267, endPoint y: 382, distance: 51.5
click at [267, 382] on div "Default Static Relative Absolute Fixed Sticky Z-Index Sets the order of the ele…" at bounding box center [169, 420] width 211 height 142
click at [229, 410] on div at bounding box center [232, 413] width 63 height 19
click at [231, 400] on div "Default Static Relative Absolute Fixed Sticky Z-Index Sets the order of the ele…" at bounding box center [169, 420] width 189 height 121
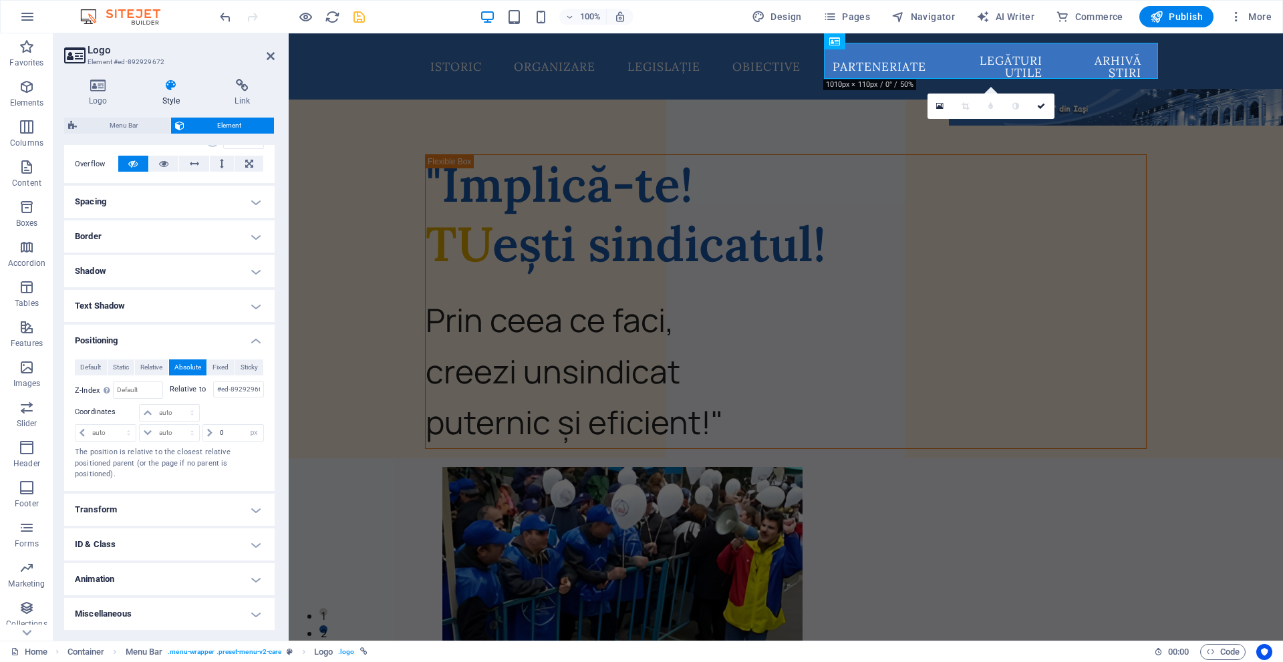
click at [226, 414] on div at bounding box center [232, 413] width 63 height 19
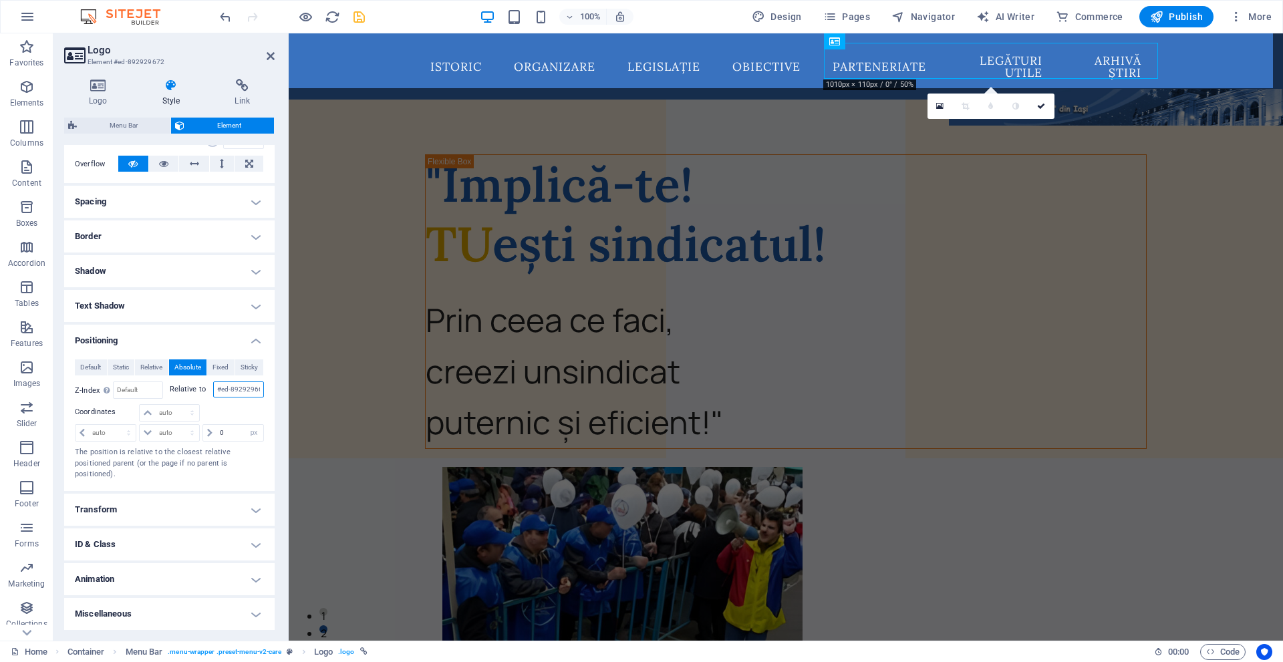
click at [220, 394] on input "#ed-892929669" at bounding box center [238, 390] width 51 height 16
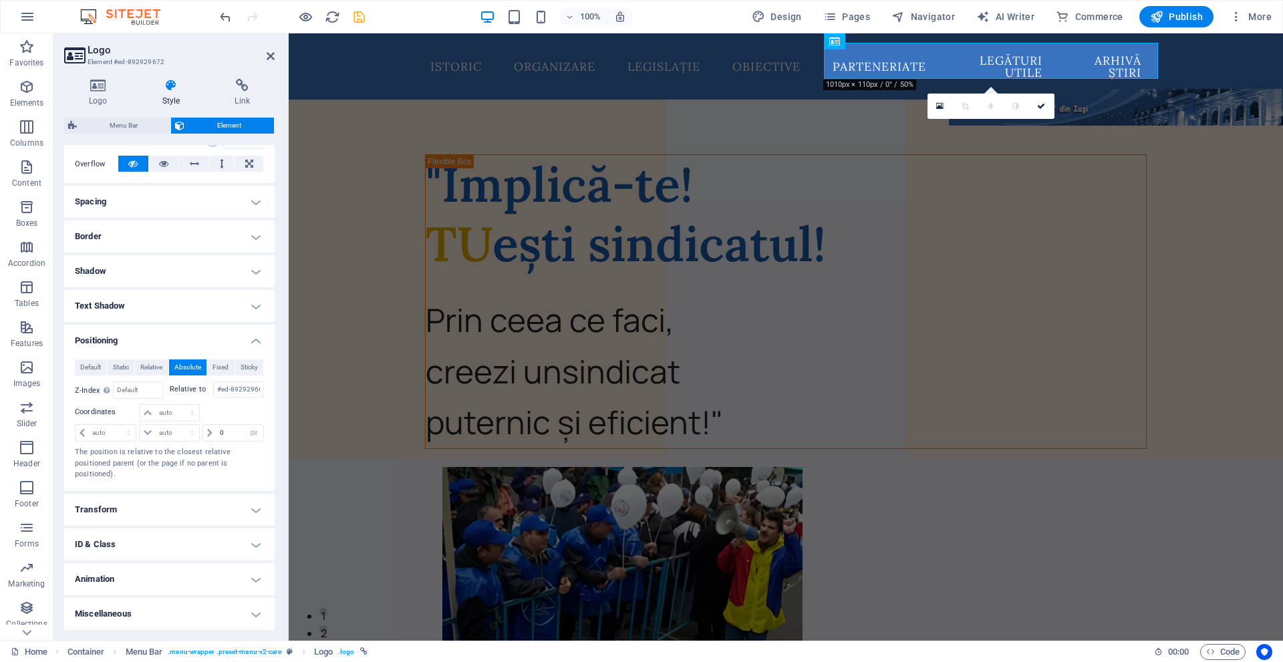
click at [236, 410] on div at bounding box center [232, 413] width 63 height 19
click at [231, 432] on input "0" at bounding box center [240, 433] width 47 height 16
type input "-10"
